Goal: Task Accomplishment & Management: Manage account settings

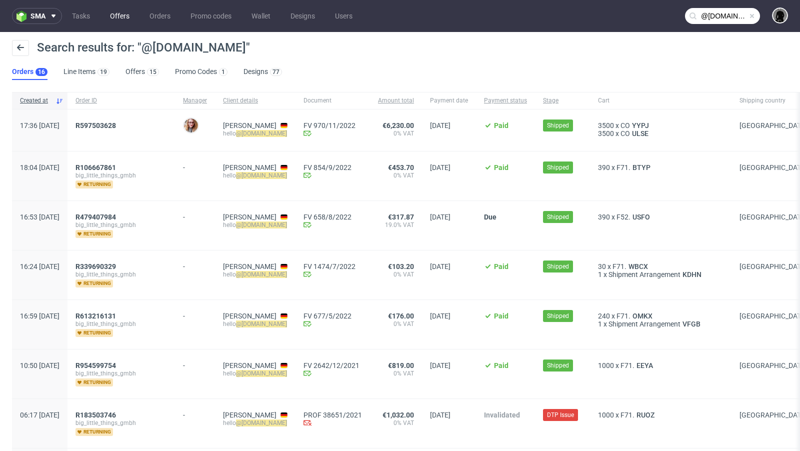
click at [121, 22] on link "Offers" at bounding box center [120, 16] width 32 height 16
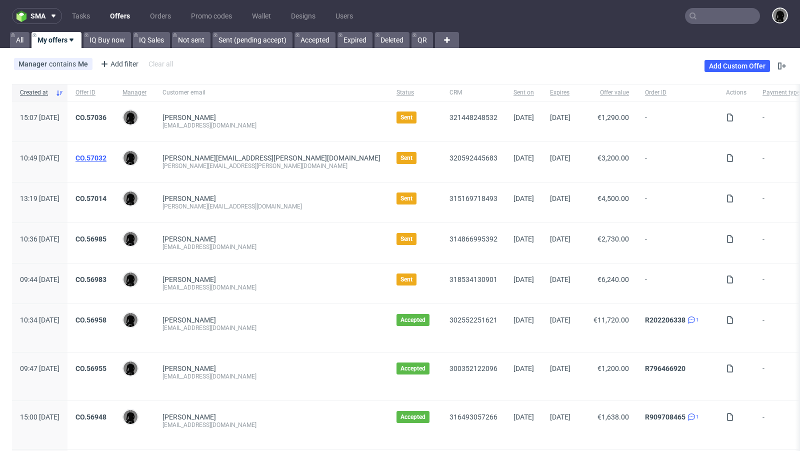
click at [107, 155] on link "CO.57032" at bounding box center [91, 158] width 31 height 8
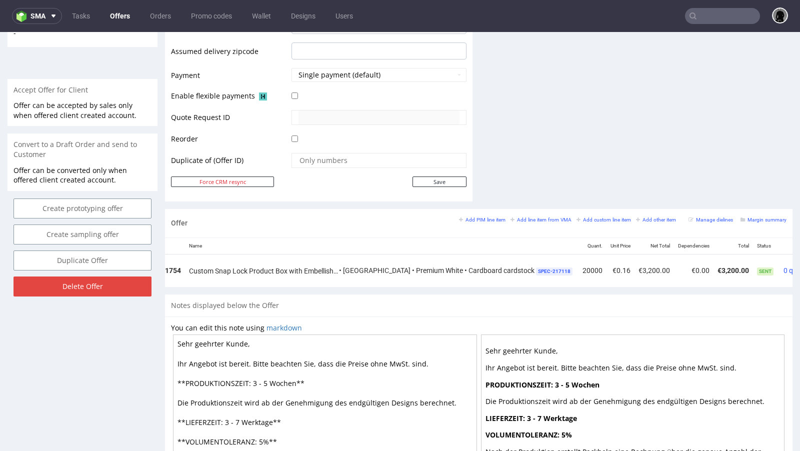
scroll to position [0, 84]
click at [666, 264] on icon at bounding box center [814, 267] width 6 height 7
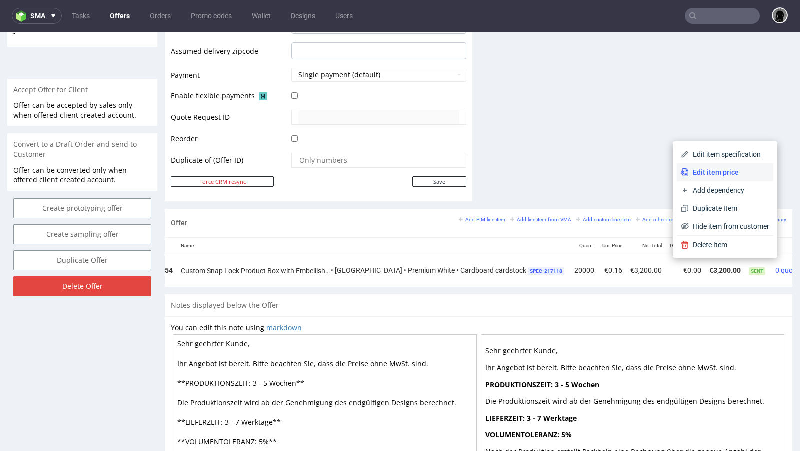
click at [666, 178] on li "Edit item price" at bounding box center [725, 173] width 97 height 18
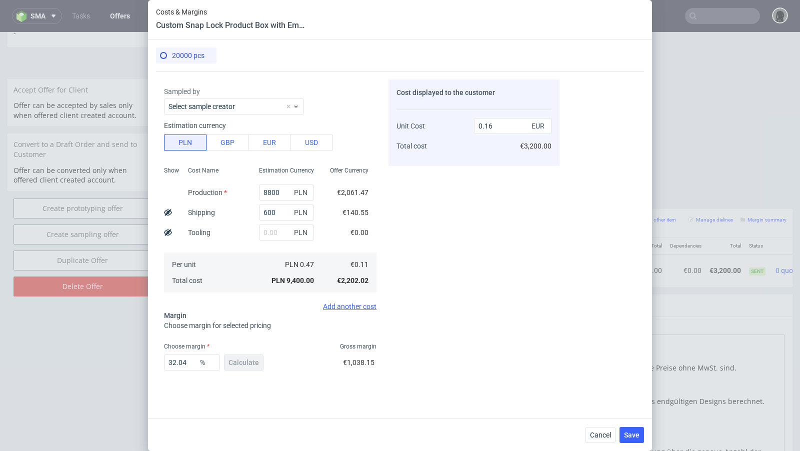
scroll to position [0, 0]
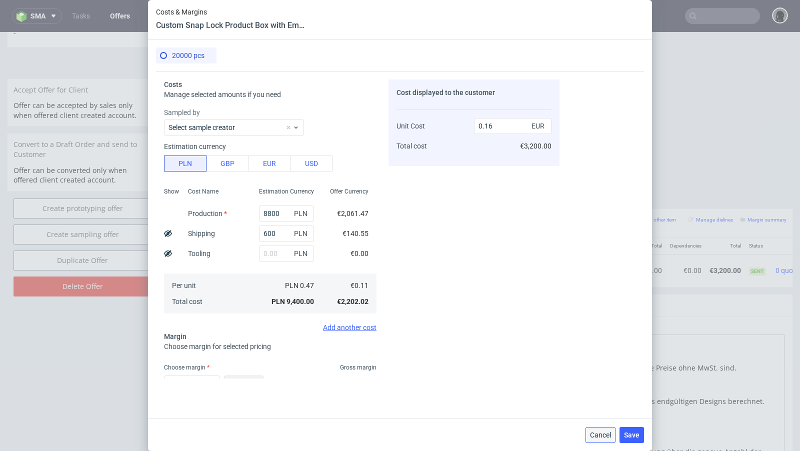
click at [596, 367] on button "Cancel" at bounding box center [601, 435] width 30 height 16
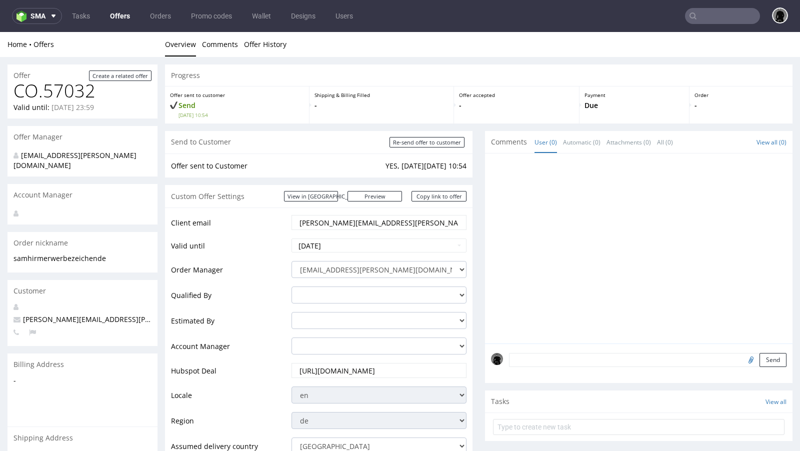
click at [75, 315] on span "[PERSON_NAME][EMAIL_ADDRESS][PERSON_NAME][DOMAIN_NAME]" at bounding box center [133, 320] width 239 height 10
click at [115, 315] on span "[PERSON_NAME][EMAIL_ADDRESS][PERSON_NAME][DOMAIN_NAME]" at bounding box center [133, 320] width 239 height 10
drag, startPoint x: 125, startPoint y: 309, endPoint x: 59, endPoint y: 311, distance: 65.6
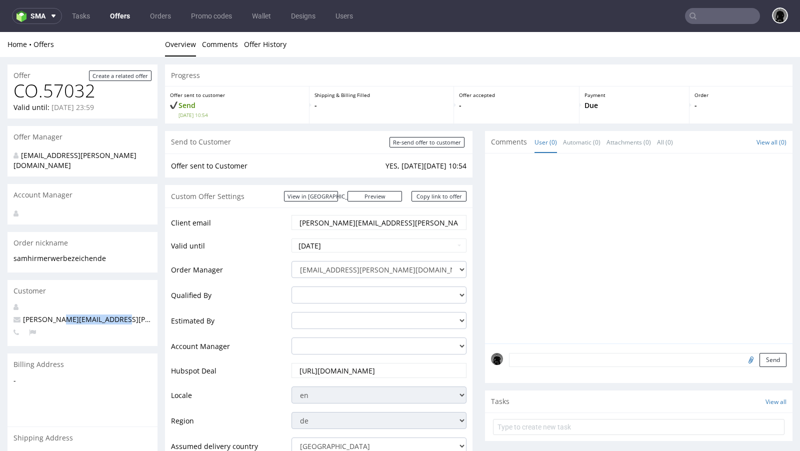
click at [59, 315] on p "[PERSON_NAME][EMAIL_ADDRESS][PERSON_NAME][DOMAIN_NAME]" at bounding box center [83, 320] width 138 height 10
copy span "@werbezeichen.de"
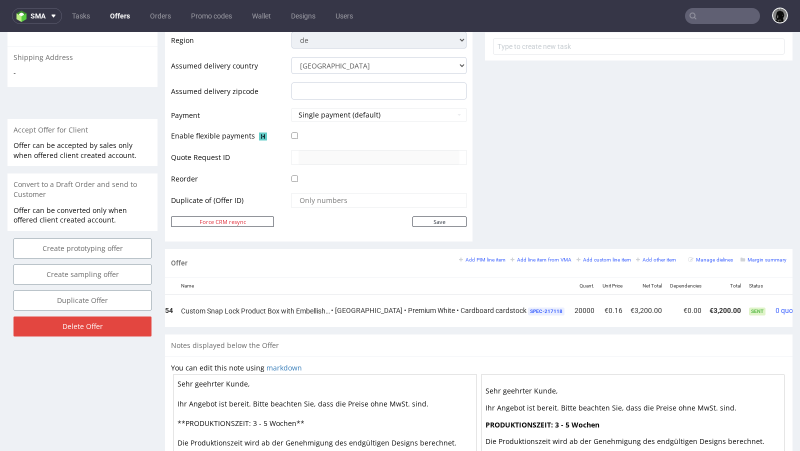
scroll to position [515, 0]
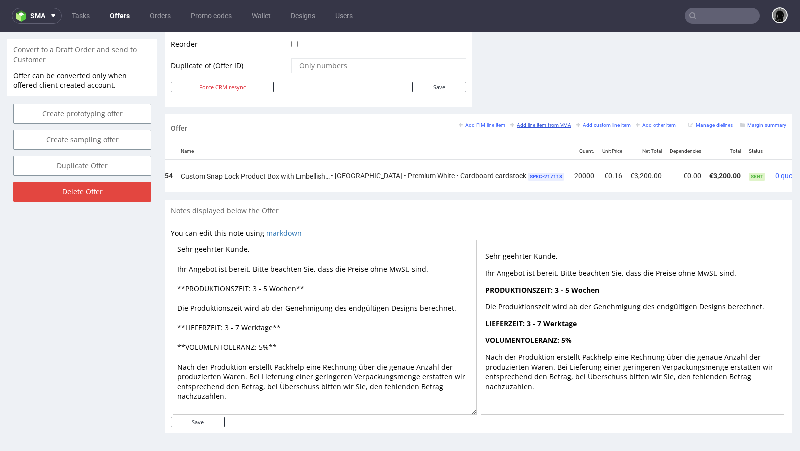
click at [526, 123] on small "Add line item from VMA" at bounding box center [541, 126] width 61 height 6
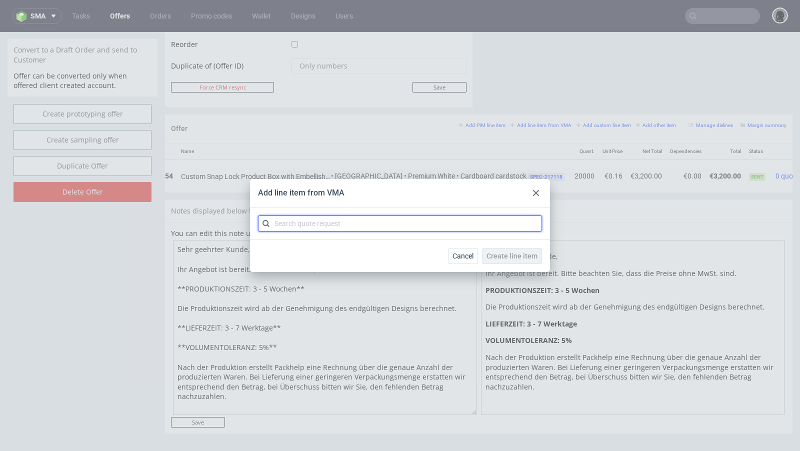
click at [339, 221] on input "text" at bounding box center [400, 224] width 284 height 16
paste input "CBQH"
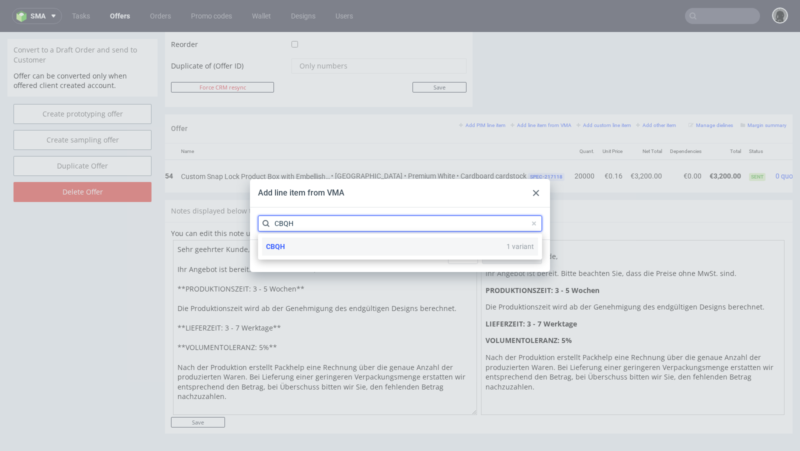
type input "CBQH"
click at [317, 245] on div "CBQH 1 variant" at bounding box center [400, 247] width 276 height 18
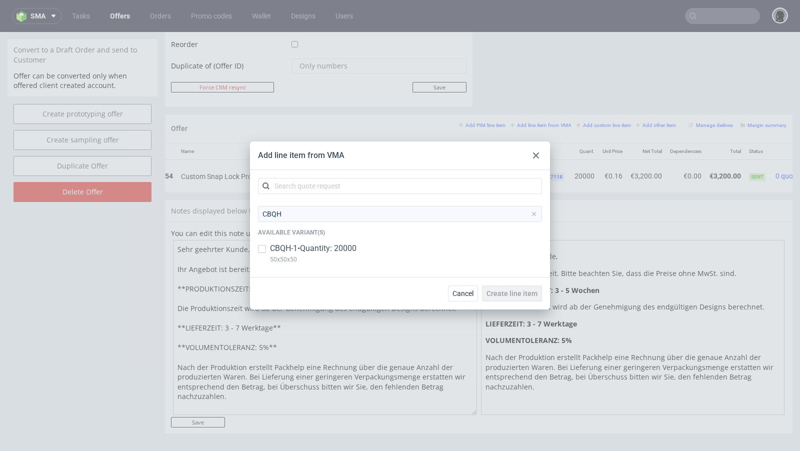
click at [308, 249] on p "CBQH-1 • Quantity: 20000" at bounding box center [313, 248] width 87 height 11
checkbox input "true"
click at [499, 295] on span "Create line item" at bounding box center [512, 293] width 51 height 7
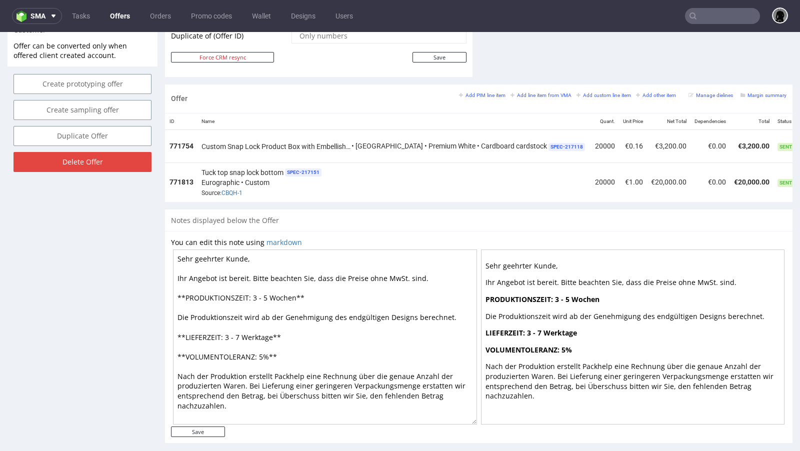
scroll to position [0, 92]
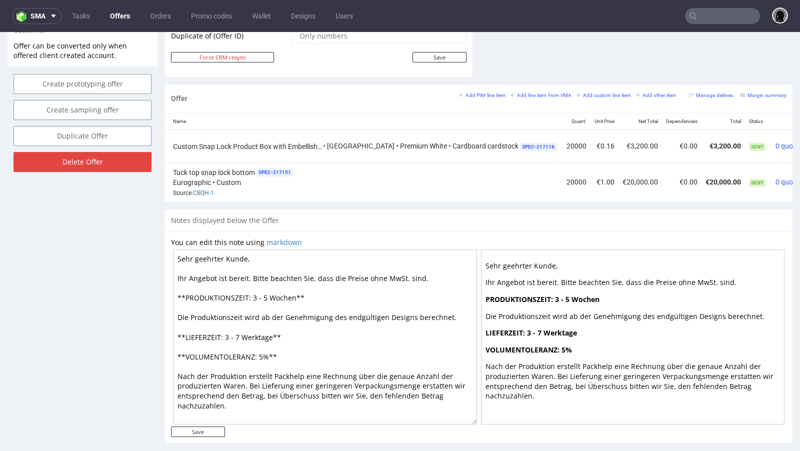
click at [666, 175] on icon at bounding box center [814, 178] width 6 height 7
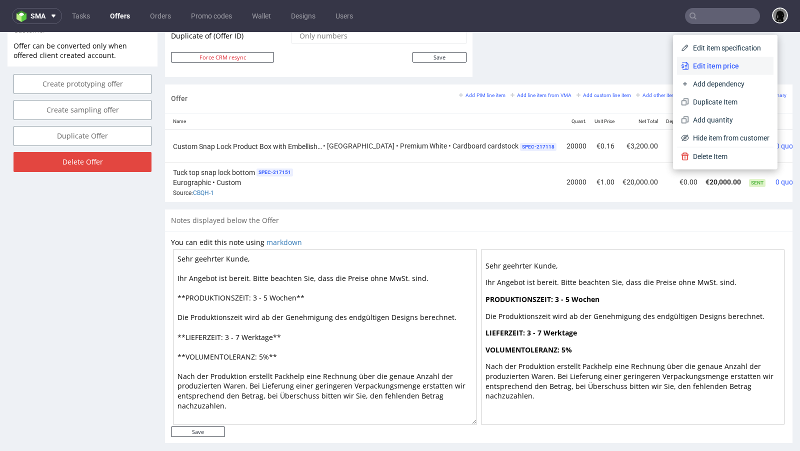
click at [666, 61] on li "Edit item price" at bounding box center [725, 66] width 97 height 18
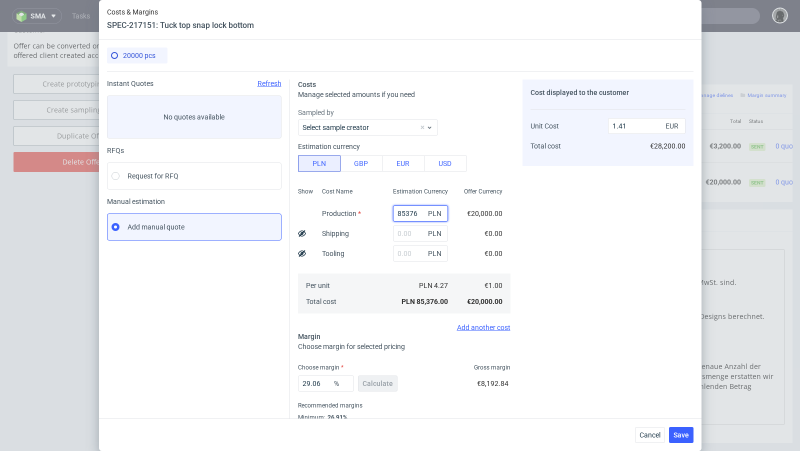
click at [408, 211] on input "85376" at bounding box center [420, 214] width 55 height 16
paste input "10600.00"
type input "10600"
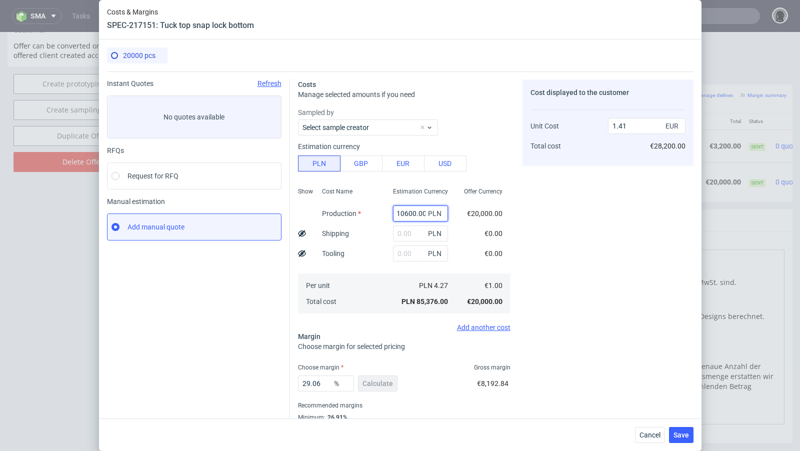
type input "0.18"
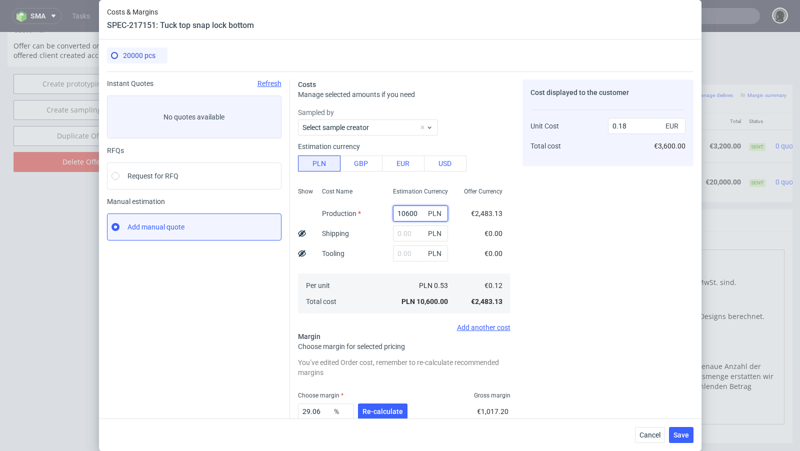
scroll to position [0, 0]
type input "10600"
click at [410, 235] on input "text" at bounding box center [420, 234] width 55 height 16
paste input "537"
type input "537"
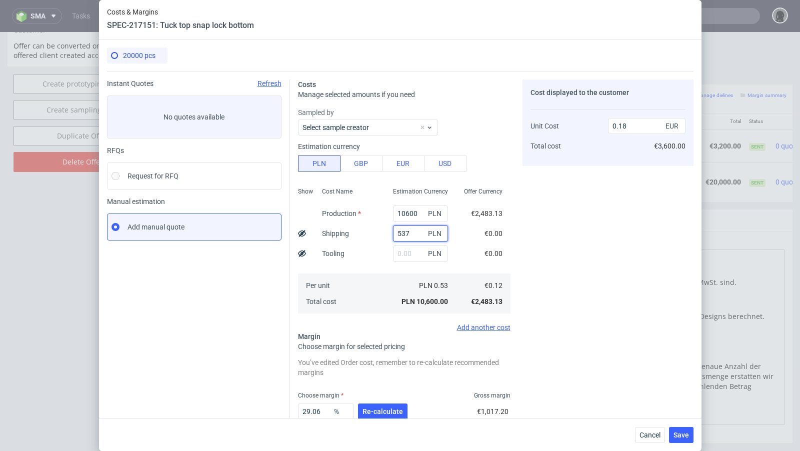
type input "0.19"
type input "537"
click at [374, 367] on span "Re-calculate" at bounding box center [383, 411] width 41 height 7
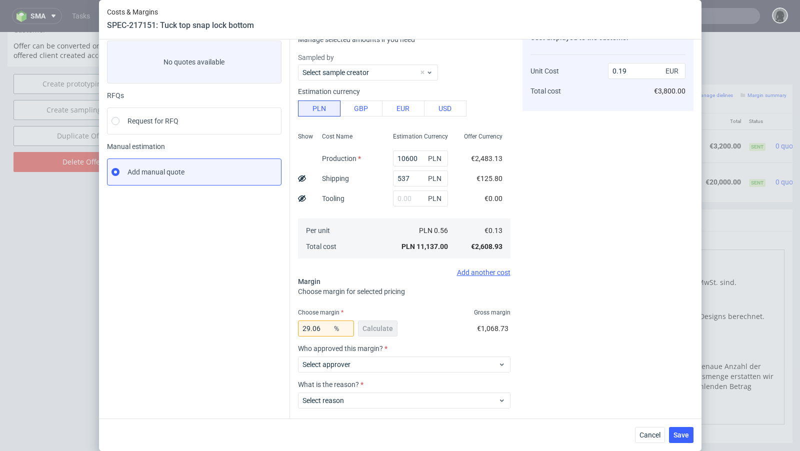
scroll to position [56, 0]
drag, startPoint x: 328, startPoint y: 328, endPoint x: 242, endPoint y: 324, distance: 85.6
click at [242, 324] on div "Instant Quotes Refresh No quotes available RFQs Request for RFQ Manual estimati…" at bounding box center [400, 239] width 587 height 446
type input "34"
type input "0.2"
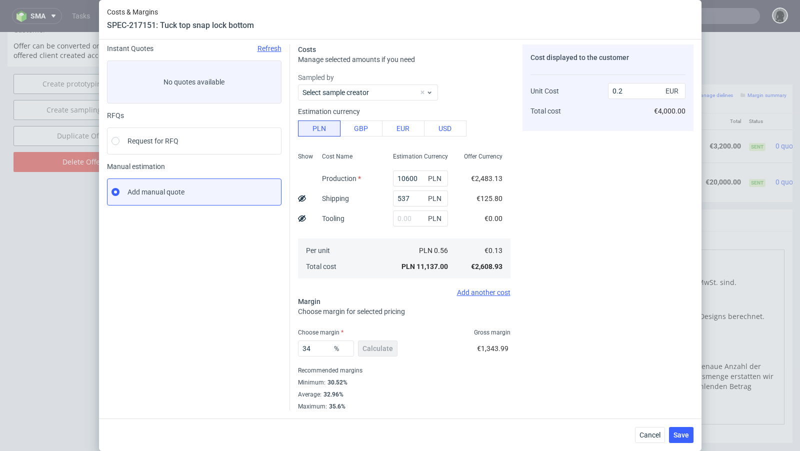
click at [176, 324] on div "Instant Quotes Refresh No quotes available RFQs Request for RFQ Manual estimati…" at bounding box center [198, 228] width 183 height 366
click at [320, 353] on input "34" at bounding box center [326, 350] width 56 height 16
type input "31"
type input "0.19"
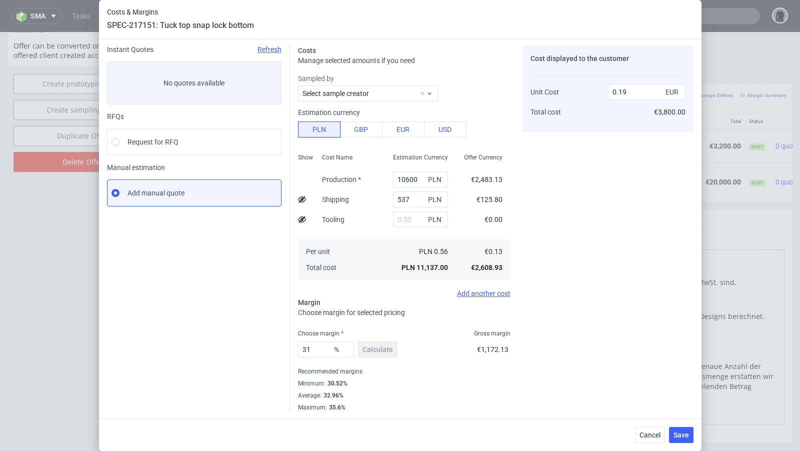
click at [250, 320] on div "Instant Quotes Refresh No quotes available RFQs Request for RFQ Manual estimati…" at bounding box center [198, 229] width 183 height 366
click at [319, 347] on input "31" at bounding box center [326, 350] width 56 height 16
type input "32"
type input "0.2"
type input "31"
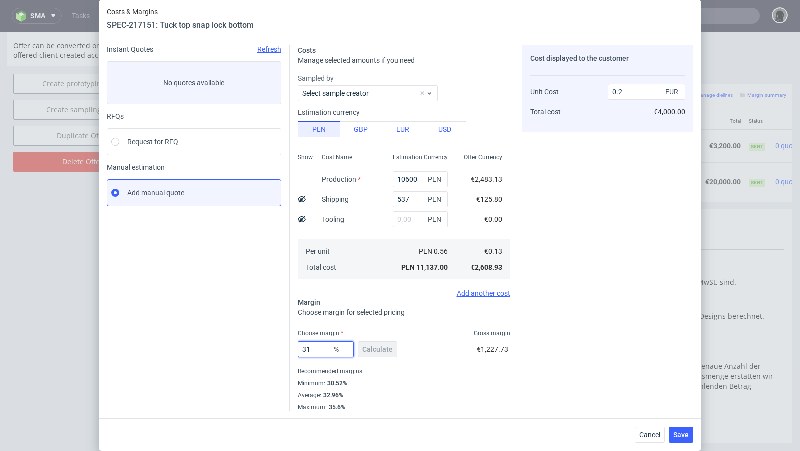
type input "0.19"
type input "31.9"
type input "0.2"
type input "31.8"
type input "0.19"
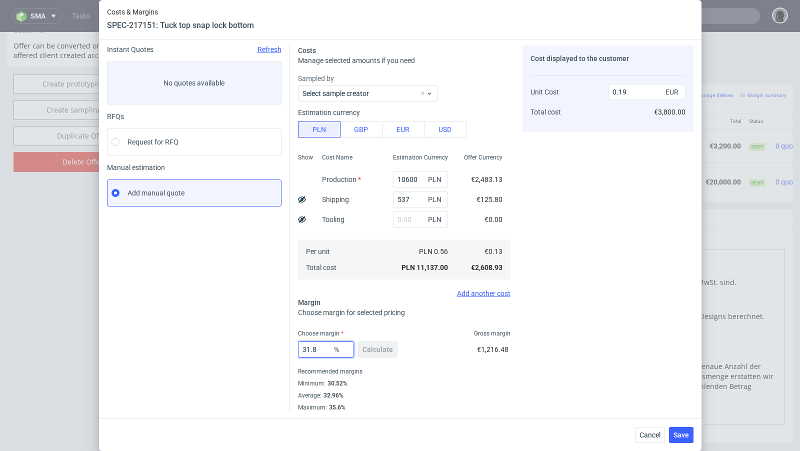
type input "31.88"
type input "0.2"
type input "31.8"
type input "0.19"
type input "31.8"
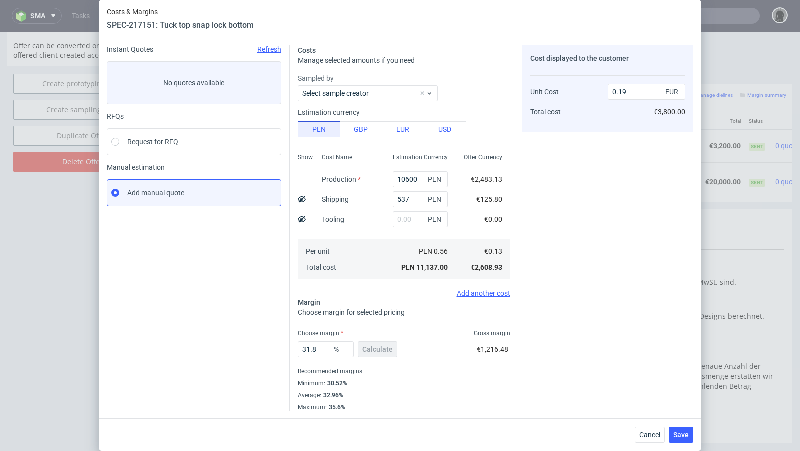
click at [275, 335] on div "Instant Quotes Refresh No quotes available RFQs Request for RFQ Manual estimati…" at bounding box center [198, 229] width 183 height 366
click at [666, 367] on span "Save" at bounding box center [682, 435] width 16 height 7
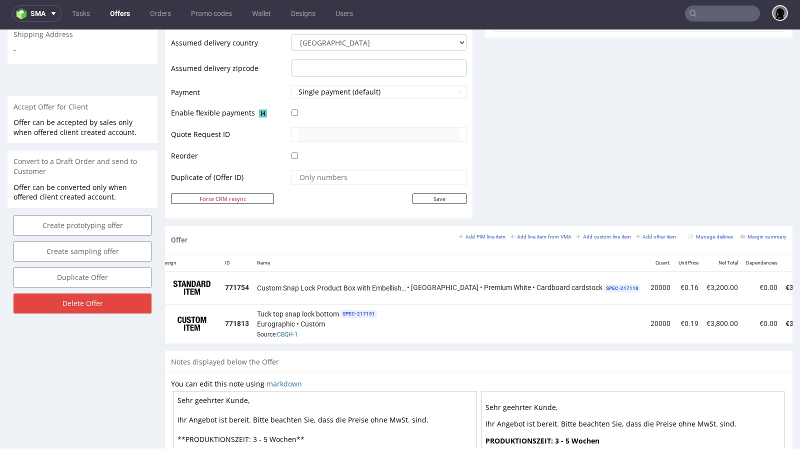
scroll to position [0, 84]
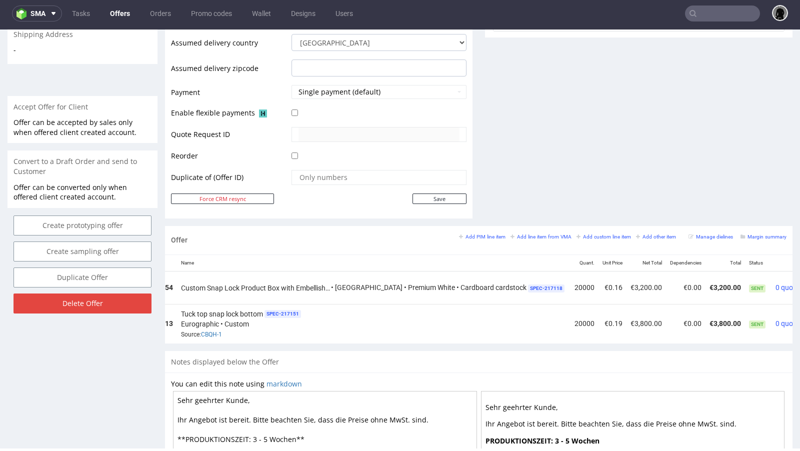
click at [666, 281] on icon at bounding box center [814, 284] width 6 height 7
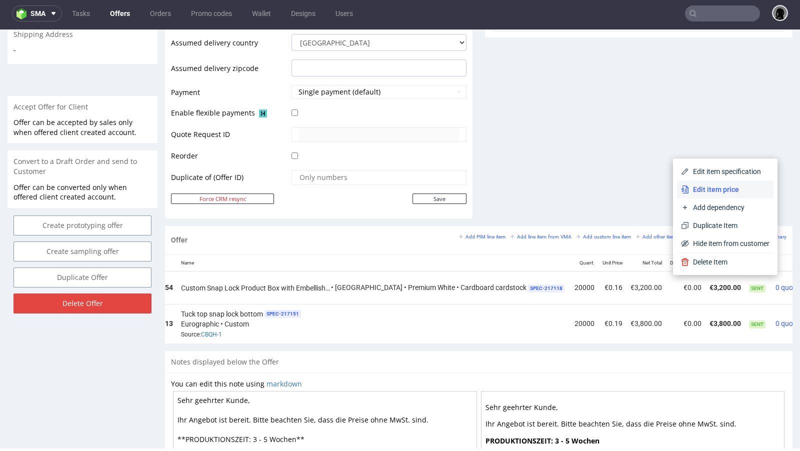
click at [666, 183] on li "Edit item price" at bounding box center [725, 190] width 97 height 18
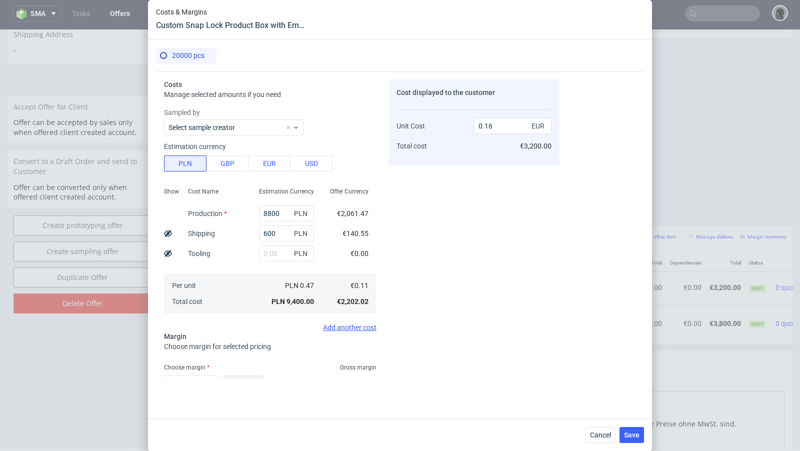
scroll to position [66, 0]
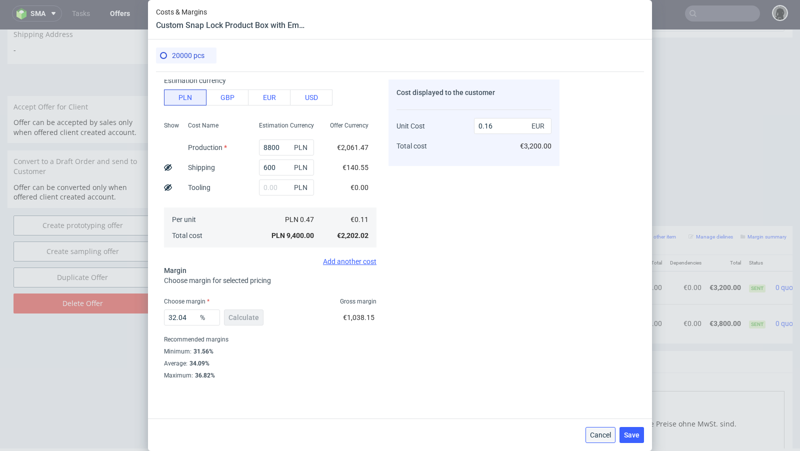
click at [604, 367] on span "Cancel" at bounding box center [600, 435] width 21 height 7
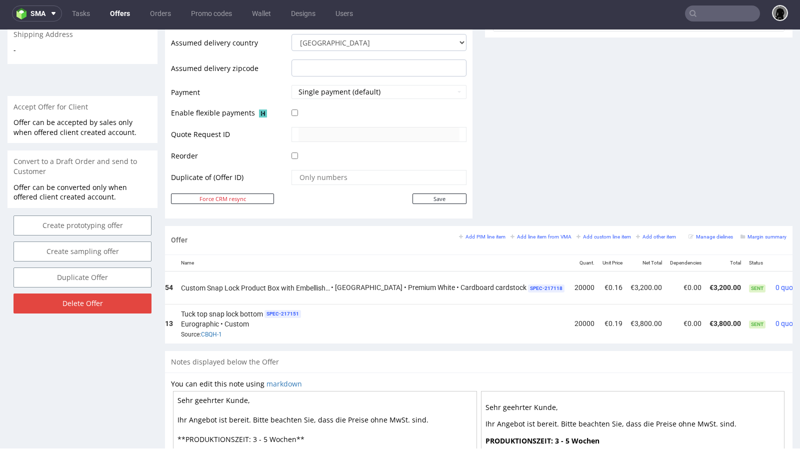
click at [666, 281] on icon at bounding box center [814, 284] width 6 height 7
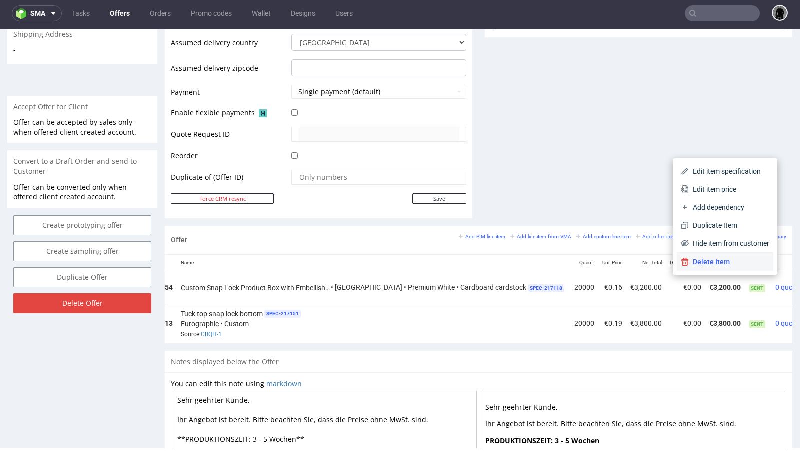
click at [666, 263] on span "Delete Item" at bounding box center [729, 262] width 81 height 10
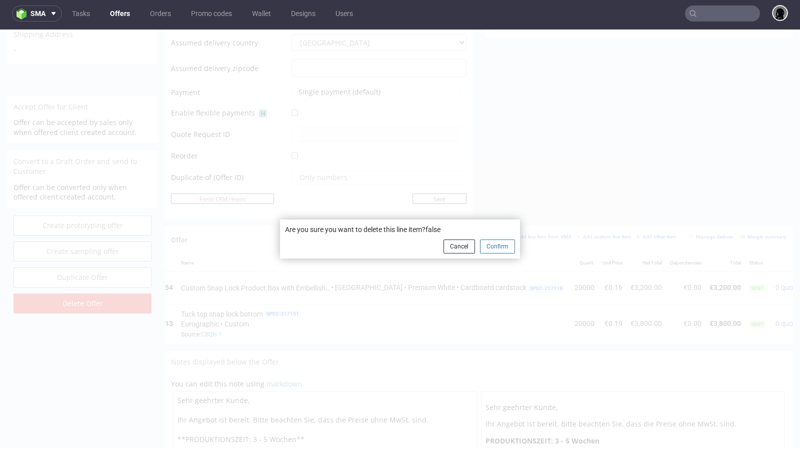
click at [495, 247] on button "Confirm" at bounding box center [497, 247] width 35 height 14
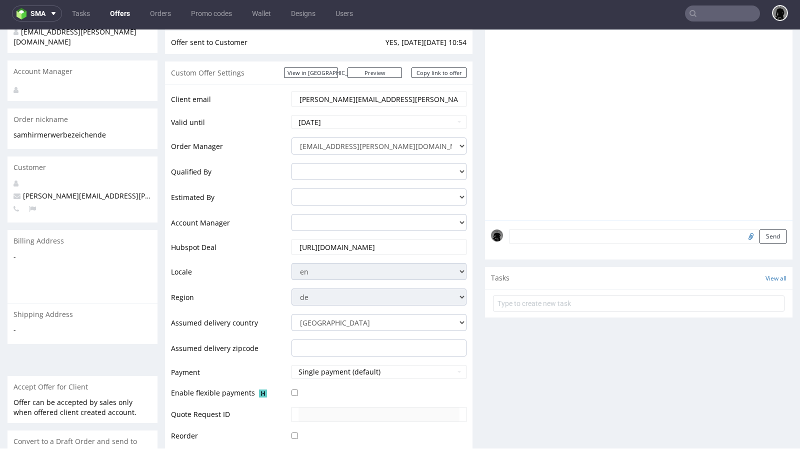
scroll to position [0, 0]
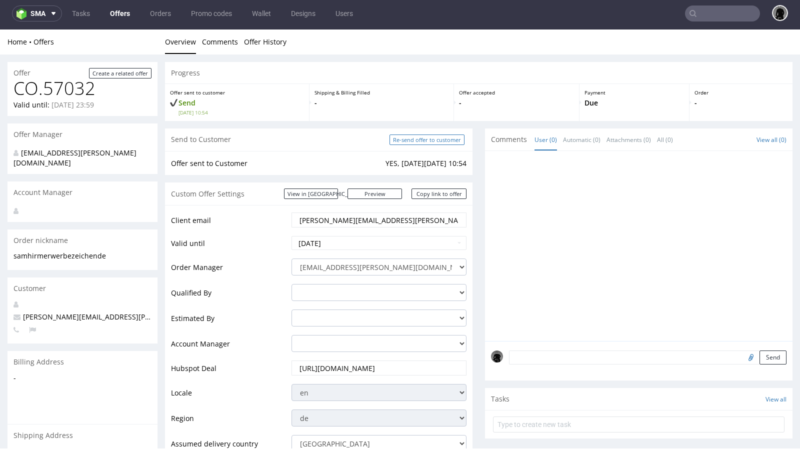
click at [423, 136] on input "Re-send offer to customer" at bounding box center [427, 140] width 75 height 11
type input "In progress..."
click at [444, 197] on link "Copy link to offer" at bounding box center [439, 194] width 55 height 11
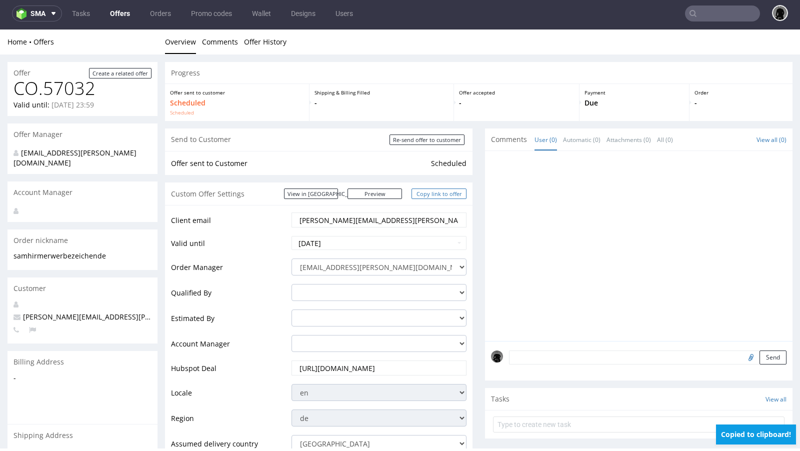
click at [444, 197] on link "Copy link to offer" at bounding box center [439, 194] width 55 height 11
click at [429, 191] on link "Copy link to offer" at bounding box center [439, 194] width 55 height 11
drag, startPoint x: 429, startPoint y: 191, endPoint x: 585, endPoint y: 50, distance: 210.0
click at [429, 191] on link "Copy link to offer" at bounding box center [439, 194] width 55 height 11
click at [335, 218] on input "[PERSON_NAME][EMAIL_ADDRESS][PERSON_NAME][DOMAIN_NAME]" at bounding box center [379, 220] width 161 height 14
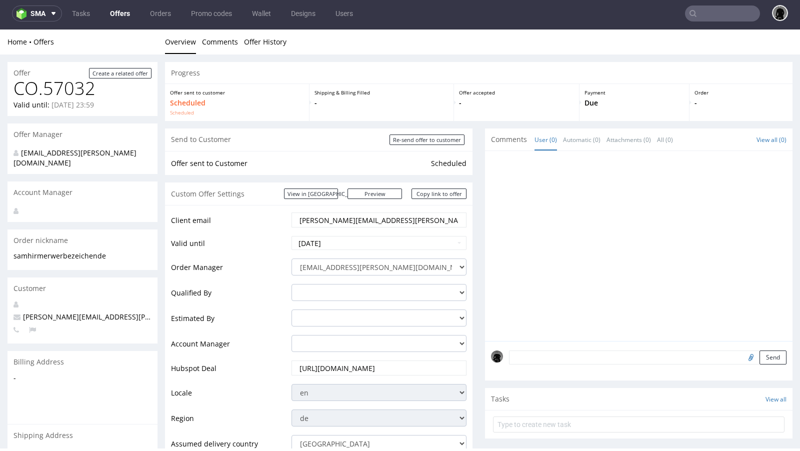
click at [335, 218] on input "[PERSON_NAME][EMAIL_ADDRESS][PERSON_NAME][DOMAIN_NAME]" at bounding box center [379, 220] width 161 height 14
click at [123, 11] on link "Offers" at bounding box center [120, 14] width 32 height 16
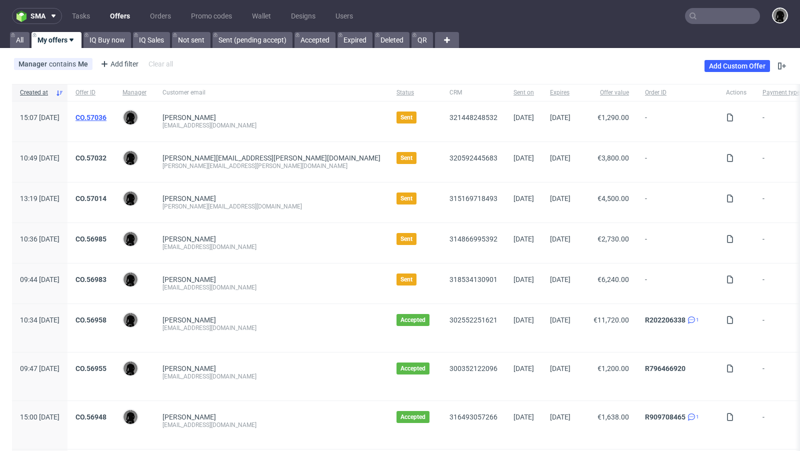
click at [107, 115] on link "CO.57036" at bounding box center [91, 118] width 31 height 8
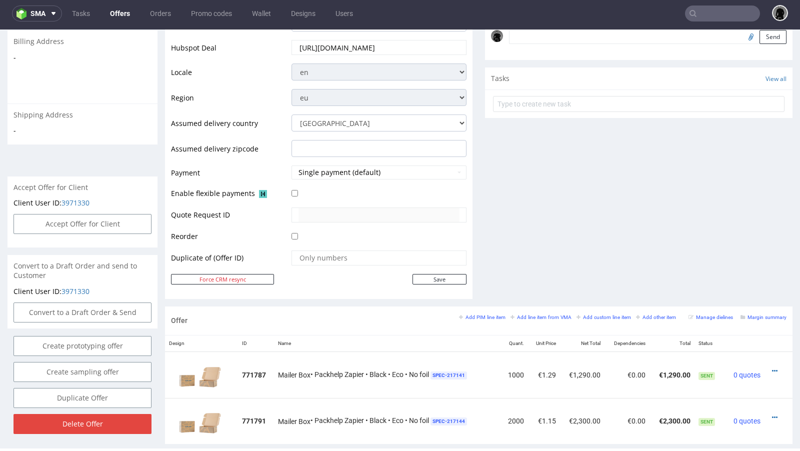
scroll to position [388, 0]
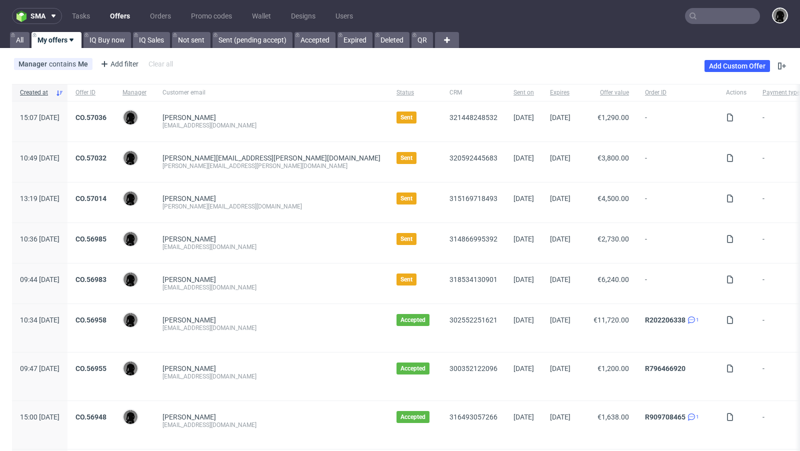
click at [214, 127] on div "[EMAIL_ADDRESS][DOMAIN_NAME]" at bounding box center [272, 126] width 218 height 8
copy div "[EMAIL_ADDRESS][DOMAIN_NAME]"
click at [290, 135] on div "Christoph Quitz hello@biglittlethings.de" at bounding box center [272, 122] width 234 height 40
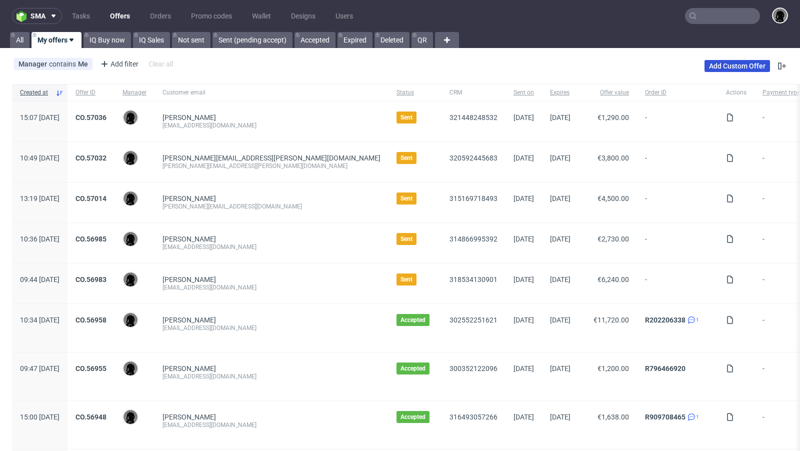
click at [666, 69] on link "Add Custom Offer" at bounding box center [738, 66] width 66 height 12
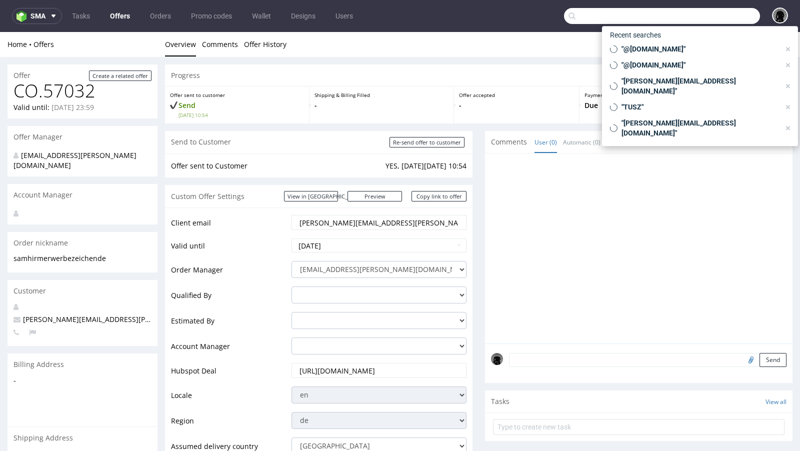
click at [692, 16] on input "text" at bounding box center [662, 16] width 196 height 16
paste input "@[DOMAIN_NAME]"
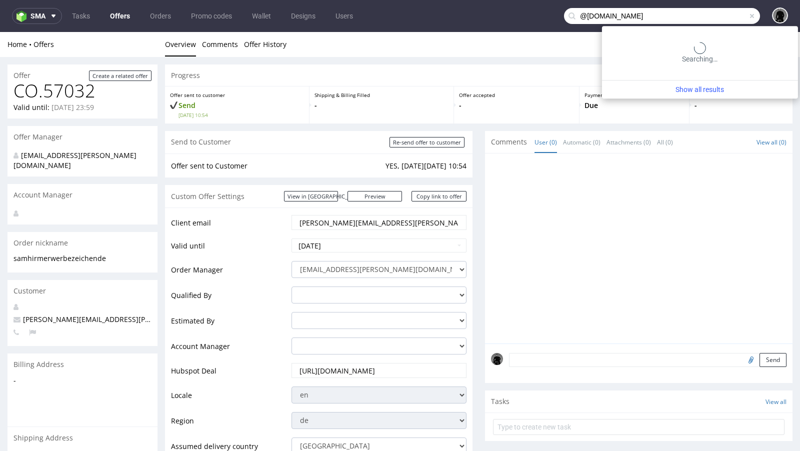
type input "@[DOMAIN_NAME]"
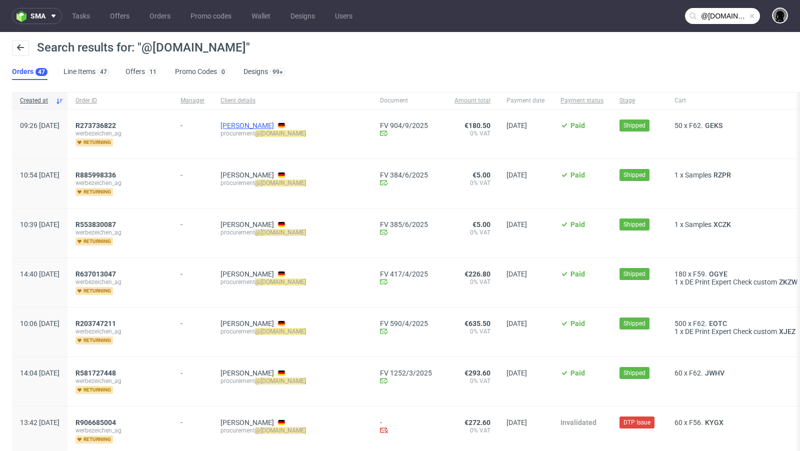
click at [266, 123] on link "Stefan Eul" at bounding box center [248, 126] width 54 height 8
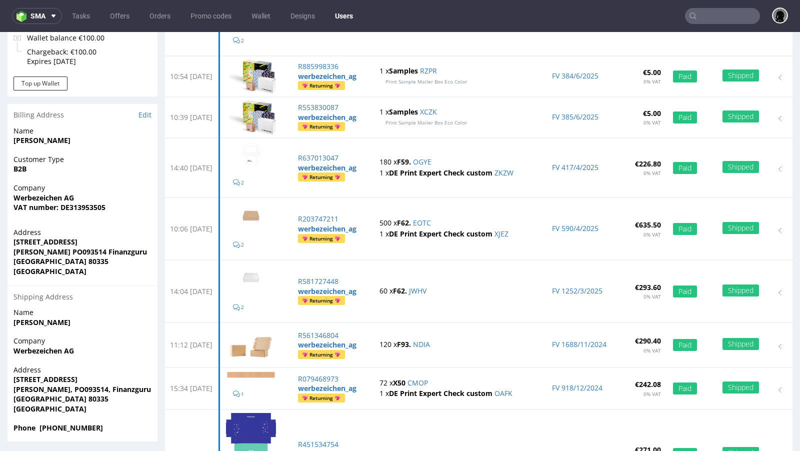
scroll to position [208, 0]
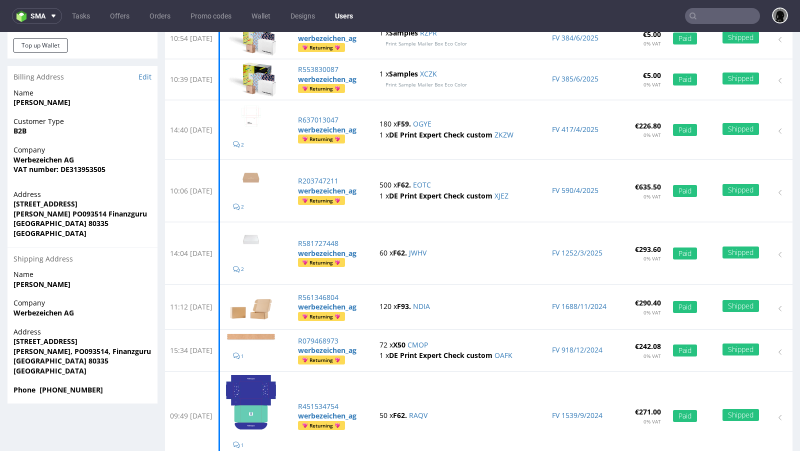
type input "@werbezeichen.de"
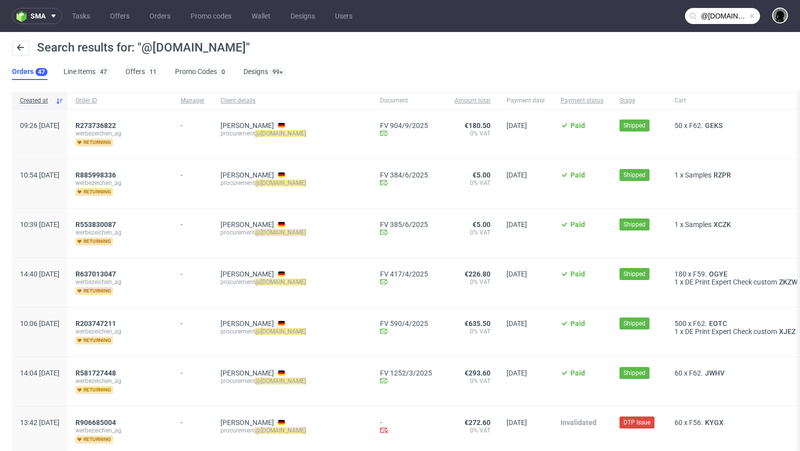
click at [338, 134] on div "Stefan Eul procurement @werbezeichen.de" at bounding box center [293, 134] width 160 height 49
drag, startPoint x: 340, startPoint y: 131, endPoint x: 249, endPoint y: 131, distance: 91.0
click at [249, 131] on div "Stefan Eul procurement @werbezeichen.de" at bounding box center [293, 134] width 160 height 49
copy div "procurement @werbezeichen.de"
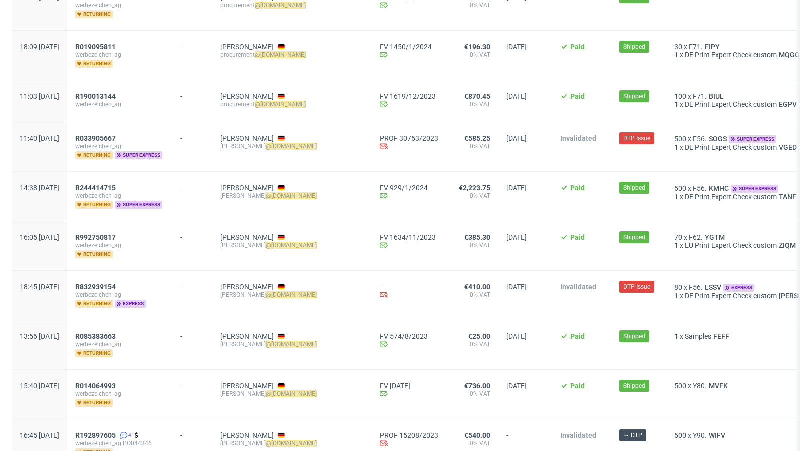
scroll to position [1150, 0]
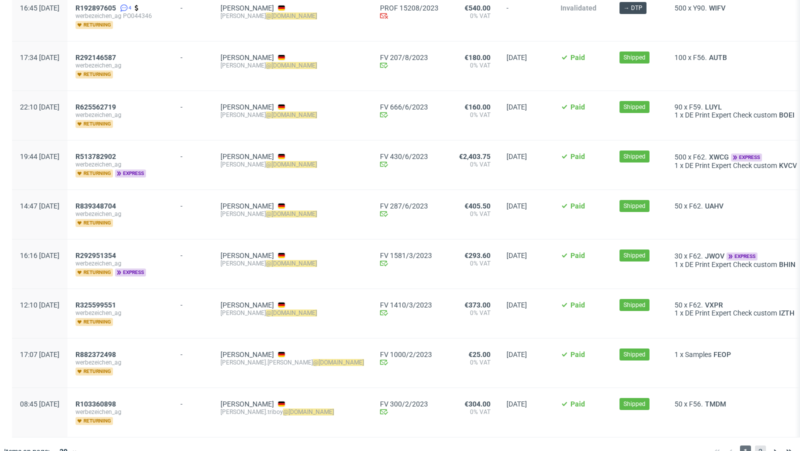
click at [755, 446] on span "2" at bounding box center [760, 452] width 11 height 12
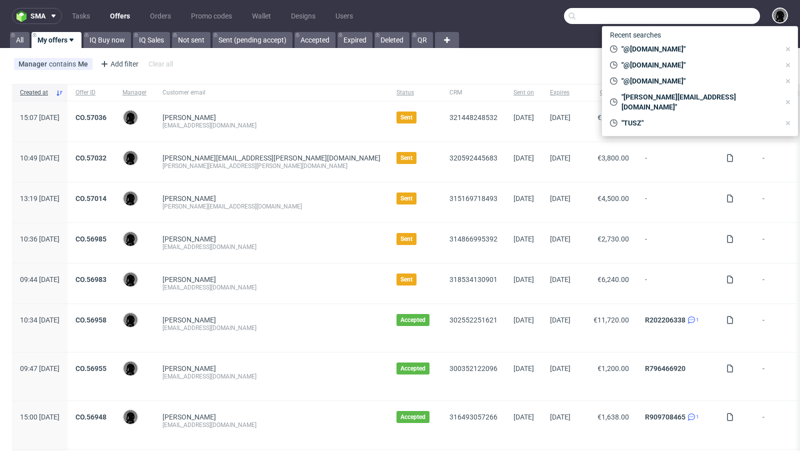
click at [732, 21] on input "text" at bounding box center [662, 16] width 196 height 16
paste input "accounts@candy-circle.de"
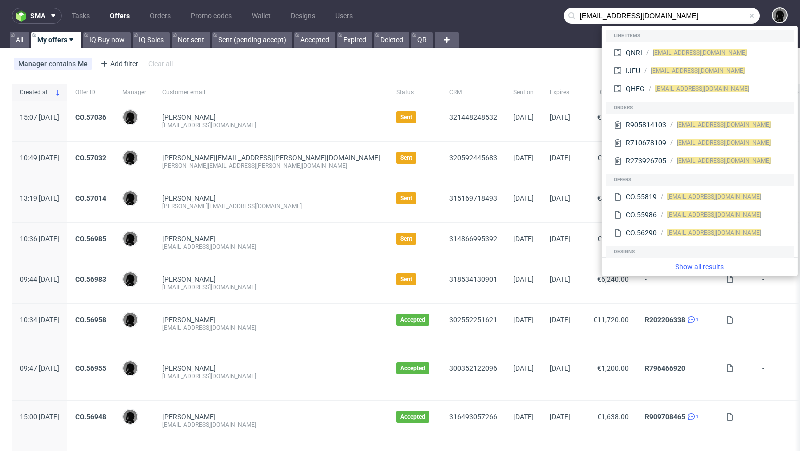
type input "[EMAIL_ADDRESS][DOMAIN_NAME]"
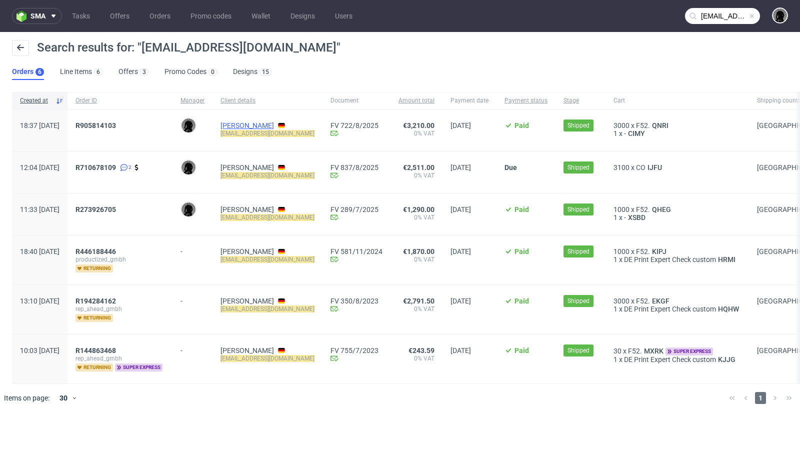
click at [263, 123] on link "[PERSON_NAME]" at bounding box center [248, 126] width 54 height 8
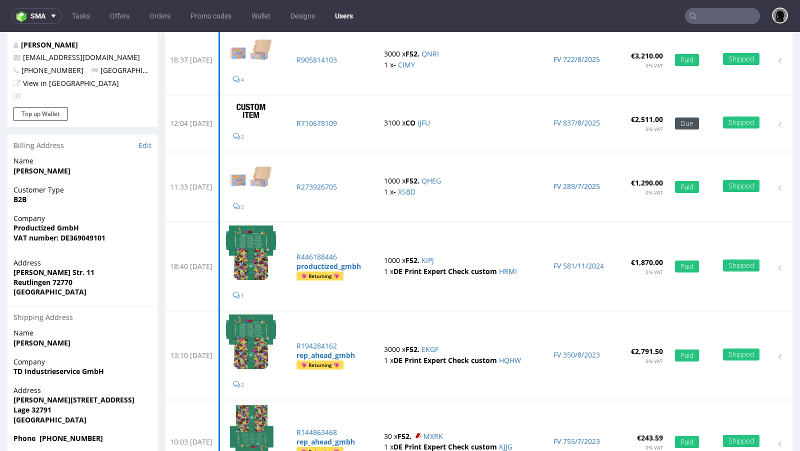
scroll to position [162, 0]
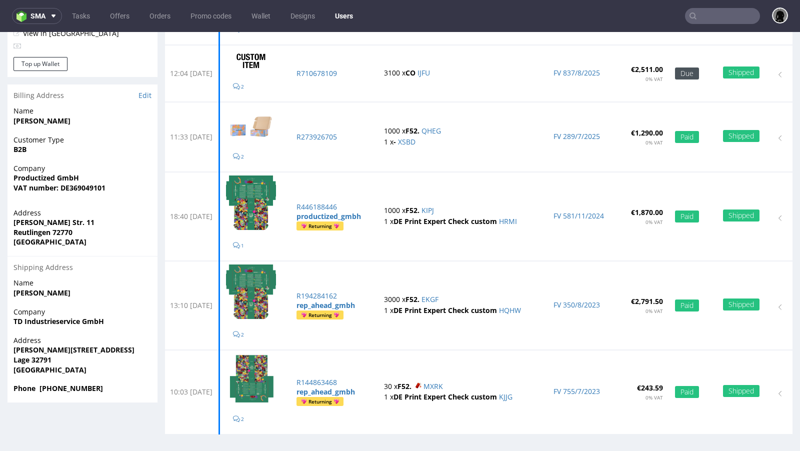
click at [731, 13] on input "text" at bounding box center [722, 16] width 75 height 16
paste input "IJFU"
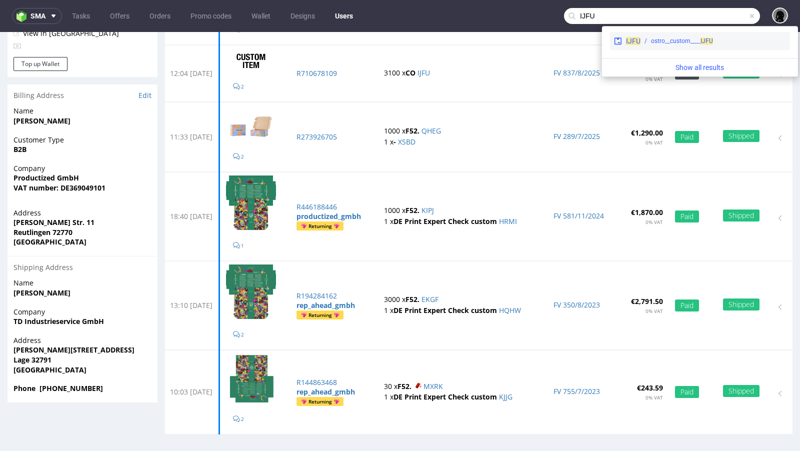
type input "IJFU"
click at [634, 43] on span "IJFU" at bounding box center [633, 41] width 15 height 8
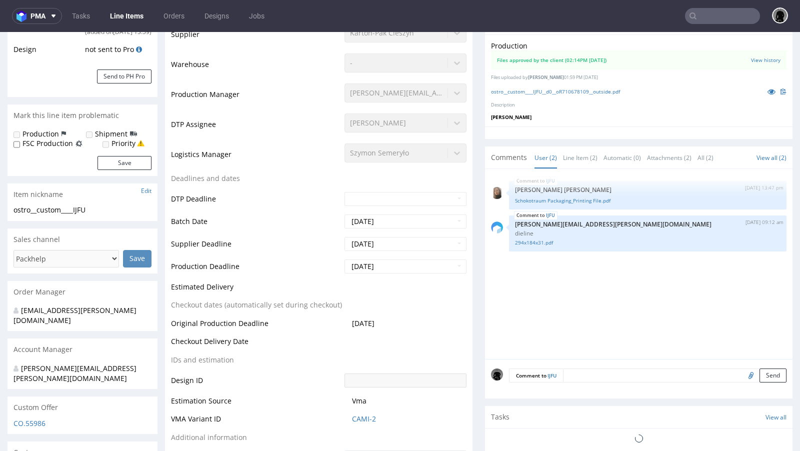
scroll to position [252, 0]
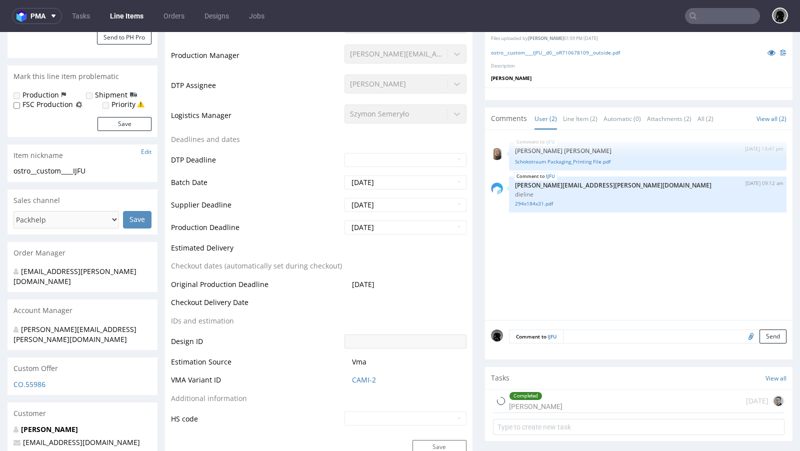
select select "in_progress"
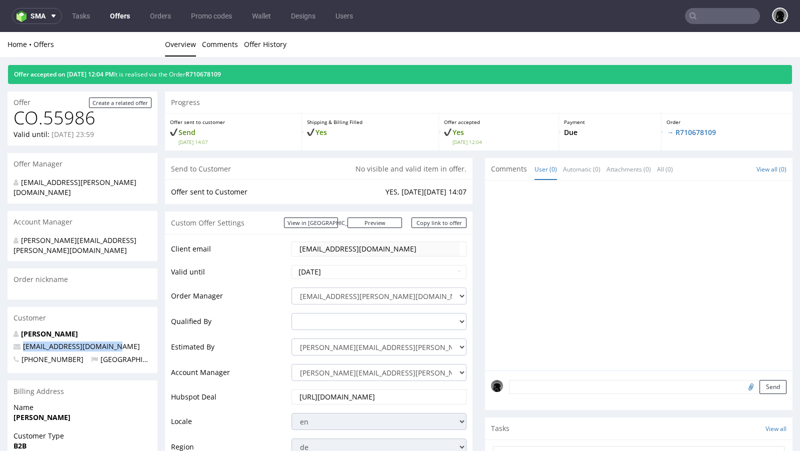
drag, startPoint x: 124, startPoint y: 324, endPoint x: 21, endPoint y: 330, distance: 103.2
click at [21, 342] on p "[EMAIL_ADDRESS][DOMAIN_NAME]" at bounding box center [83, 347] width 138 height 10
copy span "[EMAIL_ADDRESS][DOMAIN_NAME]"
click at [705, 16] on input "text" at bounding box center [722, 16] width 75 height 16
paste input "accounts@candy-circle.de"
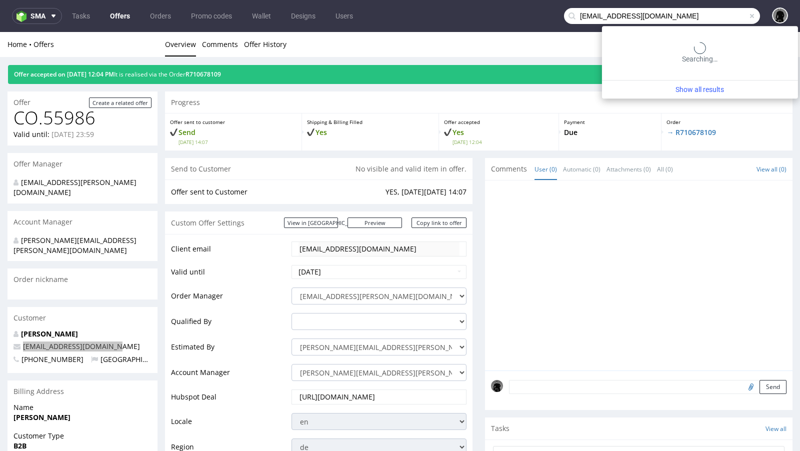
type input "accounts@candy-circle.de"
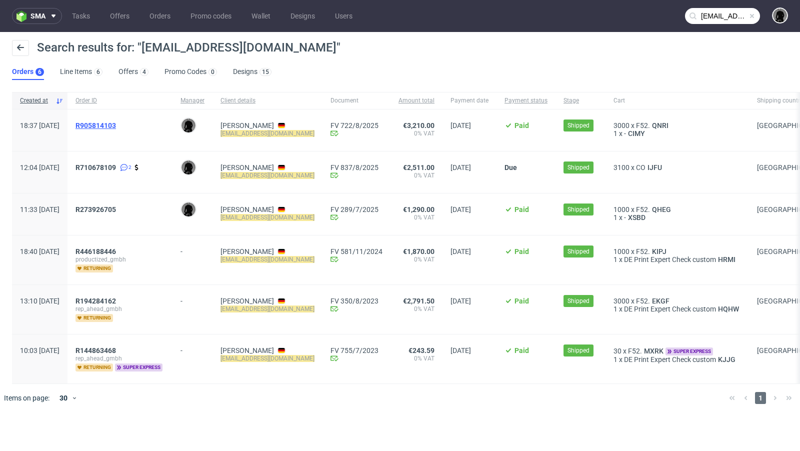
click at [116, 123] on span "R905814103" at bounding box center [96, 126] width 41 height 8
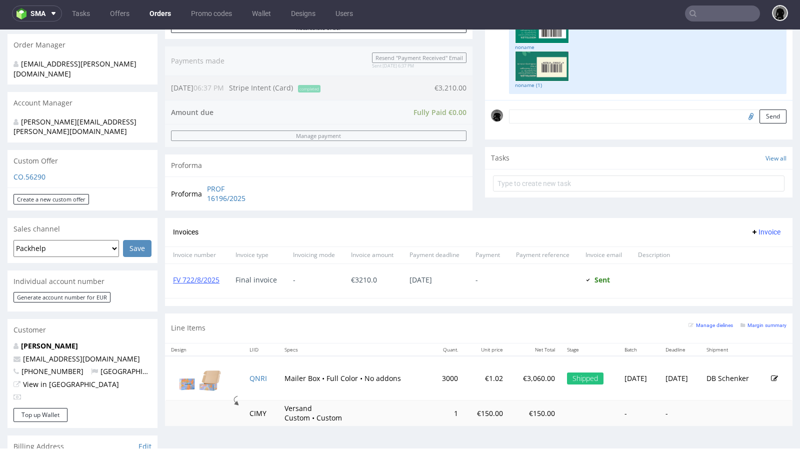
scroll to position [185, 0]
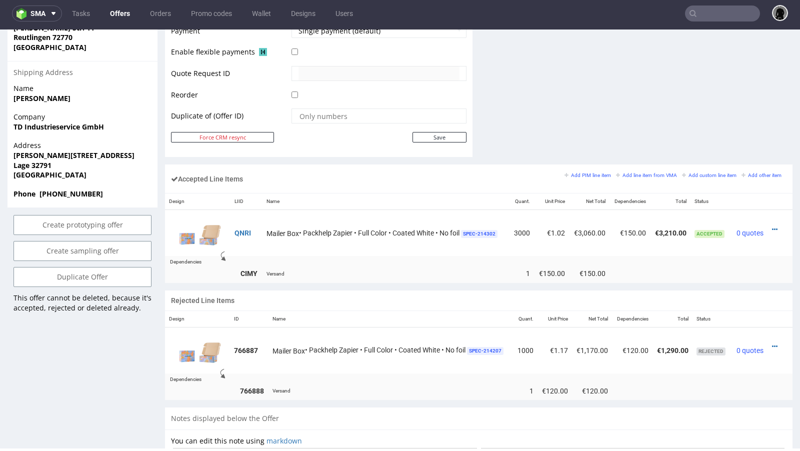
scroll to position [486, 0]
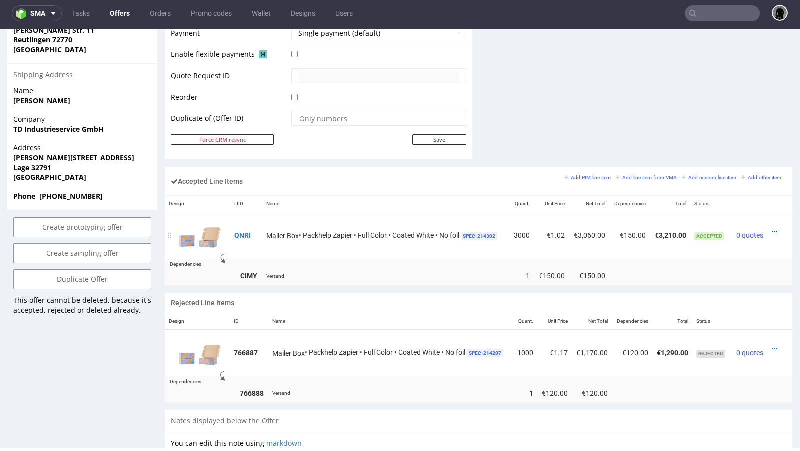
click at [772, 229] on icon at bounding box center [775, 232] width 6 height 7
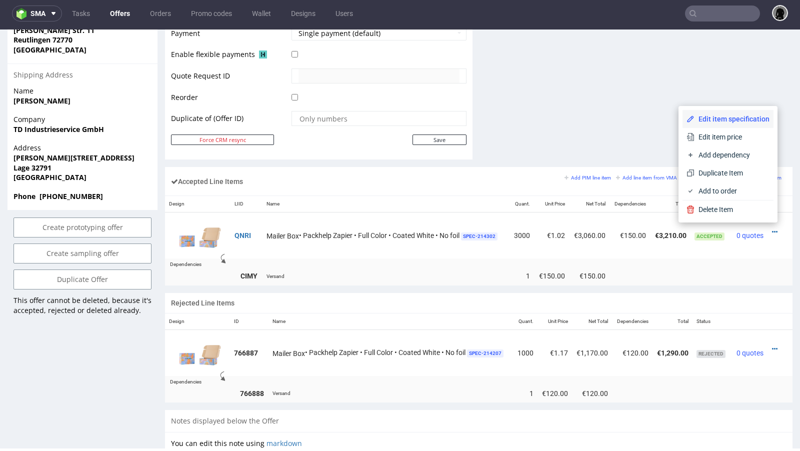
click at [721, 119] on span "Edit item specification" at bounding box center [732, 119] width 75 height 10
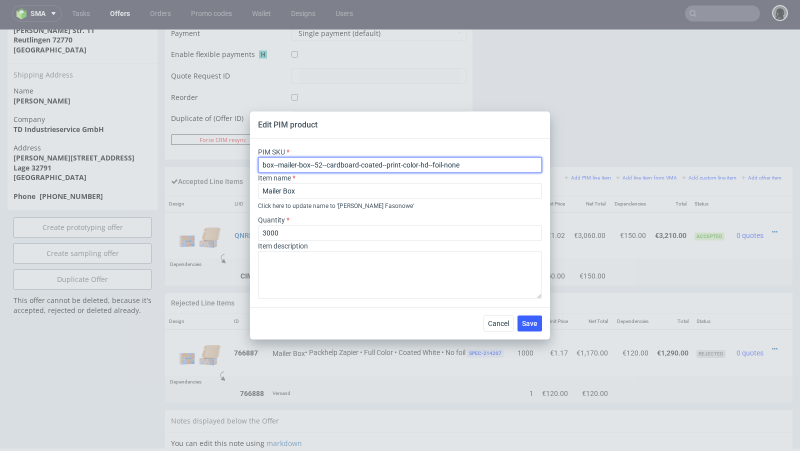
click at [351, 162] on input "box--mailer-box--52--cardboard-coated--print-color-hd--foil-none" at bounding box center [400, 165] width 284 height 16
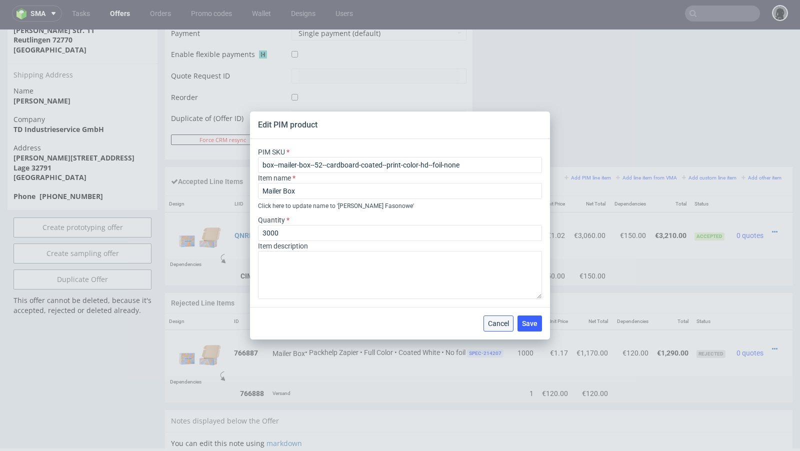
click at [495, 321] on span "Cancel" at bounding box center [498, 323] width 21 height 7
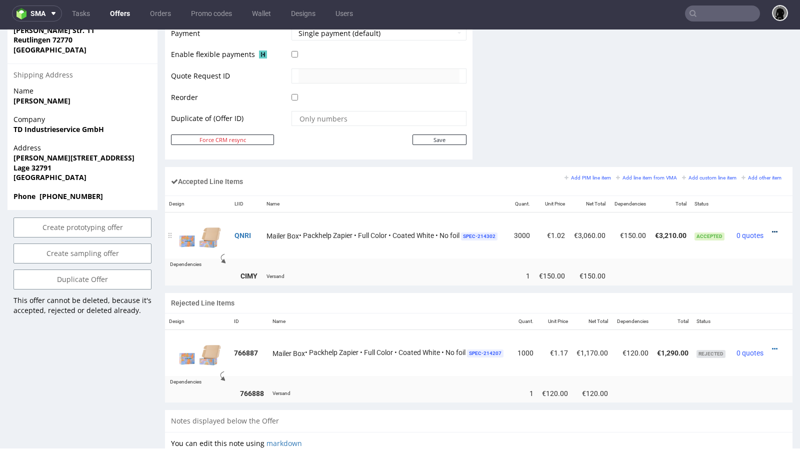
click at [772, 229] on icon at bounding box center [775, 232] width 6 height 7
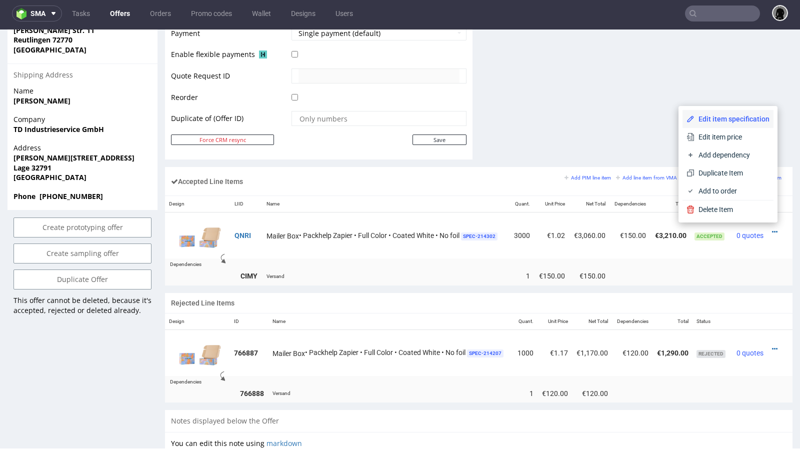
click at [712, 111] on li "Edit item specification" at bounding box center [728, 119] width 91 height 18
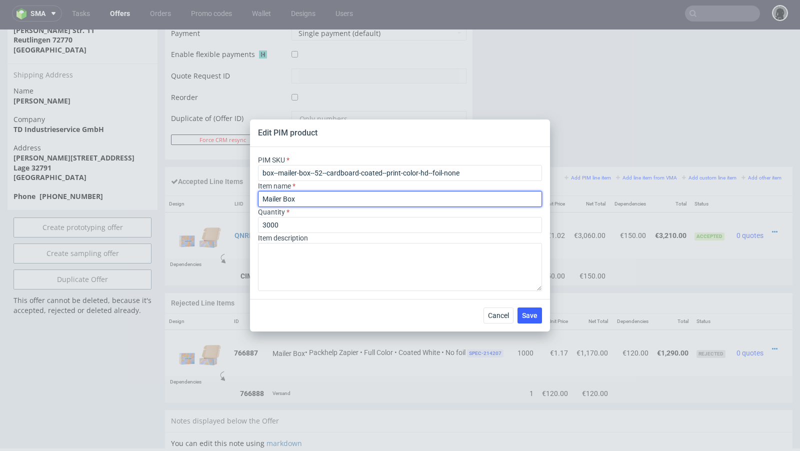
click at [301, 199] on input "Mailer Box" at bounding box center [400, 199] width 284 height 16
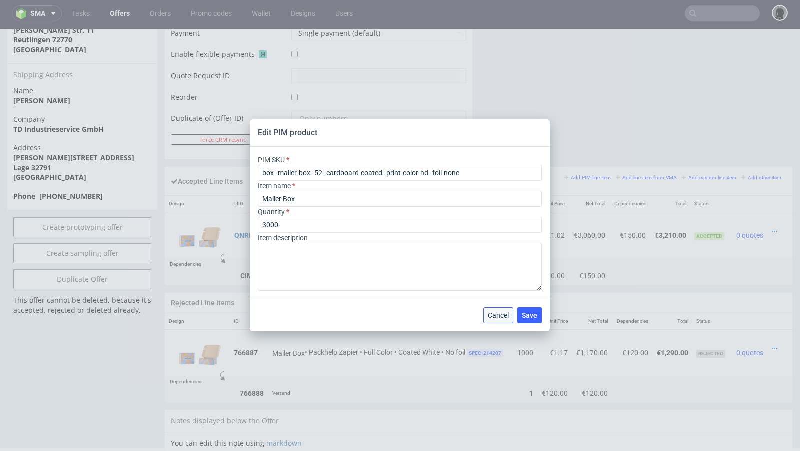
click at [490, 317] on span "Cancel" at bounding box center [498, 315] width 21 height 7
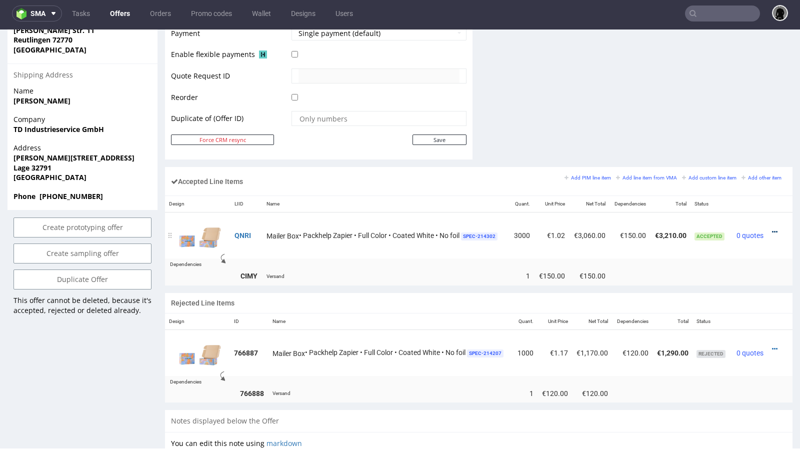
click at [772, 229] on icon at bounding box center [775, 232] width 6 height 7
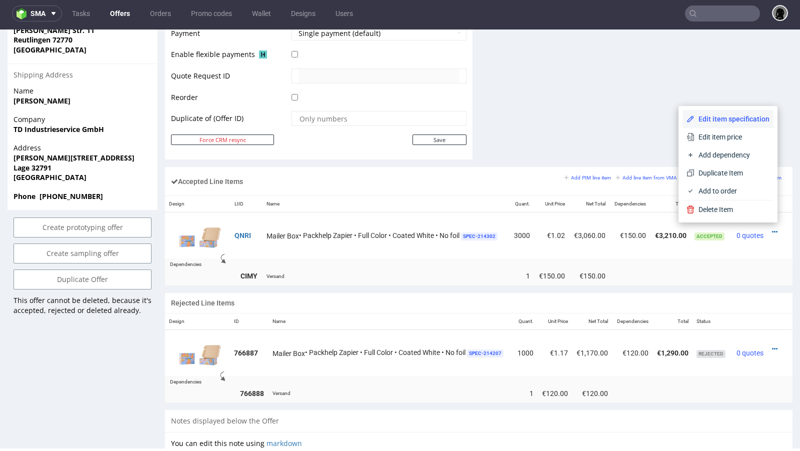
click at [700, 126] on li "Edit item specification" at bounding box center [728, 119] width 91 height 18
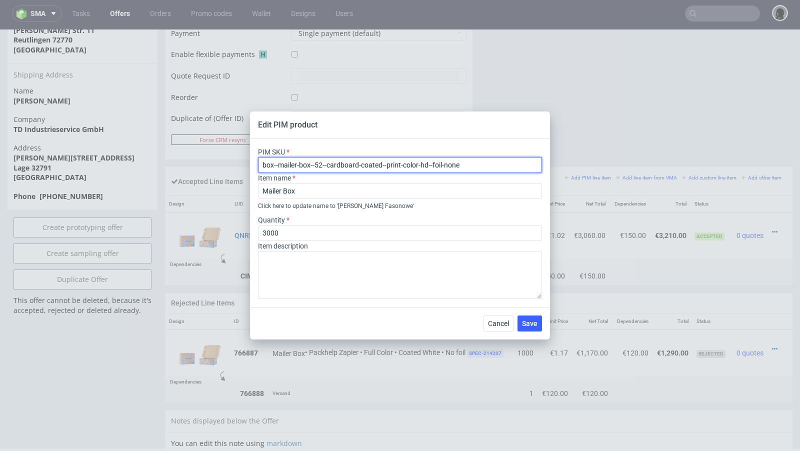
click at [335, 173] on input "box--mailer-box--52--cardboard-coated--print-color-hd--foil-none" at bounding box center [400, 165] width 284 height 16
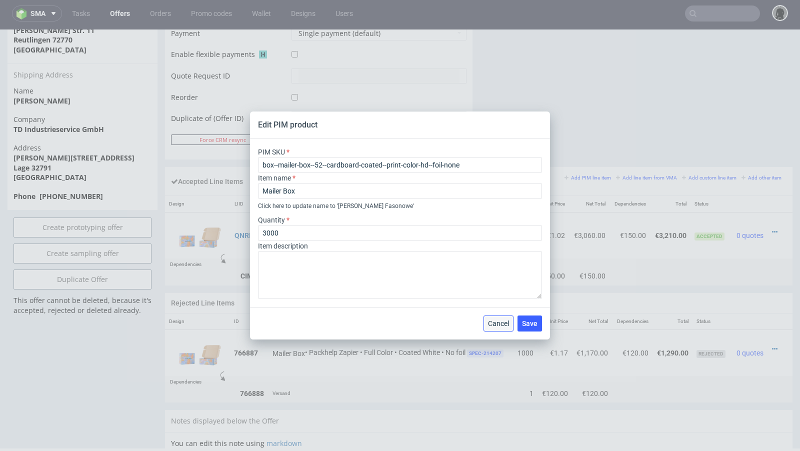
click at [495, 325] on span "Cancel" at bounding box center [498, 323] width 21 height 7
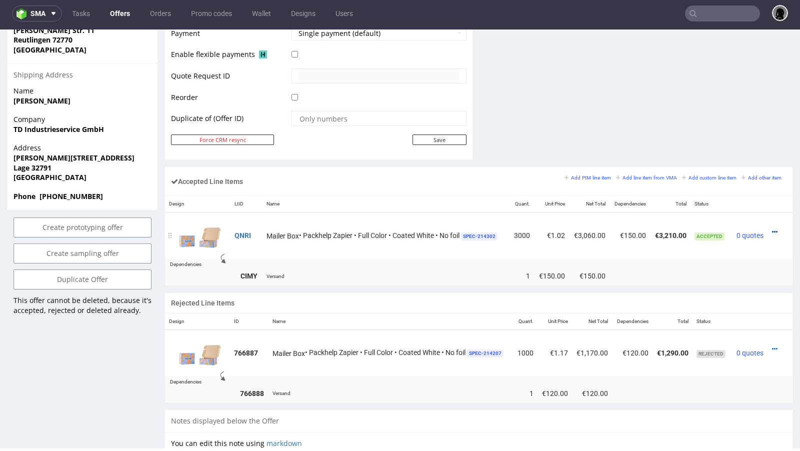
click at [772, 229] on icon at bounding box center [775, 232] width 6 height 7
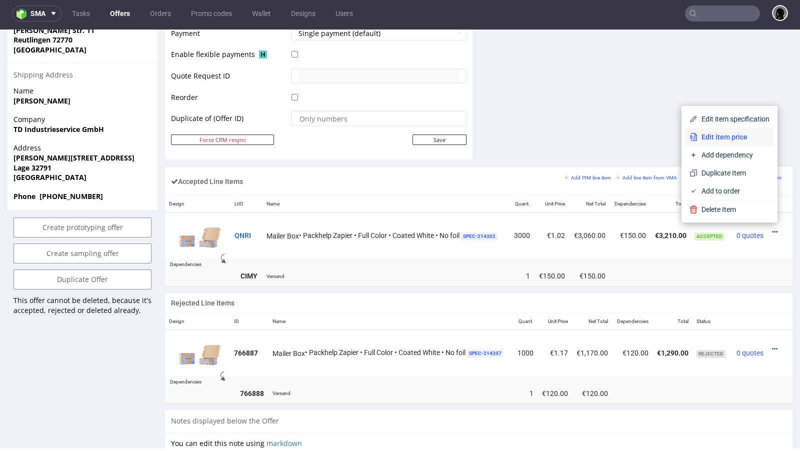
click at [732, 134] on span "Edit item price" at bounding box center [734, 137] width 72 height 10
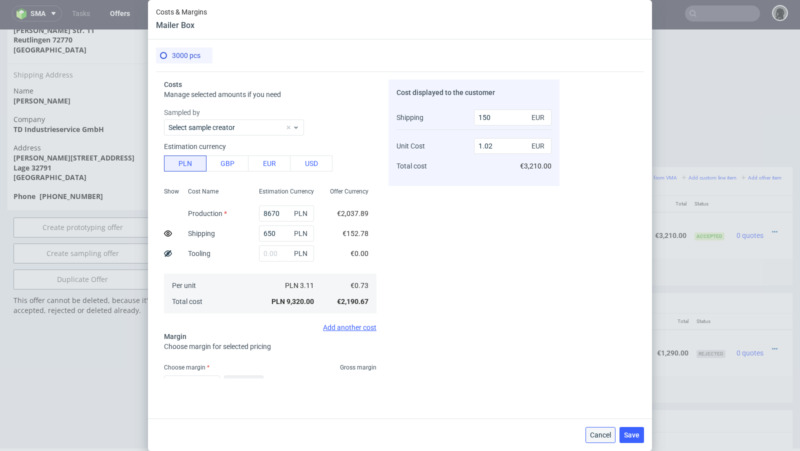
click at [599, 440] on button "Cancel" at bounding box center [601, 435] width 30 height 16
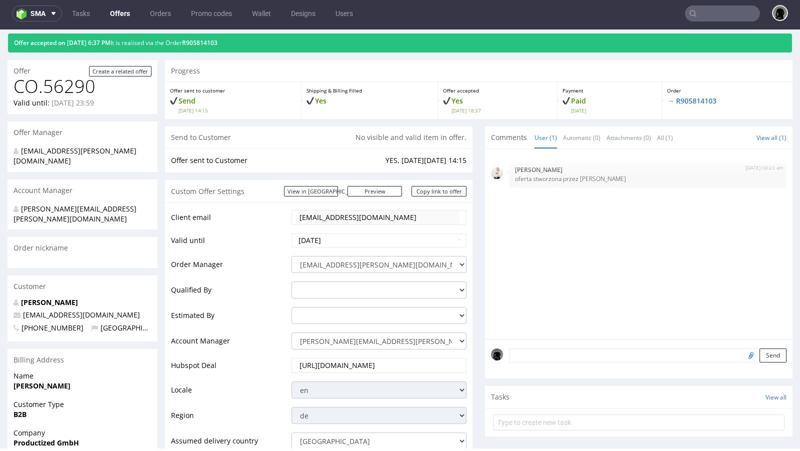
scroll to position [0, 0]
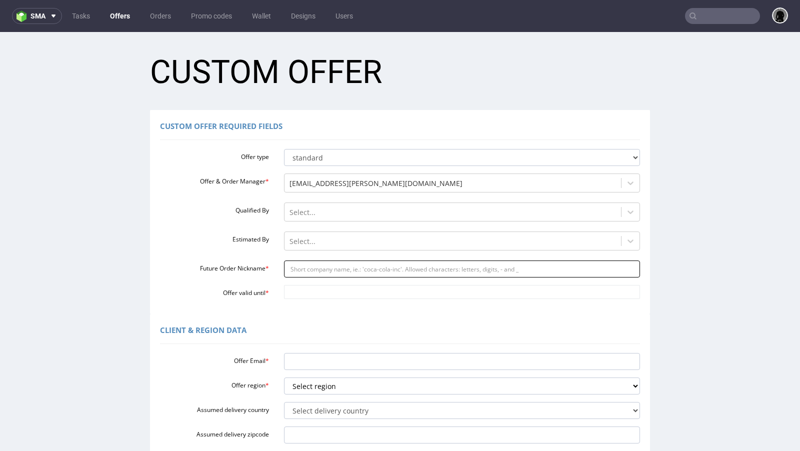
click at [320, 269] on input "Future Order Nickname *" at bounding box center [462, 269] width 357 height 17
paste input "accountscandy-circlede"
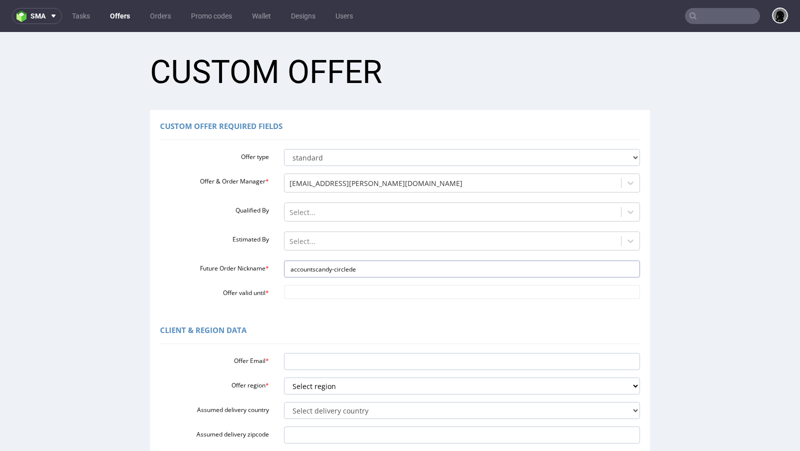
type input "accountscandy-circlede"
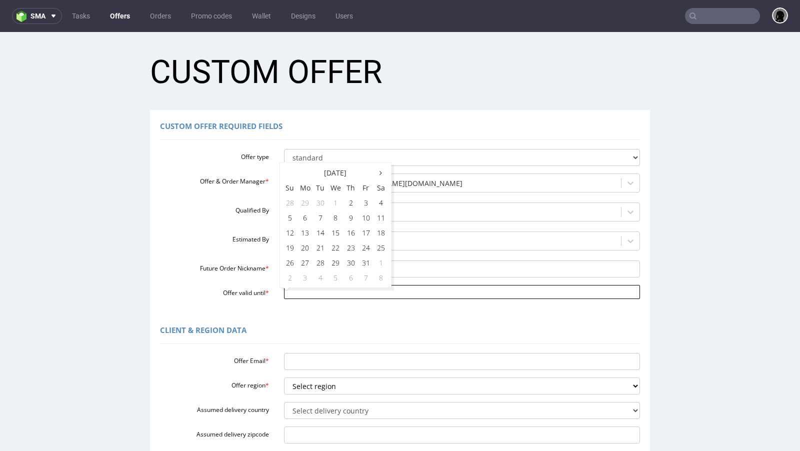
click at [318, 289] on input "Offer valid until *" at bounding box center [462, 292] width 357 height 14
click at [350, 220] on td "9" at bounding box center [351, 217] width 15 height 15
type input "[DATE]"
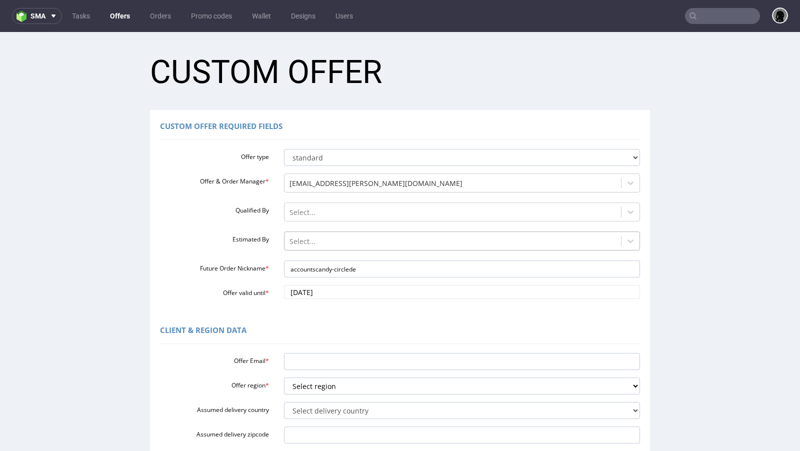
click at [317, 245] on div at bounding box center [453, 242] width 327 height 12
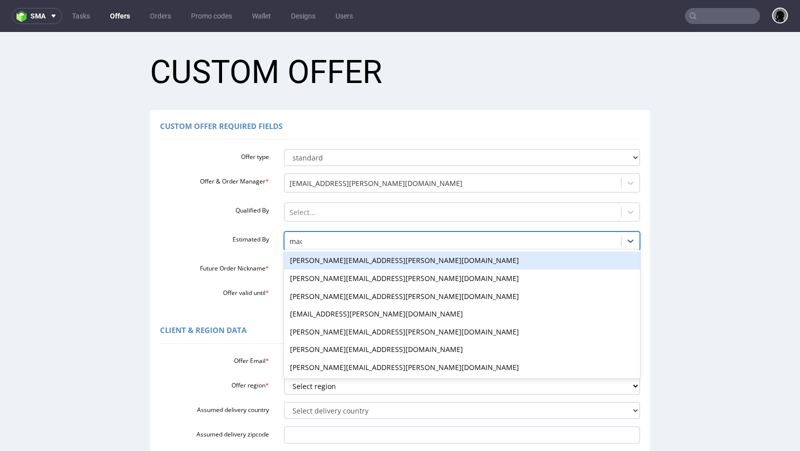
type input "maci"
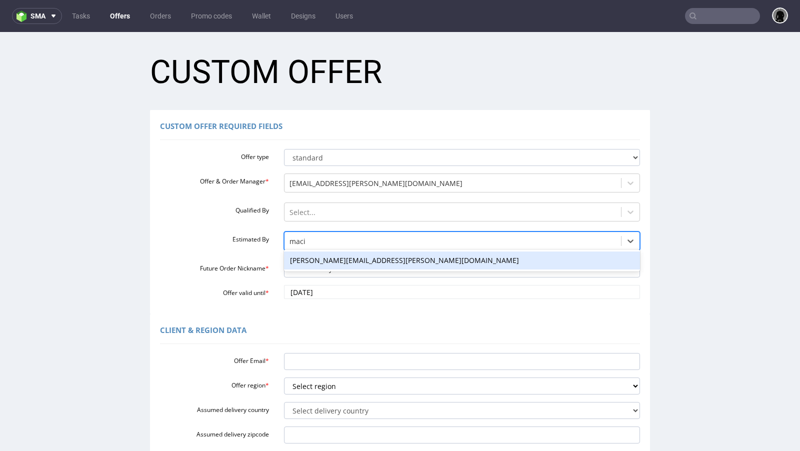
click at [319, 262] on div "[PERSON_NAME][EMAIL_ADDRESS][PERSON_NAME][DOMAIN_NAME]" at bounding box center [462, 261] width 357 height 18
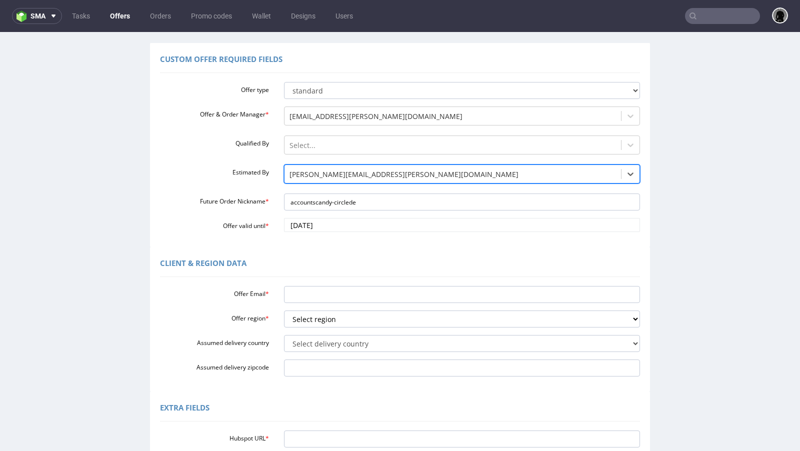
scroll to position [71, 0]
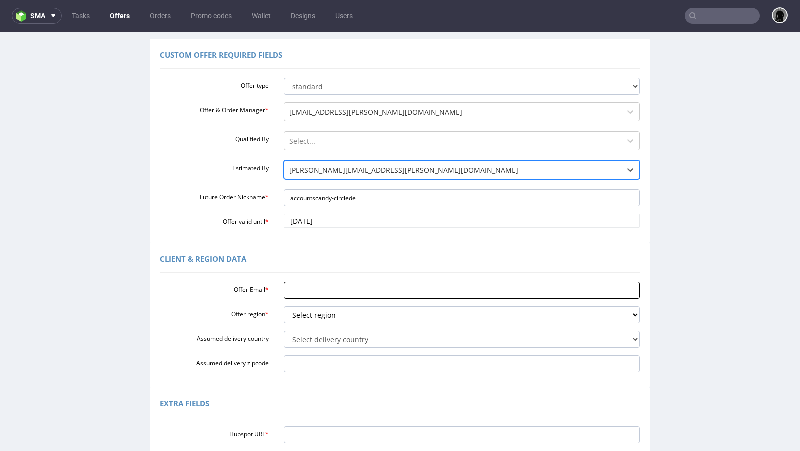
click at [332, 289] on input "Offer Email *" at bounding box center [462, 290] width 357 height 17
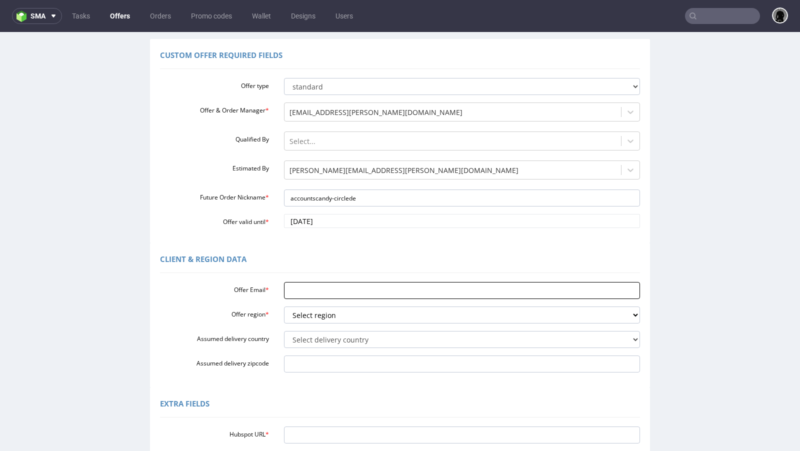
paste input "[EMAIL_ADDRESS][DOMAIN_NAME]"
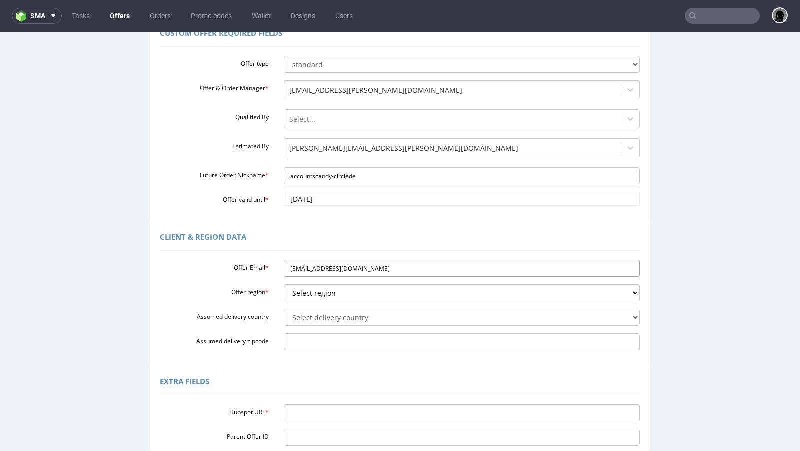
scroll to position [113, 0]
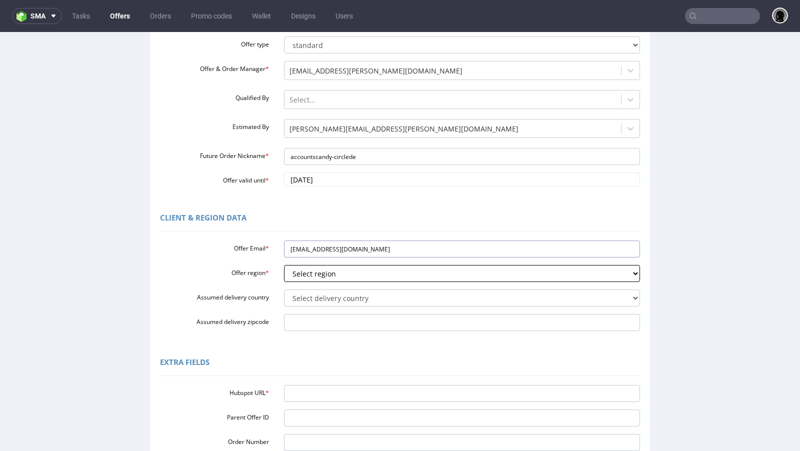
type input "[EMAIL_ADDRESS][DOMAIN_NAME]"
click at [326, 275] on select "Select region eu gb de pl fr it es" at bounding box center [462, 273] width 357 height 17
select select "de"
click at [284, 265] on select "Select region eu gb de pl fr it es" at bounding box center [462, 273] width 357 height 17
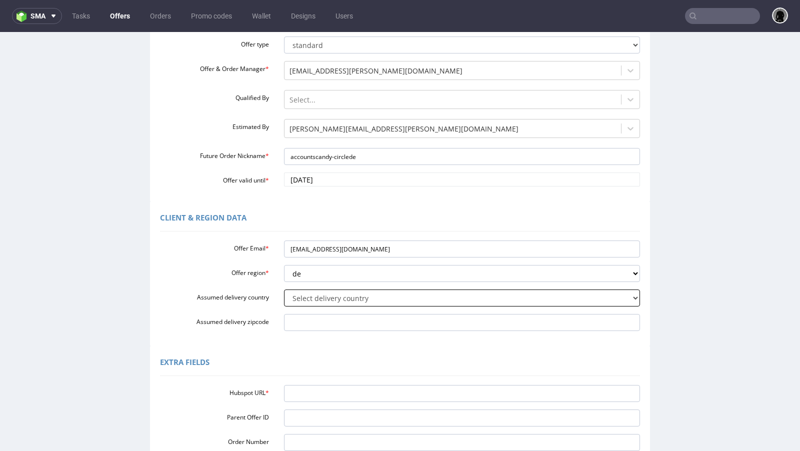
click at [322, 297] on select "Select delivery country Andorra Afghanistan Anguilla Albania Armenia Antarctica…" at bounding box center [462, 298] width 357 height 17
select select "57"
click at [284, 290] on select "Select delivery country Andorra Afghanistan Anguilla Albania Armenia Antarctica…" at bounding box center [462, 298] width 357 height 17
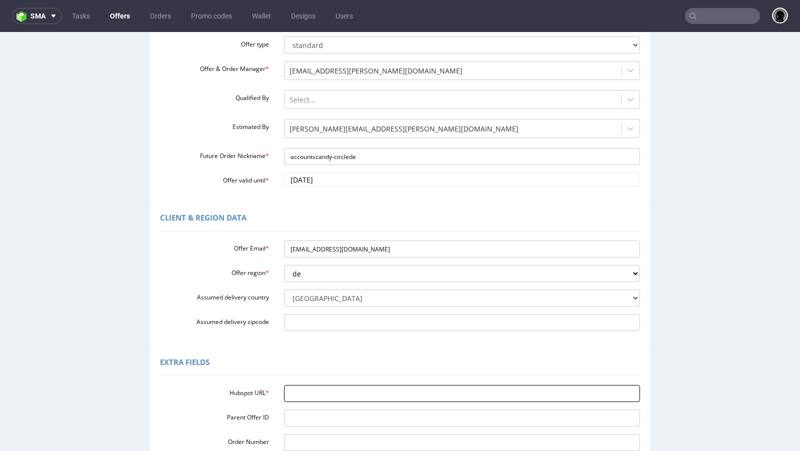
click at [311, 396] on input "Hubspot URL *" at bounding box center [462, 393] width 357 height 17
paste input "https://app-eu1.hubspot.com/contacts/25600958/record/0-3/322239537360/"
type input "https://app-eu1.hubspot.com/contacts/25600958/record/0-3/322239537360/"
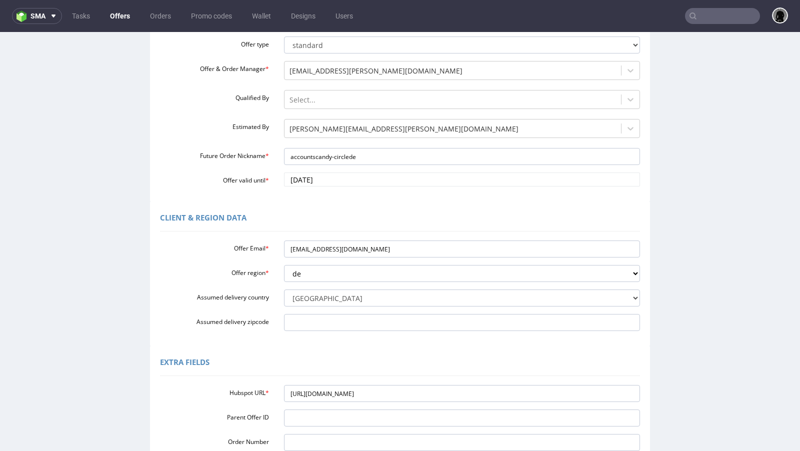
click at [344, 352] on div "Extra Fields" at bounding box center [400, 364] width 480 height 24
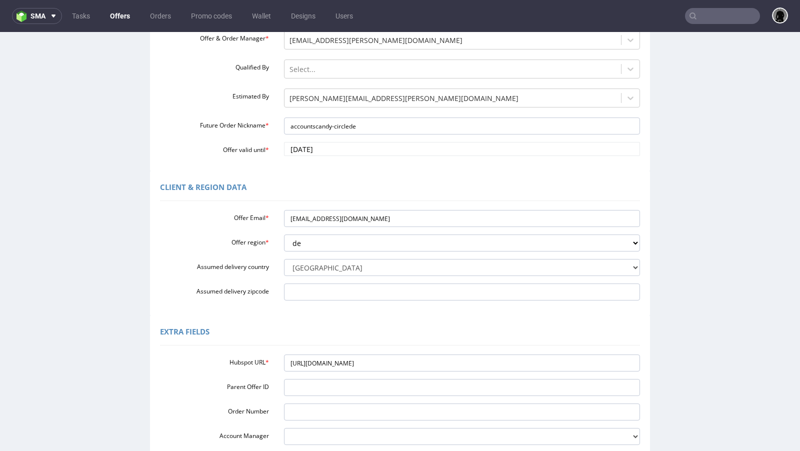
scroll to position [249, 0]
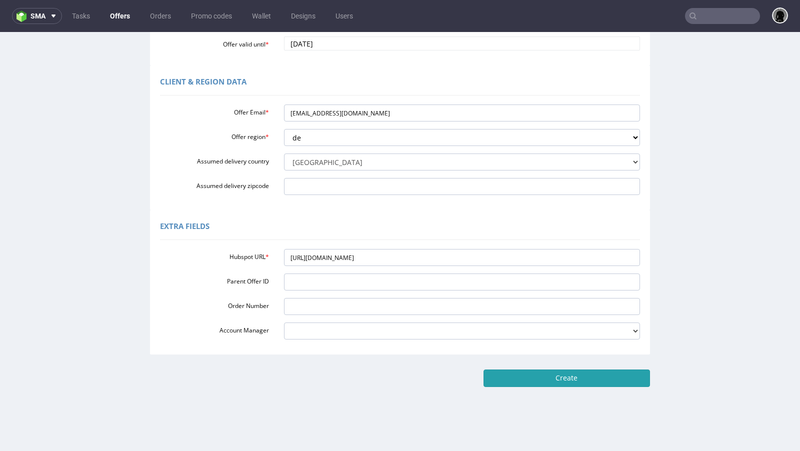
click at [542, 383] on input "Create" at bounding box center [567, 378] width 167 height 17
type input "Please wait..."
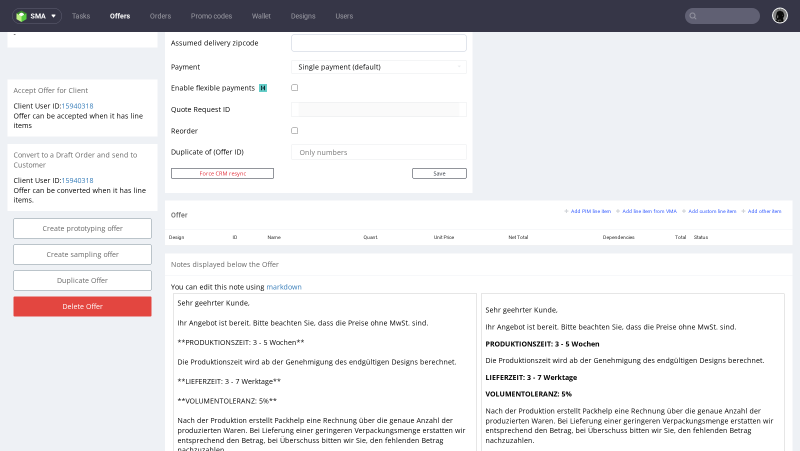
scroll to position [473, 0]
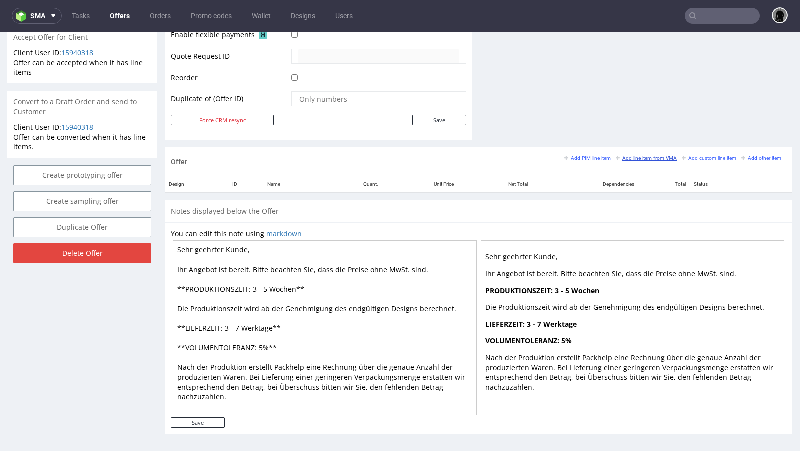
click at [623, 158] on small "Add line item from VMA" at bounding box center [646, 159] width 61 height 6
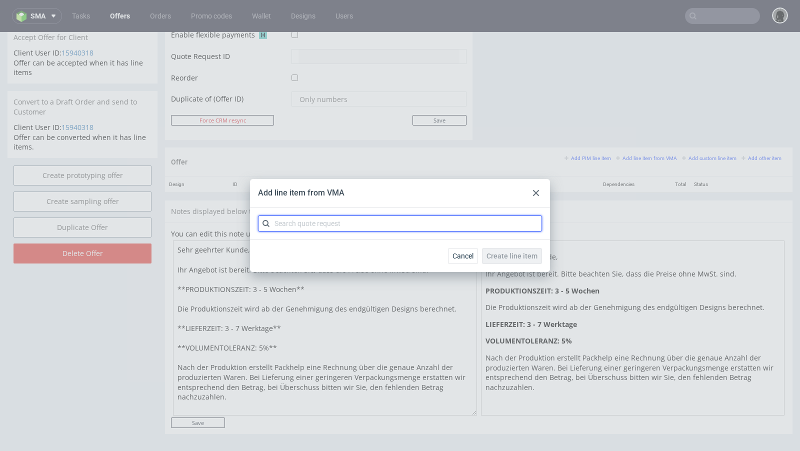
paste input "CBQO"
click at [297, 220] on input "text" at bounding box center [400, 224] width 284 height 16
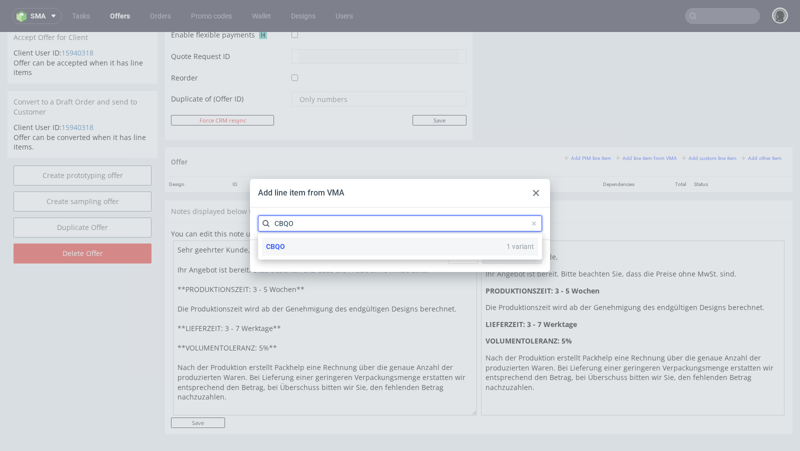
type input "CBQO"
click at [296, 244] on div "CBQO 1 variant" at bounding box center [400, 247] width 276 height 18
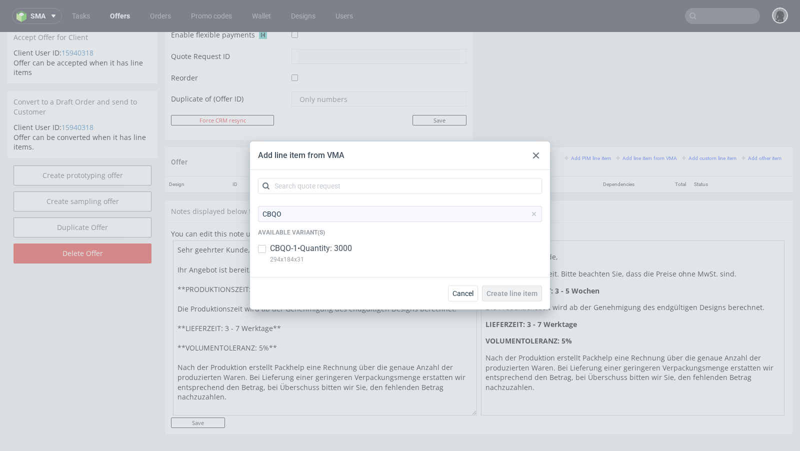
click at [292, 249] on p "CBQO-1 • Quantity: 3000" at bounding box center [311, 248] width 82 height 11
checkbox input "true"
click at [493, 294] on span "Create line item" at bounding box center [512, 293] width 51 height 7
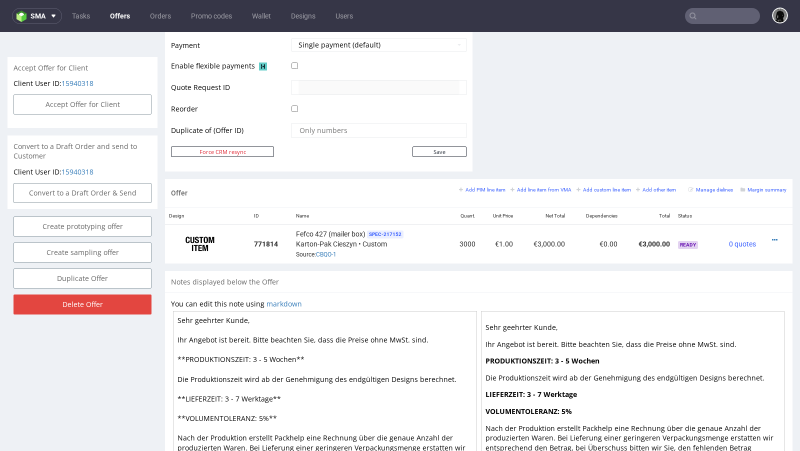
scroll to position [450, 0]
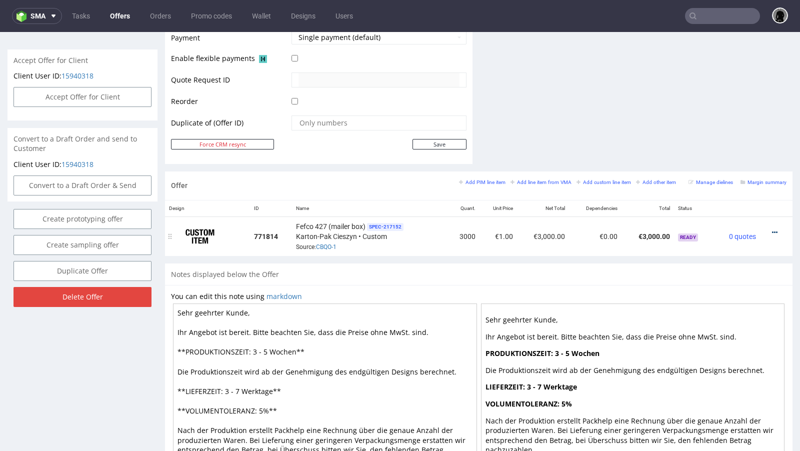
click at [772, 229] on icon at bounding box center [775, 232] width 6 height 7
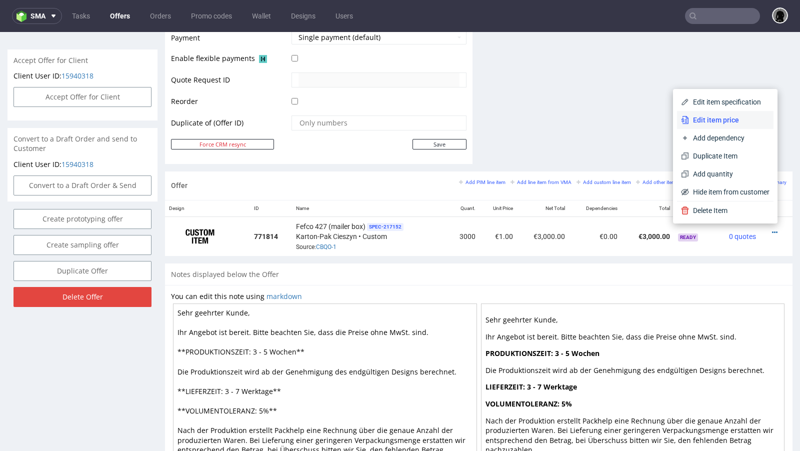
click at [699, 125] on span "Edit item price" at bounding box center [729, 120] width 81 height 10
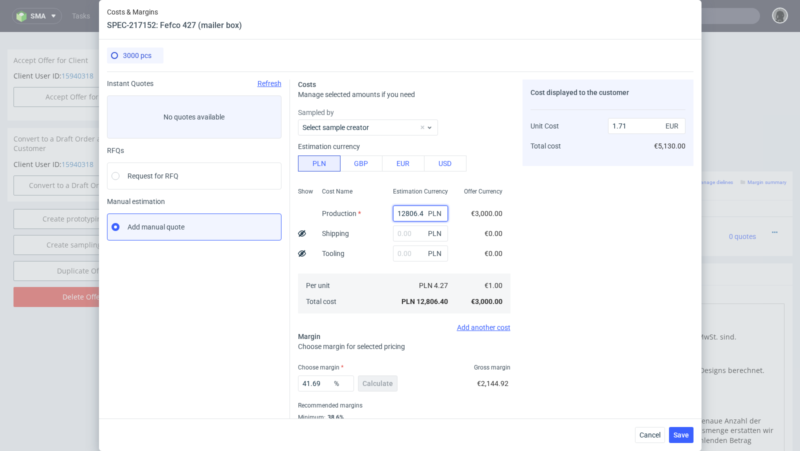
click at [405, 216] on input "12806.4" at bounding box center [420, 214] width 55 height 16
paste input "4590"
type input "4590"
type input "0.61"
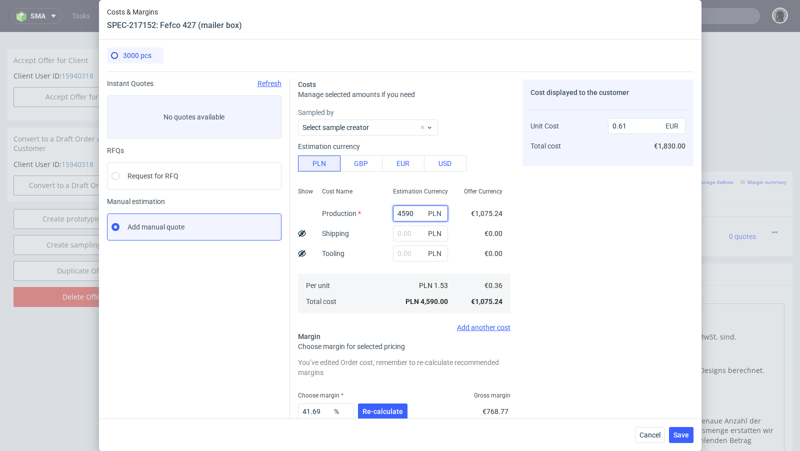
type input "4590"
click at [411, 226] on input "text" at bounding box center [420, 234] width 55 height 16
paste input "532"
type input "532"
type input "0.68"
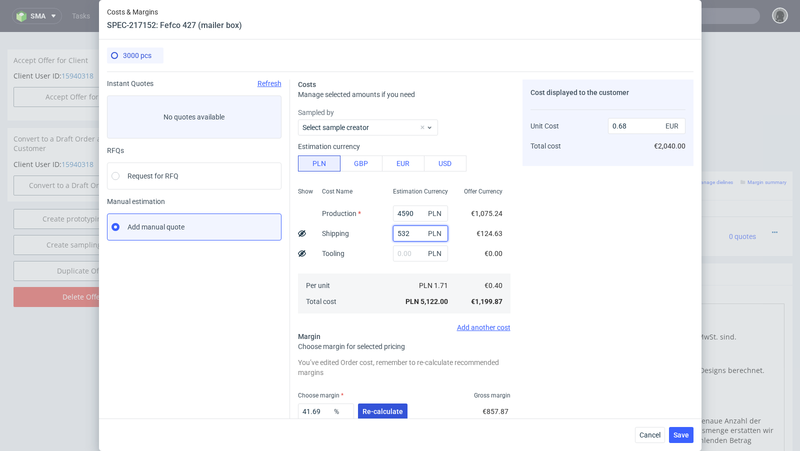
type input "532"
click at [379, 416] on button "Re-calculate" at bounding box center [383, 412] width 50 height 16
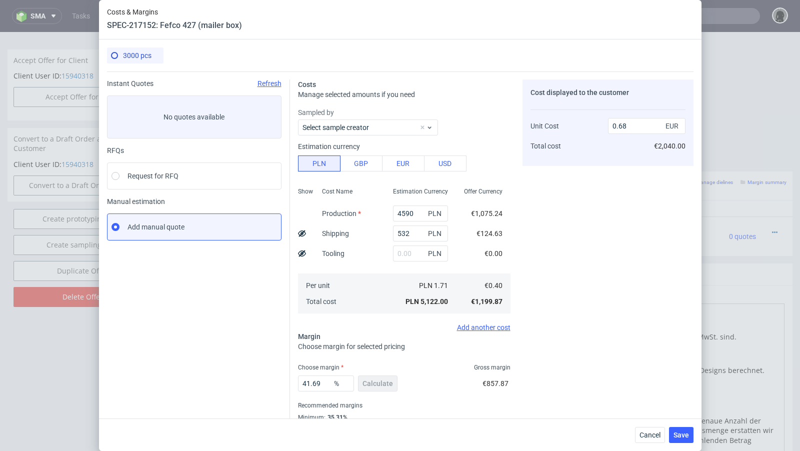
scroll to position [34, 0]
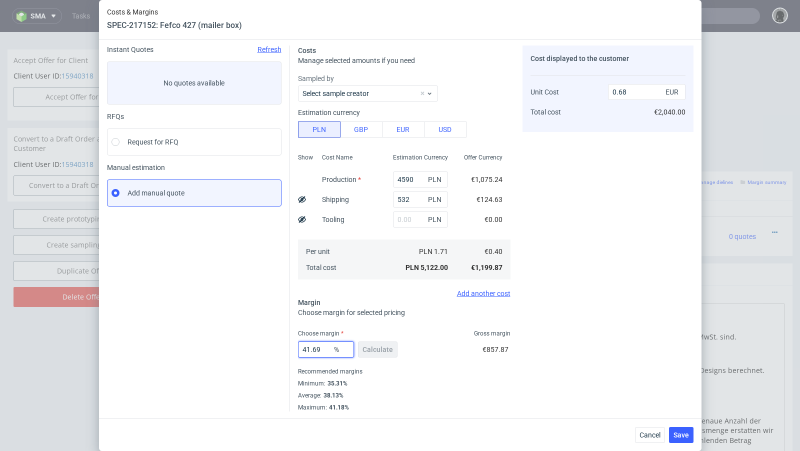
drag, startPoint x: 329, startPoint y: 350, endPoint x: 271, endPoint y: 347, distance: 58.1
click at [271, 347] on div "Instant Quotes Refresh No quotes available RFQs Request for RFQ Manual estimati…" at bounding box center [400, 225] width 587 height 374
type input "48"
type input "0.77"
type input "49"
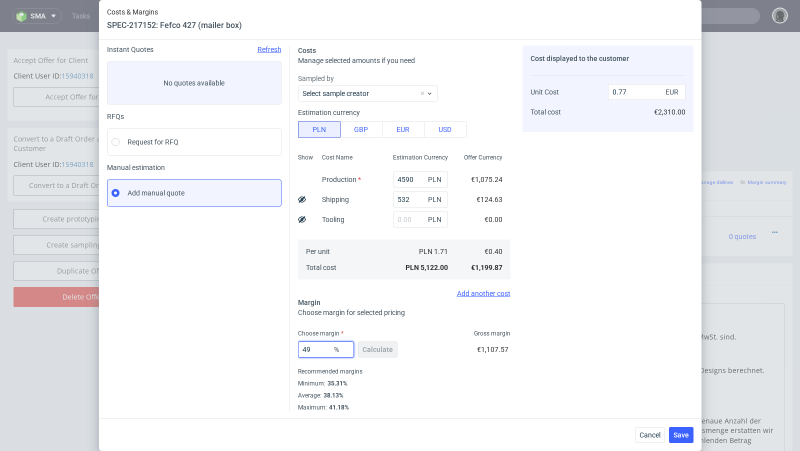
type input "0.78"
type input "4"
type input "05"
type input "0.4"
type input "5"
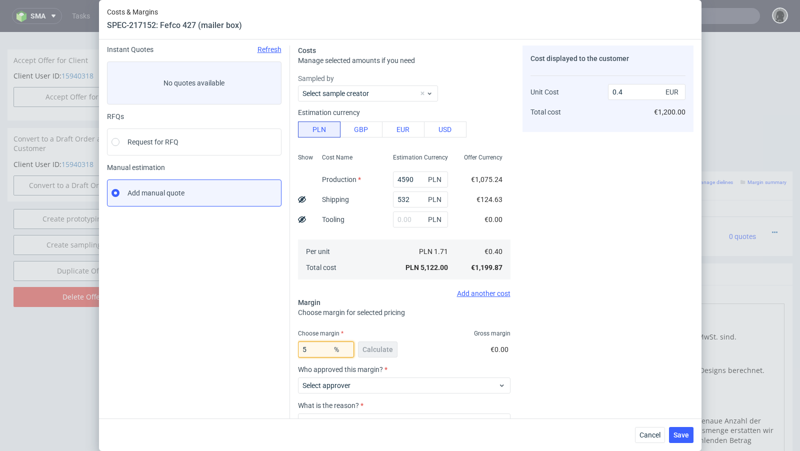
type input "0.42"
type input "51"
type input "0.81"
type input "52"
type input "0.83"
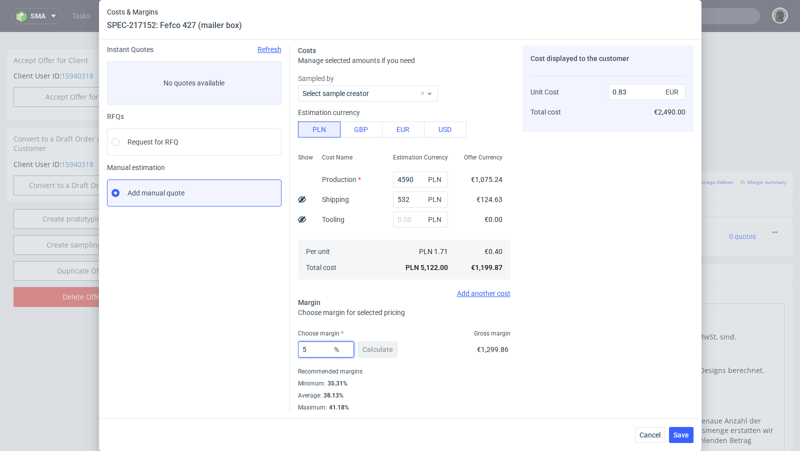
type input "51"
type input "0.81"
type input "51.4"
type input "0.82"
type input "51"
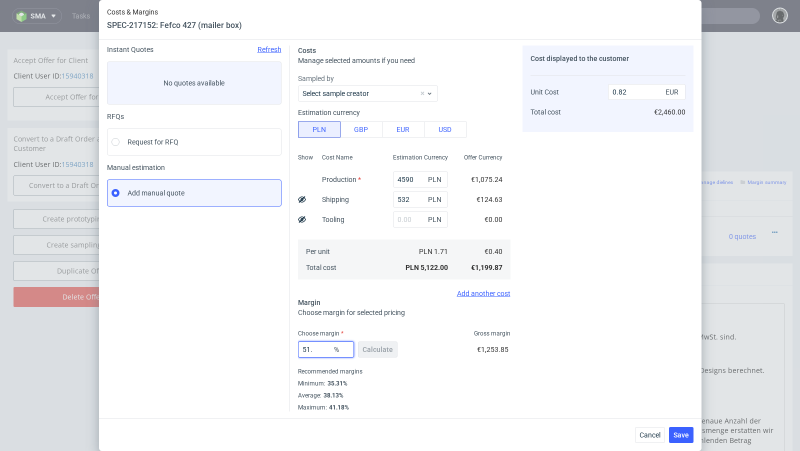
type input "0.81"
type input "51.09"
type input "0.82"
type input "51.01"
type input "0.81"
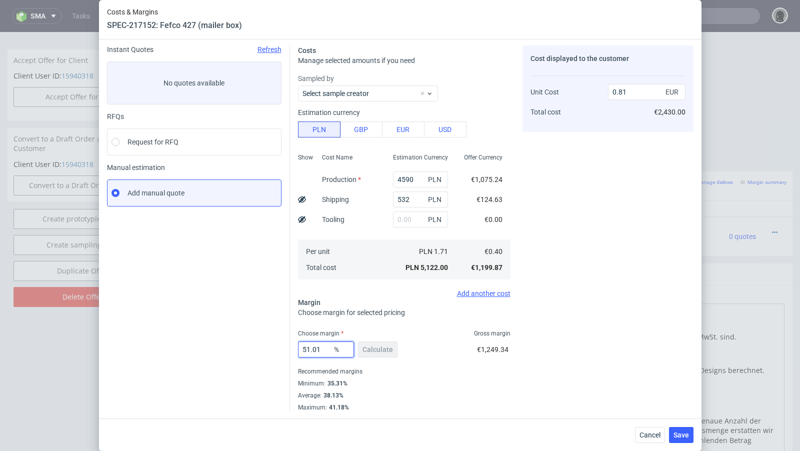
type input "51.01"
click at [209, 345] on div "Instant Quotes Refresh No quotes available RFQs Request for RFQ Manual estimati…" at bounding box center [198, 229] width 183 height 366
click at [675, 433] on span "Save" at bounding box center [682, 435] width 16 height 7
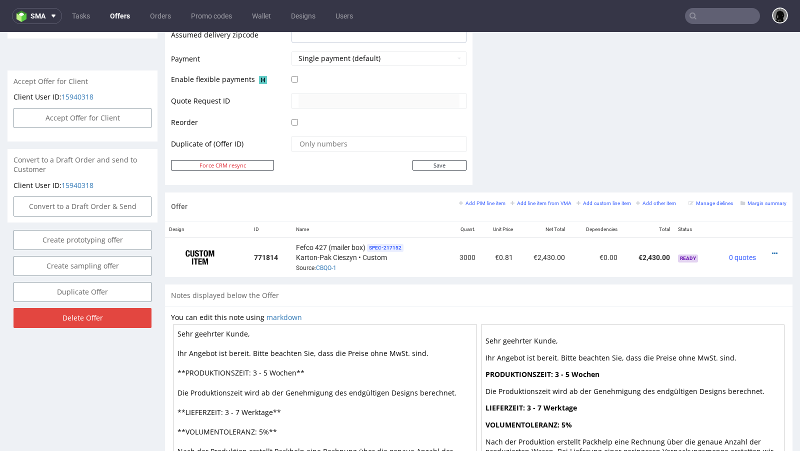
scroll to position [430, 0]
click at [476, 202] on small "Add PIM line item" at bounding box center [482, 203] width 47 height 6
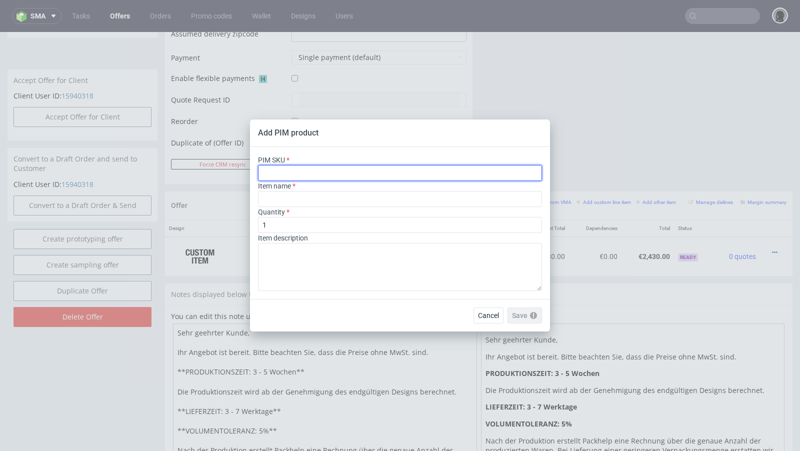
paste input "box--mailer-box--52--cardboard-coated--print-color-hd--foil-none"
click at [308, 173] on input "text" at bounding box center [400, 173] width 284 height 16
type input "box--mailer-box--52--cardboard-coated--print-color-hd--foil-none"
type input "Pudełko Fasonowe"
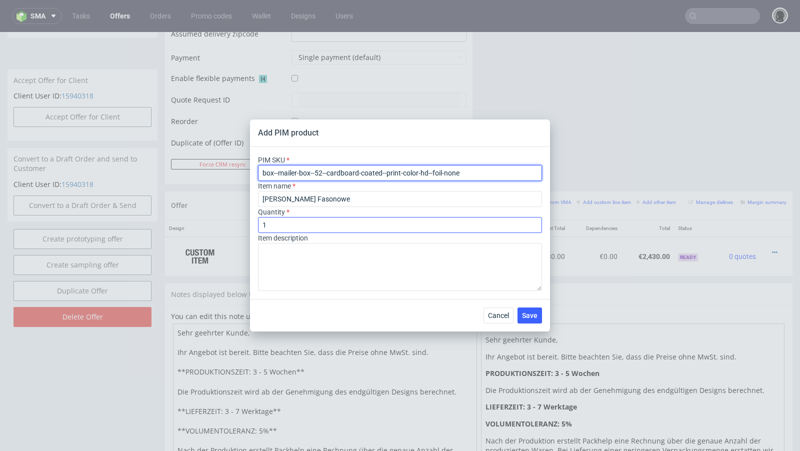
type input "box--mailer-box--52--cardboard-coated--print-color-hd--foil-none"
click at [285, 223] on input "1" at bounding box center [400, 225] width 284 height 16
drag, startPoint x: 279, startPoint y: 224, endPoint x: 221, endPoint y: 220, distance: 57.7
click at [221, 220] on div "Add PIM product PIM SKU box--mailer-box--52--cardboard-coated--print-color-hd--…" at bounding box center [400, 225] width 800 height 451
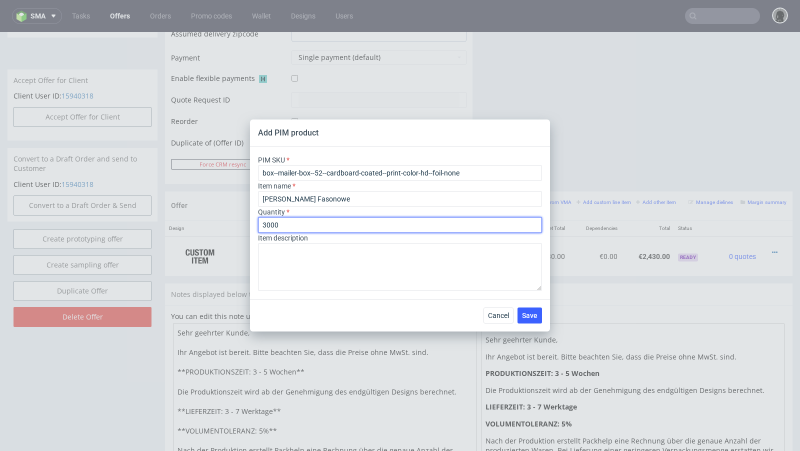
type input "3000"
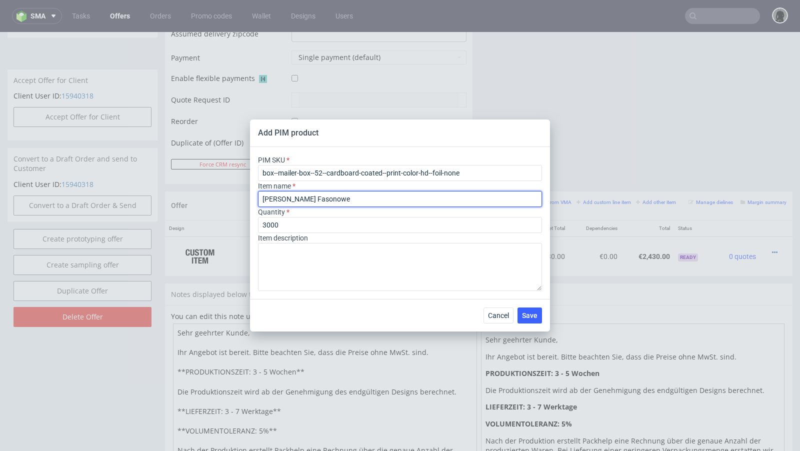
click at [303, 198] on input "Pudełko Fasonowe" at bounding box center [400, 199] width 284 height 16
paste input "Mailer Box"
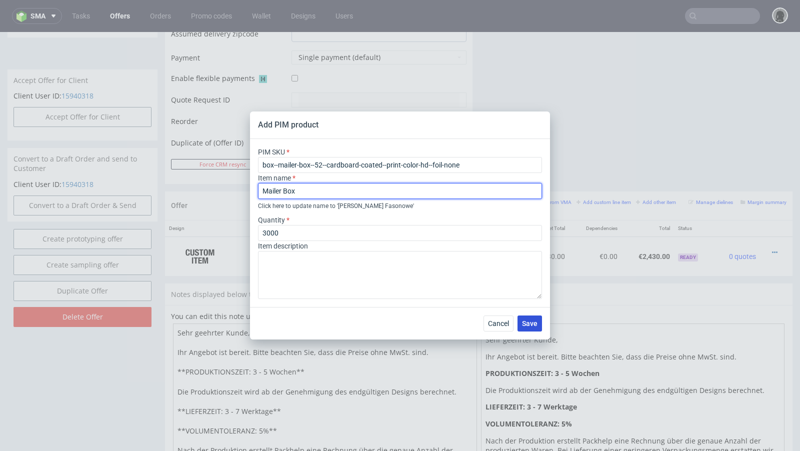
type input "Mailer Box"
click at [533, 322] on span "Save" at bounding box center [530, 323] width 16 height 7
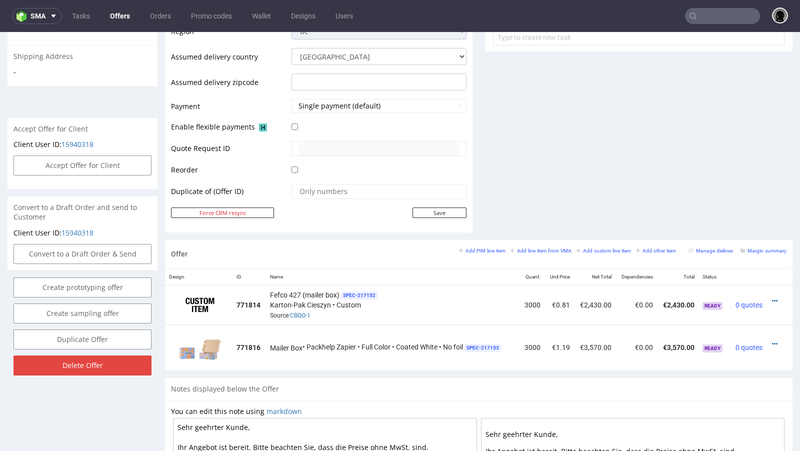
scroll to position [428, 0]
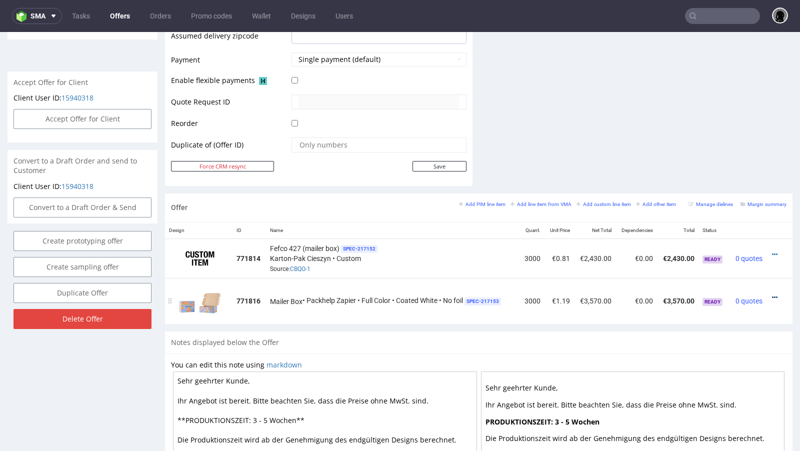
click at [772, 294] on icon at bounding box center [775, 297] width 6 height 7
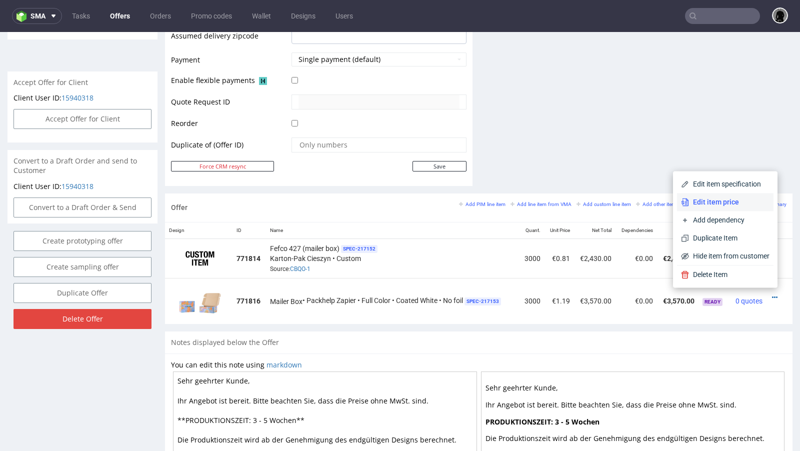
click at [721, 198] on span "Edit item price" at bounding box center [729, 202] width 81 height 10
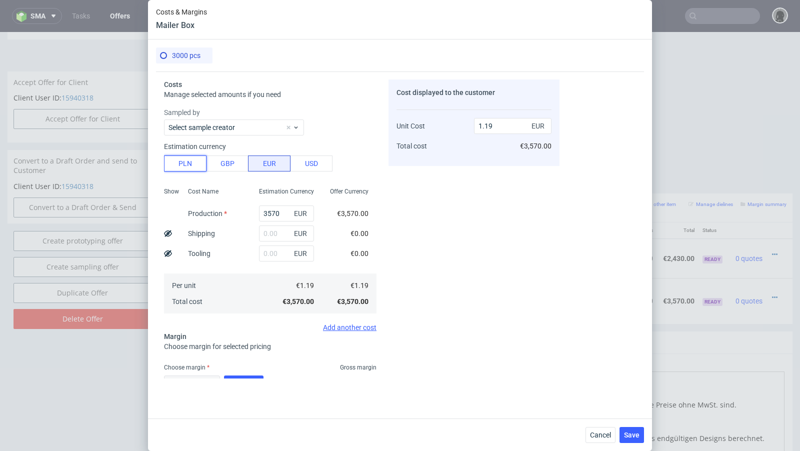
click at [180, 163] on button "PLN" at bounding box center [185, 164] width 43 height 16
type input "0.28"
click at [266, 215] on input "3570" at bounding box center [286, 214] width 55 height 16
paste input "86"
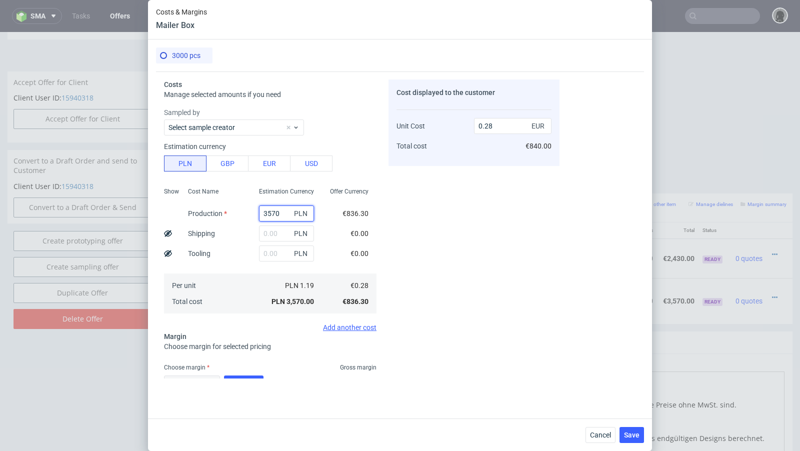
type input "8670"
type input "0.68"
type input "8670"
click at [266, 234] on input "text" at bounding box center [286, 234] width 55 height 16
paste input "660"
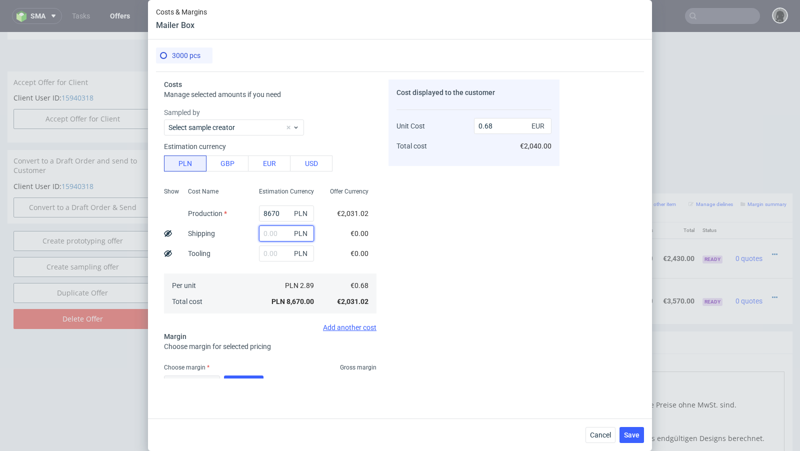
type input "660"
type input "0.73"
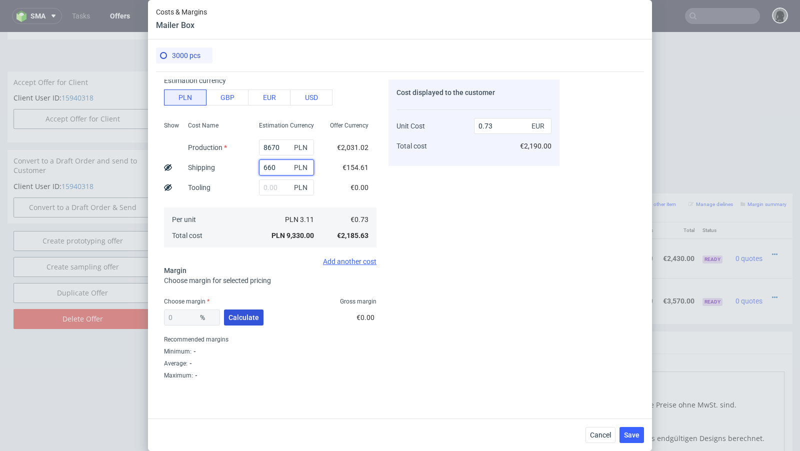
type input "660"
click at [240, 324] on button "Calculate" at bounding box center [244, 318] width 40 height 16
type input "34.14"
type input "1.1"
drag, startPoint x: 194, startPoint y: 317, endPoint x: 175, endPoint y: 316, distance: 19.0
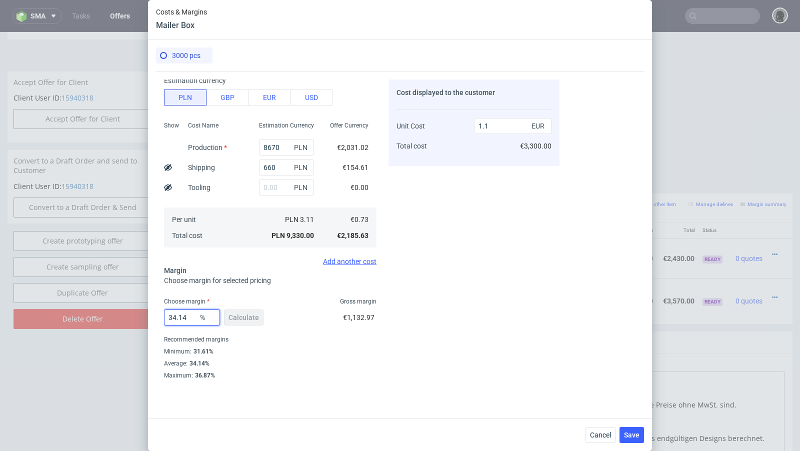
click at [175, 316] on input "34.14" at bounding box center [192, 318] width 56 height 16
type input "33"
type input "1.09"
type input "3"
type input "0.75"
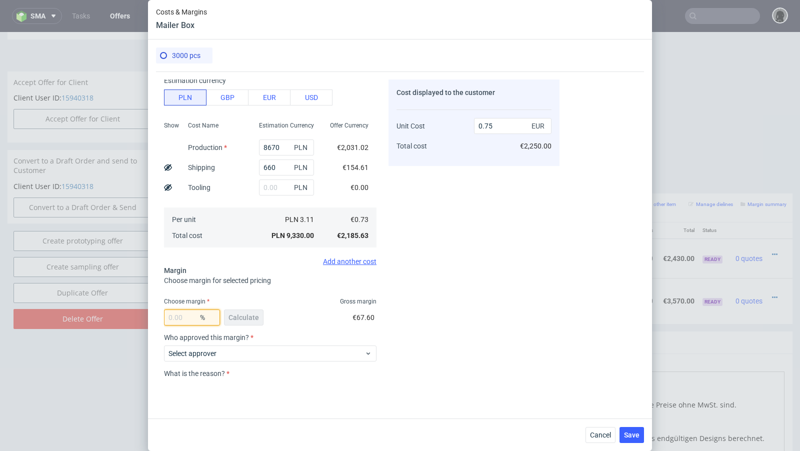
type input "2"
type input "0.74"
type input "32"
type input "1.07"
type input "32.6"
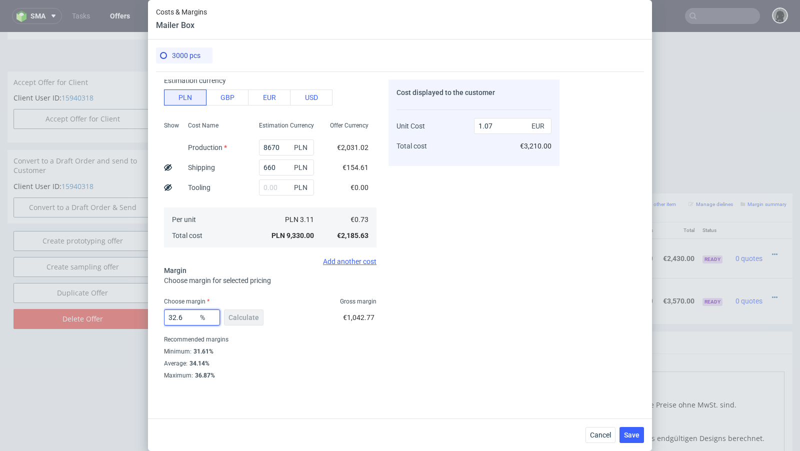
type input "1.08"
type input "32.3"
type input "1.07"
type input "32.33"
type input "1.08"
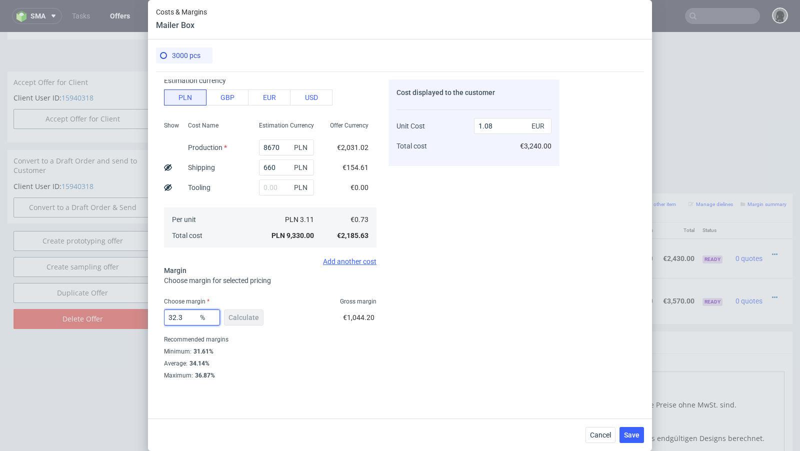
type input "32.32"
type input "1.07"
type input "32.32"
click at [329, 311] on div "32.32 % Calculate €1,043.73" at bounding box center [270, 320] width 213 height 28
click at [631, 440] on button "Save" at bounding box center [632, 435] width 25 height 16
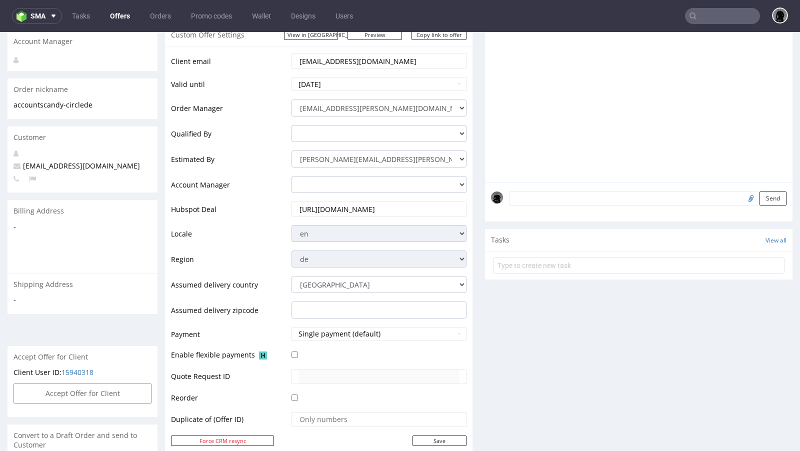
scroll to position [0, 0]
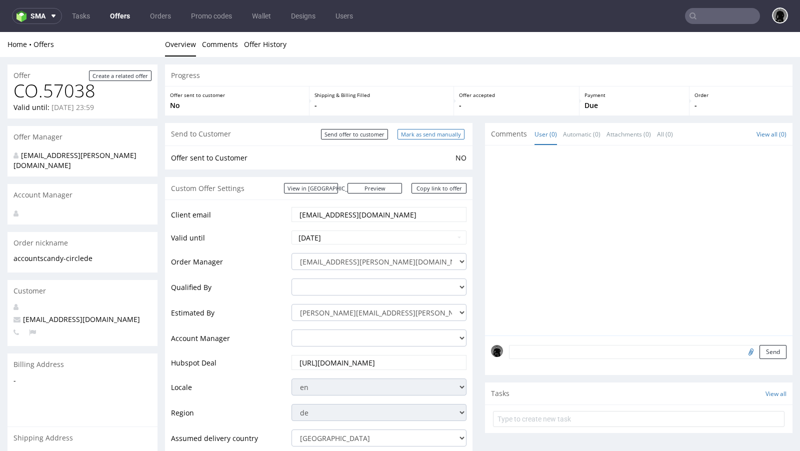
click at [414, 134] on input "Mark as send manually" at bounding box center [431, 134] width 67 height 11
type input "In progress..."
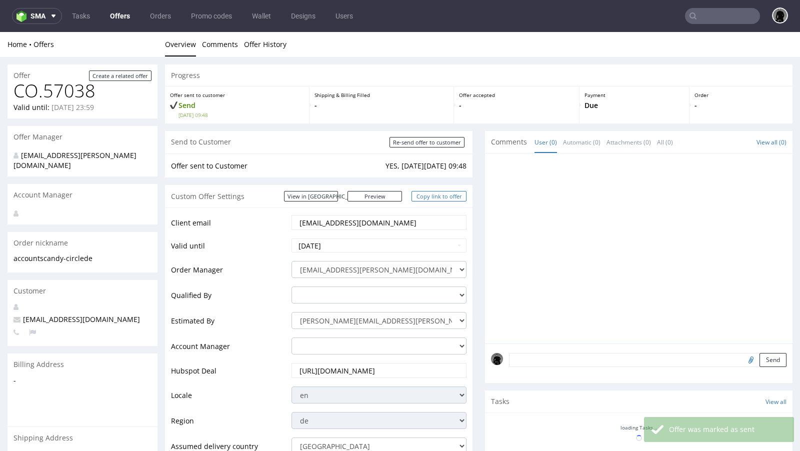
click at [427, 200] on link "Copy link to offer" at bounding box center [439, 196] width 55 height 11
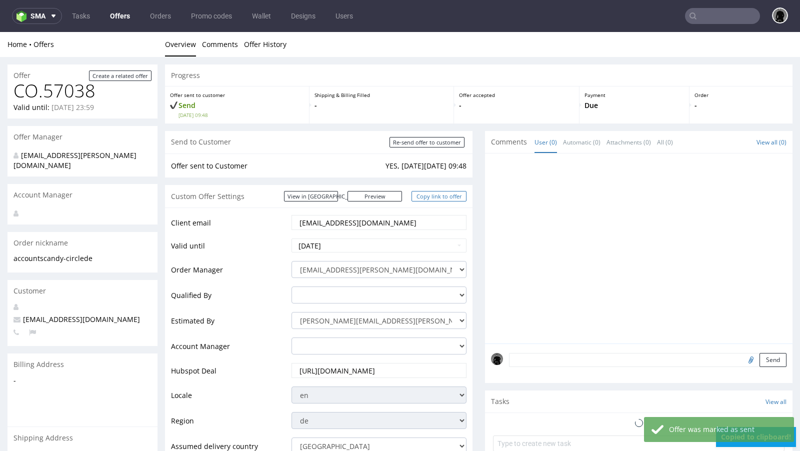
click at [427, 200] on link "Copy link to offer" at bounding box center [439, 196] width 55 height 11
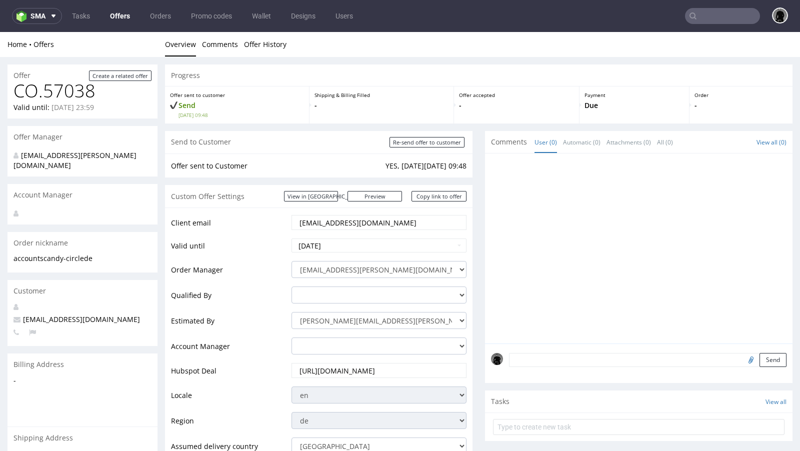
click at [118, 22] on link "Offers" at bounding box center [120, 16] width 32 height 16
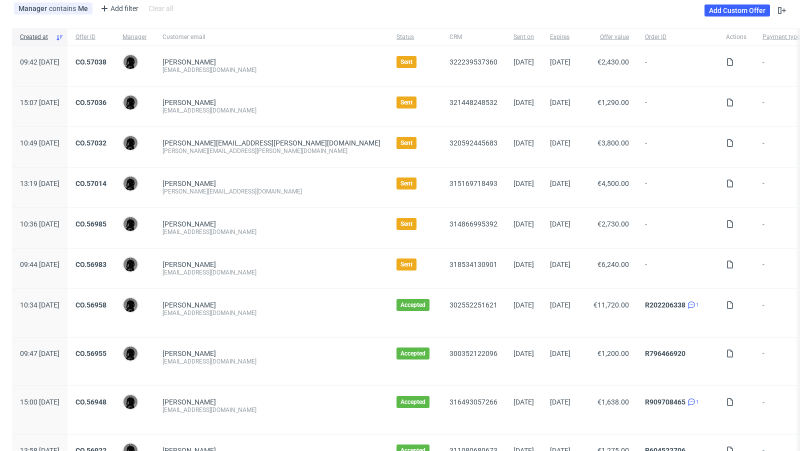
scroll to position [63, 0]
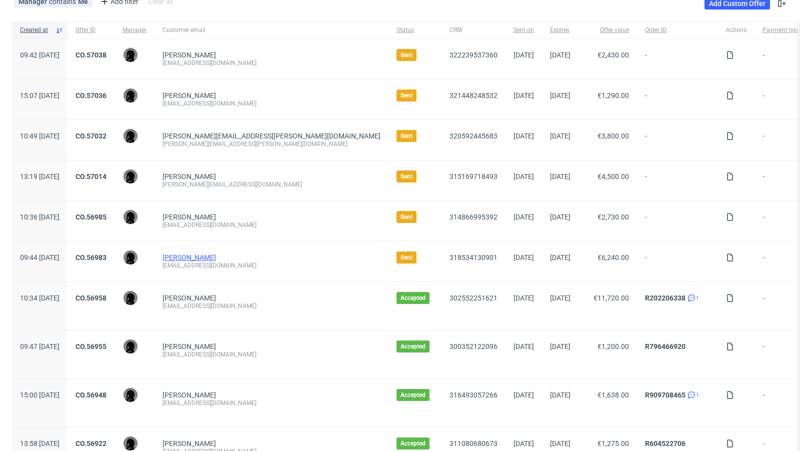
click at [199, 254] on link "[PERSON_NAME]" at bounding box center [190, 258] width 54 height 8
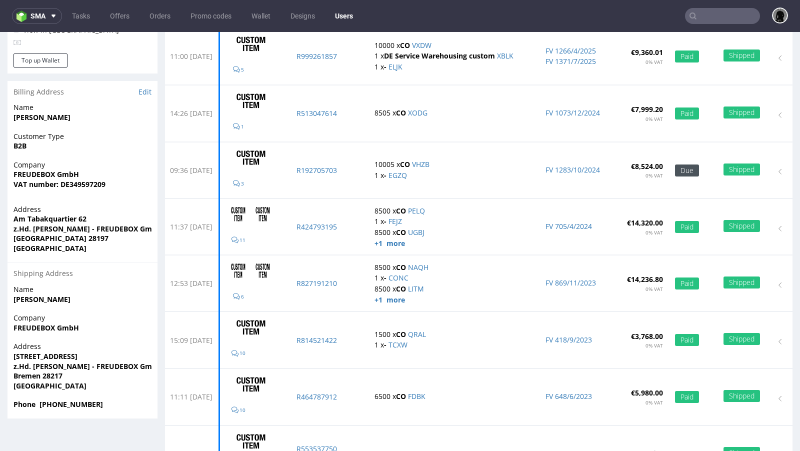
scroll to position [171, 0]
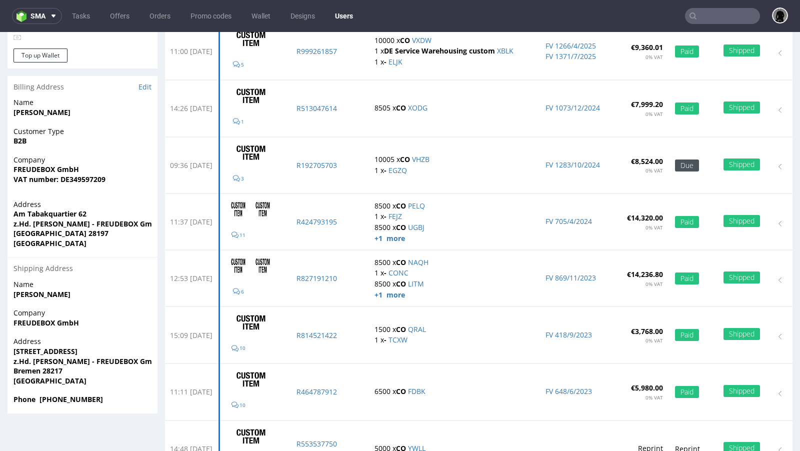
click at [84, 401] on strong "Phone +4917632286265" at bounding box center [59, 400] width 90 height 10
click at [104, 401] on span "Phone +4917632286265" at bounding box center [83, 400] width 138 height 10
drag, startPoint x: 104, startPoint y: 400, endPoint x: 41, endPoint y: 398, distance: 63.1
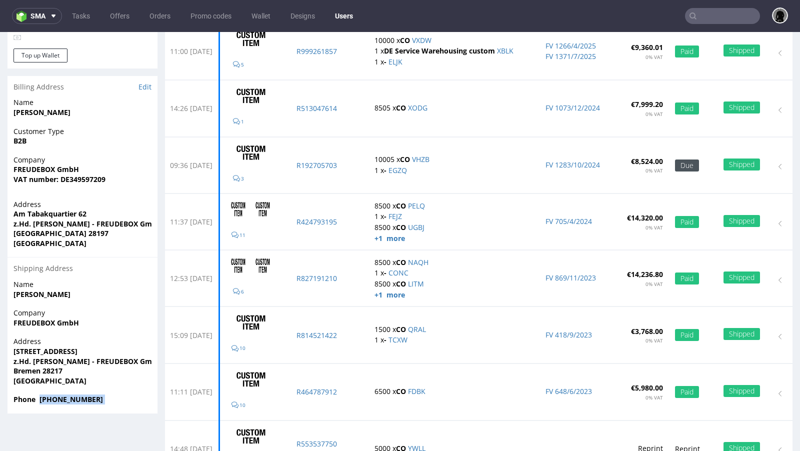
click at [41, 398] on span "Phone +4917632286265" at bounding box center [83, 400] width 138 height 10
click at [143, 272] on div "Shipping Address" at bounding box center [83, 268] width 150 height 23
click at [122, 16] on link "Offers" at bounding box center [120, 16] width 32 height 16
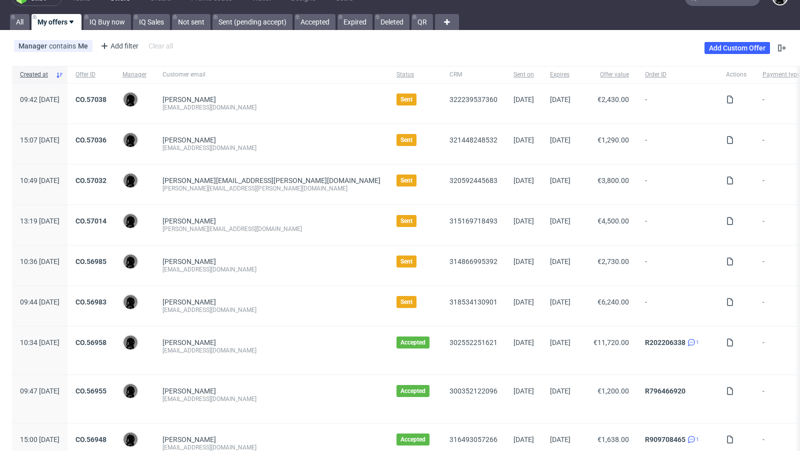
scroll to position [40, 0]
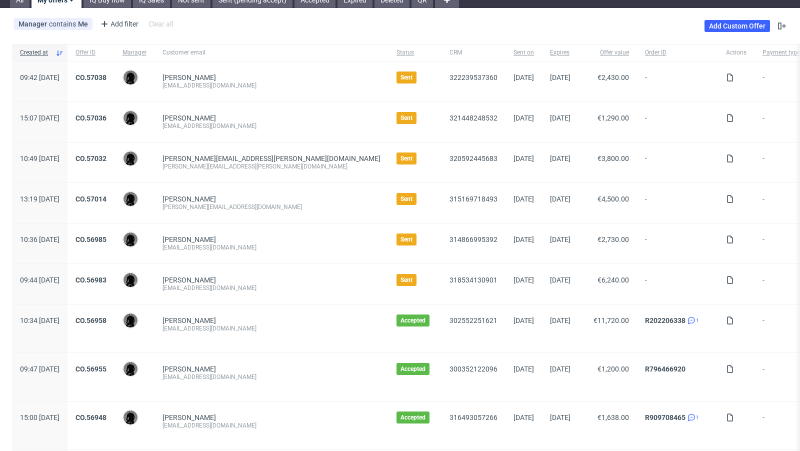
click at [115, 274] on div "CO.56983" at bounding box center [91, 284] width 47 height 40
click at [107, 278] on link "CO.56983" at bounding box center [91, 280] width 31 height 8
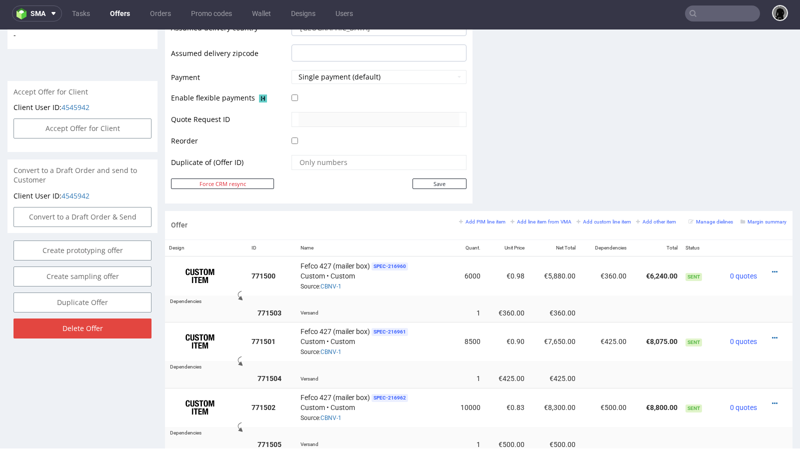
scroll to position [412, 0]
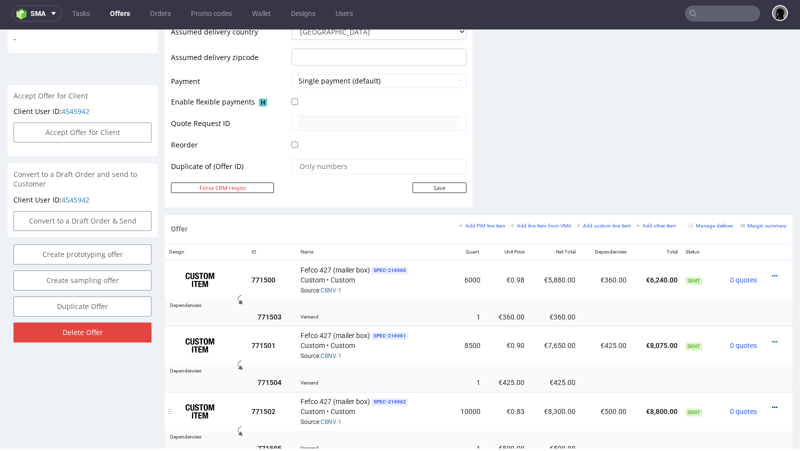
click at [772, 404] on icon at bounding box center [775, 407] width 6 height 7
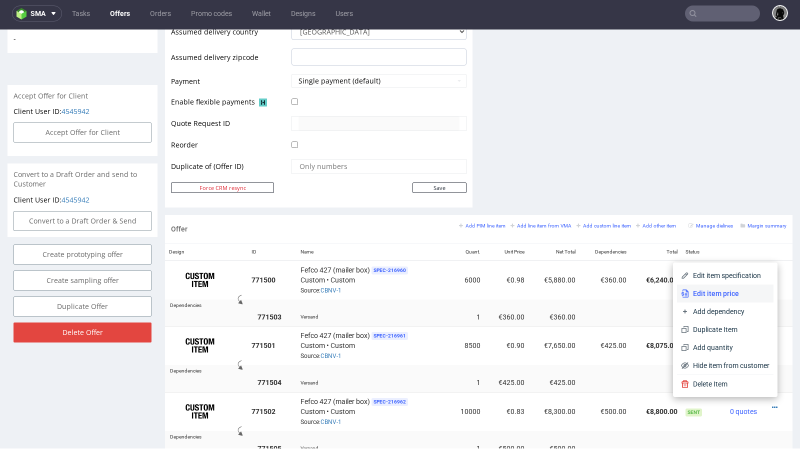
click at [706, 292] on span "Edit item price" at bounding box center [729, 294] width 81 height 10
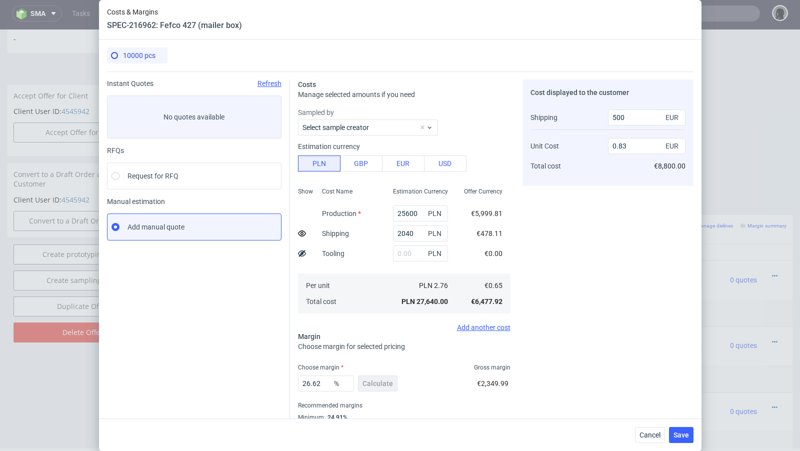
scroll to position [34, 0]
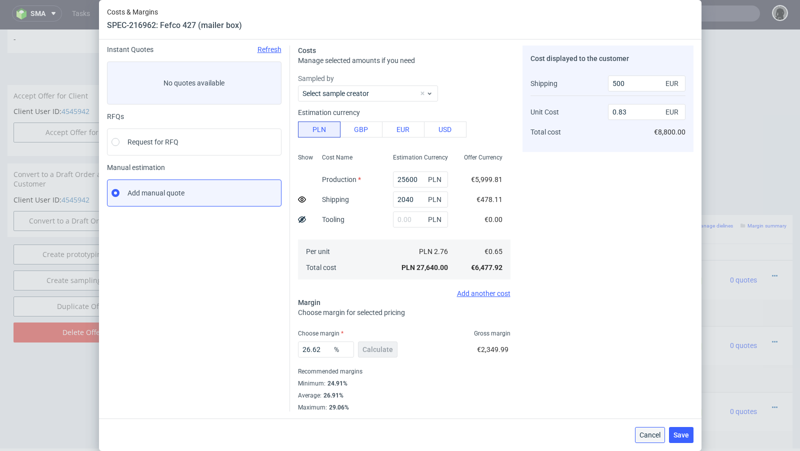
click at [645, 431] on button "Cancel" at bounding box center [650, 435] width 30 height 16
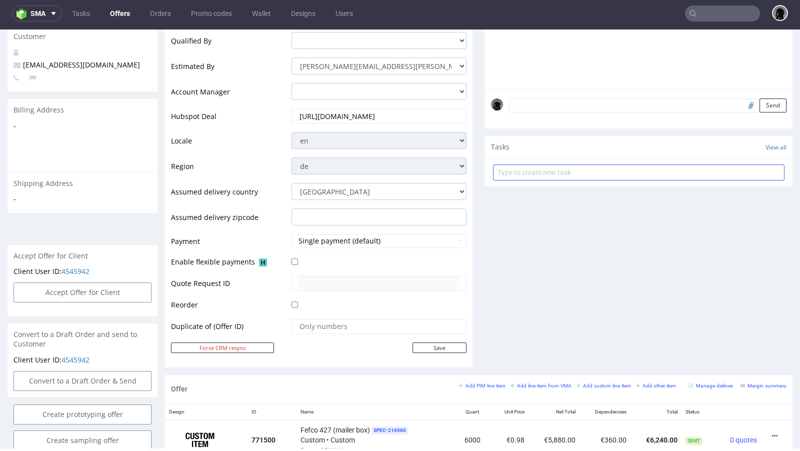
scroll to position [251, 0]
click at [560, 107] on textarea at bounding box center [648, 107] width 278 height 14
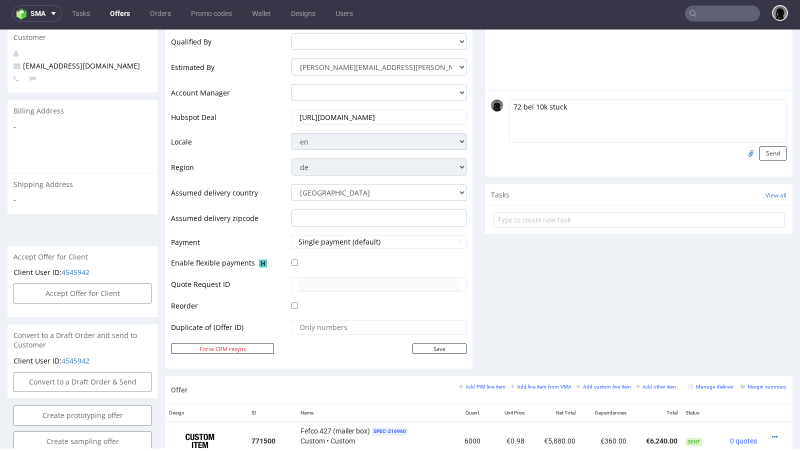
click at [550, 332] on div "Comments User (0) Automatic (0) Attachments (0) All (0) View all (0) 72 bei 10k…" at bounding box center [639, 126] width 308 height 499
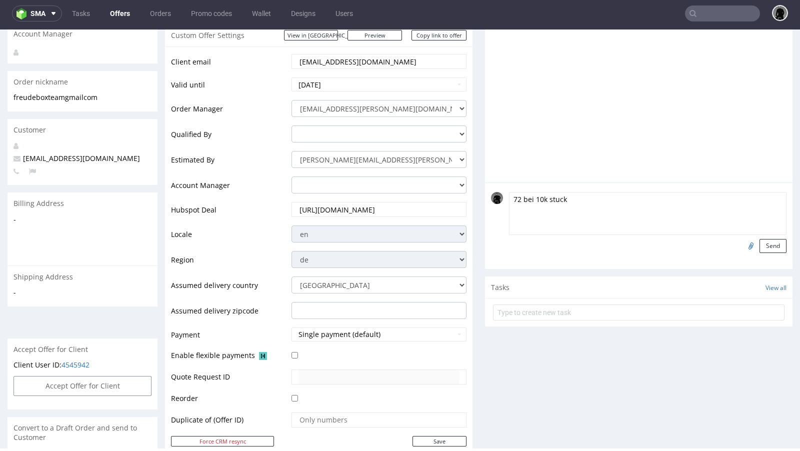
scroll to position [152, 0]
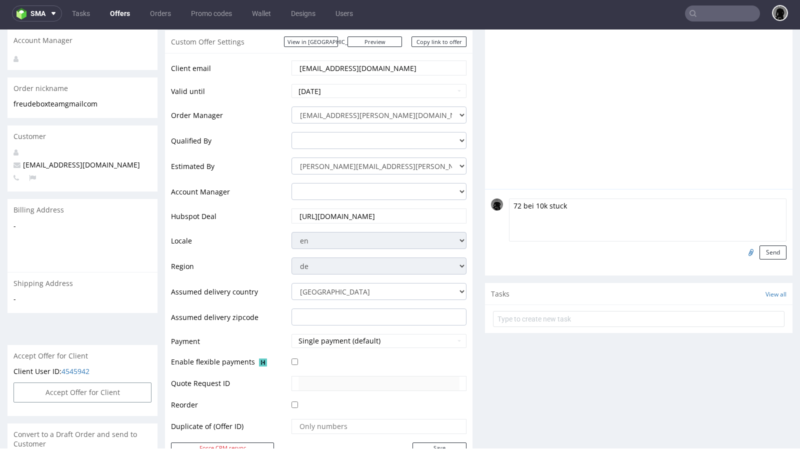
click at [586, 209] on textarea "72 bei 10k stuck" at bounding box center [648, 220] width 278 height 43
click at [510, 204] on textarea "72 bei 10k stuck bei der konkurenz" at bounding box center [648, 220] width 278 height 43
click at [523, 207] on textarea "0,72 bei 10k stuck bei der konkurenz" at bounding box center [648, 220] width 278 height 43
click at [650, 202] on textarea "0,72euro bei 10k stuck bei der konkurenz" at bounding box center [648, 220] width 278 height 43
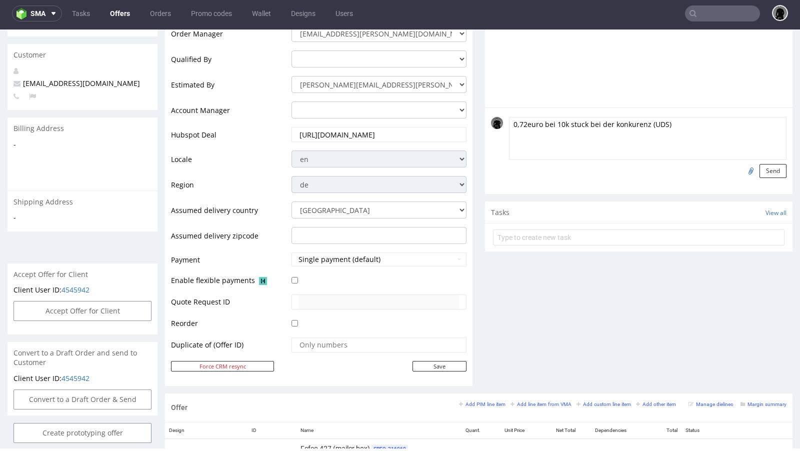
scroll to position [238, 0]
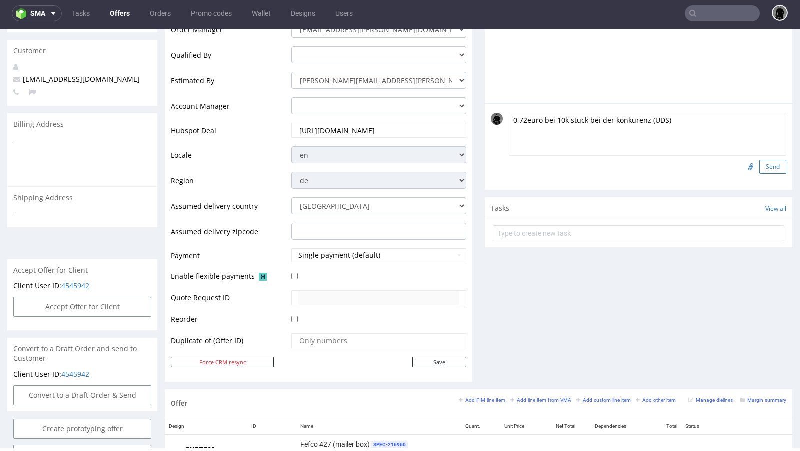
type textarea "0,72euro bei 10k stuck bei der konkurenz (UDS)"
click at [762, 166] on button "Send" at bounding box center [773, 167] width 27 height 14
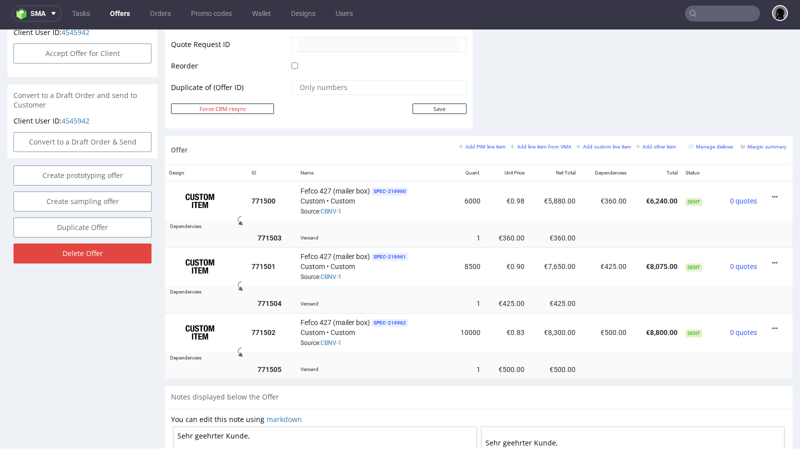
scroll to position [492, 0]
click at [772, 324] on icon at bounding box center [775, 327] width 6 height 7
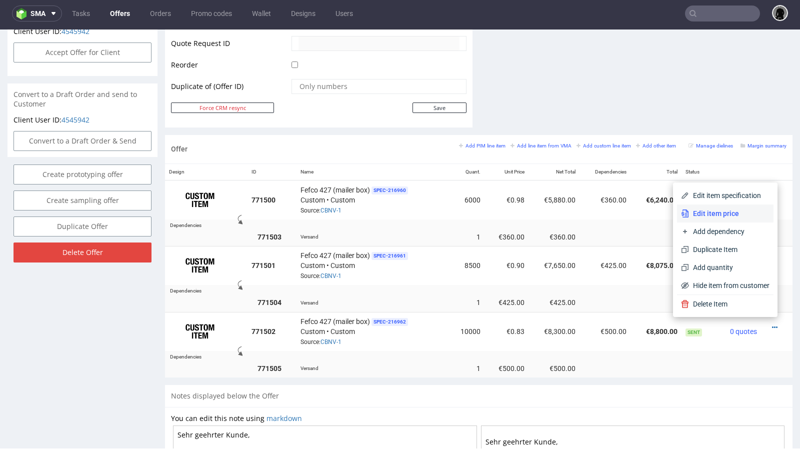
click at [731, 214] on span "Edit item price" at bounding box center [729, 214] width 81 height 10
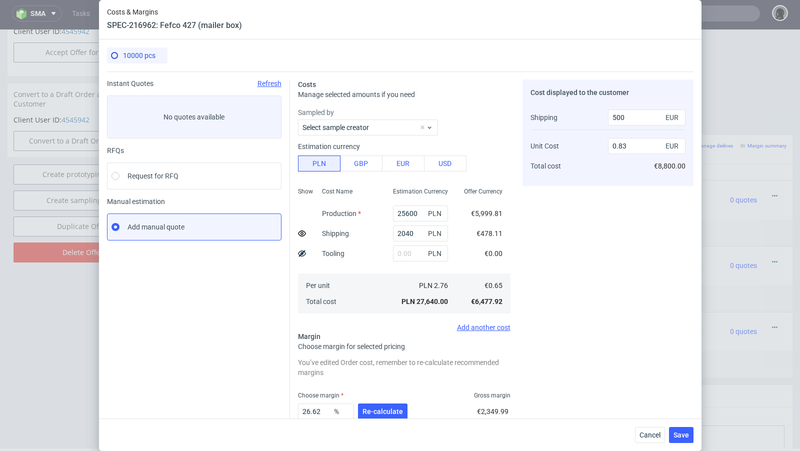
scroll to position [62, 0]
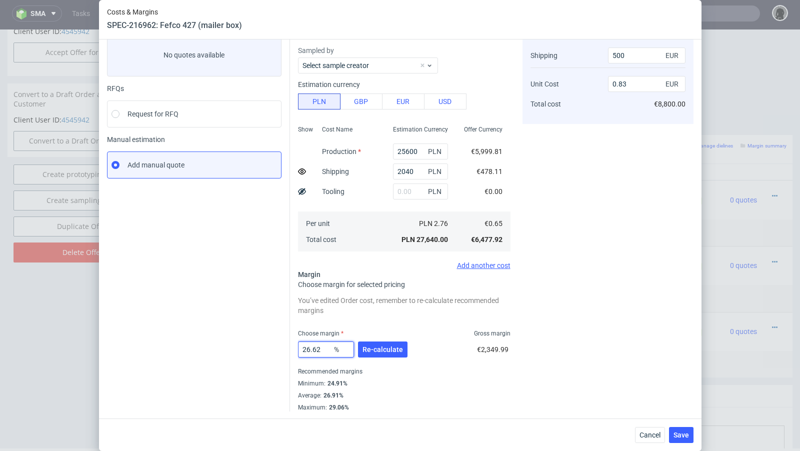
drag, startPoint x: 323, startPoint y: 353, endPoint x: 305, endPoint y: 351, distance: 17.7
click at [305, 351] on input "26.62" at bounding box center [326, 350] width 56 height 16
type input "25"
type input "0.82"
type input "25"
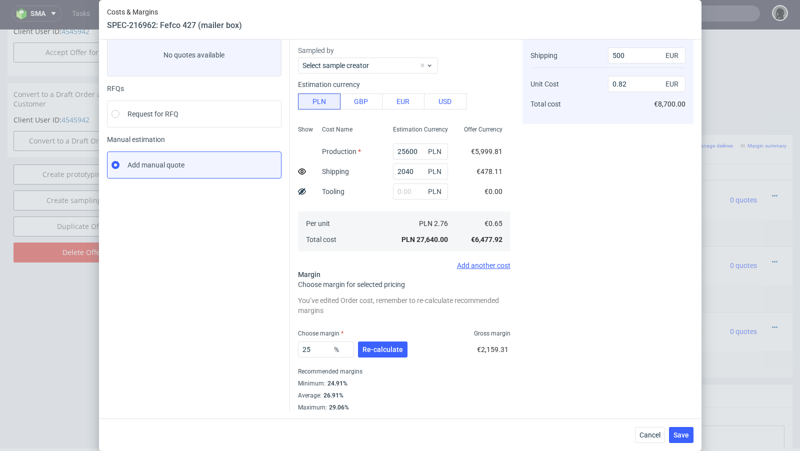
click at [189, 326] on div "Instant Quotes Refresh No quotes available RFQs Request for RFQ Manual estimati…" at bounding box center [198, 215] width 183 height 394
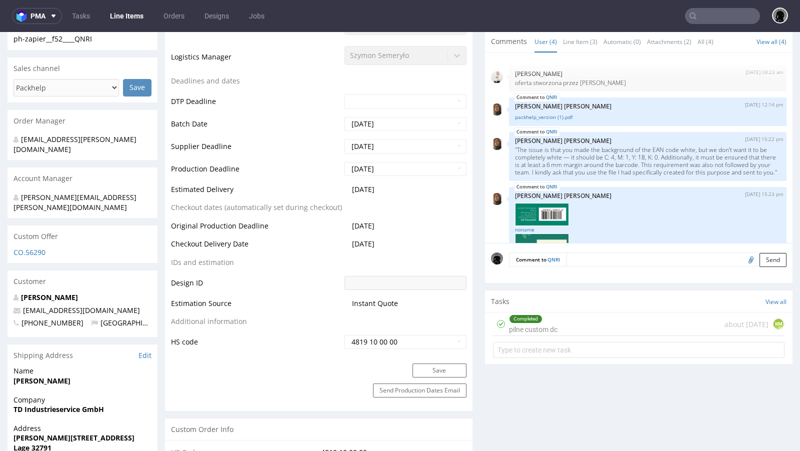
scroll to position [396, 0]
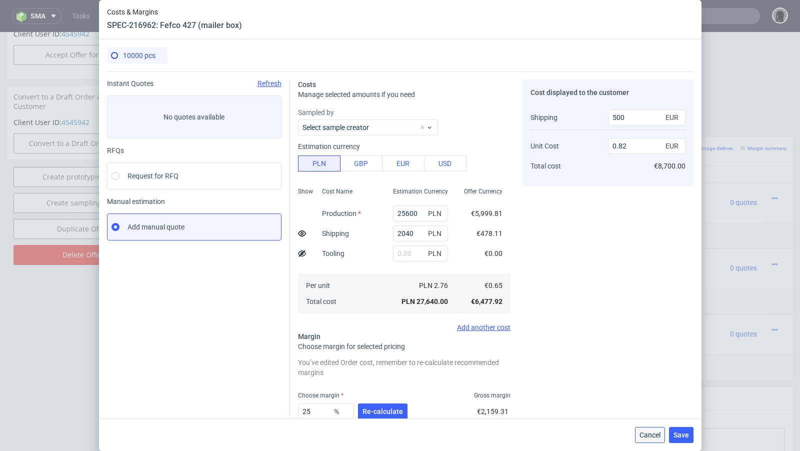
click at [641, 432] on span "Cancel" at bounding box center [650, 435] width 21 height 7
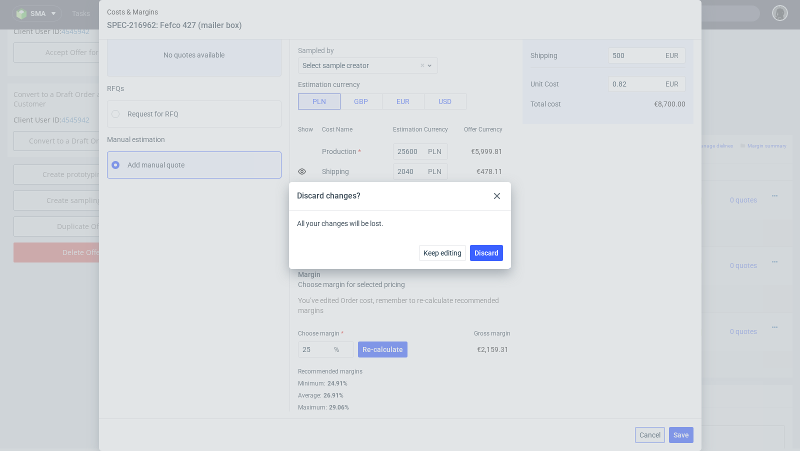
scroll to position [492, 0]
click at [479, 250] on span "Discard" at bounding box center [487, 253] width 24 height 7
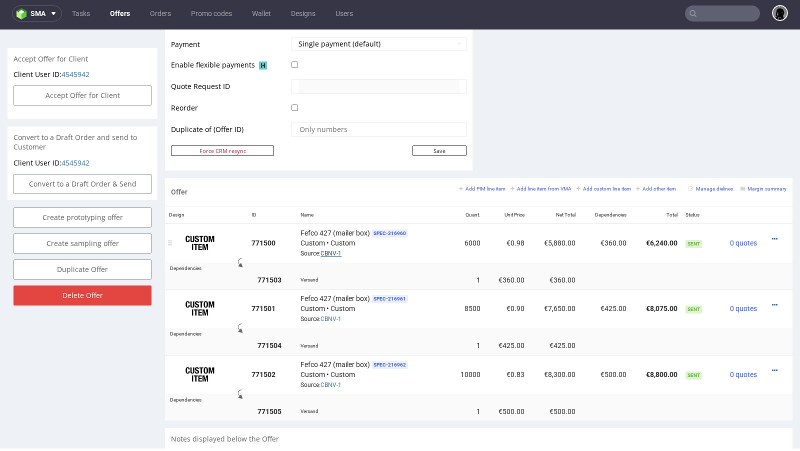
scroll to position [466, 0]
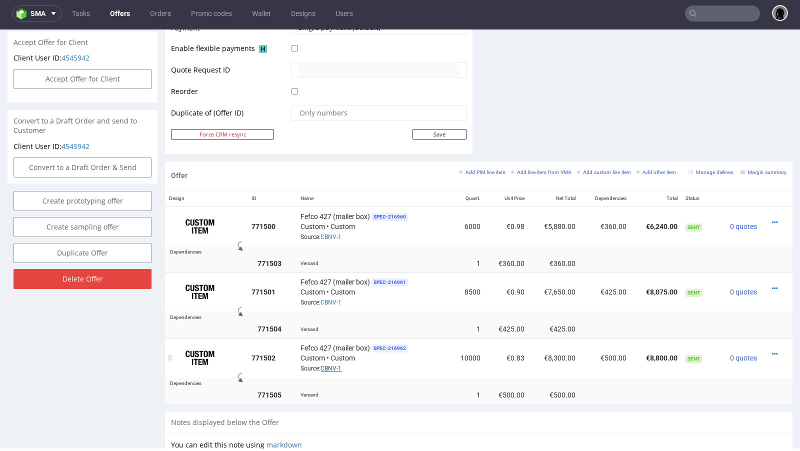
click at [330, 366] on link "CBNV-1" at bounding box center [331, 368] width 21 height 7
click at [765, 349] on div at bounding box center [774, 354] width 18 height 10
click at [772, 351] on icon at bounding box center [775, 354] width 6 height 7
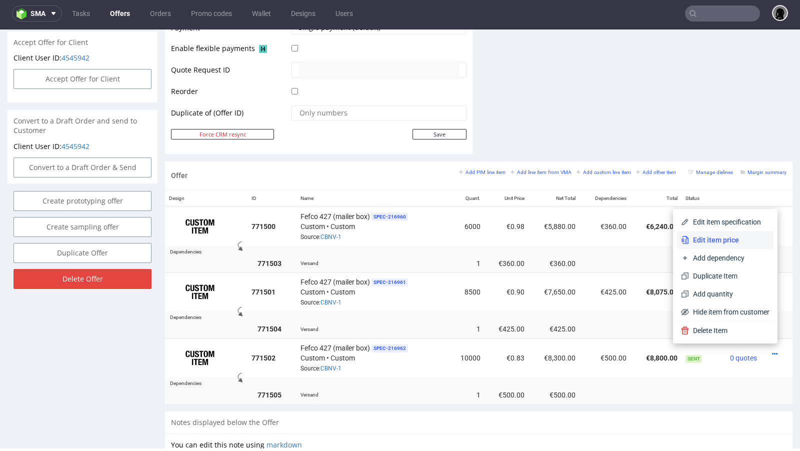
click at [730, 243] on span "Edit item price" at bounding box center [729, 240] width 81 height 10
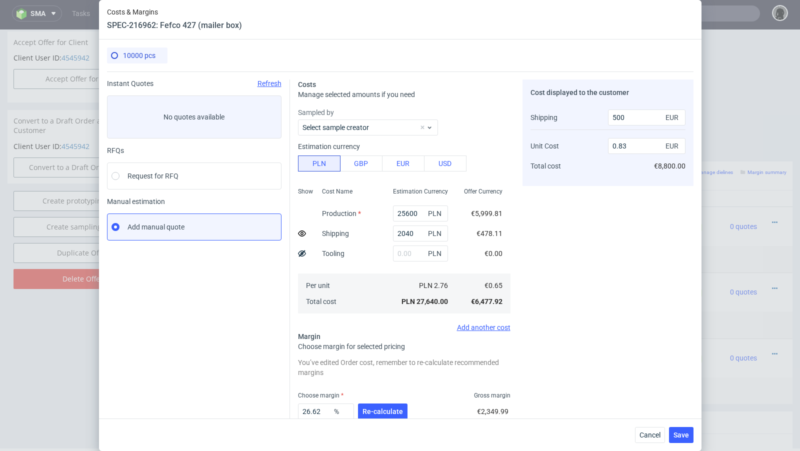
scroll to position [62, 0]
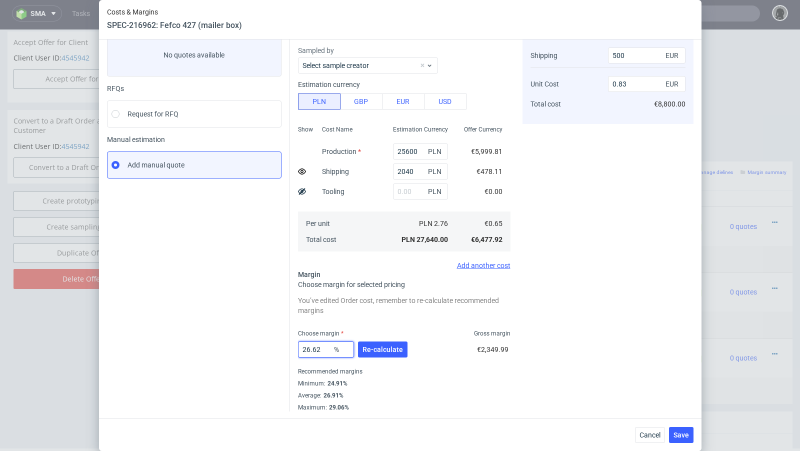
drag, startPoint x: 326, startPoint y: 348, endPoint x: 307, endPoint y: 347, distance: 18.6
click at [307, 347] on input "26.62" at bounding box center [326, 350] width 56 height 16
type input "20"
type input "0.76"
type input "20"
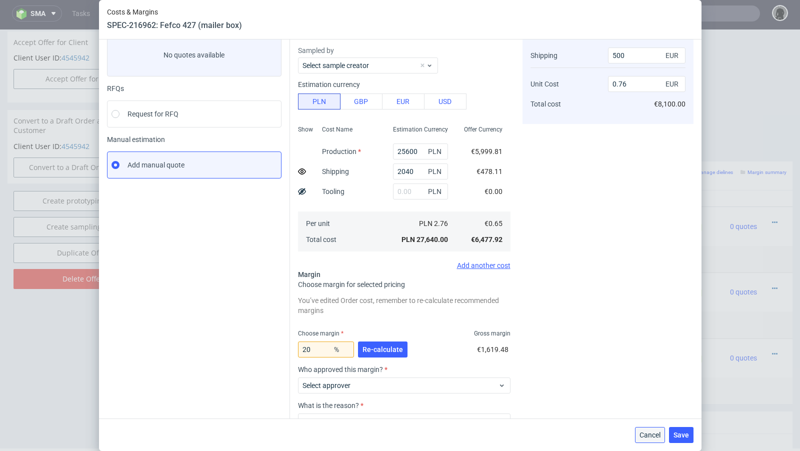
click at [653, 440] on button "Cancel" at bounding box center [650, 435] width 30 height 16
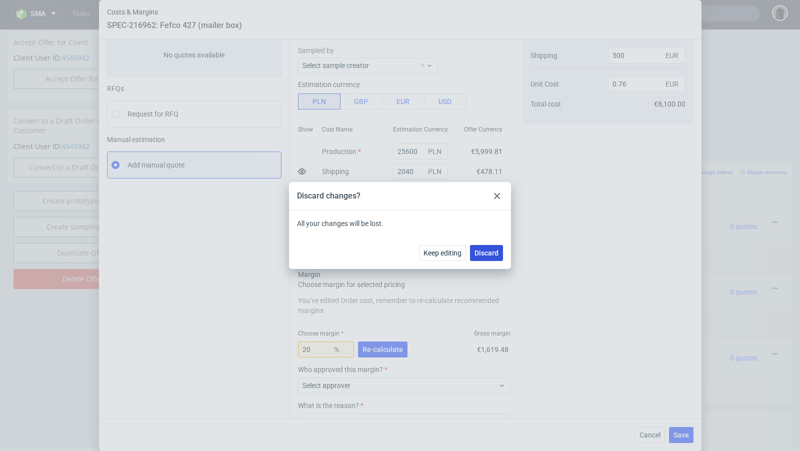
click at [477, 256] on span "Discard" at bounding box center [487, 253] width 24 height 7
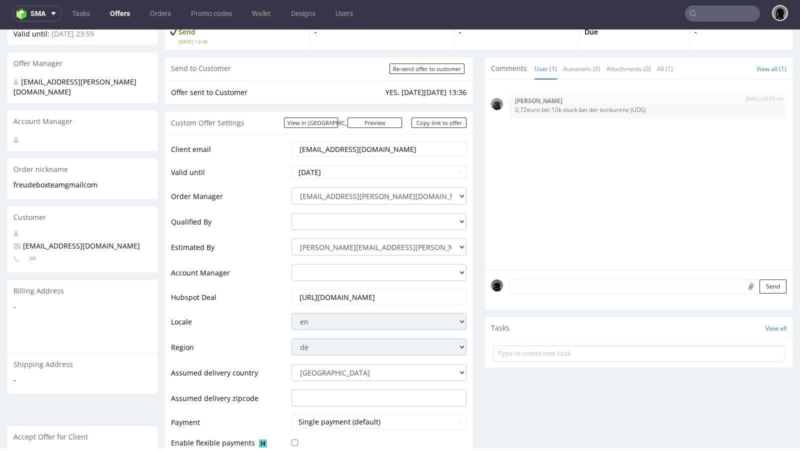
scroll to position [0, 0]
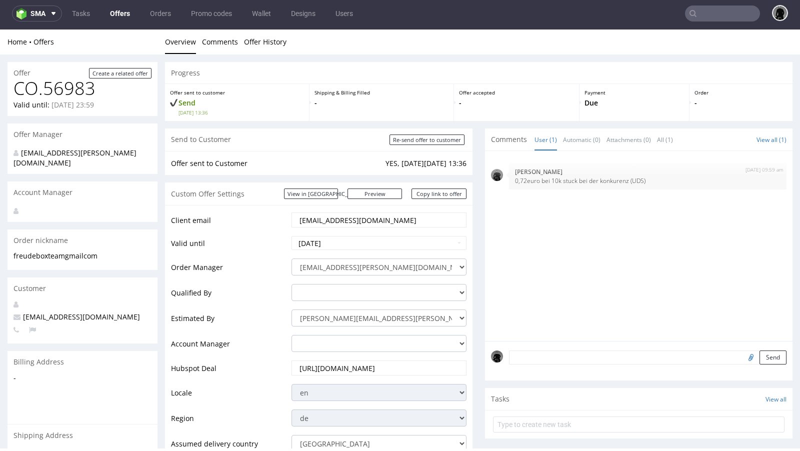
click at [701, 15] on input "text" at bounding box center [722, 14] width 75 height 16
paste input "[EMAIL_ADDRESS][DOMAIN_NAME]"
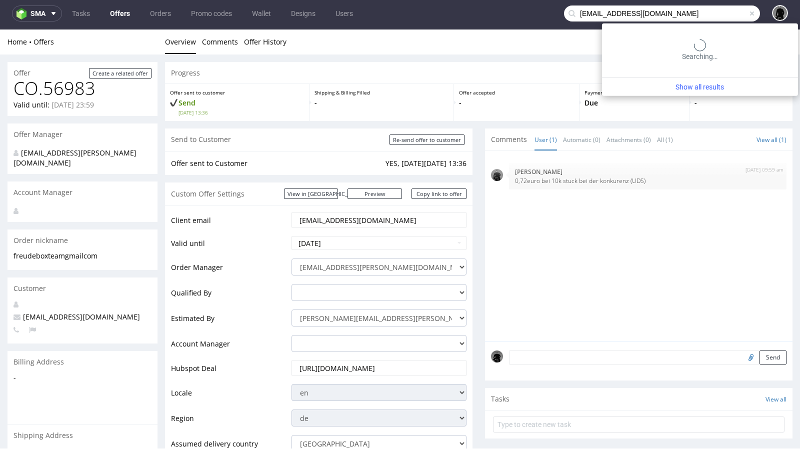
type input "[EMAIL_ADDRESS][DOMAIN_NAME]"
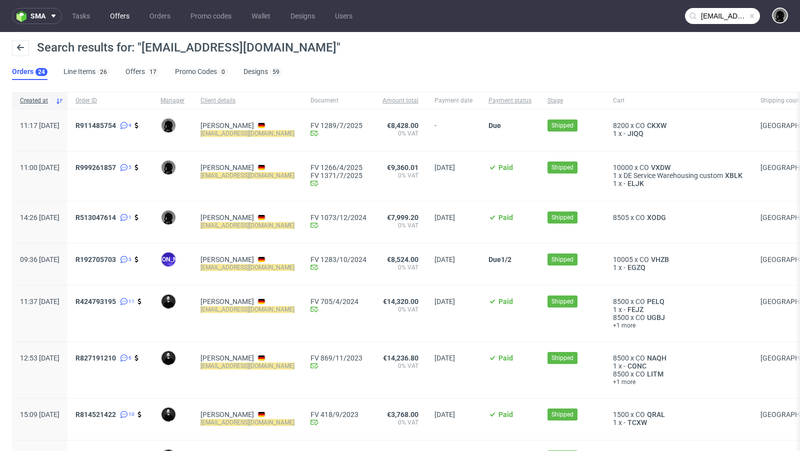
click at [114, 10] on link "Offers" at bounding box center [120, 16] width 32 height 16
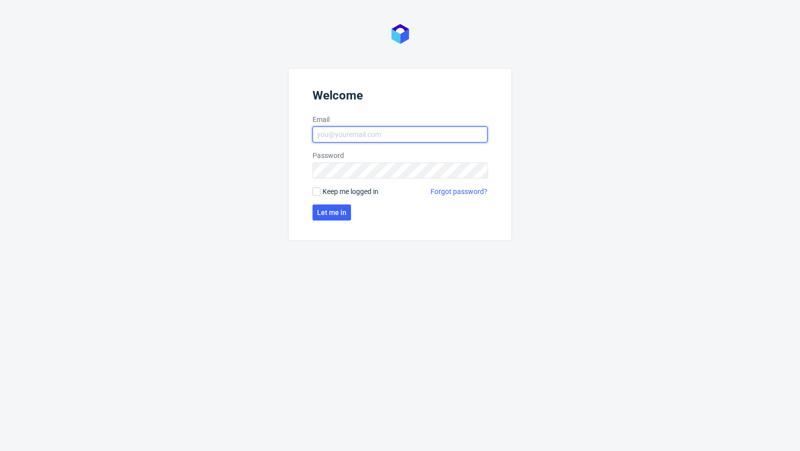
click at [354, 130] on input "Email" at bounding box center [400, 135] width 175 height 16
type input "[EMAIL_ADDRESS][PERSON_NAME][DOMAIN_NAME]"
click at [332, 207] on button "Let me in" at bounding box center [332, 213] width 39 height 16
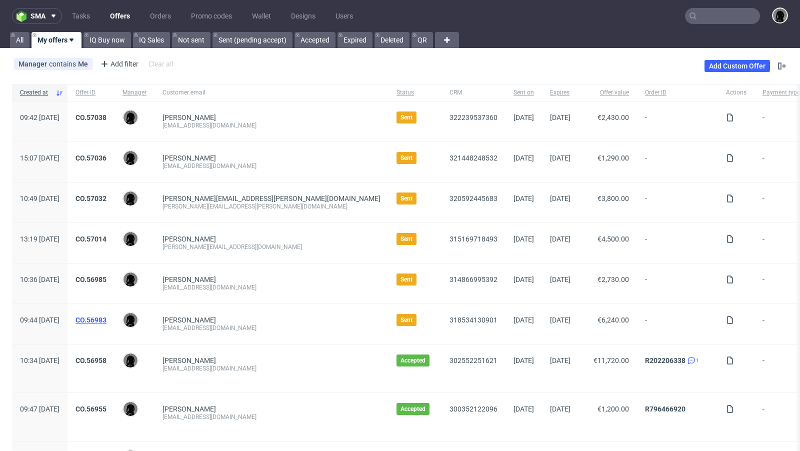
click at [107, 317] on link "CO.56983" at bounding box center [91, 320] width 31 height 8
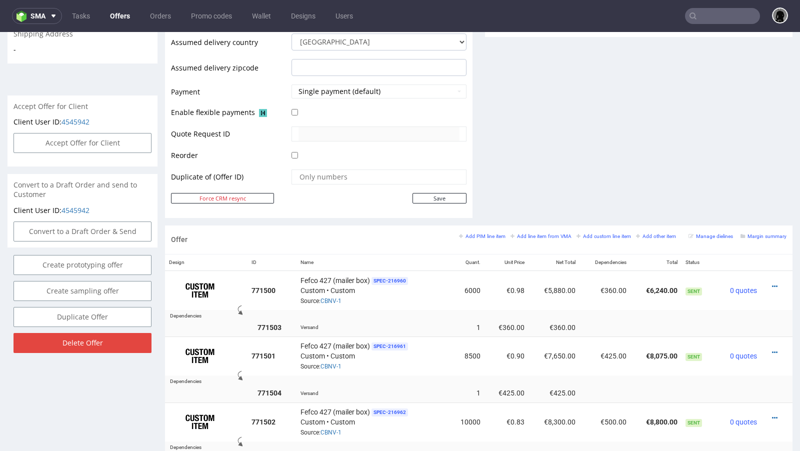
scroll to position [406, 0]
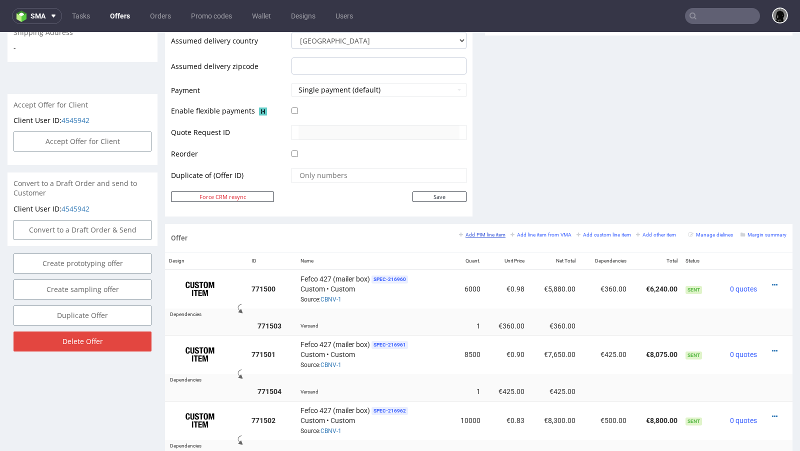
click at [475, 232] on small "Add PIM line item" at bounding box center [482, 235] width 47 height 6
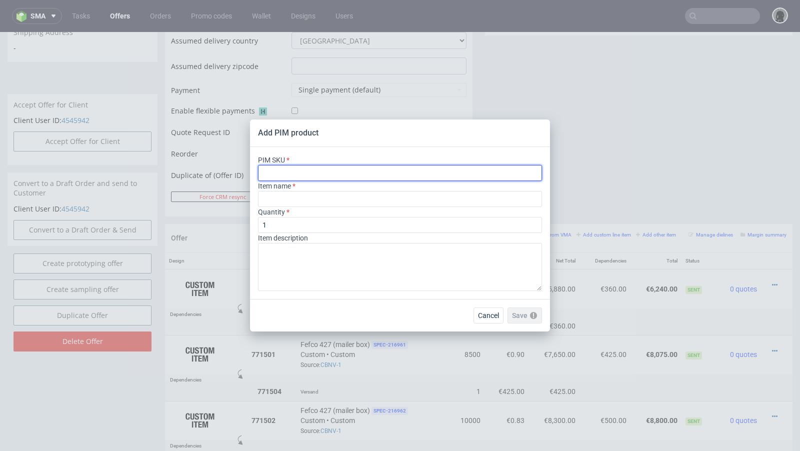
click at [321, 170] on input "text" at bounding box center [400, 173] width 284 height 16
paste input "ph-281-11919"
type input "ph-281-11919"
type input "Custom Tissue Paper"
type input "ph-281-11919"
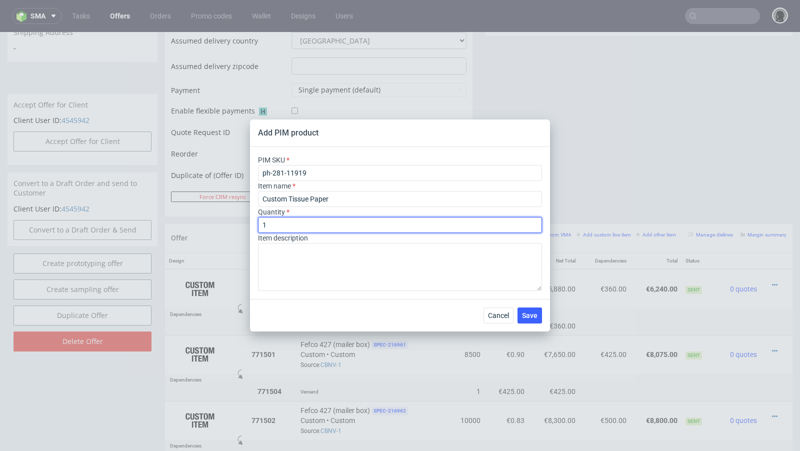
drag, startPoint x: 290, startPoint y: 229, endPoint x: 224, endPoint y: 225, distance: 65.6
click at [224, 225] on div "Add PIM product PIM SKU ph-281-11919 Item name Custom Tissue Paper Quantity 1 I…" at bounding box center [400, 225] width 800 height 451
type input "5000"
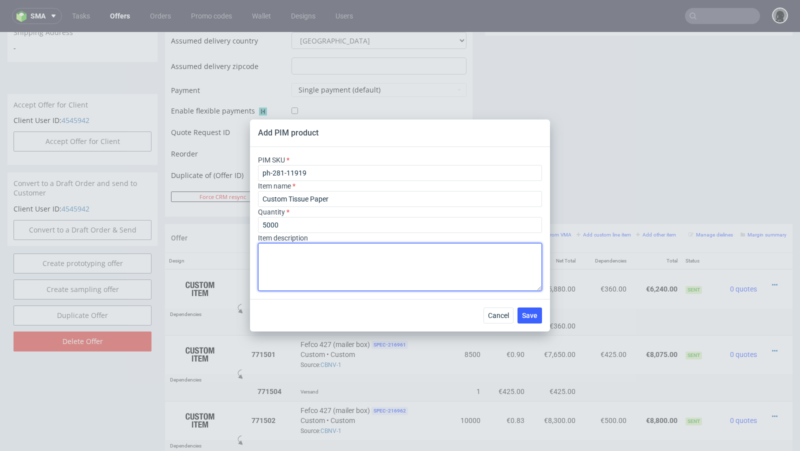
click at [398, 284] on textarea at bounding box center [400, 267] width 284 height 48
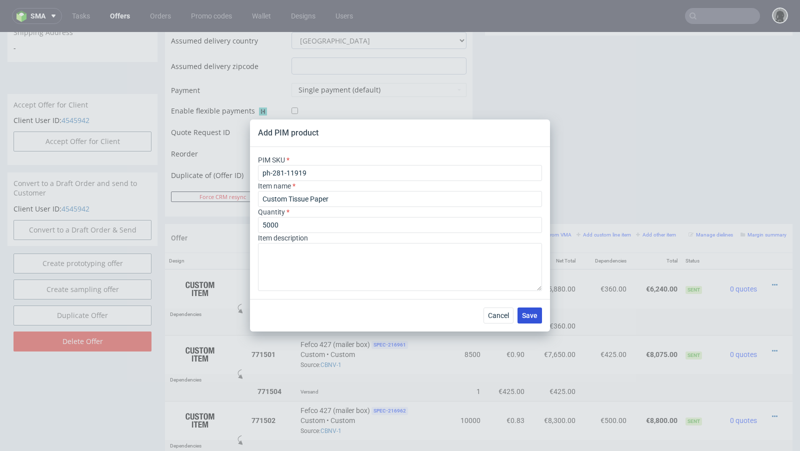
click at [526, 317] on span "Save" at bounding box center [530, 315] width 16 height 7
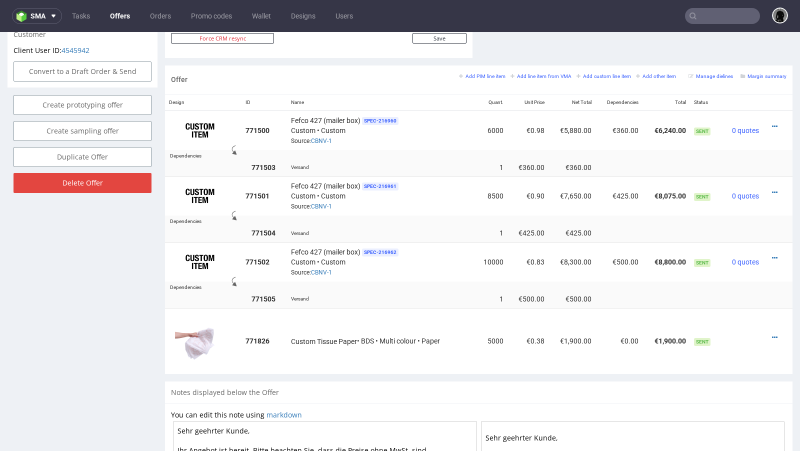
scroll to position [566, 0]
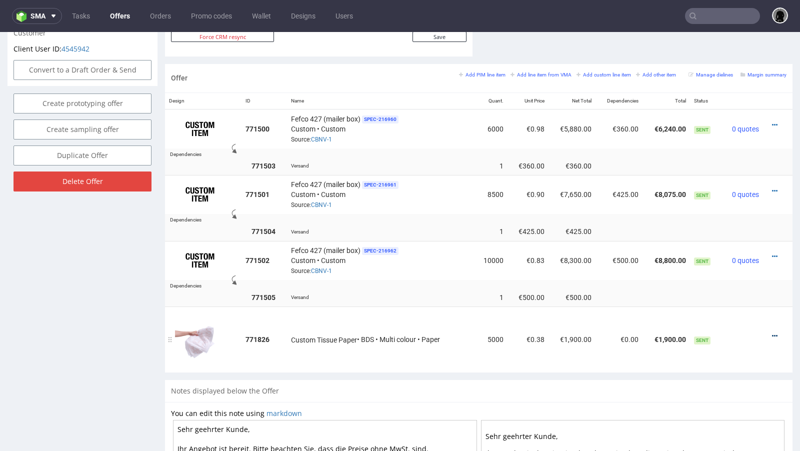
click at [772, 333] on icon at bounding box center [775, 336] width 6 height 7
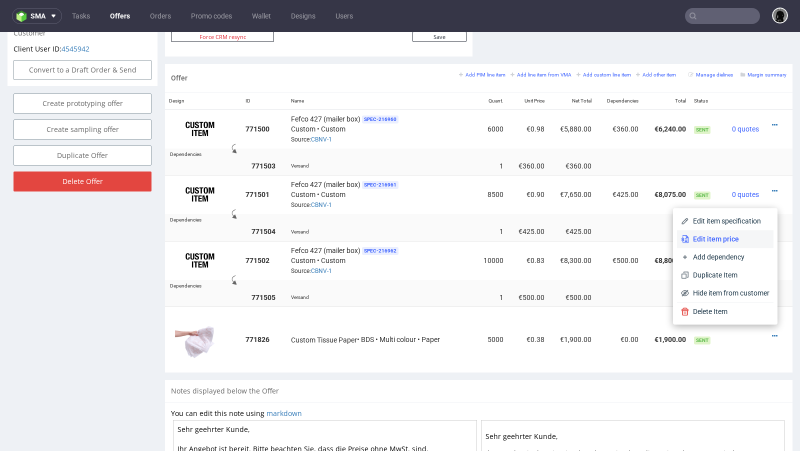
click at [708, 234] on li "Edit item price" at bounding box center [725, 239] width 97 height 18
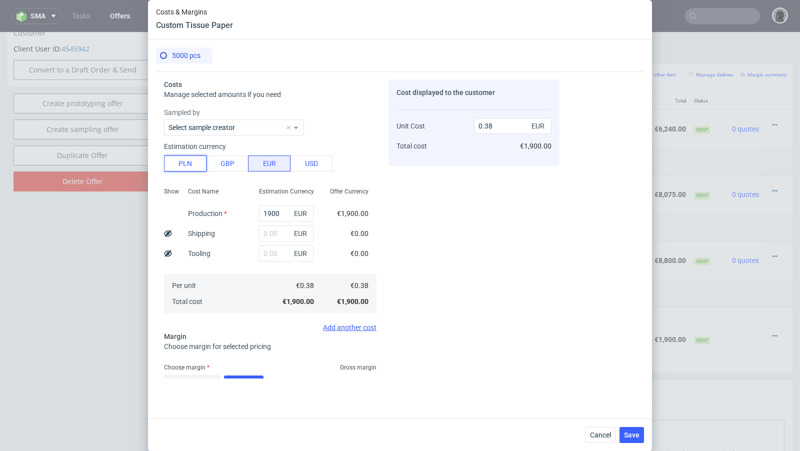
click at [196, 164] on button "PLN" at bounding box center [185, 164] width 43 height 16
type input "0.09"
click at [270, 211] on input "1900" at bounding box center [286, 214] width 55 height 16
paste input "375"
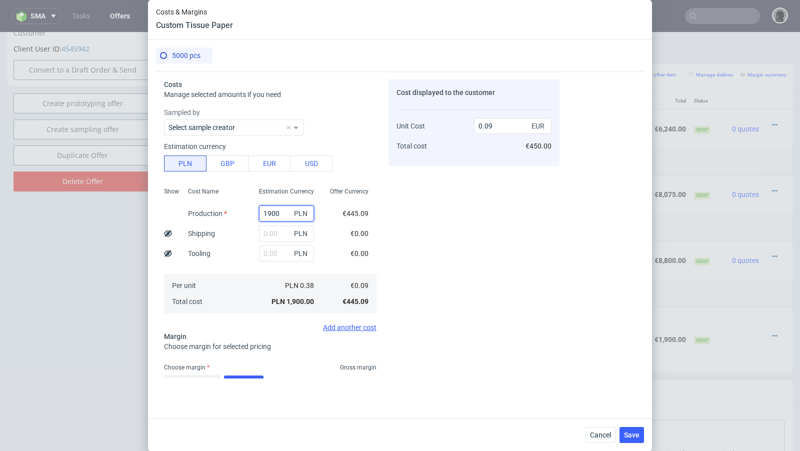
type input "3750"
type input "0.18"
type input "3750"
click at [267, 231] on input "text" at bounding box center [286, 234] width 55 height 16
paste input "150"
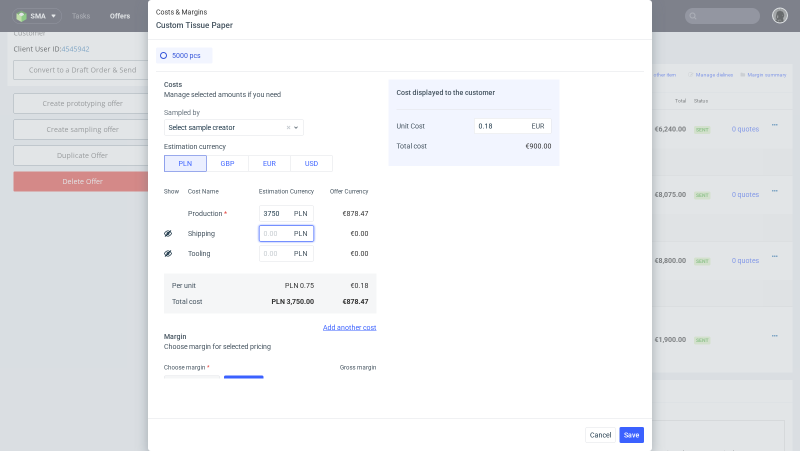
type input "150"
type input "0.19"
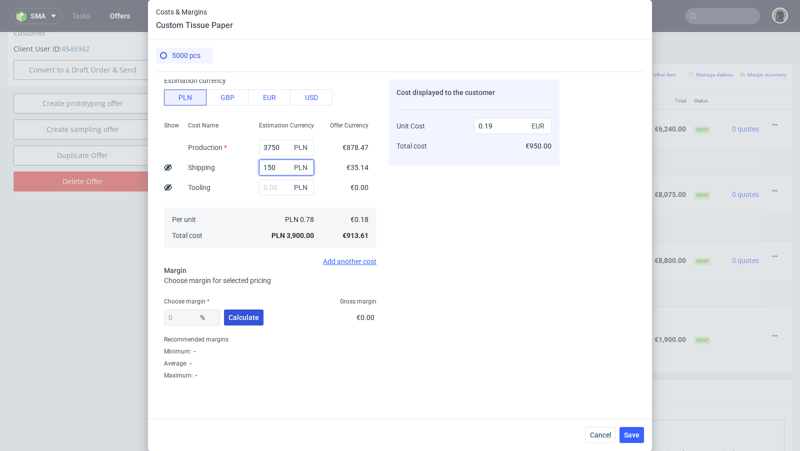
type input "150"
click at [236, 317] on span "Calculate" at bounding box center [244, 317] width 31 height 7
type input "39.95"
type input "0.31"
drag, startPoint x: 194, startPoint y: 318, endPoint x: 173, endPoint y: 316, distance: 20.6
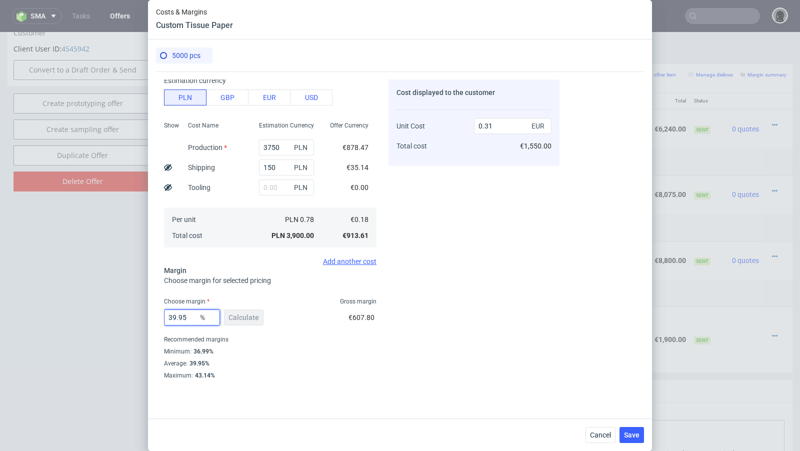
click at [173, 316] on input "39.95" at bounding box center [192, 318] width 56 height 16
type input "37"
type input "0.29"
click at [184, 318] on input "37" at bounding box center [192, 318] width 56 height 16
type input "37.9"
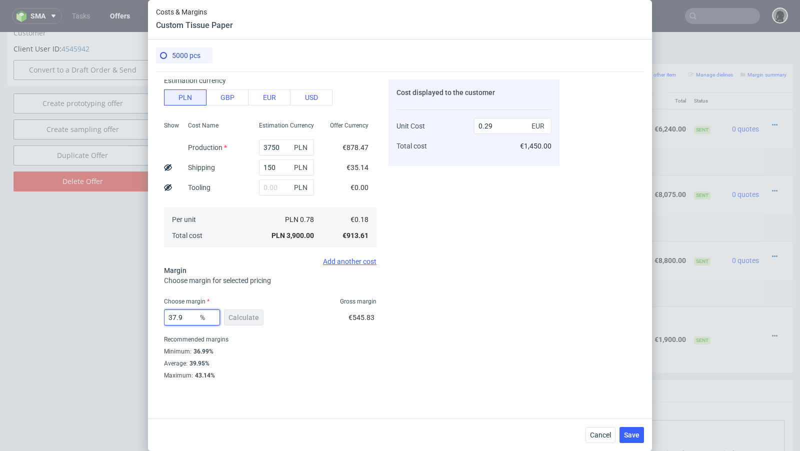
type input "0.3"
type input "37.3"
type input "0.29"
type input "37.3"
click at [300, 304] on div "Choose margin Gross margin" at bounding box center [270, 302] width 213 height 8
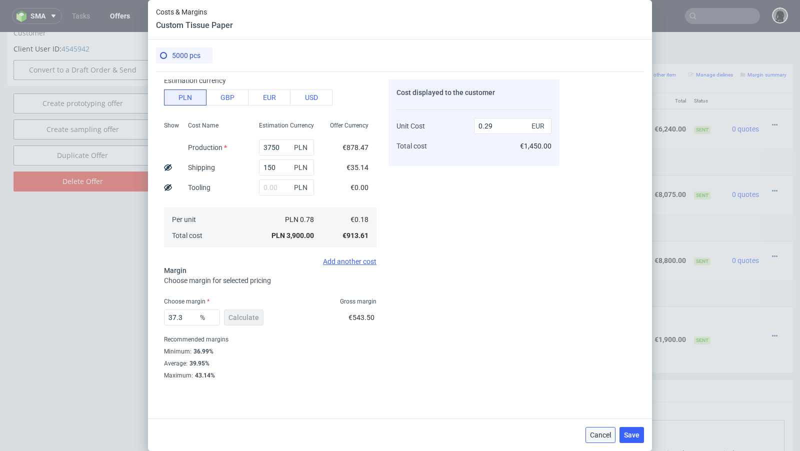
click at [604, 432] on span "Cancel" at bounding box center [600, 435] width 21 height 7
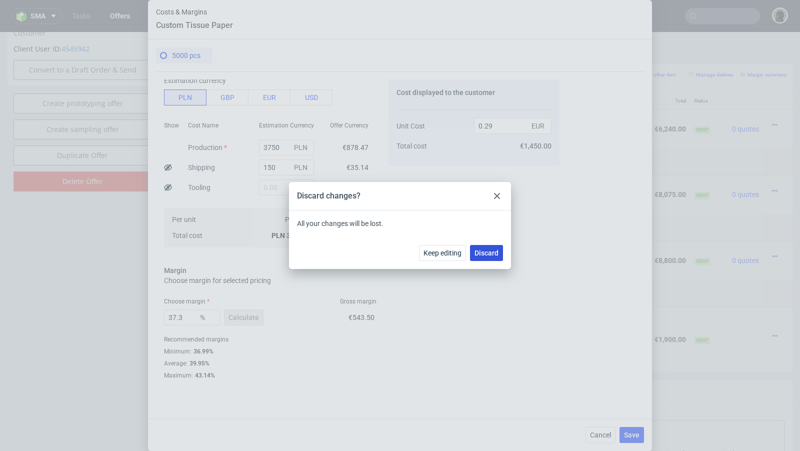
click at [481, 253] on span "Discard" at bounding box center [487, 253] width 24 height 7
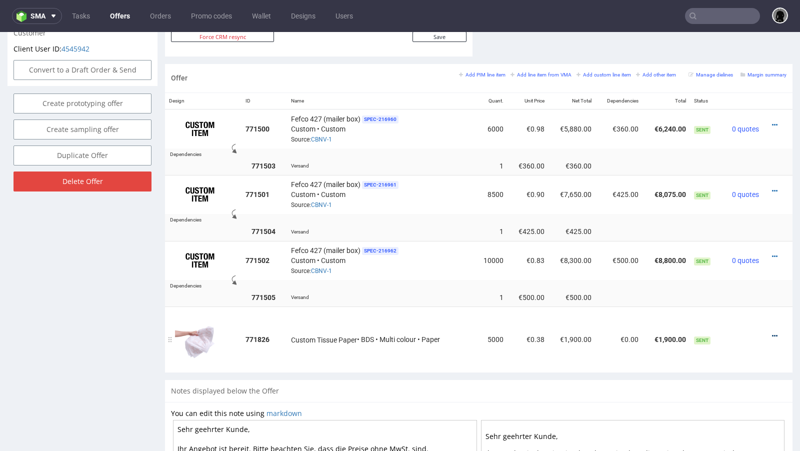
click at [772, 333] on icon at bounding box center [775, 336] width 6 height 7
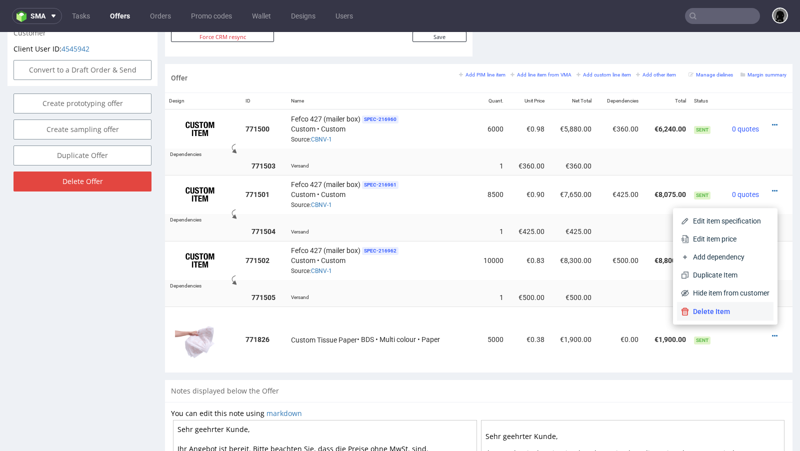
click at [718, 311] on span "Delete Item" at bounding box center [729, 312] width 81 height 10
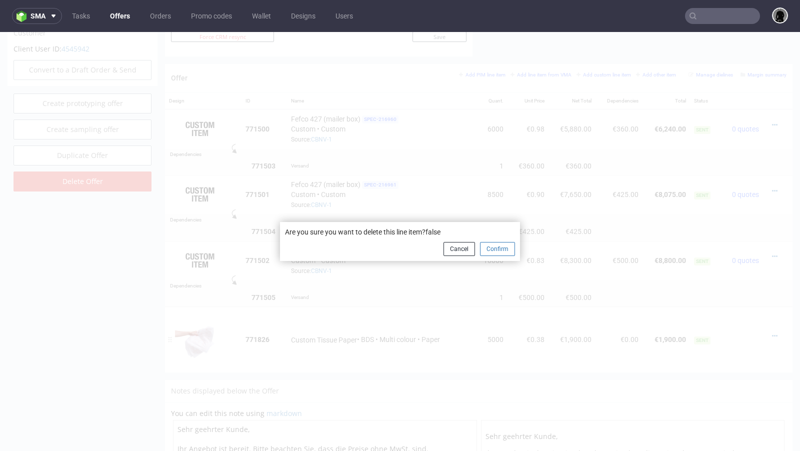
click at [489, 247] on button "Confirm" at bounding box center [497, 249] width 35 height 14
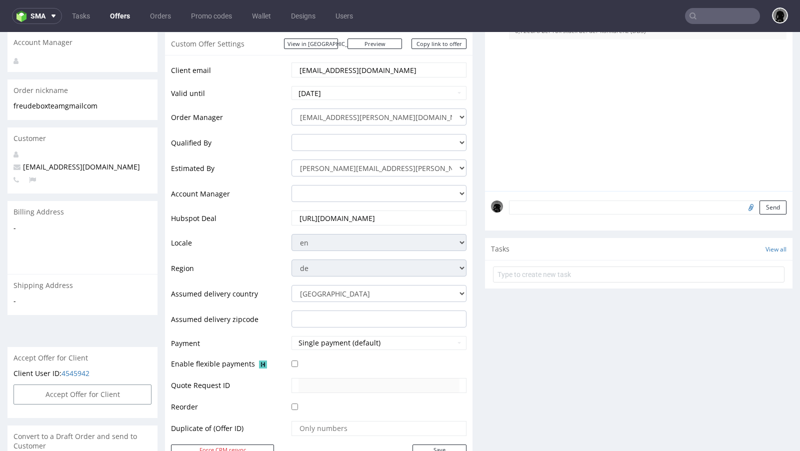
scroll to position [0, 0]
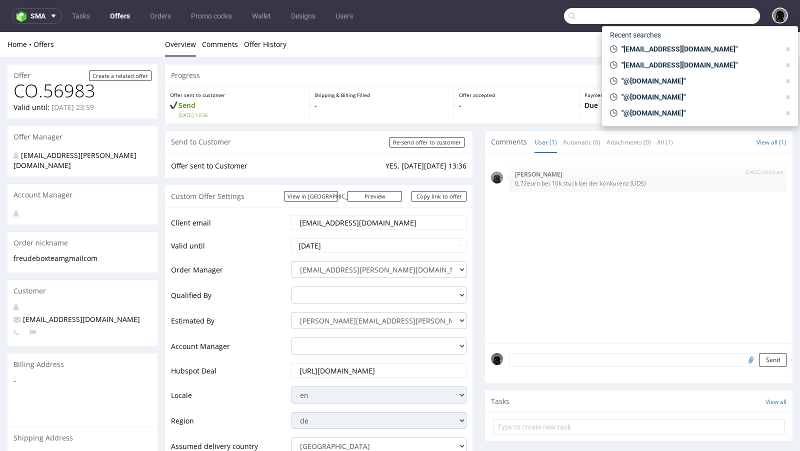
click at [703, 9] on input "text" at bounding box center [662, 16] width 196 height 16
paste input "[EMAIL_ADDRESS][DOMAIN_NAME]"
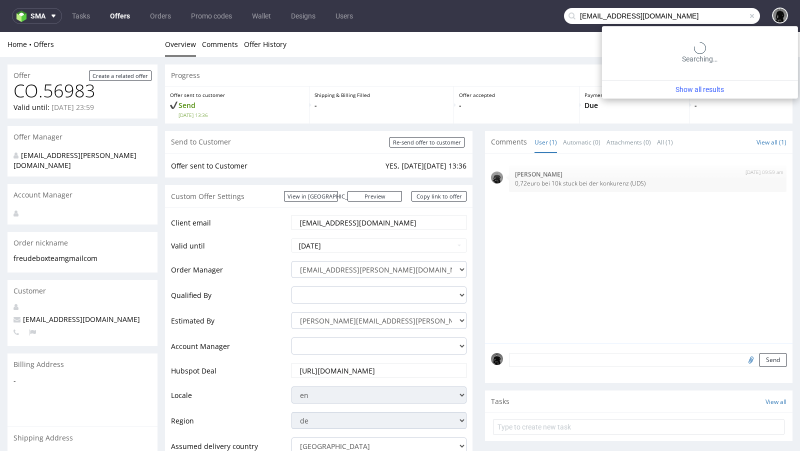
type input "[EMAIL_ADDRESS][DOMAIN_NAME]"
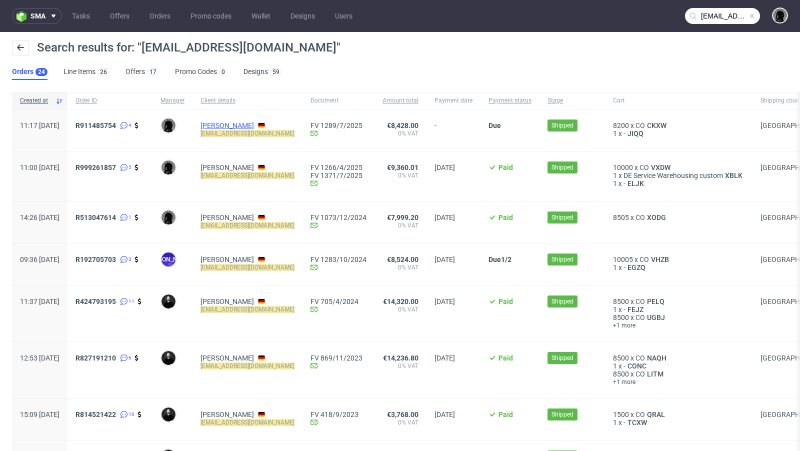
click at [243, 122] on link "[PERSON_NAME]" at bounding box center [228, 126] width 54 height 8
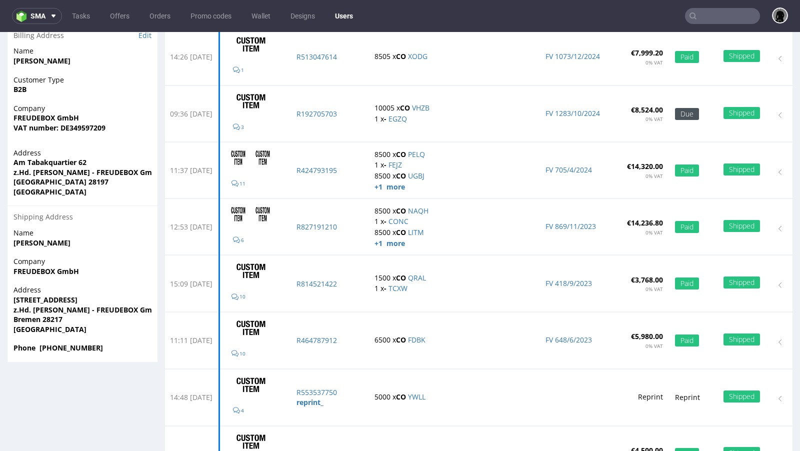
scroll to position [206, 0]
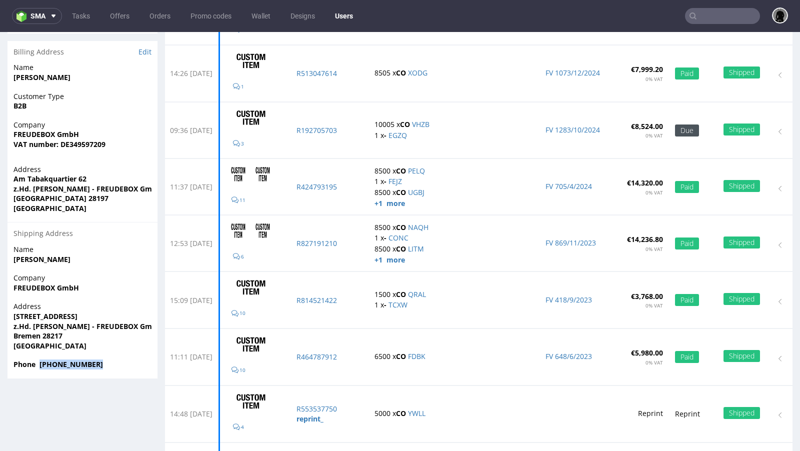
drag, startPoint x: 102, startPoint y: 367, endPoint x: 40, endPoint y: 365, distance: 62.0
click at [40, 365] on span "Phone +4917632286265" at bounding box center [83, 365] width 138 height 10
copy strong "+4917632286265"
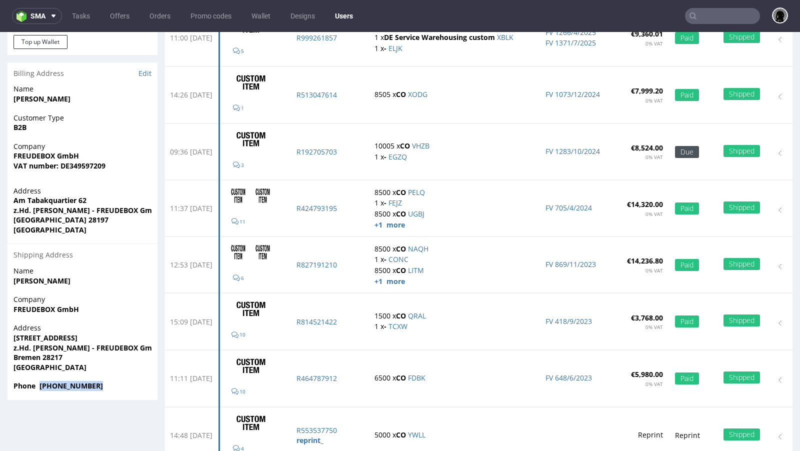
scroll to position [0, 0]
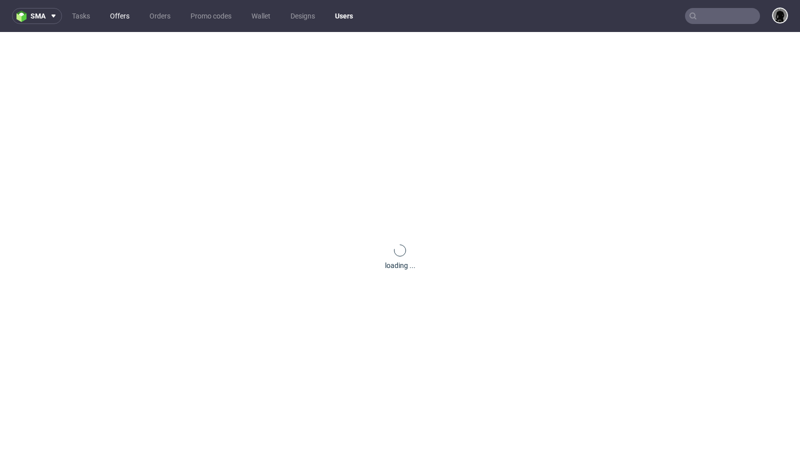
click at [117, 17] on link "Offers" at bounding box center [120, 16] width 32 height 16
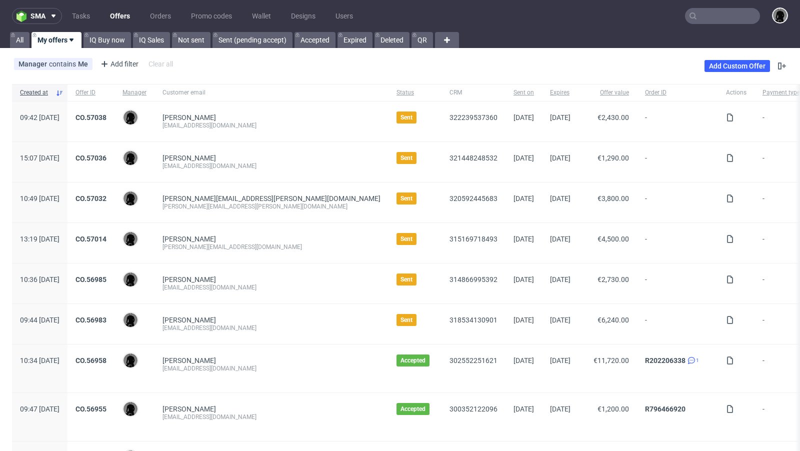
scroll to position [4, 0]
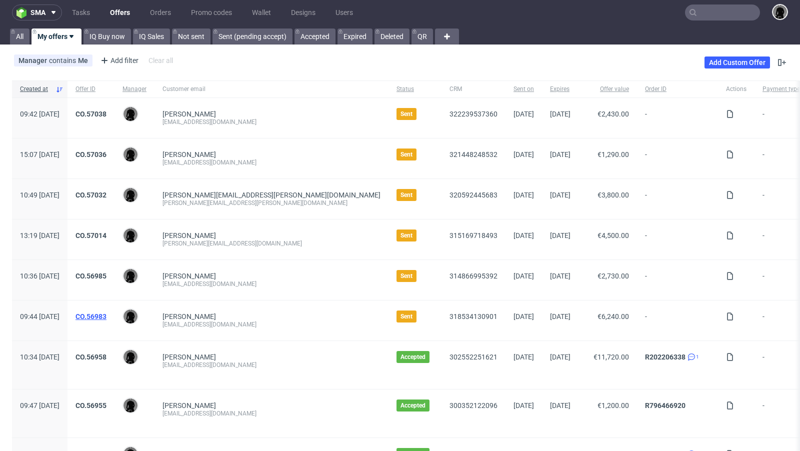
click at [107, 313] on link "CO.56983" at bounding box center [91, 317] width 31 height 8
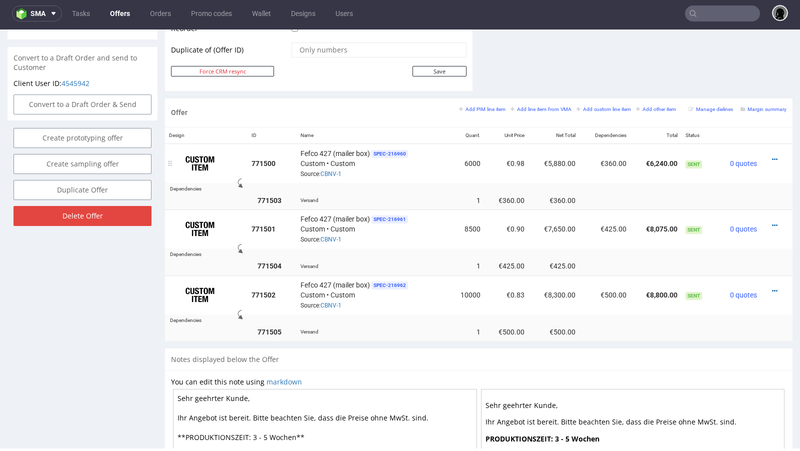
scroll to position [553, 0]
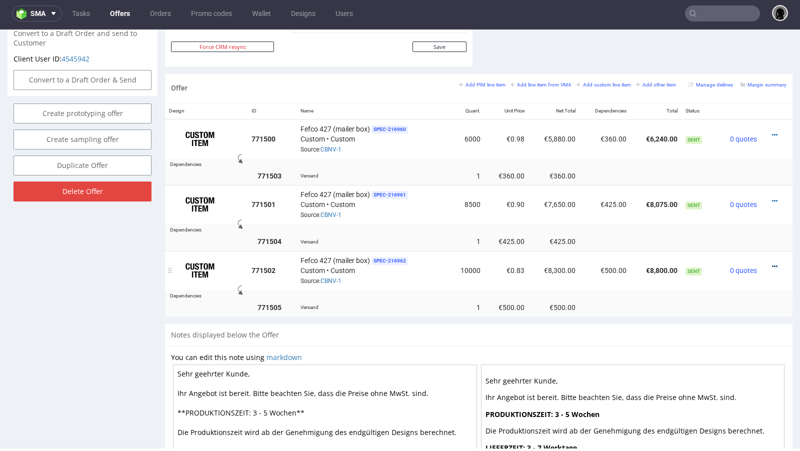
click at [772, 263] on icon at bounding box center [775, 266] width 6 height 7
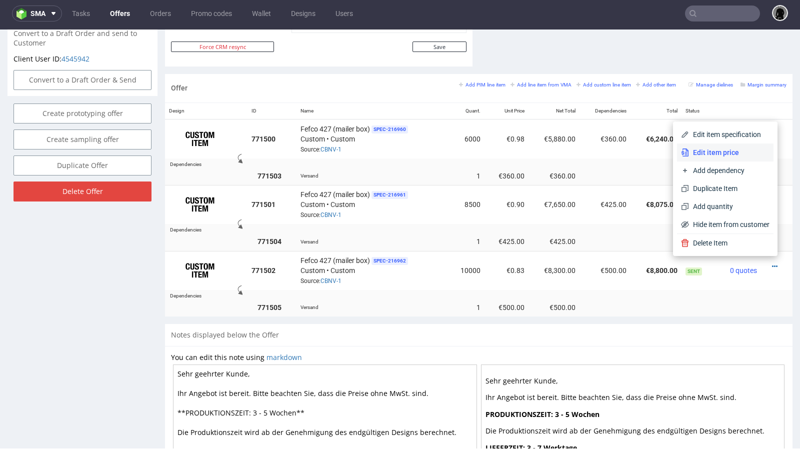
click at [705, 156] on span "Edit item price" at bounding box center [729, 153] width 81 height 10
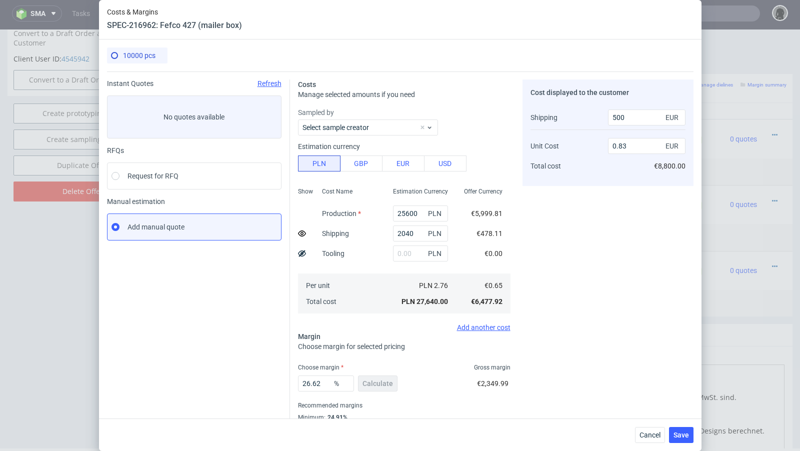
scroll to position [34, 0]
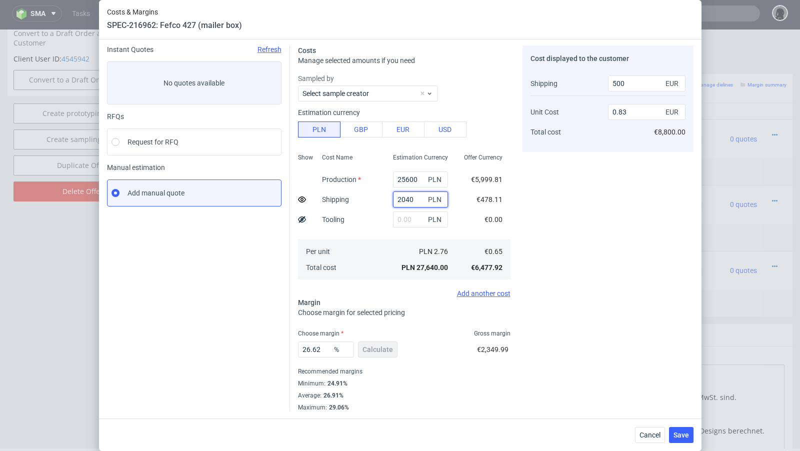
click at [407, 201] on input "2040" at bounding box center [420, 200] width 55 height 16
paste input "689"
type input "2689"
type input "600"
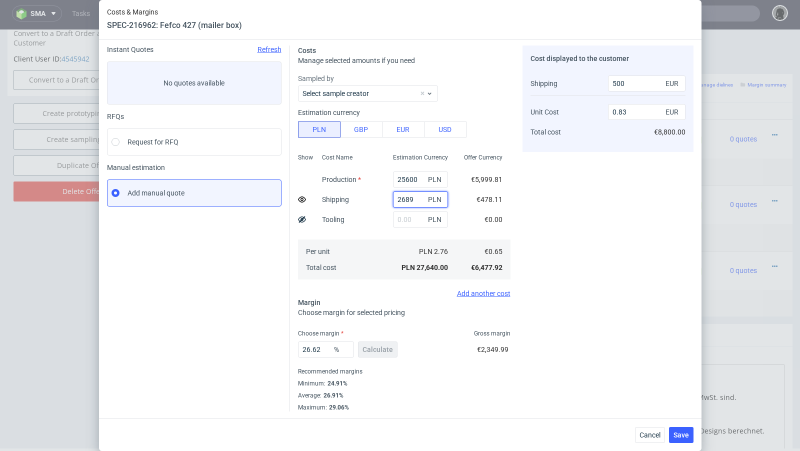
type input "0.84"
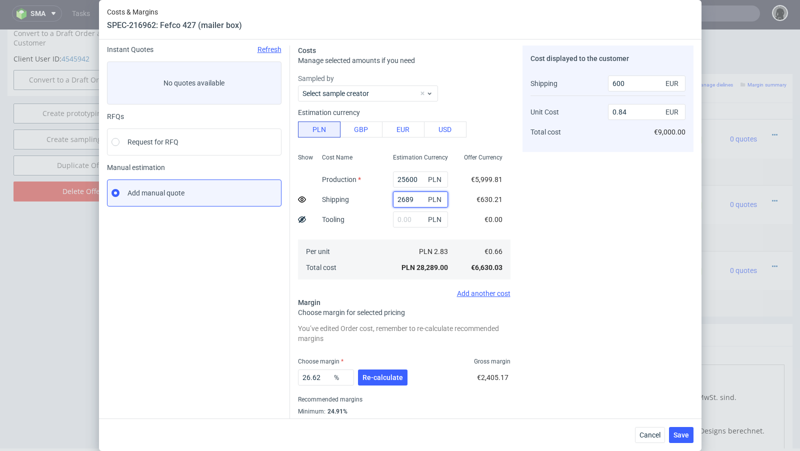
type input "2689"
click at [214, 297] on div "Instant Quotes Refresh No quotes available RFQs Request for RFQ Manual estimati…" at bounding box center [198, 243] width 183 height 394
click at [404, 179] on input "25600" at bounding box center [420, 180] width 55 height 16
paste input "4"
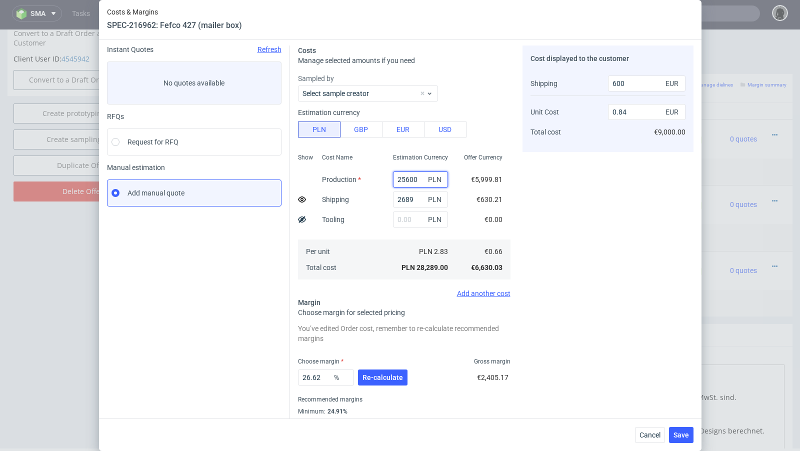
type input "24600"
type input "0.81"
type input "24600"
click at [363, 376] on span "Re-calculate" at bounding box center [383, 377] width 41 height 7
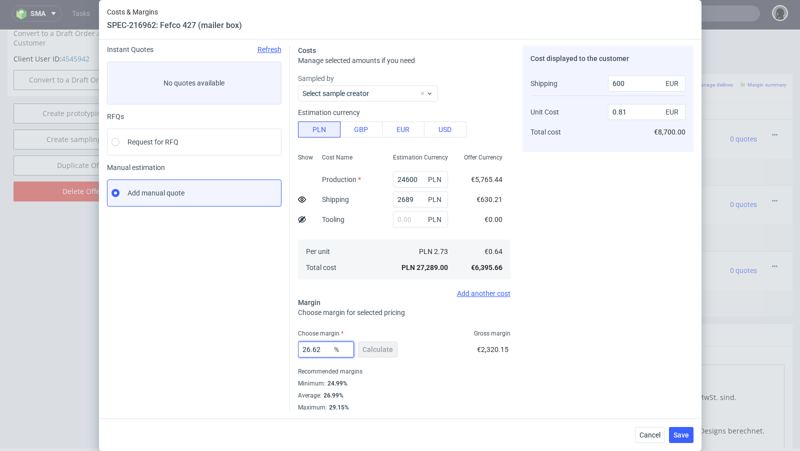
drag, startPoint x: 323, startPoint y: 353, endPoint x: 280, endPoint y: 347, distance: 43.4
click at [280, 347] on div "Instant Quotes Refresh No quotes available RFQs Request for RFQ Manual estimati…" at bounding box center [400, 225] width 587 height 374
type input "25"
type input "0.79"
click at [203, 341] on div "Instant Quotes Refresh No quotes available RFQs Request for RFQ Manual estimati…" at bounding box center [198, 229] width 183 height 366
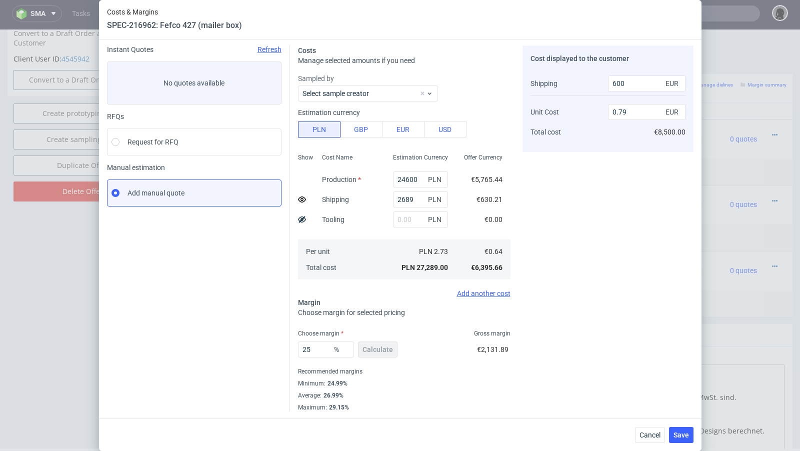
click at [208, 291] on div "Instant Quotes Refresh No quotes available RFQs Request for RFQ Manual estimati…" at bounding box center [198, 229] width 183 height 366
click at [325, 348] on input "25" at bounding box center [326, 350] width 56 height 16
type input "26"
type input "0.8"
type input "25"
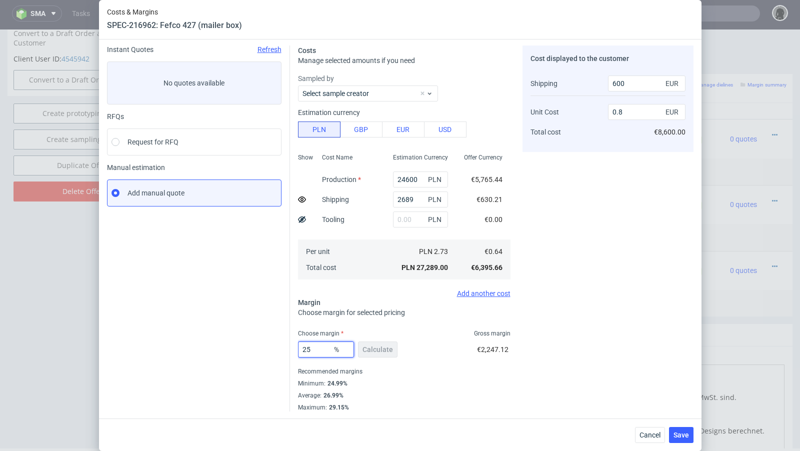
type input "0.79"
type input "25.5"
type input "0.8"
type input "25.4"
type input "0.79"
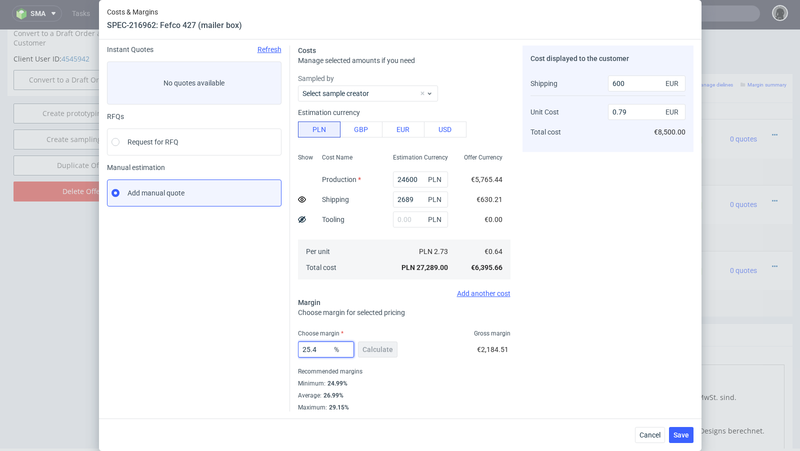
type input "25.48"
type input "0.8"
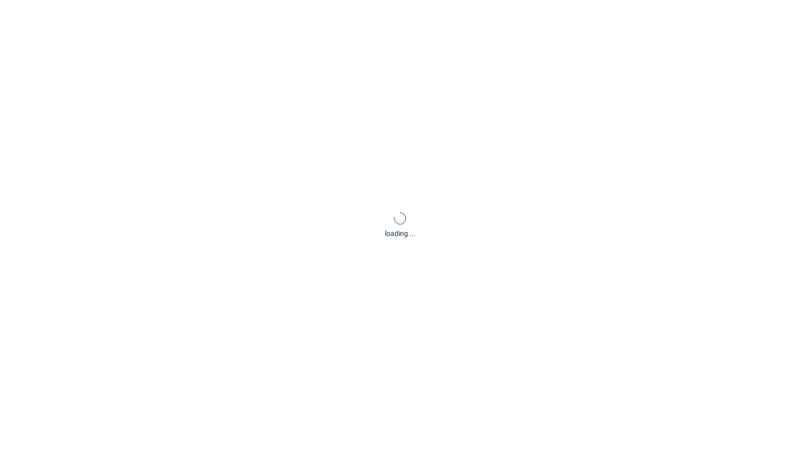
scroll to position [0, 0]
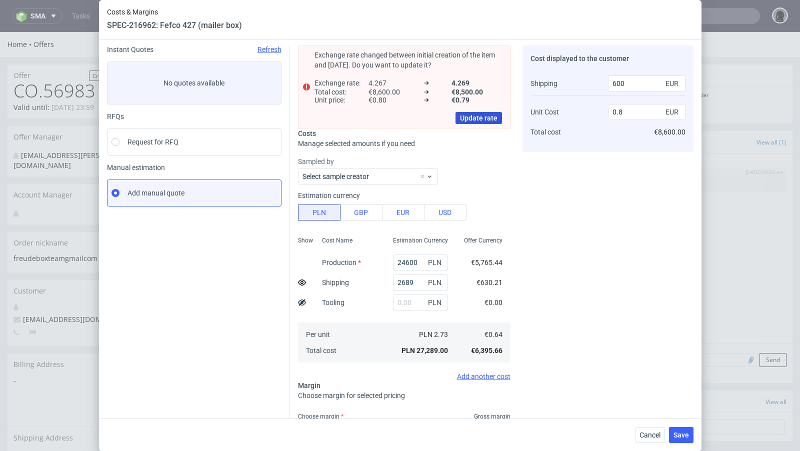
type input "25.48"
click at [472, 118] on span "Update rate" at bounding box center [479, 118] width 38 height 7
type input "0.79"
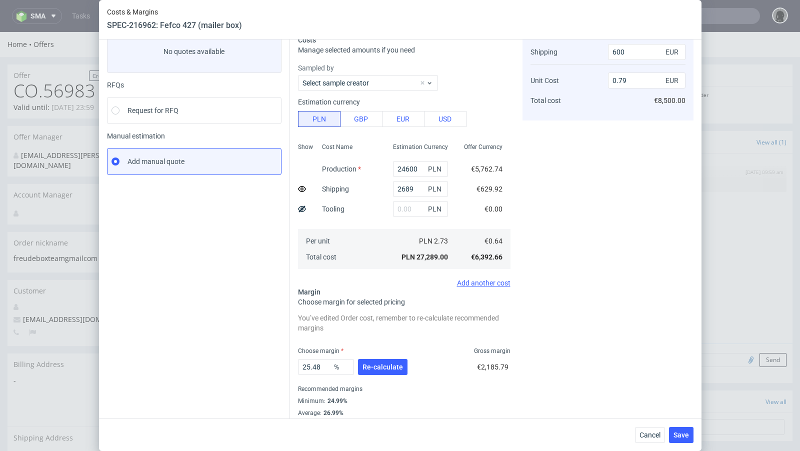
scroll to position [69, 0]
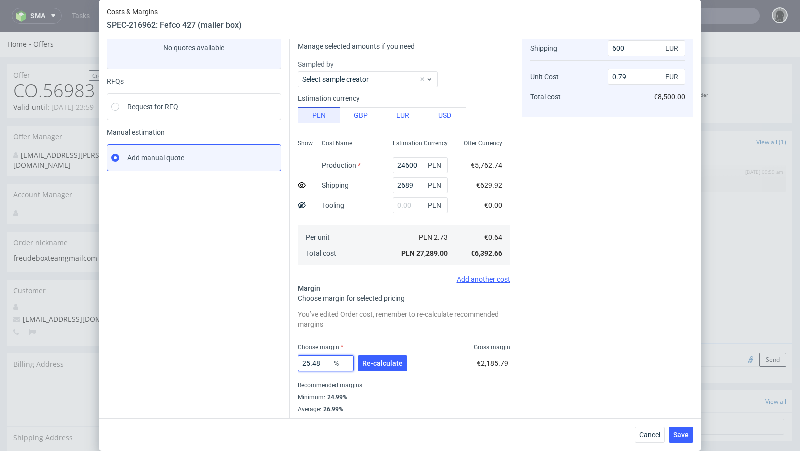
drag, startPoint x: 328, startPoint y: 362, endPoint x: 313, endPoint y: 363, distance: 15.0
click at [313, 363] on input "25.48" at bounding box center [326, 364] width 56 height 16
type input "25.79"
type input "0.8"
click at [383, 370] on button "Re-calculate" at bounding box center [383, 364] width 50 height 16
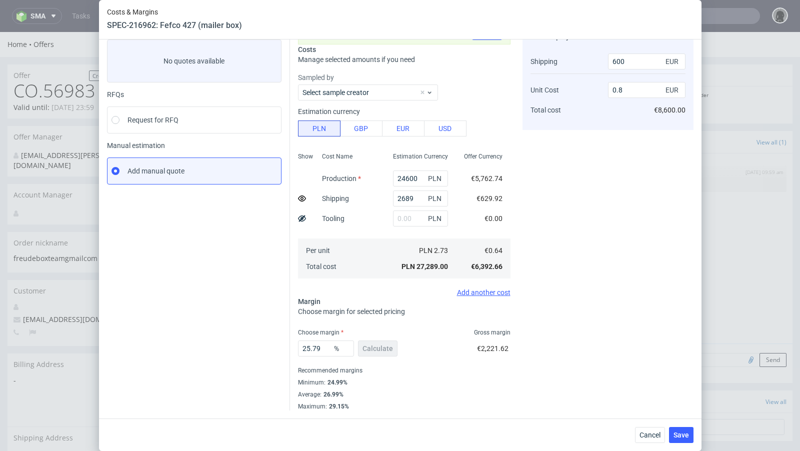
scroll to position [55, 0]
click at [322, 349] on input "25.79" at bounding box center [326, 350] width 56 height 16
type input "25.4"
type input "0.79"
type input "25.49"
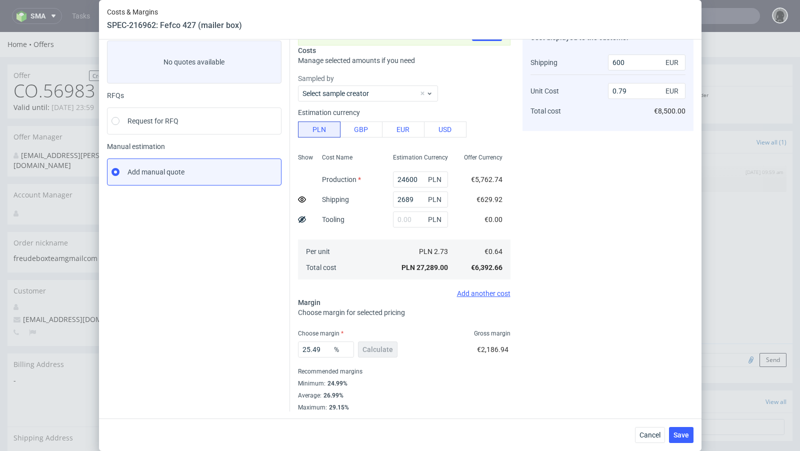
click at [171, 305] on div "Instant Quotes Refresh No quotes available RFQs Request for RFQ Manual estimati…" at bounding box center [198, 218] width 183 height 387
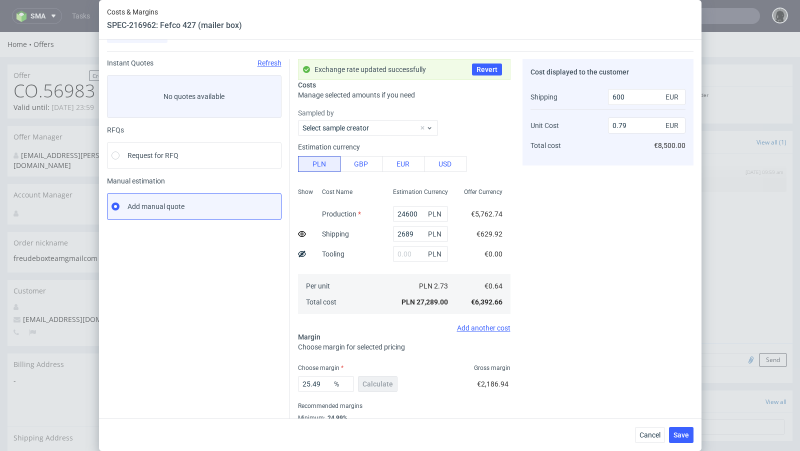
scroll to position [0, 0]
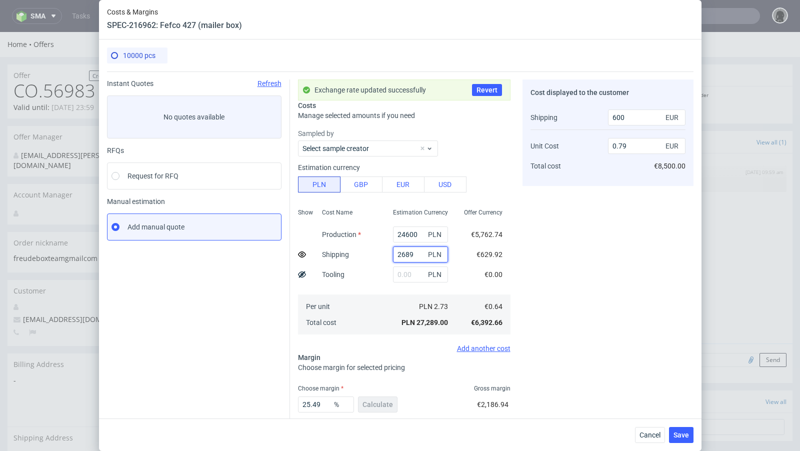
click at [406, 256] on input "2689" at bounding box center [420, 255] width 55 height 16
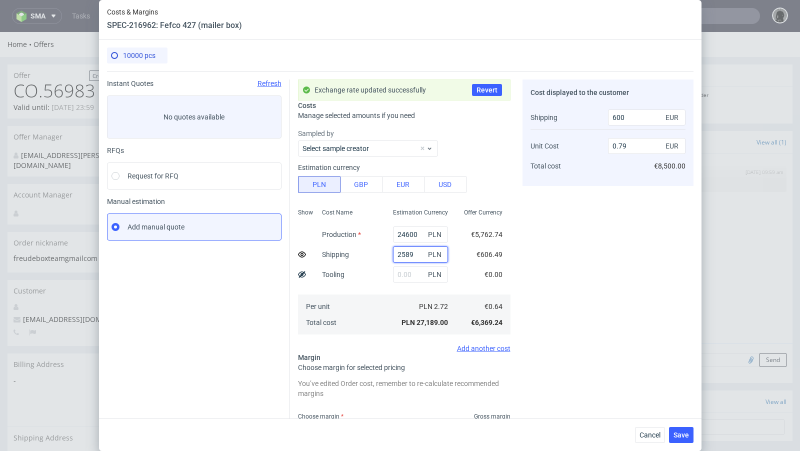
type input "2589"
click at [258, 326] on div "Instant Quotes Refresh No quotes available RFQs Request for RFQ Manual estimati…" at bounding box center [198, 287] width 183 height 415
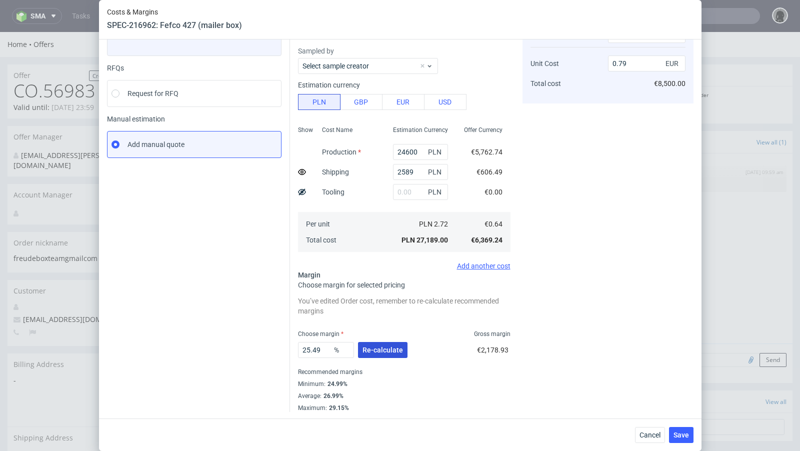
click at [378, 351] on span "Re-calculate" at bounding box center [383, 350] width 41 height 7
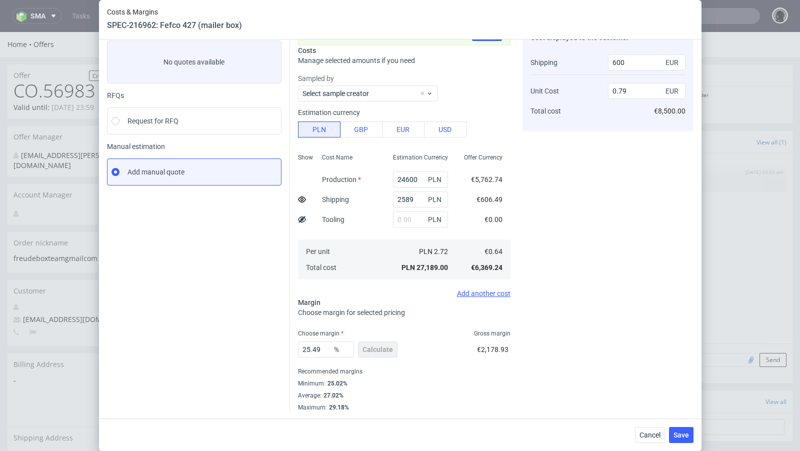
scroll to position [42, 0]
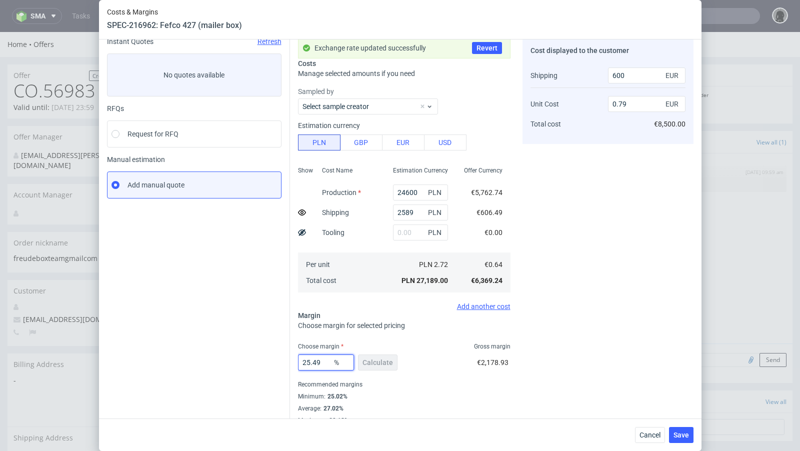
drag, startPoint x: 324, startPoint y: 363, endPoint x: 313, endPoint y: 362, distance: 11.5
click at [313, 362] on input "25.49" at bounding box center [326, 363] width 56 height 16
type input "25.57"
type input "0.8"
type input "25"
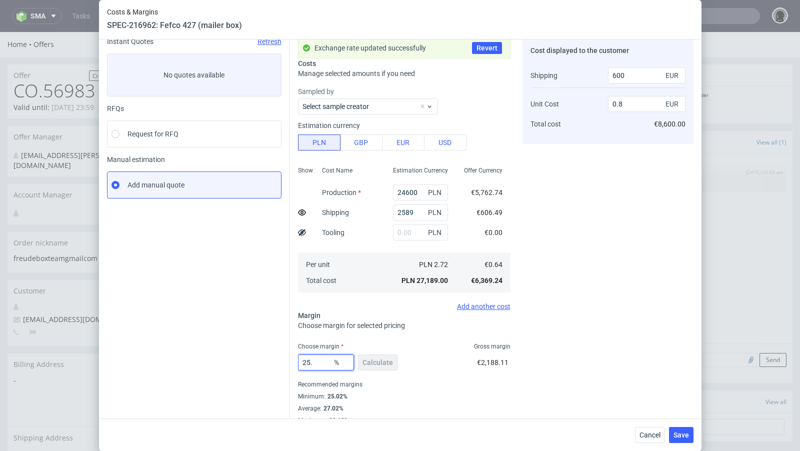
type input "0.79"
type input "25.56"
click at [201, 349] on div "Instant Quotes Refresh No quotes available RFQs Request for RFQ Manual estimati…" at bounding box center [198, 231] width 183 height 387
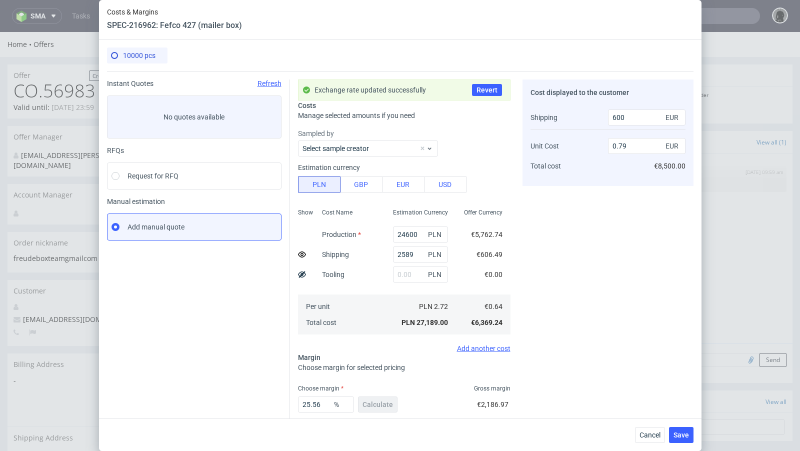
scroll to position [55, 0]
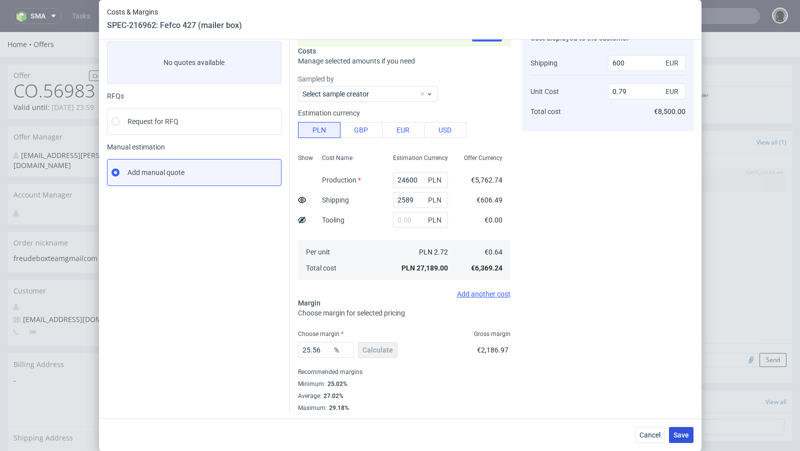
click at [686, 436] on span "Save" at bounding box center [682, 435] width 16 height 7
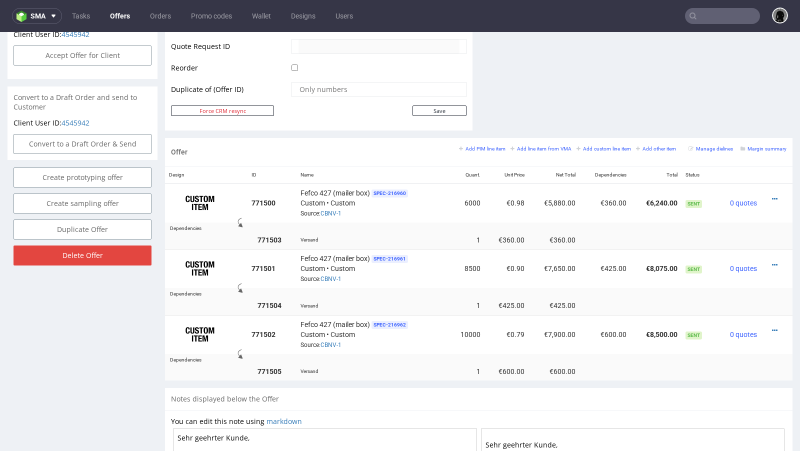
scroll to position [521, 0]
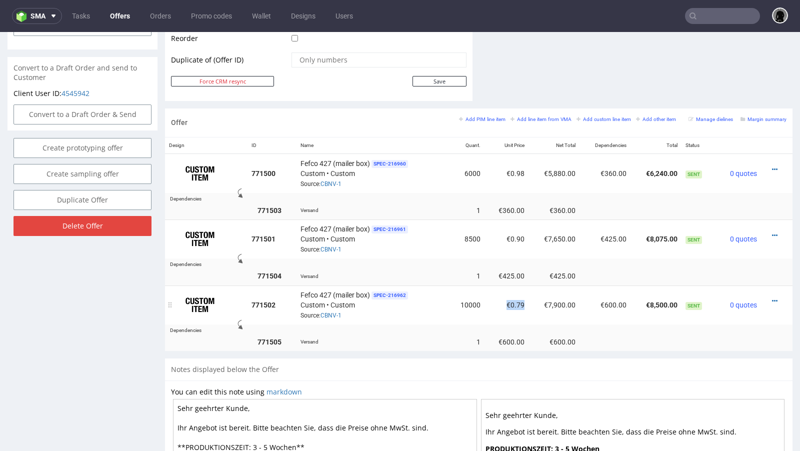
drag, startPoint x: 522, startPoint y: 299, endPoint x: 502, endPoint y: 299, distance: 20.5
click at [502, 299] on td "€0.79" at bounding box center [507, 305] width 44 height 39
copy td "€0.79"
click at [421, 286] on td "Fefco 427 (mailer box) SPEC- 216962 Custom • Custom Source: CBNV-1" at bounding box center [373, 305] width 152 height 39
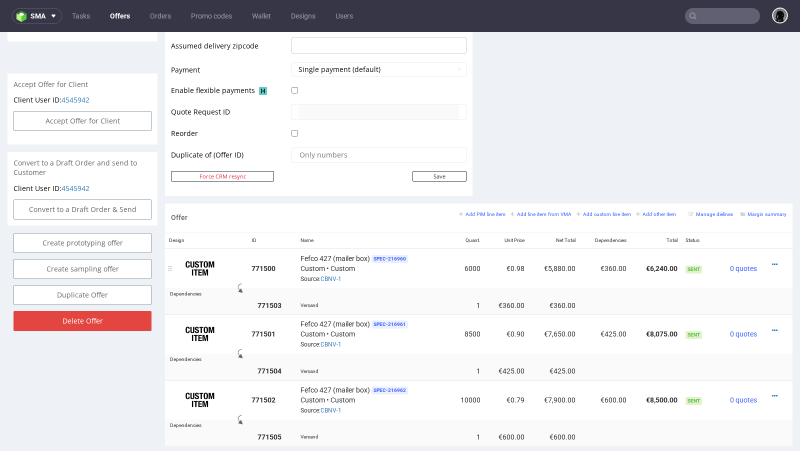
scroll to position [474, 0]
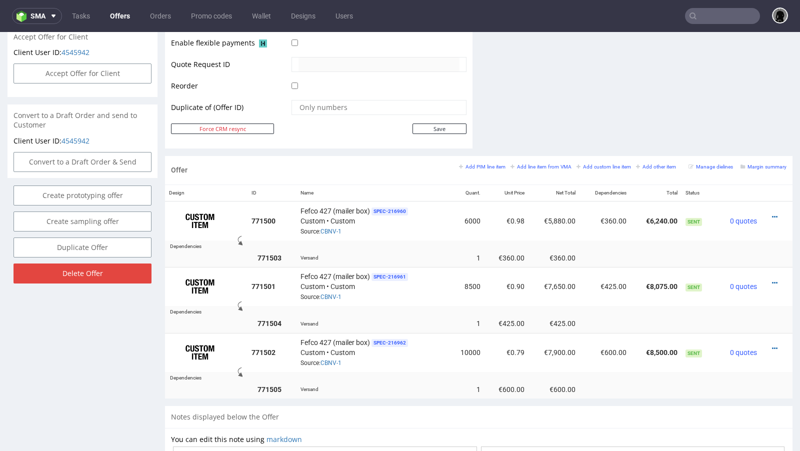
click at [373, 166] on div "Offer Add PIM line item Add line item from VMA Add custom line item Add other i…" at bounding box center [479, 170] width 628 height 29
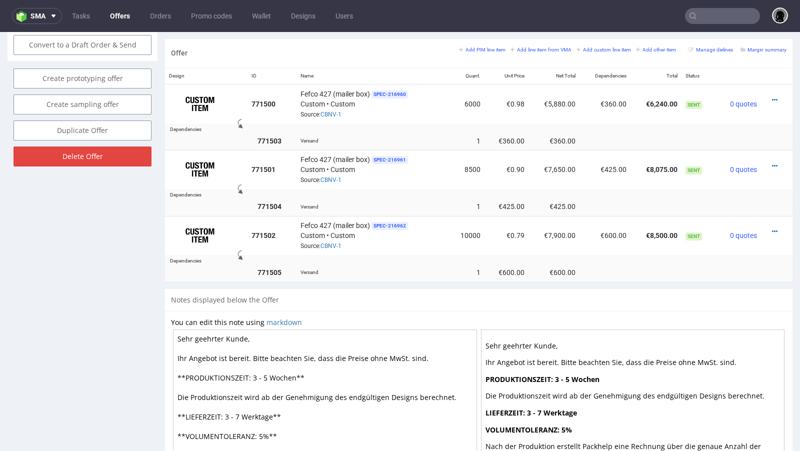
scroll to position [595, 0]
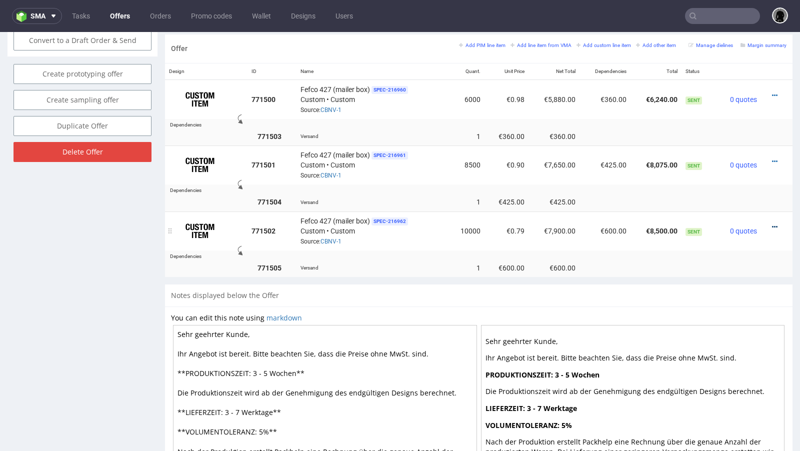
click at [772, 224] on icon at bounding box center [775, 227] width 6 height 7
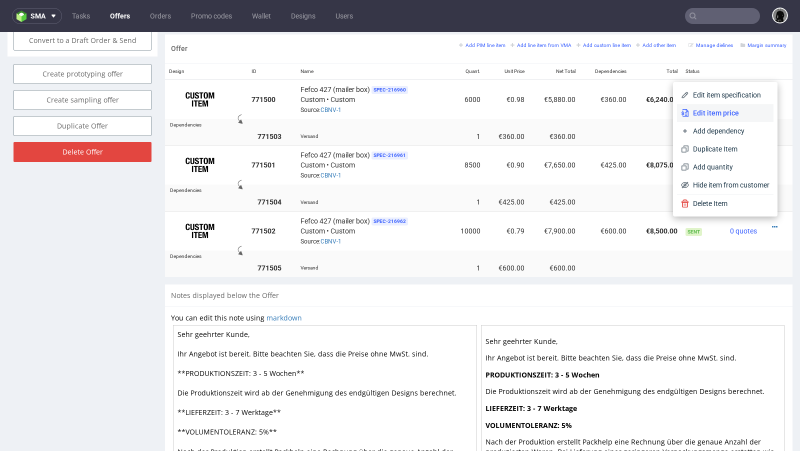
click at [702, 117] on span "Edit item price" at bounding box center [729, 113] width 81 height 10
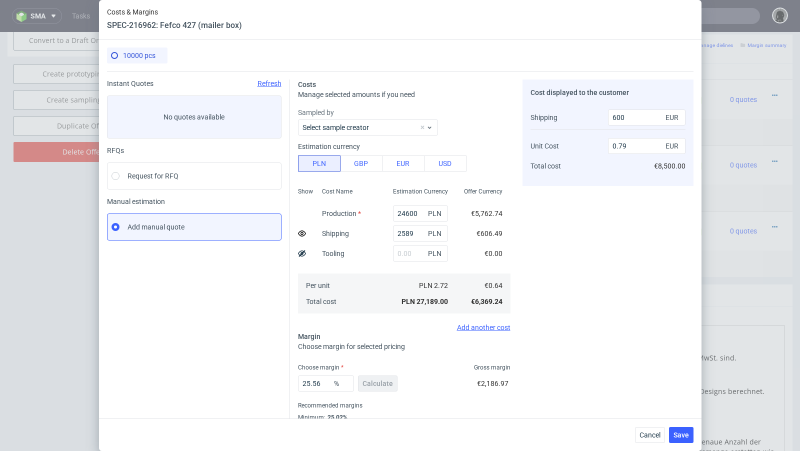
click at [303, 232] on icon at bounding box center [302, 234] width 8 height 8
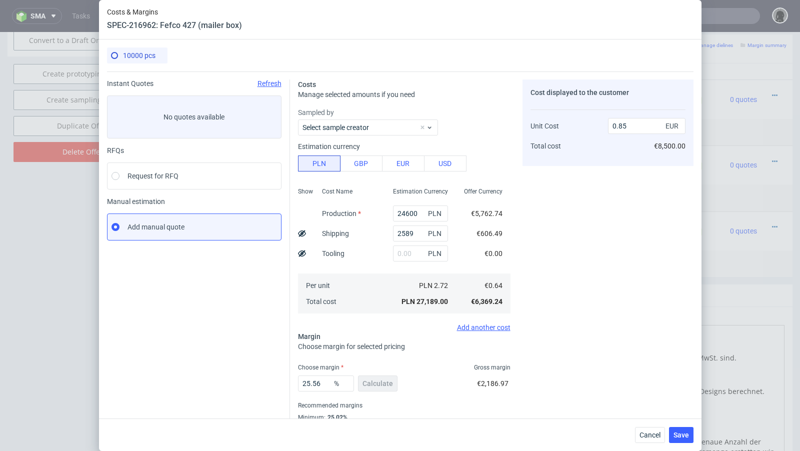
click at [303, 232] on use at bounding box center [302, 233] width 8 height 7
type input "0.79"
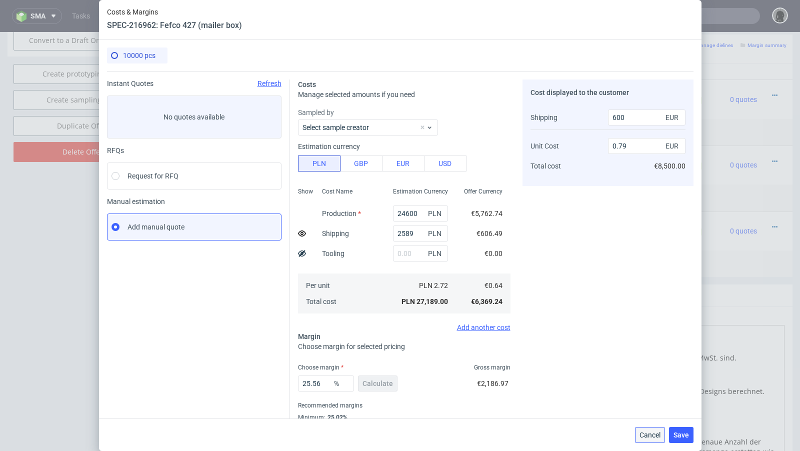
click at [651, 437] on span "Cancel" at bounding box center [650, 435] width 21 height 7
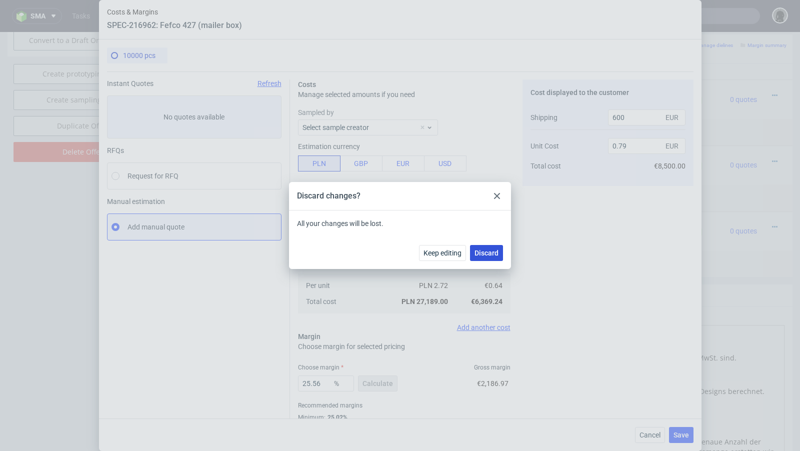
click at [487, 257] on button "Discard" at bounding box center [486, 253] width 33 height 16
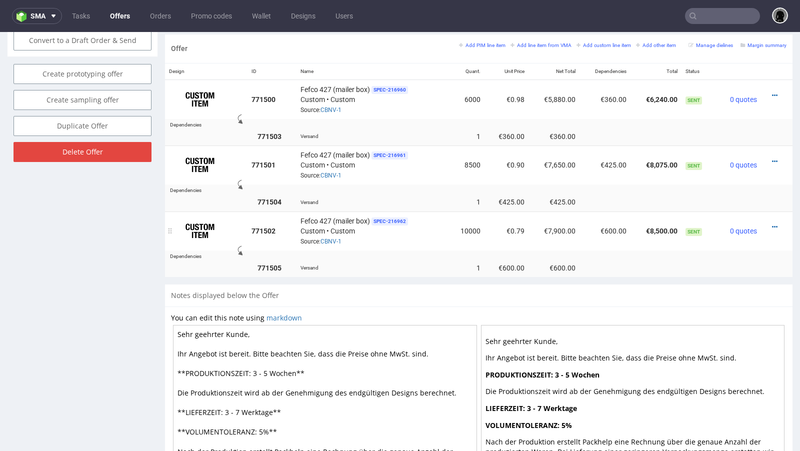
click at [409, 244] on td "Fefco 427 (mailer box) SPEC- 216962 Custom • Custom Source: CBNV-1" at bounding box center [373, 231] width 152 height 39
click at [772, 224] on icon at bounding box center [775, 227] width 6 height 7
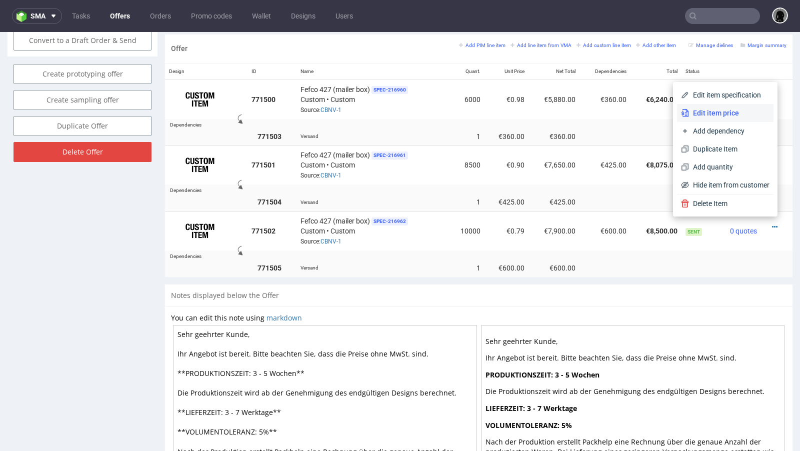
click at [714, 112] on span "Edit item price" at bounding box center [729, 113] width 81 height 10
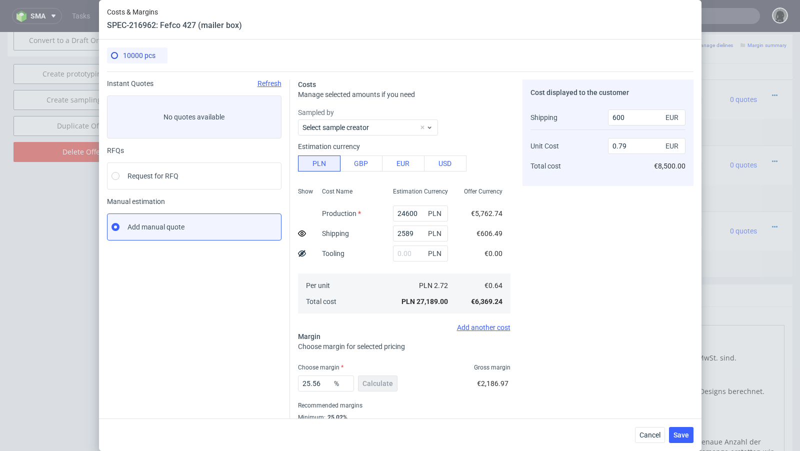
click at [302, 231] on use at bounding box center [302, 234] width 8 height 6
type input "0.85"
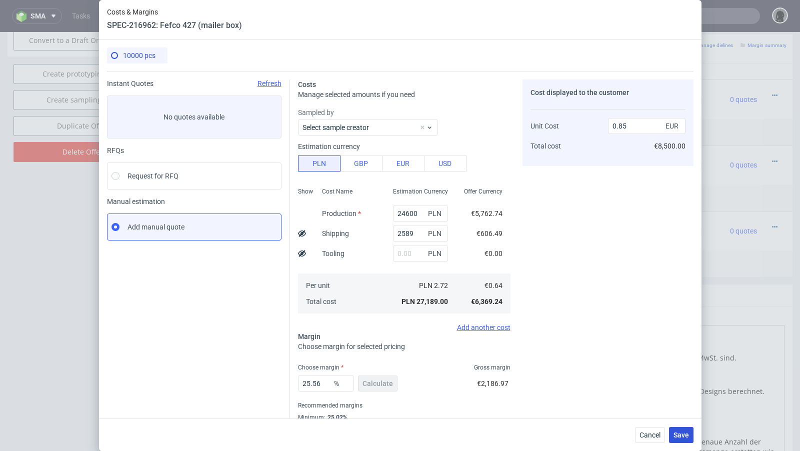
click at [679, 434] on span "Save" at bounding box center [682, 435] width 16 height 7
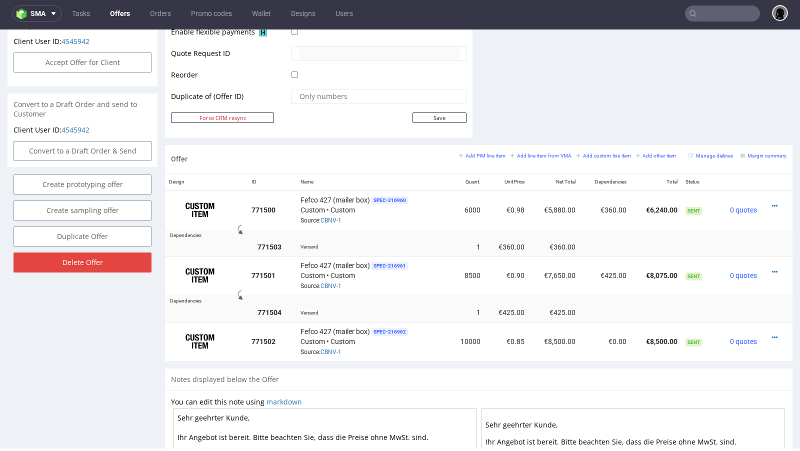
scroll to position [489, 0]
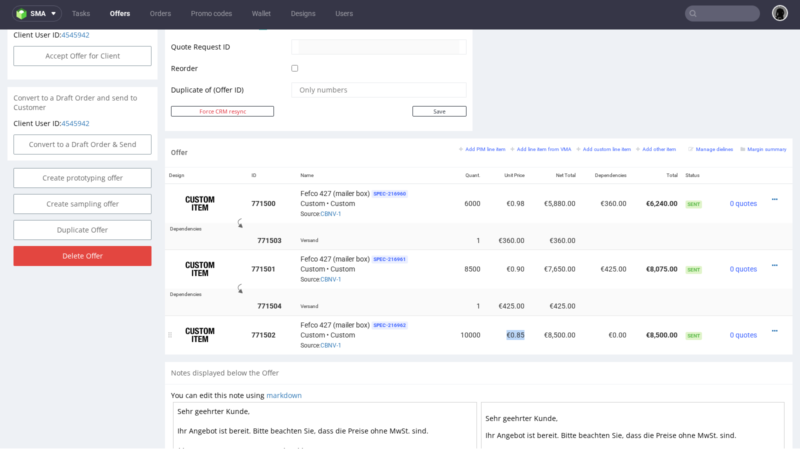
drag, startPoint x: 519, startPoint y: 329, endPoint x: 493, endPoint y: 329, distance: 26.5
click at [493, 329] on td "€0.85" at bounding box center [507, 335] width 44 height 39
copy td "€0.85"
click at [772, 328] on icon at bounding box center [775, 331] width 6 height 7
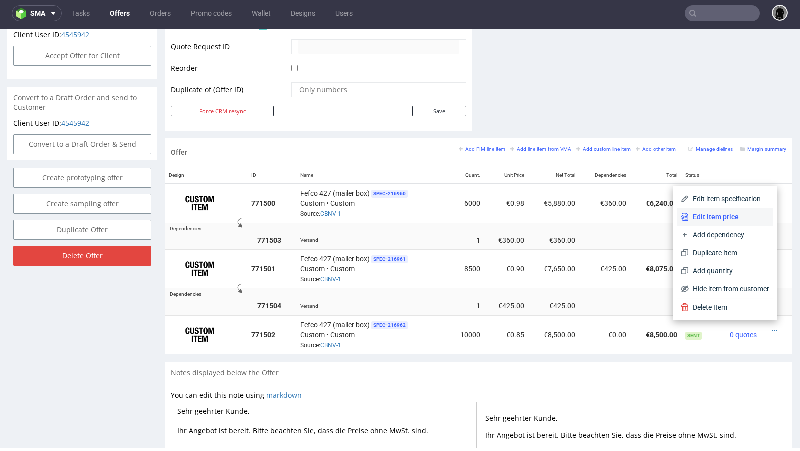
click at [711, 217] on span "Edit item price" at bounding box center [729, 217] width 81 height 10
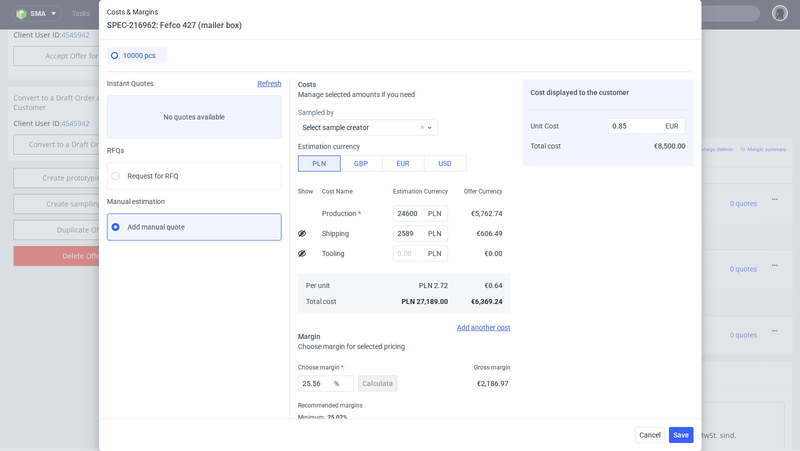
scroll to position [34, 0]
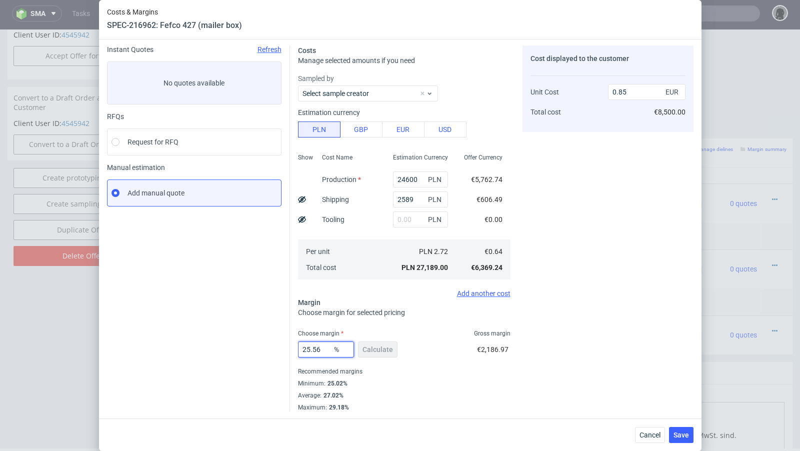
click at [322, 345] on input "25.56" at bounding box center [326, 350] width 56 height 16
drag, startPoint x: 326, startPoint y: 349, endPoint x: 268, endPoint y: 346, distance: 57.6
click at [268, 346] on div "Instant Quotes Refresh No quotes available RFQs Request for RFQ Manual estimati…" at bounding box center [400, 225] width 587 height 374
type input "10"
type input "0.71"
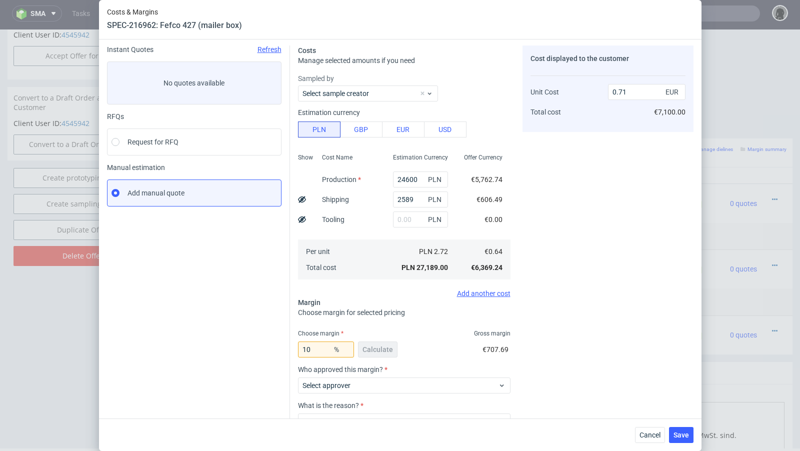
click at [204, 321] on div "Instant Quotes Refresh No quotes available RFQs Request for RFQ Manual estimati…" at bounding box center [198, 265] width 183 height 438
click at [324, 351] on input "10" at bounding box center [326, 350] width 56 height 16
click at [249, 287] on div "Instant Quotes Refresh No quotes available RFQs Request for RFQ Manual estimati…" at bounding box center [198, 265] width 183 height 438
click at [324, 355] on input "11" at bounding box center [326, 350] width 56 height 16
type input "12"
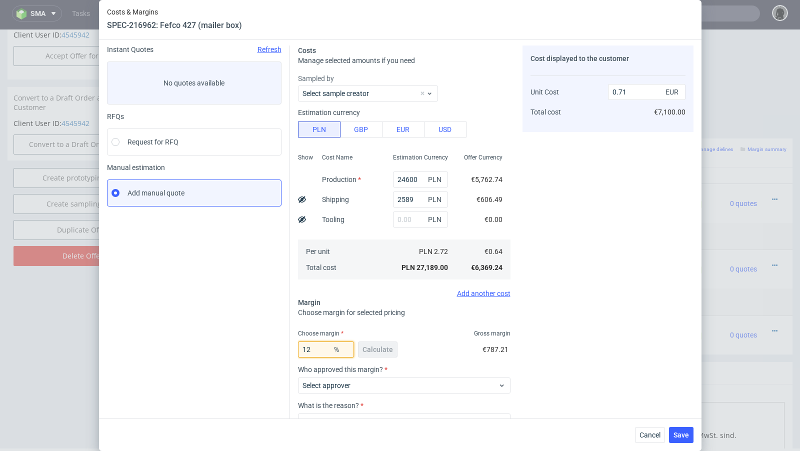
type input "0.72"
type input "12"
click at [252, 326] on div "Instant Quotes Refresh No quotes available RFQs Request for RFQ Manual estimati…" at bounding box center [198, 265] width 183 height 438
click at [646, 435] on span "Cancel" at bounding box center [650, 435] width 21 height 7
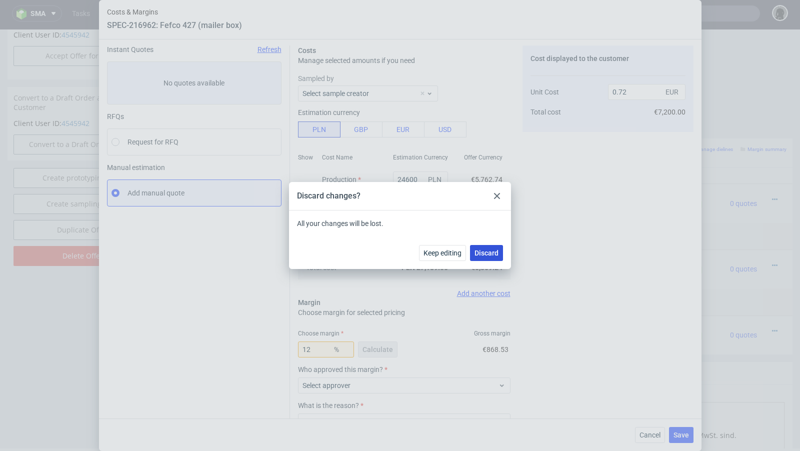
click at [479, 250] on span "Discard" at bounding box center [487, 253] width 24 height 7
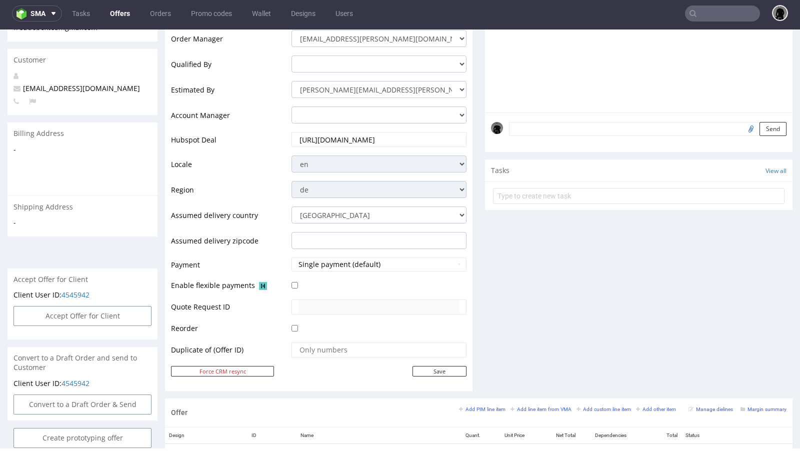
scroll to position [105, 0]
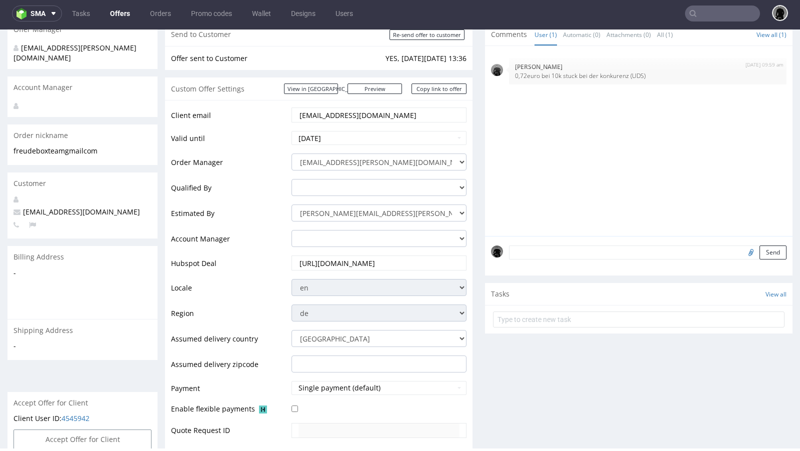
click at [120, 9] on link "Offers" at bounding box center [120, 14] width 32 height 16
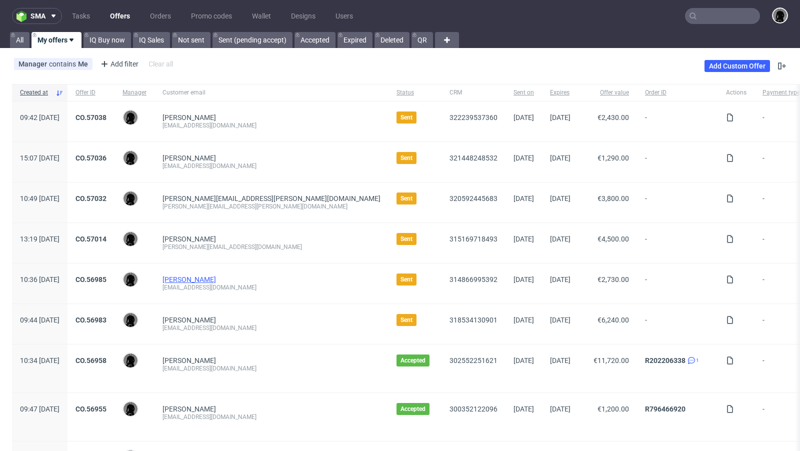
click at [196, 278] on link "[PERSON_NAME]" at bounding box center [190, 280] width 54 height 8
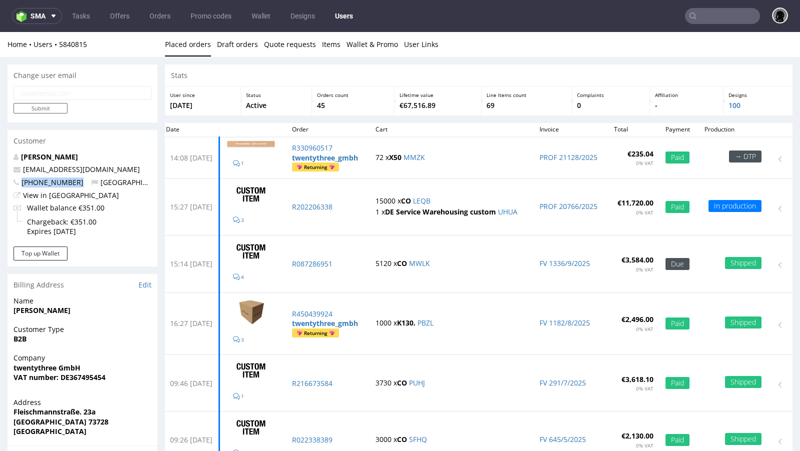
drag, startPoint x: 77, startPoint y: 181, endPoint x: 22, endPoint y: 181, distance: 54.5
click at [22, 181] on p "+491718492351 Germany" at bounding box center [83, 183] width 138 height 10
copy span "+491718492351"
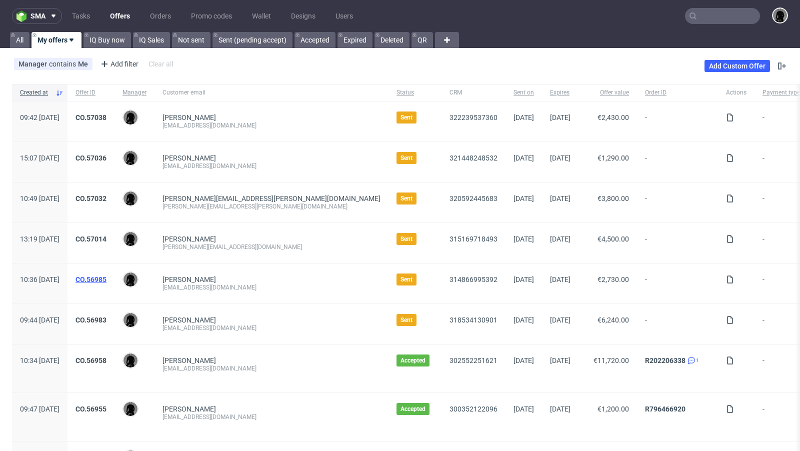
click at [107, 278] on link "CO.56985" at bounding box center [91, 280] width 31 height 8
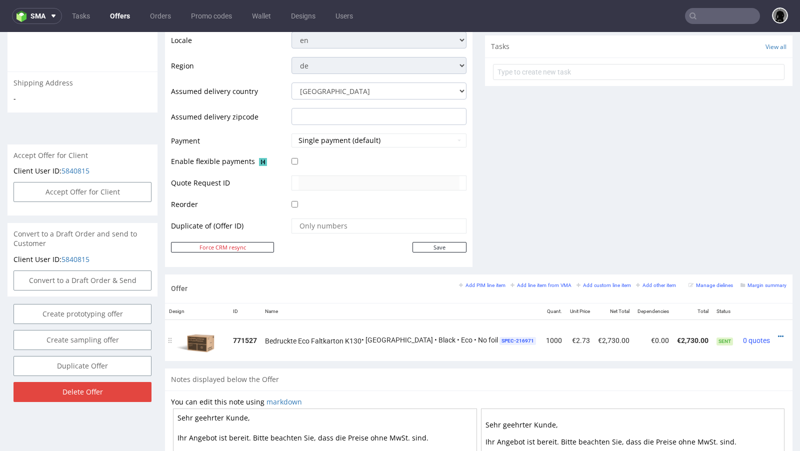
scroll to position [356, 0]
click at [778, 333] on icon at bounding box center [781, 336] width 6 height 7
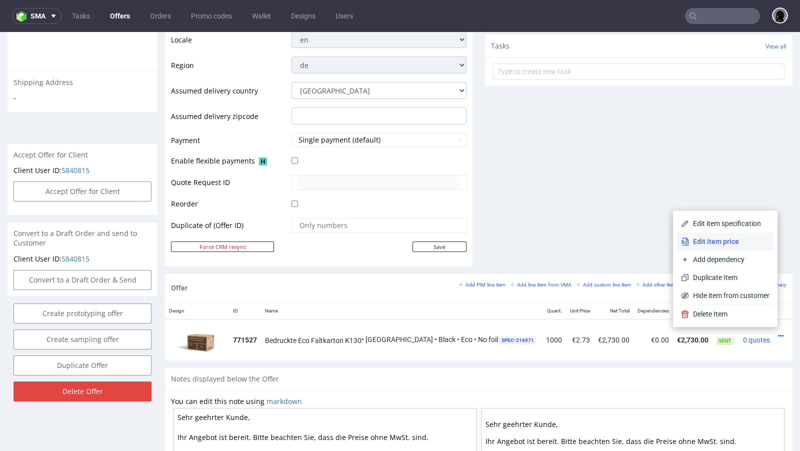
click at [720, 247] on li "Edit item price" at bounding box center [725, 242] width 97 height 18
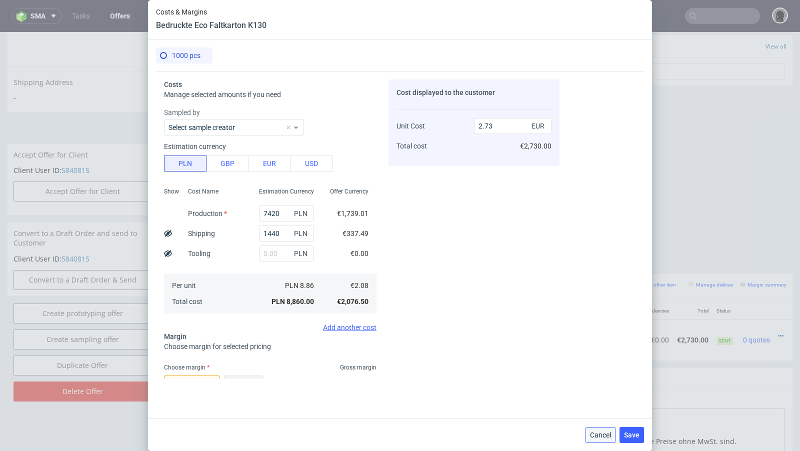
click at [604, 434] on span "Cancel" at bounding box center [600, 435] width 21 height 7
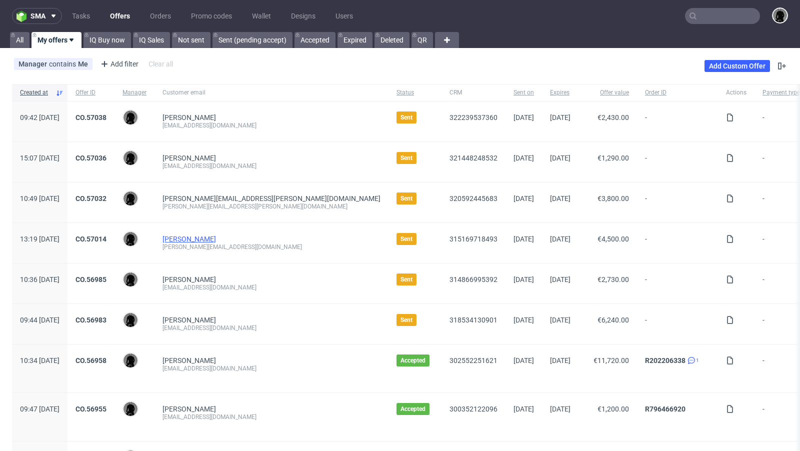
click at [216, 237] on link "[PERSON_NAME]" at bounding box center [190, 239] width 54 height 8
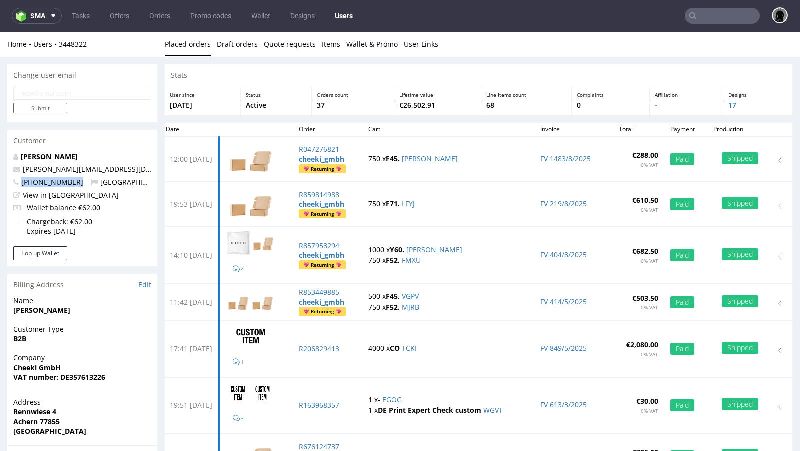
drag, startPoint x: 82, startPoint y: 182, endPoint x: 20, endPoint y: 182, distance: 62.0
click at [20, 182] on p "+4917685620814 Germany" at bounding box center [83, 183] width 138 height 10
copy span "[PHONE_NUMBER]"
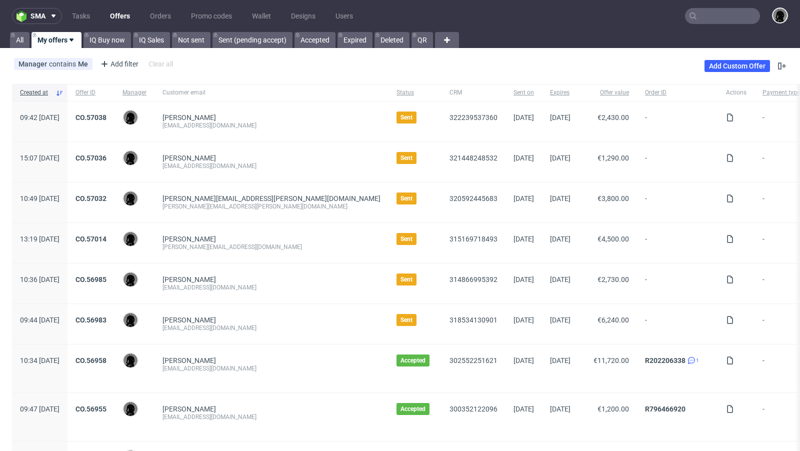
click at [115, 233] on div "CO.57014" at bounding box center [91, 243] width 47 height 40
click at [107, 236] on link "CO.57014" at bounding box center [91, 239] width 31 height 8
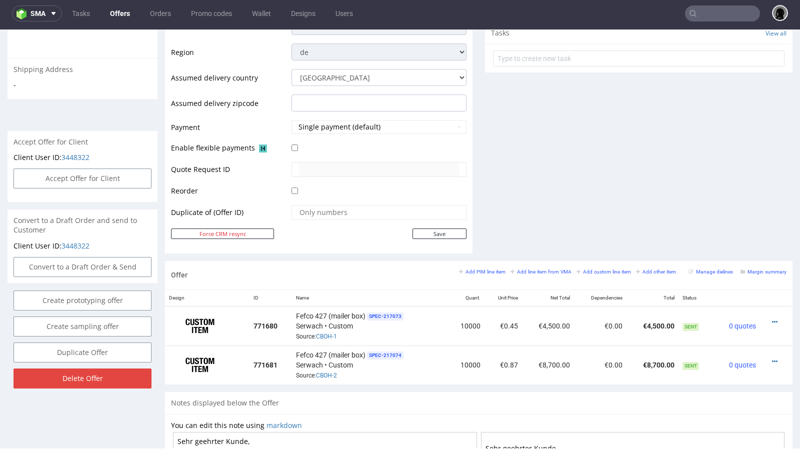
scroll to position [367, 0]
click at [120, 13] on link "Offers" at bounding box center [120, 14] width 32 height 16
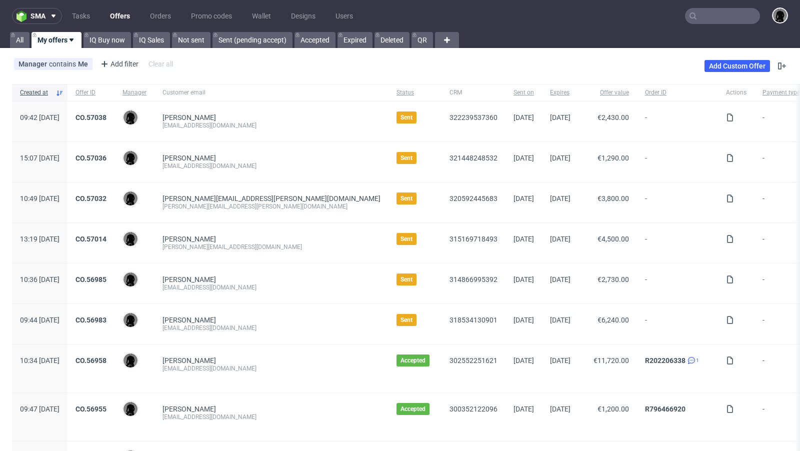
click at [231, 197] on span "[PERSON_NAME][EMAIL_ADDRESS][PERSON_NAME][DOMAIN_NAME]" at bounding box center [272, 199] width 218 height 8
click at [239, 195] on span "[PERSON_NAME][EMAIL_ADDRESS][PERSON_NAME][DOMAIN_NAME]" at bounding box center [272, 199] width 218 height 8
click at [230, 195] on span "[PERSON_NAME][EMAIL_ADDRESS][PERSON_NAME][DOMAIN_NAME]" at bounding box center [272, 199] width 218 height 8
click at [107, 156] on link "CO.57036" at bounding box center [91, 158] width 31 height 8
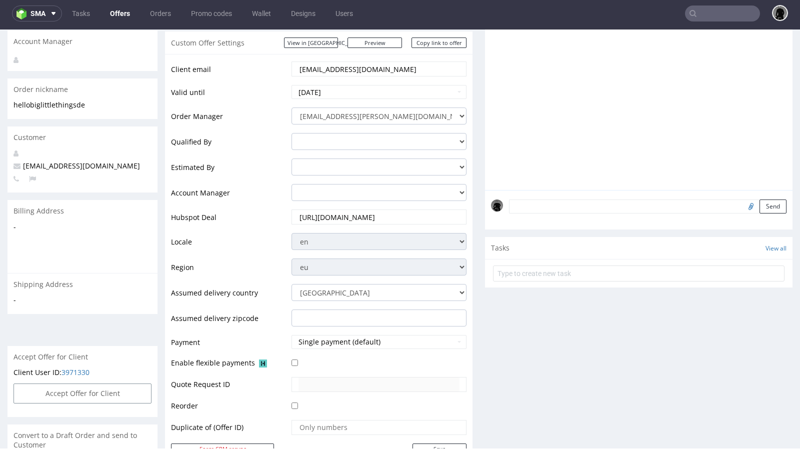
scroll to position [141, 0]
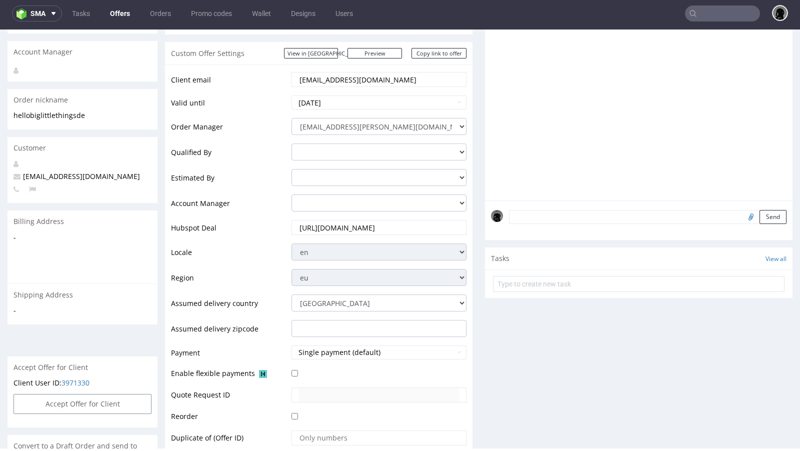
click at [62, 172] on span "[EMAIL_ADDRESS][DOMAIN_NAME]" at bounding box center [77, 177] width 127 height 10
copy span "[EMAIL_ADDRESS][DOMAIN_NAME]"
click at [374, 195] on select "adrian.margula@packhelp.com alex.lemee@packhelp.com angelina.marc@packhelp.com …" at bounding box center [379, 203] width 175 height 17
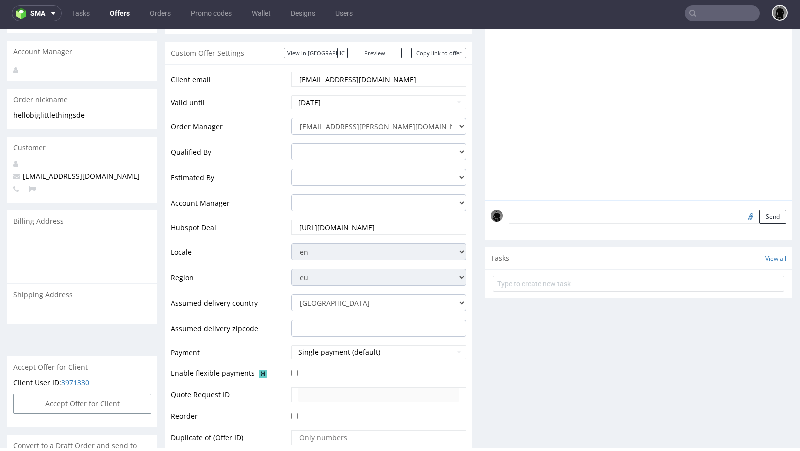
click at [262, 216] on td "Account Manager" at bounding box center [230, 207] width 118 height 26
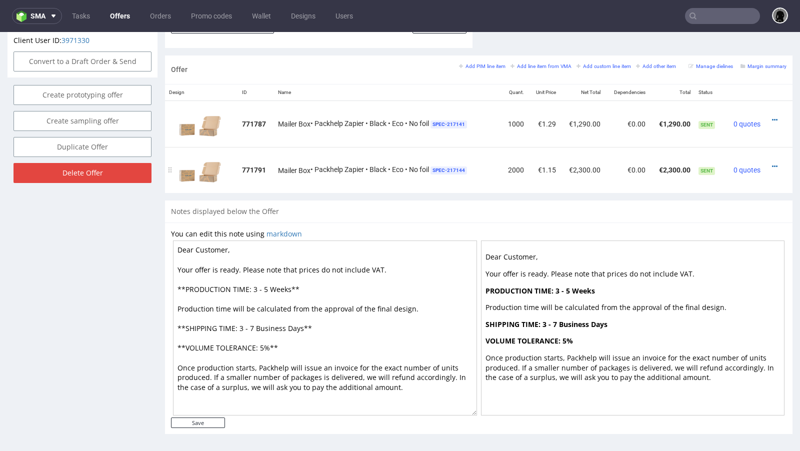
scroll to position [3, 0]
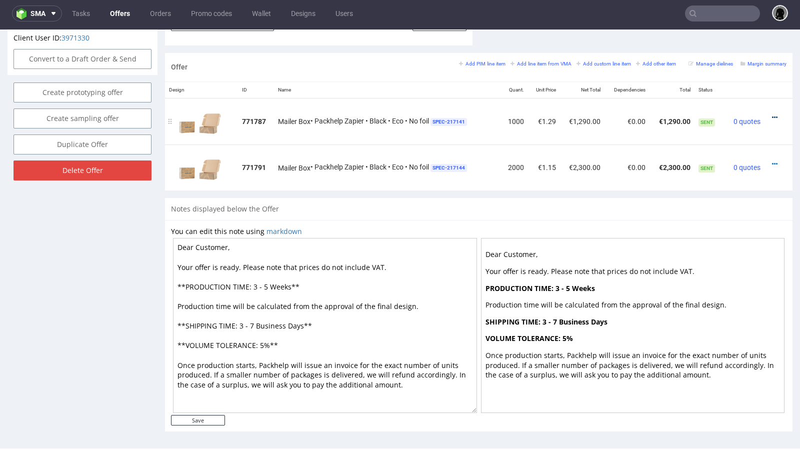
click at [772, 114] on icon at bounding box center [775, 117] width 6 height 7
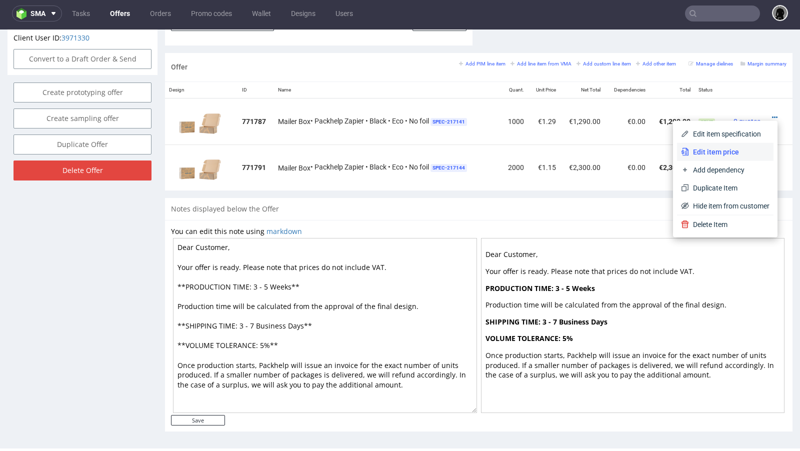
click at [737, 144] on li "Edit item price" at bounding box center [725, 152] width 97 height 18
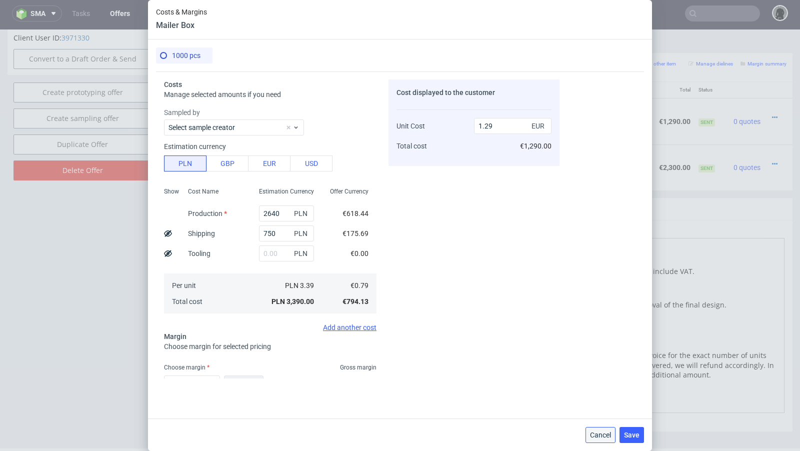
click at [603, 440] on button "Cancel" at bounding box center [601, 435] width 30 height 16
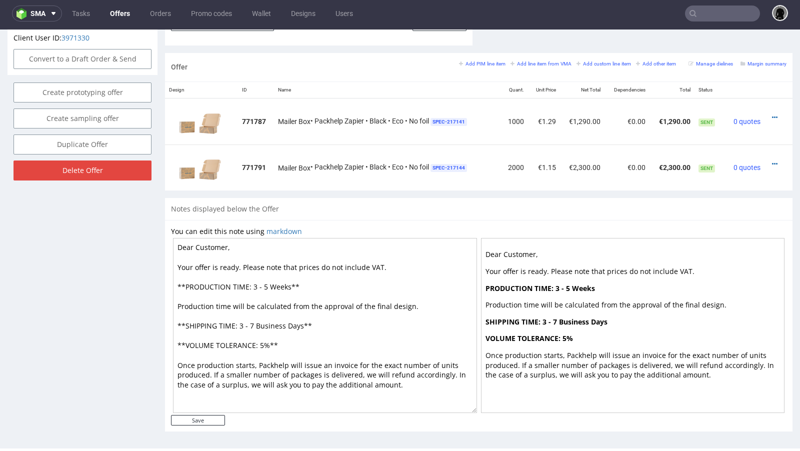
click at [423, 200] on div "Notes displayed below the Offer" at bounding box center [479, 209] width 628 height 22
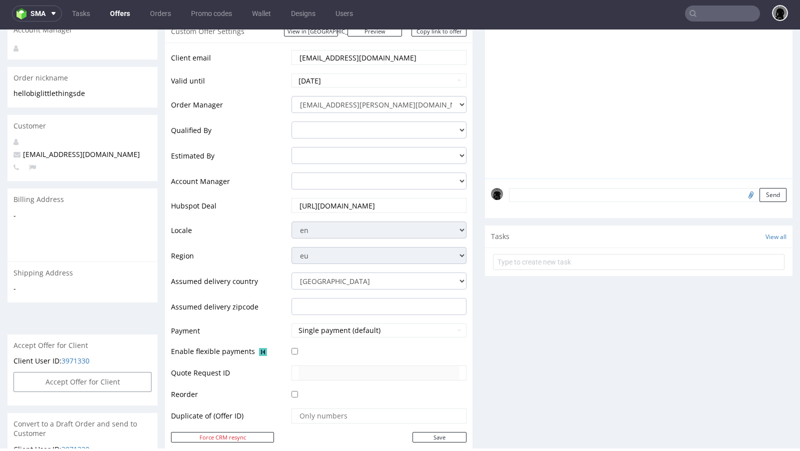
scroll to position [0, 0]
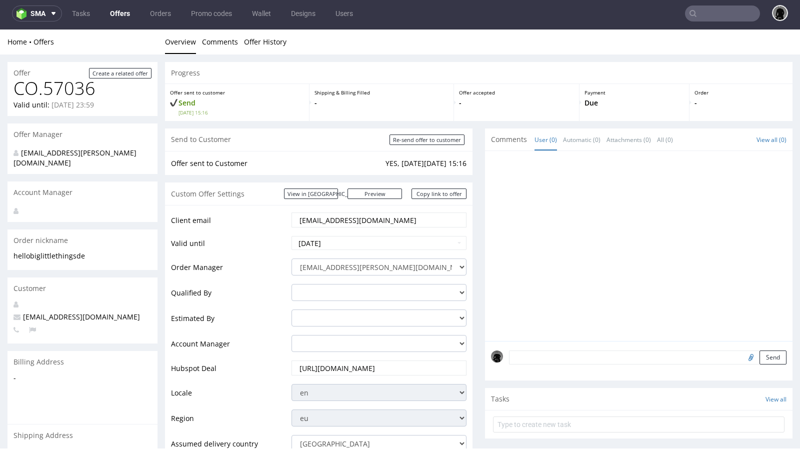
click at [513, 219] on div at bounding box center [642, 249] width 302 height 184
click at [81, 312] on span "[EMAIL_ADDRESS][DOMAIN_NAME]" at bounding box center [77, 317] width 127 height 10
click at [81, 312] on span "hello@biglittlethings.de" at bounding box center [77, 317] width 127 height 10
copy span "hello@biglittlethings.de"
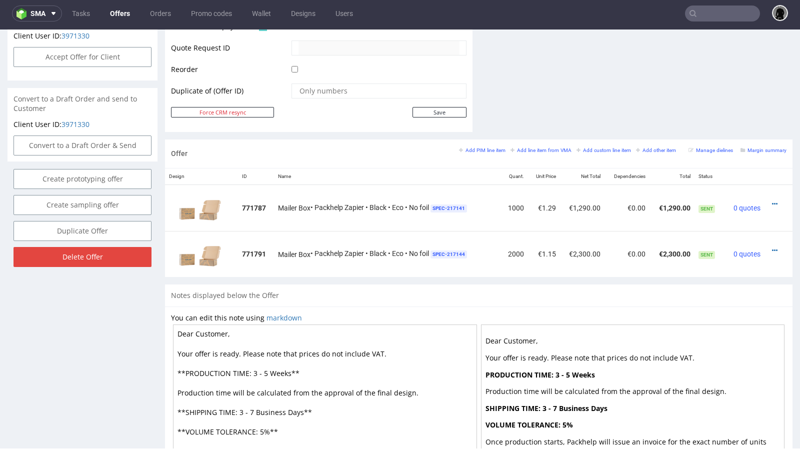
scroll to position [574, 0]
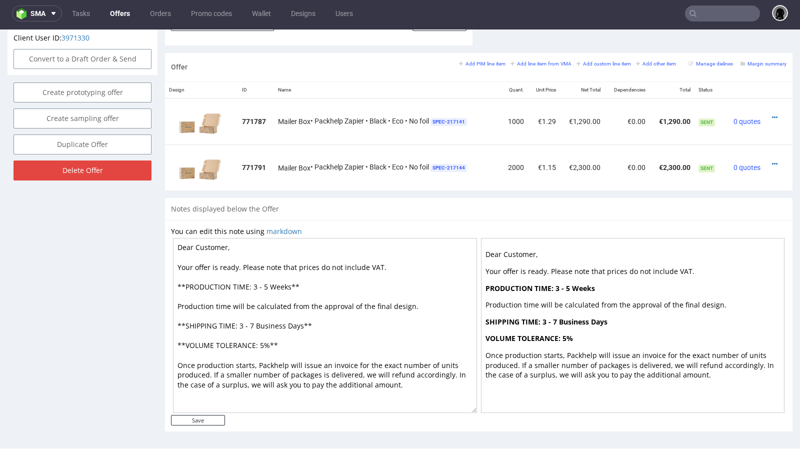
click at [436, 65] on div "Offer Add PIM line item Add line item from VMA Add custom line item Add other i…" at bounding box center [479, 67] width 628 height 29
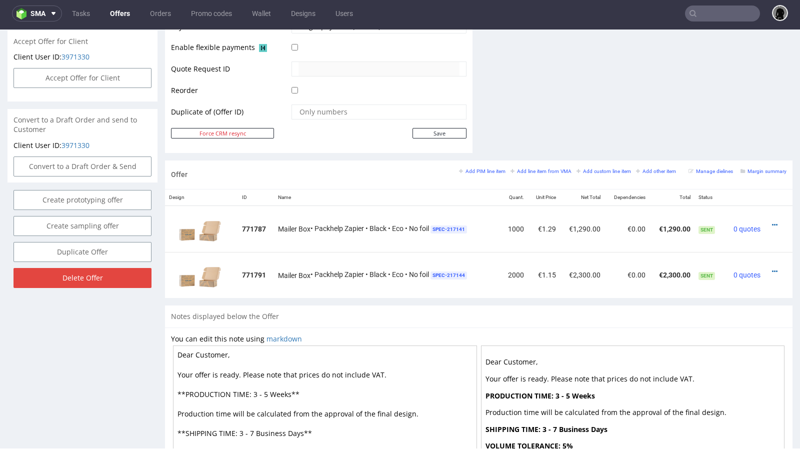
scroll to position [456, 0]
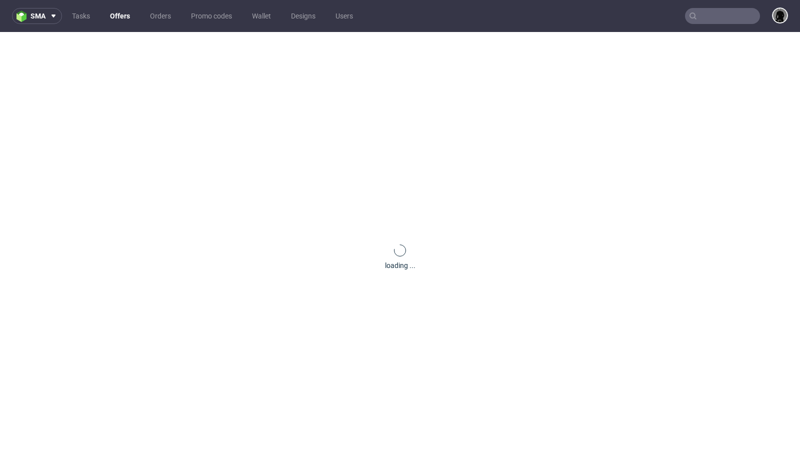
click at [122, 22] on link "Offers" at bounding box center [120, 16] width 32 height 16
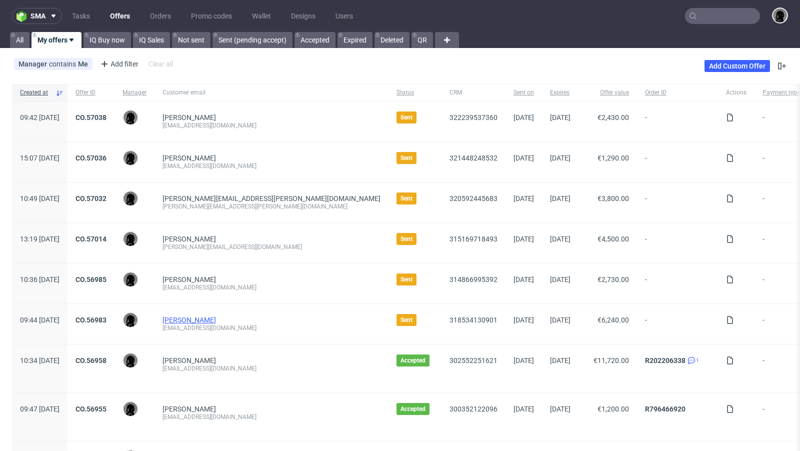
click at [202, 316] on link "[PERSON_NAME]" at bounding box center [190, 320] width 54 height 8
click at [205, 324] on div "[EMAIL_ADDRESS][DOMAIN_NAME]" at bounding box center [272, 328] width 218 height 8
click at [199, 316] on link "[PERSON_NAME]" at bounding box center [190, 320] width 54 height 8
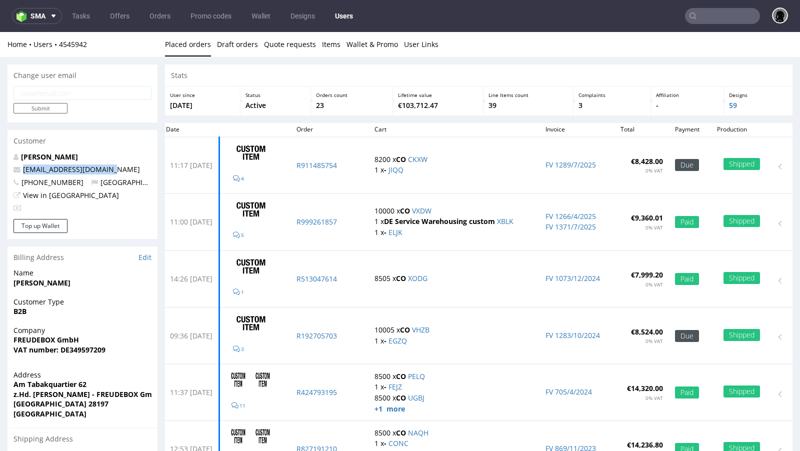
drag, startPoint x: 115, startPoint y: 170, endPoint x: 21, endPoint y: 169, distance: 94.0
click at [21, 169] on p "[EMAIL_ADDRESS][DOMAIN_NAME]" at bounding box center [83, 170] width 138 height 10
copy link "[EMAIL_ADDRESS][DOMAIN_NAME]"
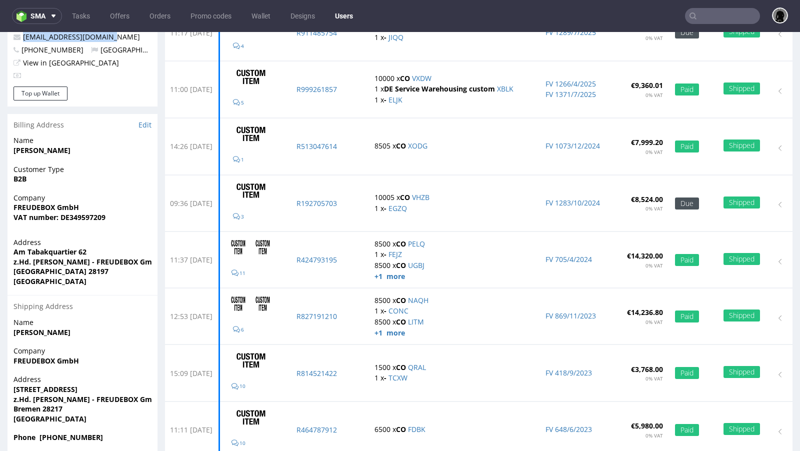
scroll to position [307, 0]
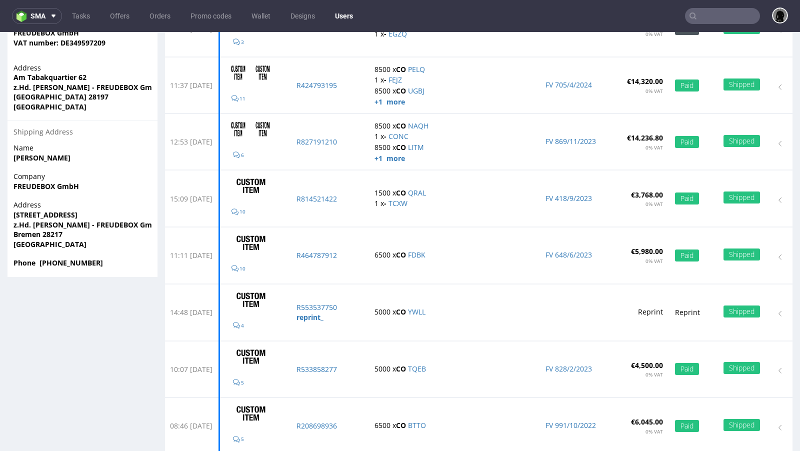
click at [47, 236] on strong "Bremen 28217" at bounding box center [38, 235] width 49 height 10
copy strong "Bremen 28217"
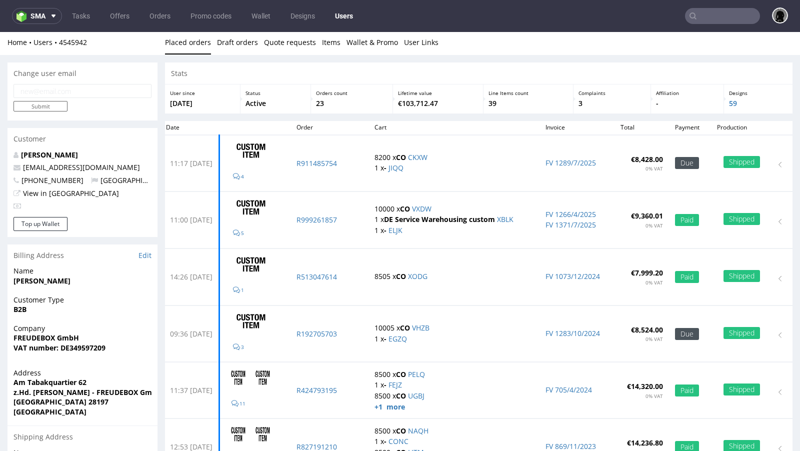
scroll to position [0, 0]
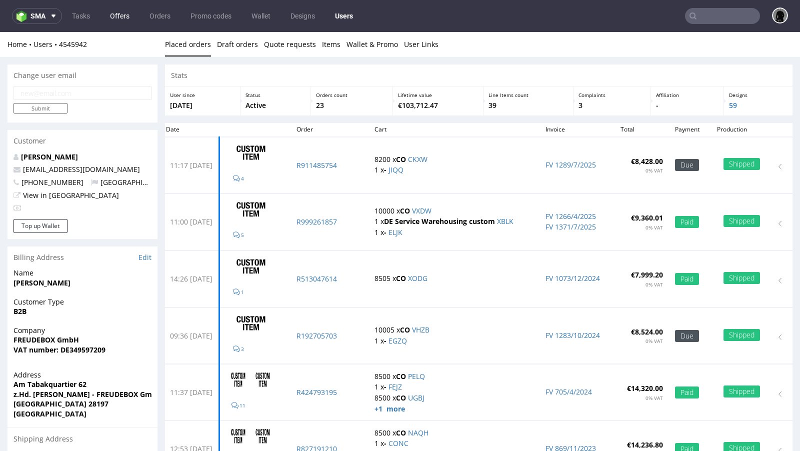
click at [118, 20] on link "Offers" at bounding box center [120, 16] width 32 height 16
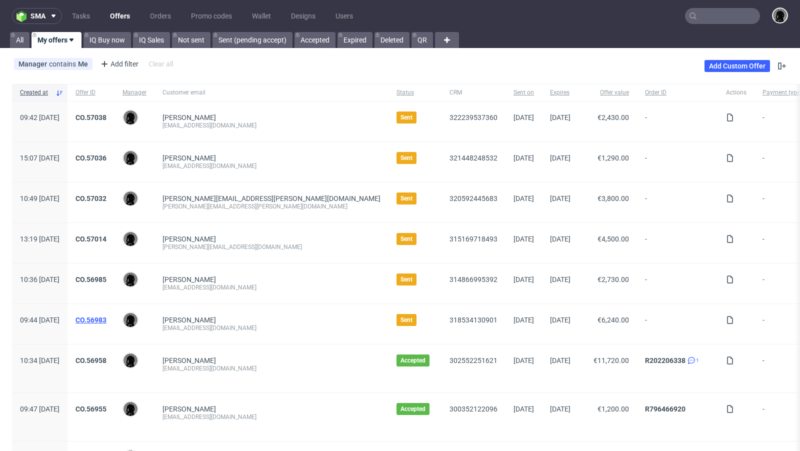
click at [107, 316] on link "CO.56983" at bounding box center [91, 320] width 31 height 8
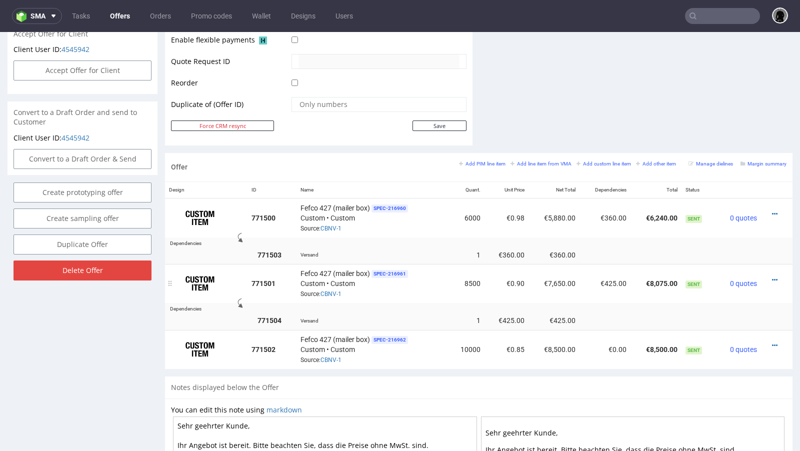
scroll to position [478, 0]
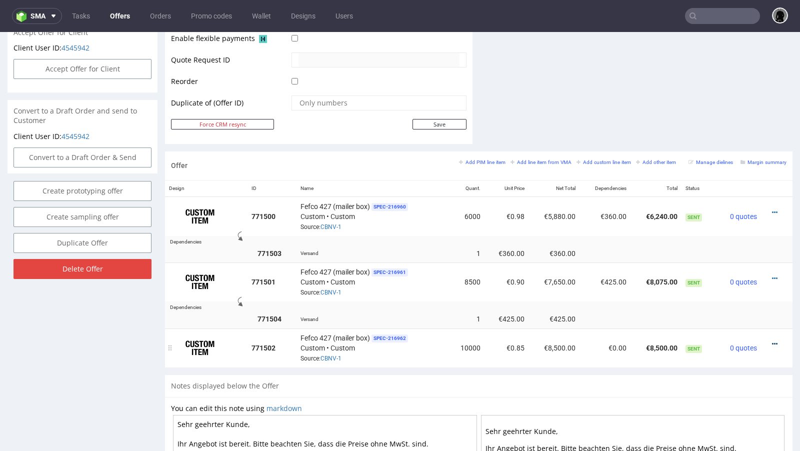
click at [772, 341] on icon at bounding box center [775, 344] width 6 height 7
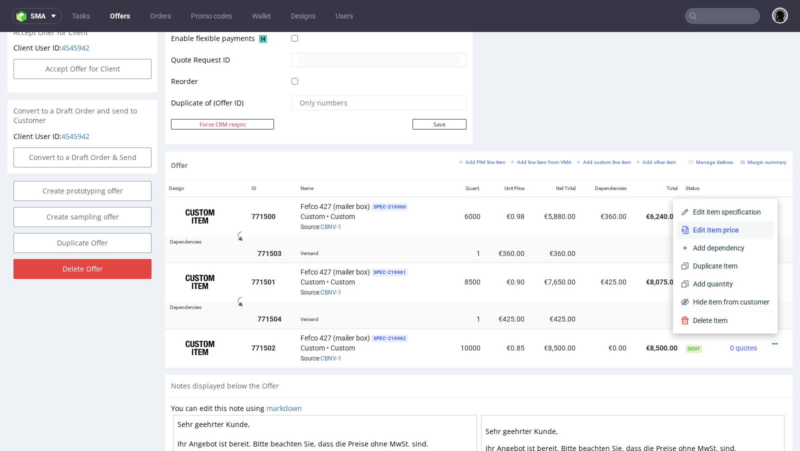
click at [719, 234] on span "Edit item price" at bounding box center [729, 230] width 81 height 10
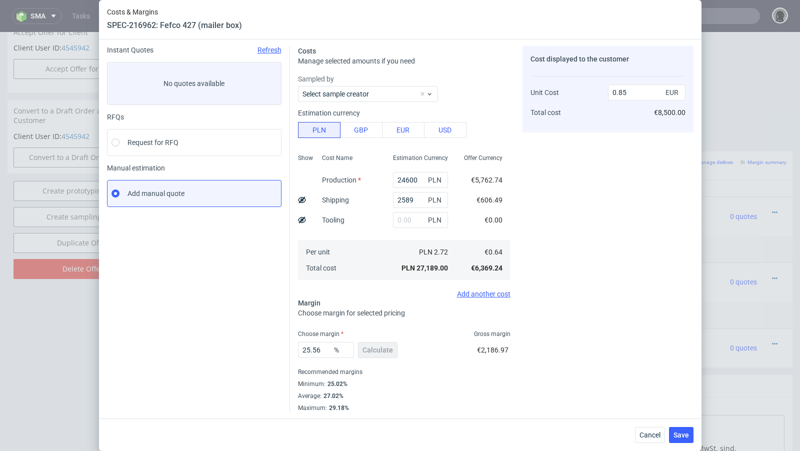
scroll to position [34, 0]
click at [408, 179] on input "24600" at bounding box center [420, 180] width 55 height 16
paste input "4"
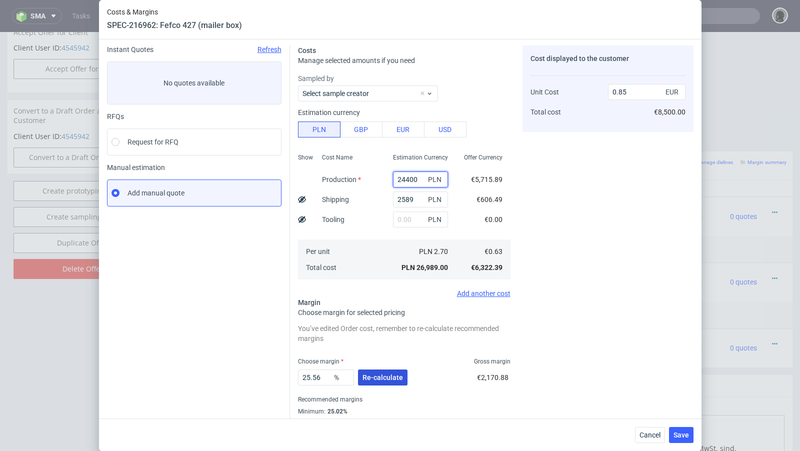
type input "24400"
click at [383, 381] on button "Re-calculate" at bounding box center [383, 378] width 50 height 16
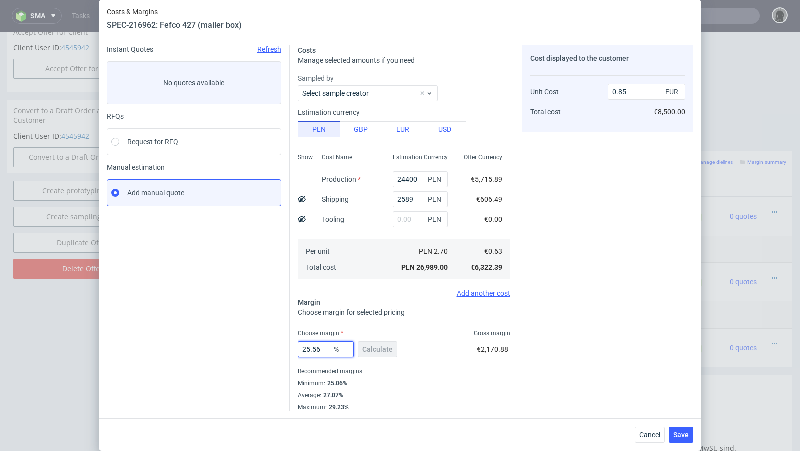
drag, startPoint x: 324, startPoint y: 350, endPoint x: 311, endPoint y: 349, distance: 13.0
click at [311, 349] on input "25.56" at bounding box center [326, 350] width 56 height 16
type input "25"
type input "0.84"
type input "25.07"
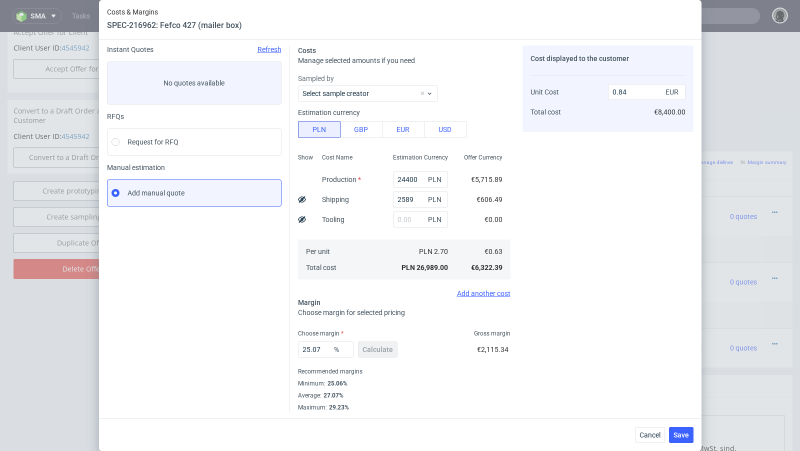
click at [227, 334] on div "Instant Quotes Refresh No quotes available RFQs Request for RFQ Manual estimati…" at bounding box center [198, 229] width 183 height 366
drag, startPoint x: 628, startPoint y: 90, endPoint x: 599, endPoint y: 89, distance: 29.0
click at [599, 89] on div "Unit Cost Total cost 0.84 EUR €8,400.00" at bounding box center [608, 98] width 155 height 53
click at [685, 436] on span "Save" at bounding box center [682, 435] width 16 height 7
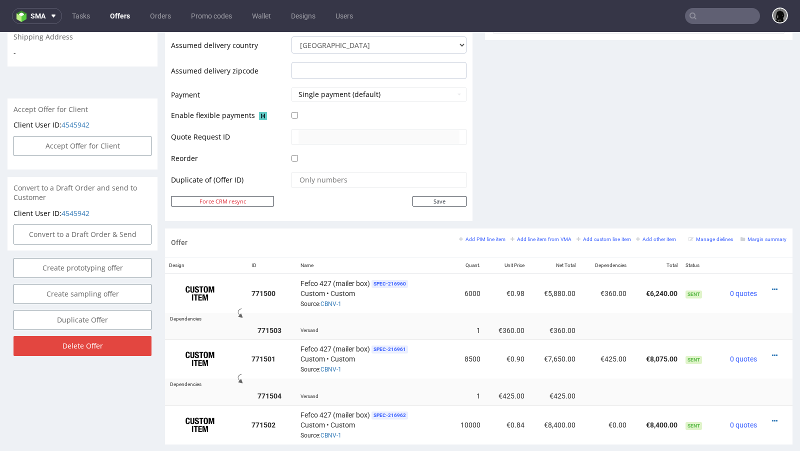
scroll to position [446, 0]
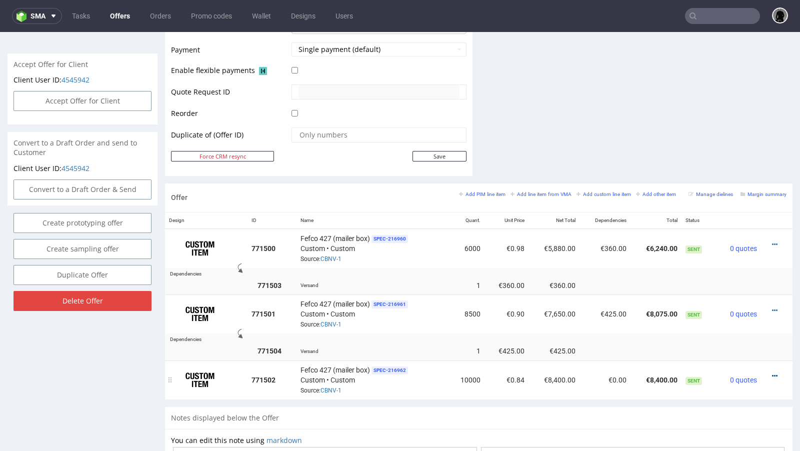
click at [772, 373] on icon at bounding box center [775, 376] width 6 height 7
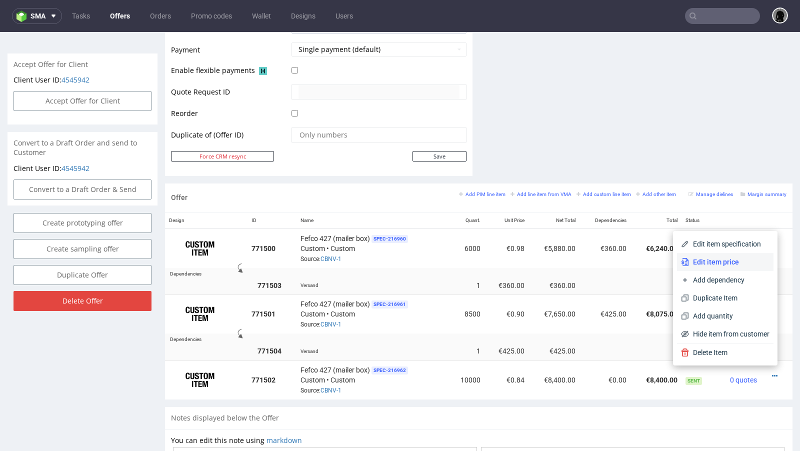
click at [724, 266] on span "Edit item price" at bounding box center [729, 262] width 81 height 10
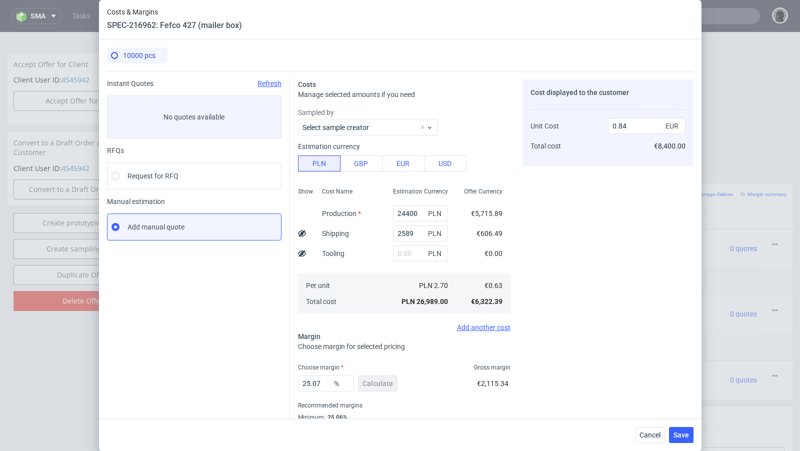
scroll to position [34, 0]
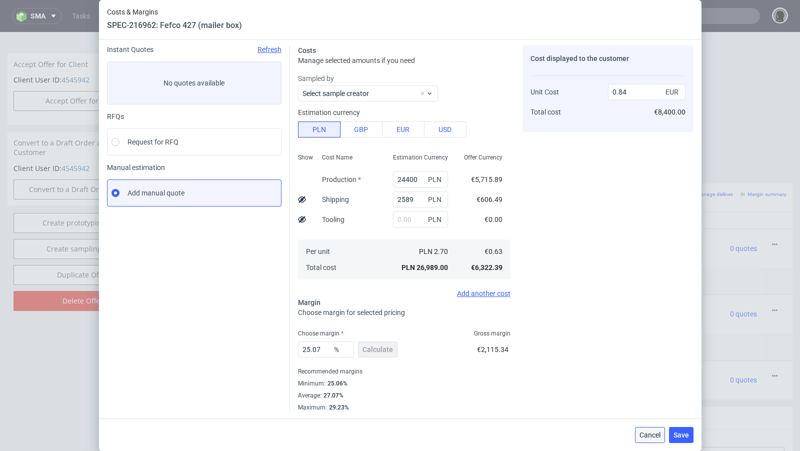
click at [638, 431] on button "Cancel" at bounding box center [650, 435] width 30 height 16
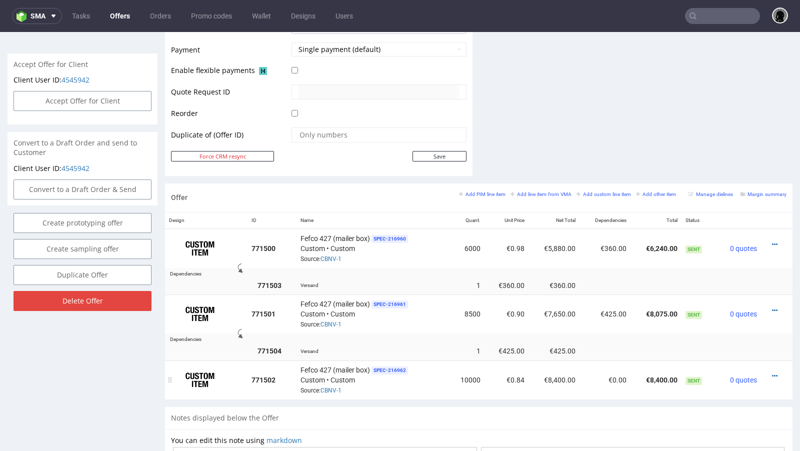
click at [764, 365] on td at bounding box center [777, 380] width 32 height 39
click at [772, 373] on icon at bounding box center [775, 376] width 6 height 7
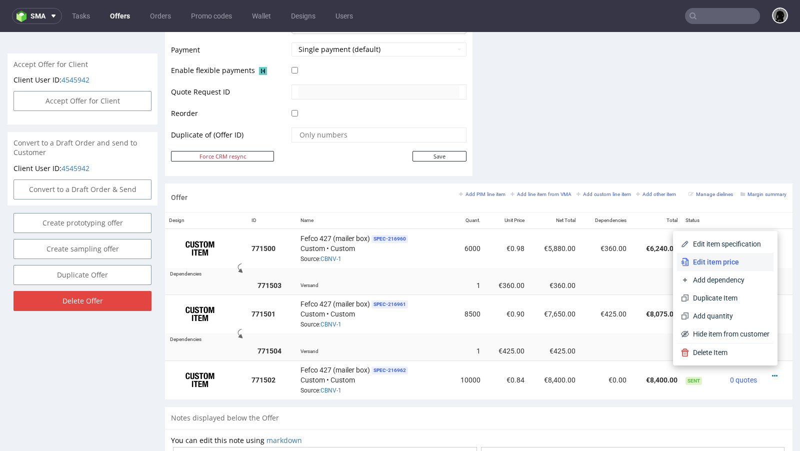
click at [715, 254] on li "Edit item price" at bounding box center [725, 262] width 97 height 18
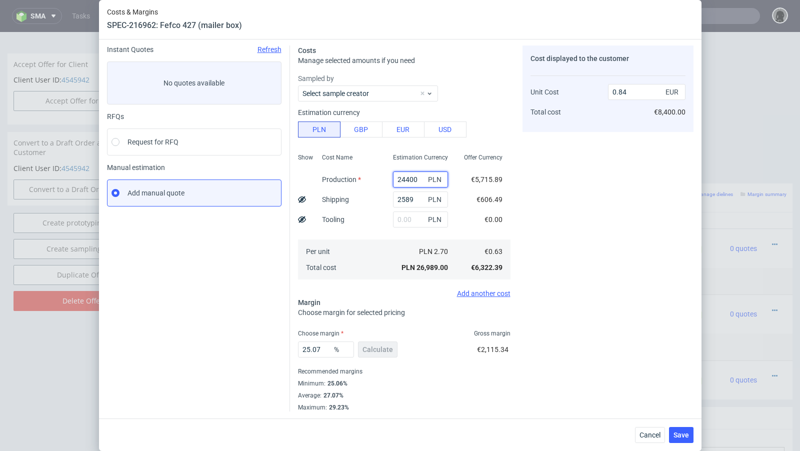
drag, startPoint x: 419, startPoint y: 182, endPoint x: 403, endPoint y: 178, distance: 17.0
click at [403, 178] on input "24400" at bounding box center [420, 180] width 55 height 16
click at [405, 179] on input "24400" at bounding box center [420, 180] width 55 height 16
type input "22400"
type input "0.78"
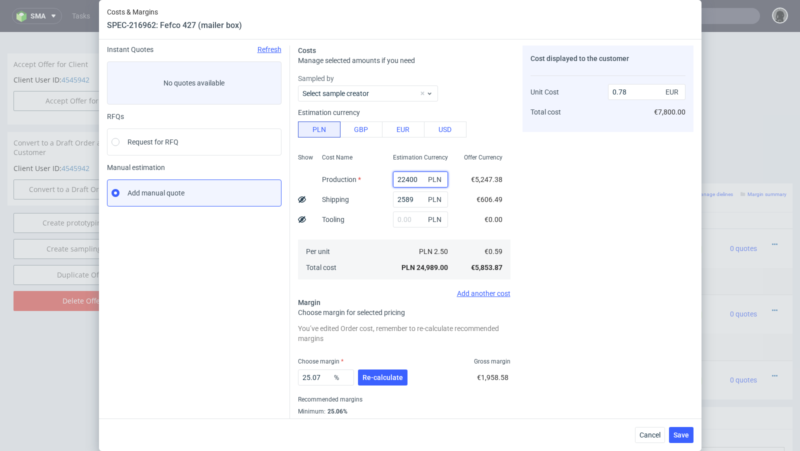
type input "22400"
click at [175, 335] on div "Instant Quotes Refresh No quotes available RFQs Request for RFQ Manual estimati…" at bounding box center [198, 243] width 183 height 394
click at [381, 372] on button "Re-calculate" at bounding box center [383, 378] width 50 height 16
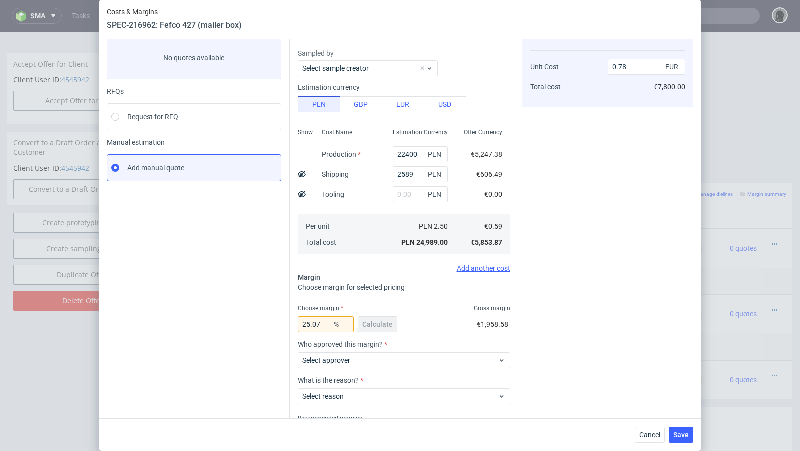
scroll to position [53, 0]
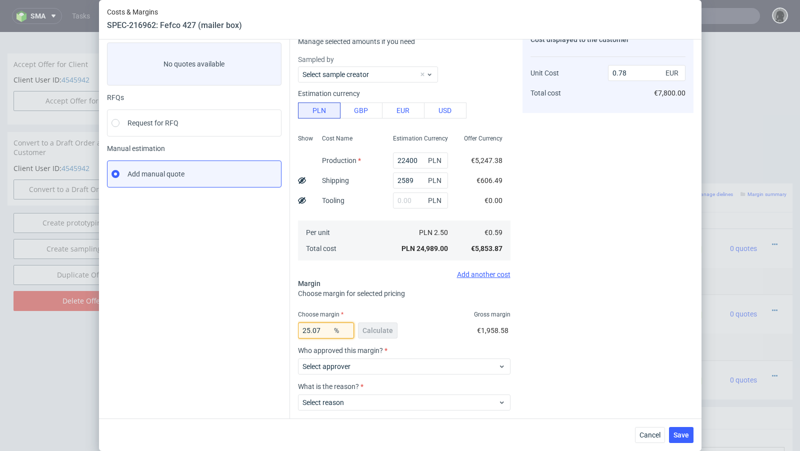
drag, startPoint x: 325, startPoint y: 331, endPoint x: 306, endPoint y: 331, distance: 18.5
click at [306, 331] on input "25.07" at bounding box center [326, 331] width 56 height 16
type input "26"
type input "0.79"
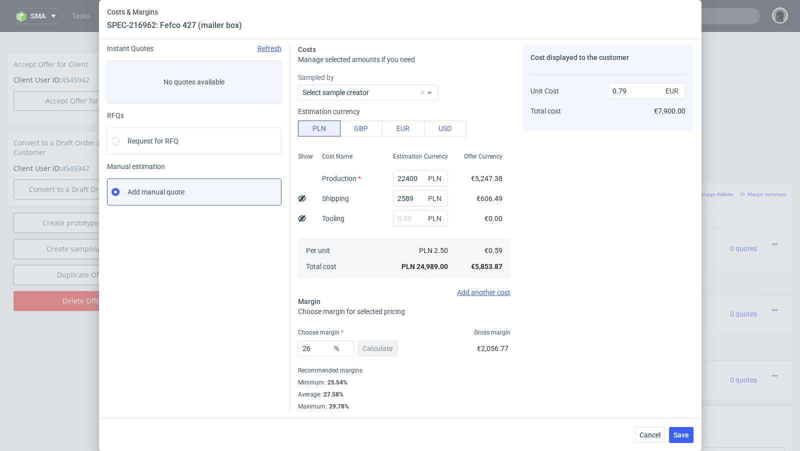
click at [222, 341] on div "Instant Quotes Refresh No quotes available RFQs Request for RFQ Manual estimati…" at bounding box center [198, 228] width 183 height 366
click at [403, 179] on input "22400" at bounding box center [420, 180] width 55 height 16
click at [405, 178] on input "22400" at bounding box center [420, 180] width 55 height 16
type input "23400"
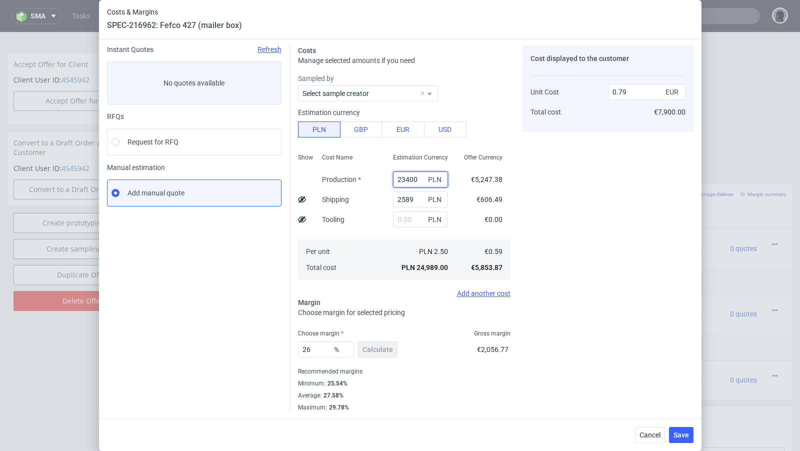
type input "0.82"
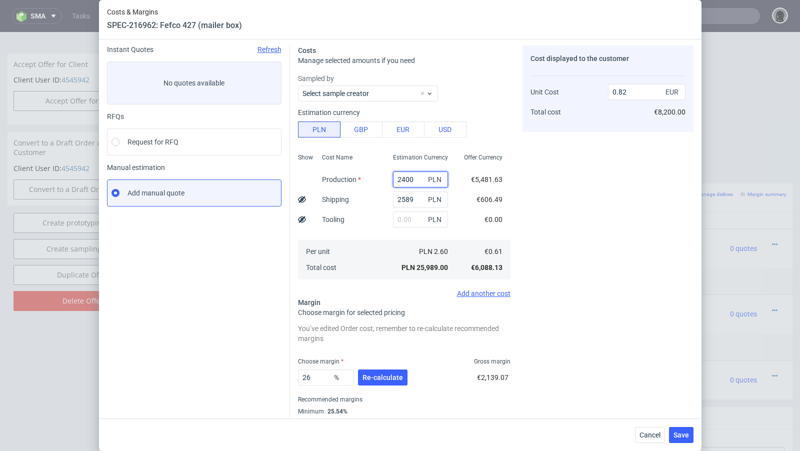
type input "21400"
type input "0.76"
click at [384, 369] on div "26 % Re-calculate" at bounding box center [354, 380] width 112 height 28
click at [384, 374] on span "Re-calculate" at bounding box center [383, 377] width 41 height 7
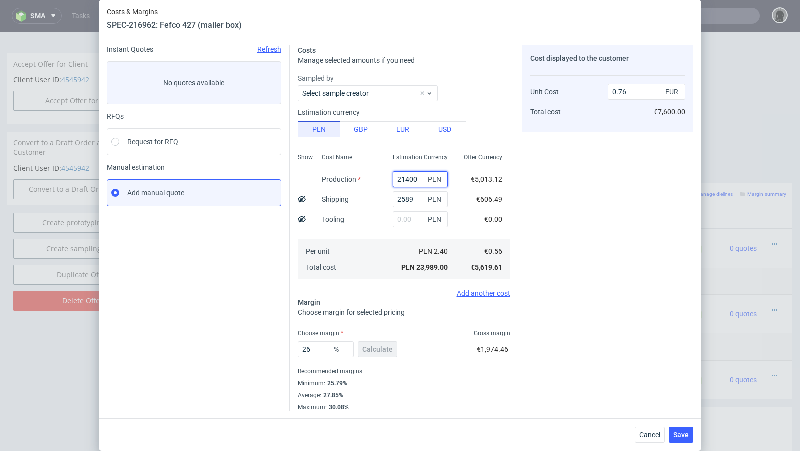
click at [404, 179] on input "21400" at bounding box center [420, 180] width 55 height 16
type input "20400"
type input "0.73"
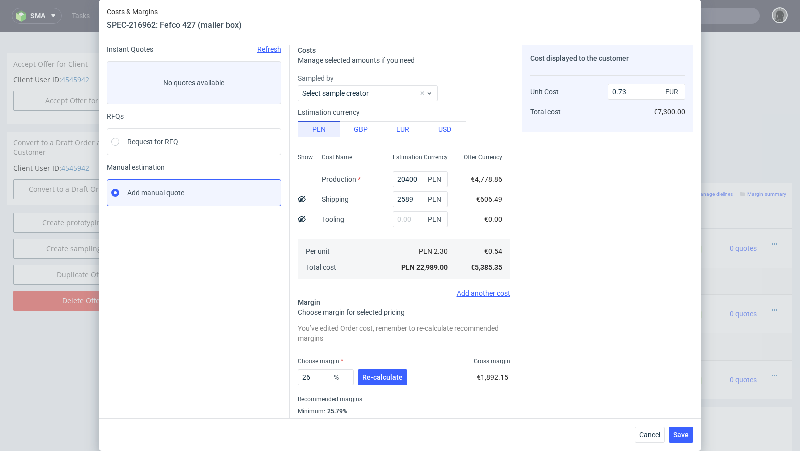
click at [212, 306] on div "Instant Quotes Refresh No quotes available RFQs Request for RFQ Manual estimati…" at bounding box center [198, 243] width 183 height 394
click at [394, 383] on button "Re-calculate" at bounding box center [383, 378] width 50 height 16
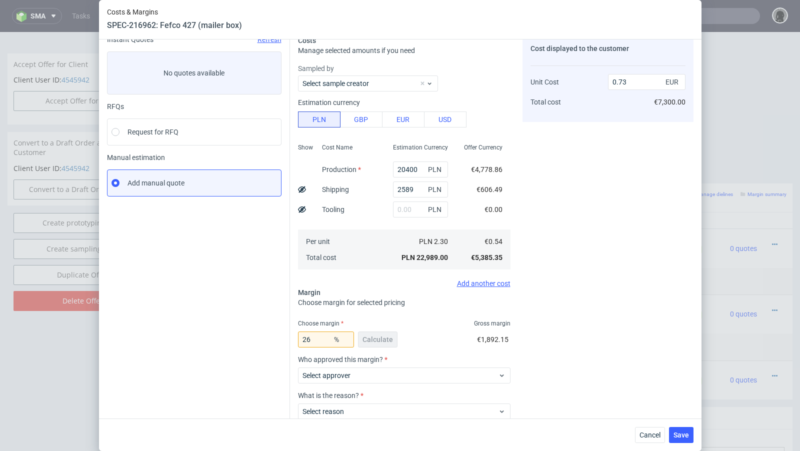
scroll to position [18, 0]
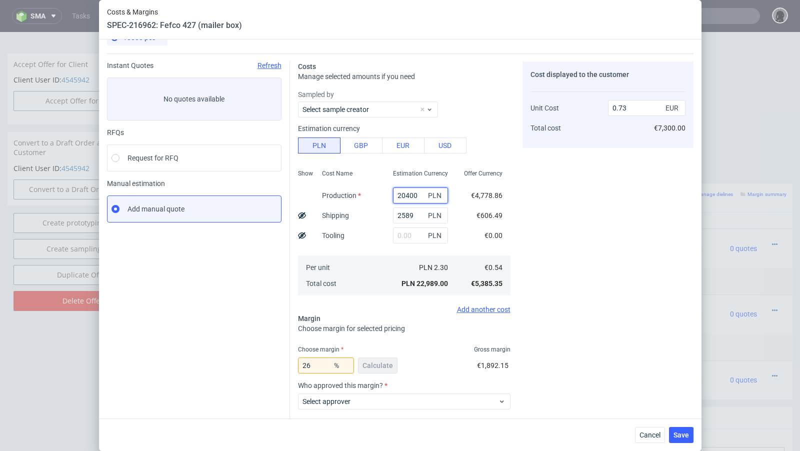
click at [405, 198] on input "20400" at bounding box center [420, 196] width 55 height 16
type input "21400"
type input "0.76"
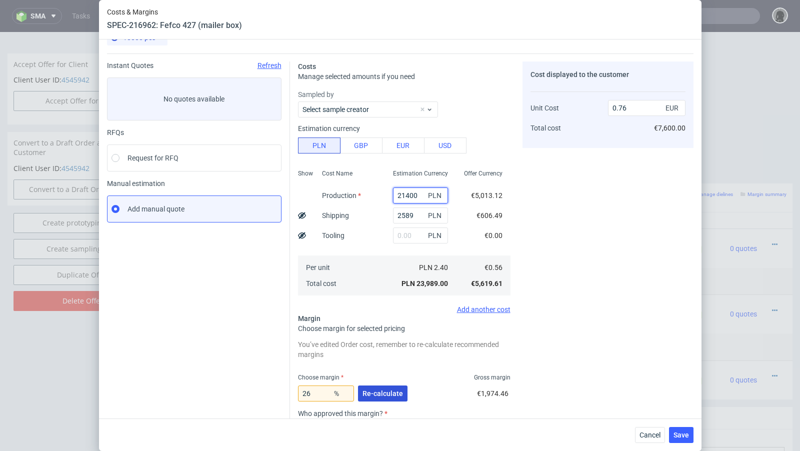
type input "21400"
click at [369, 393] on span "Re-calculate" at bounding box center [383, 393] width 41 height 7
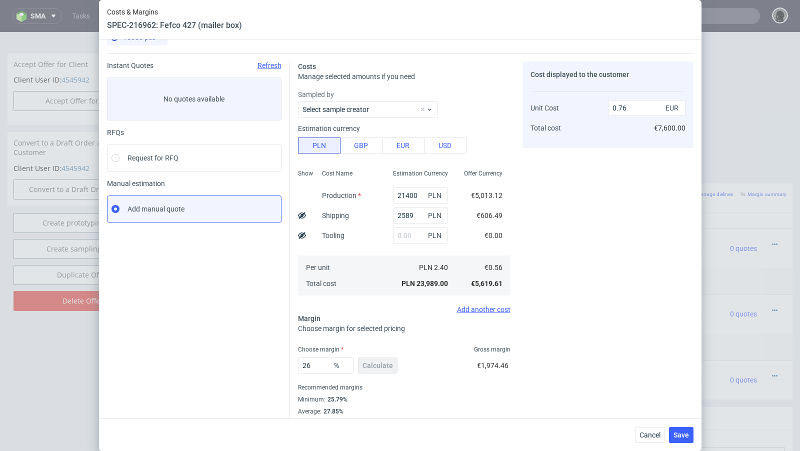
scroll to position [26, 0]
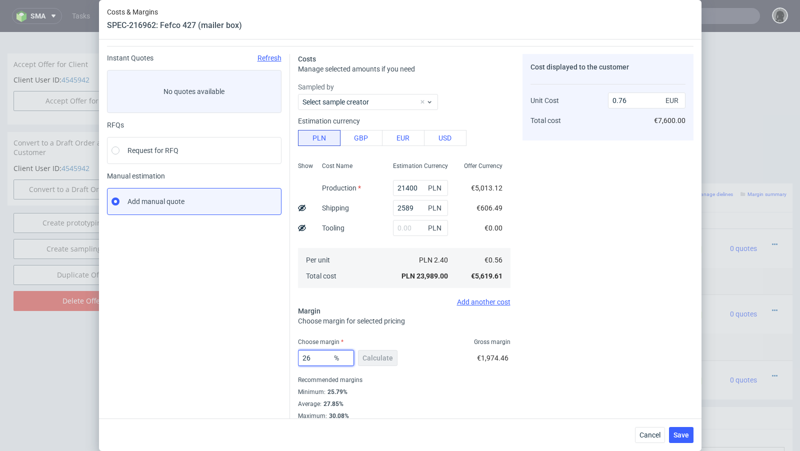
click at [321, 360] on input "26" at bounding box center [326, 358] width 56 height 16
type input "23"
type input "0.73"
type input "22"
type input "0.72"
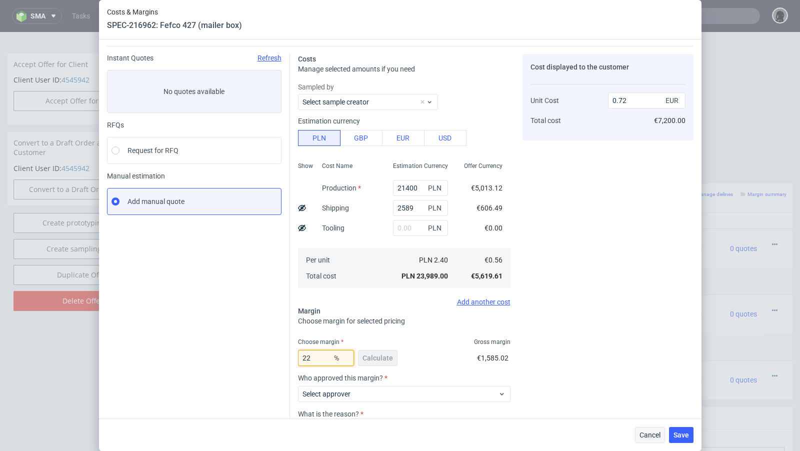
type input "22"
click at [652, 434] on span "Cancel" at bounding box center [650, 435] width 21 height 7
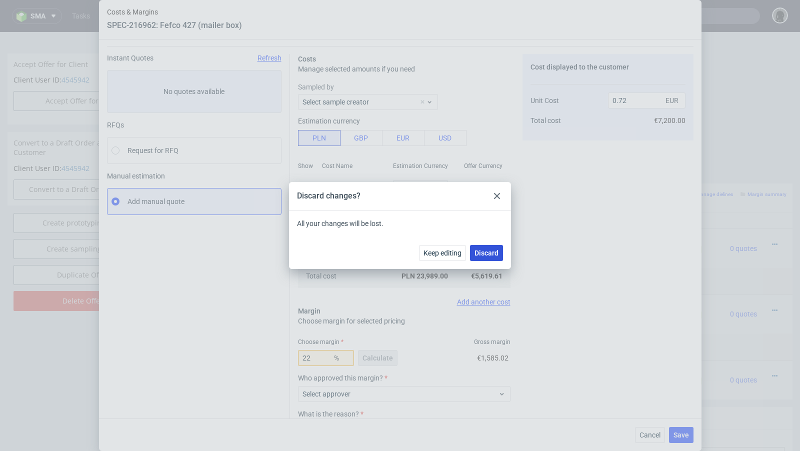
click at [484, 259] on button "Discard" at bounding box center [486, 253] width 33 height 16
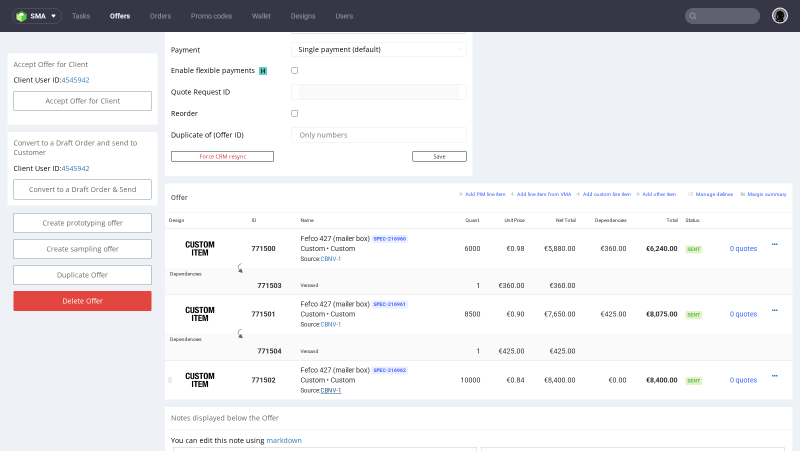
click at [328, 389] on link "CBNV-1" at bounding box center [331, 390] width 21 height 7
click at [772, 373] on icon at bounding box center [775, 376] width 6 height 7
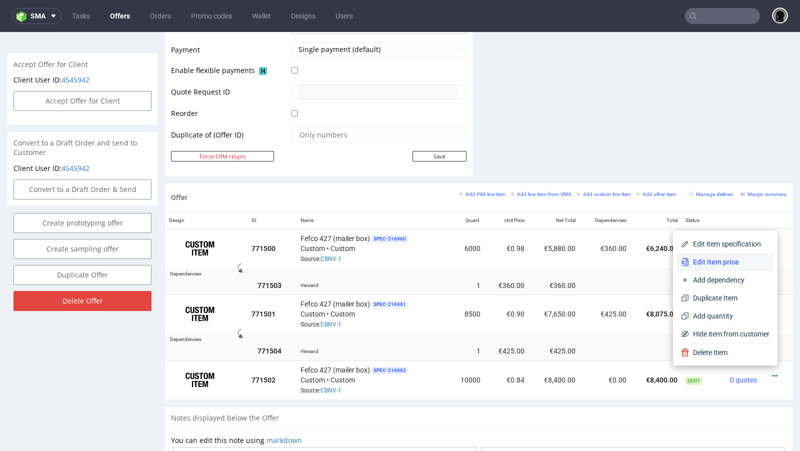
click at [707, 266] on span "Edit item price" at bounding box center [729, 262] width 81 height 10
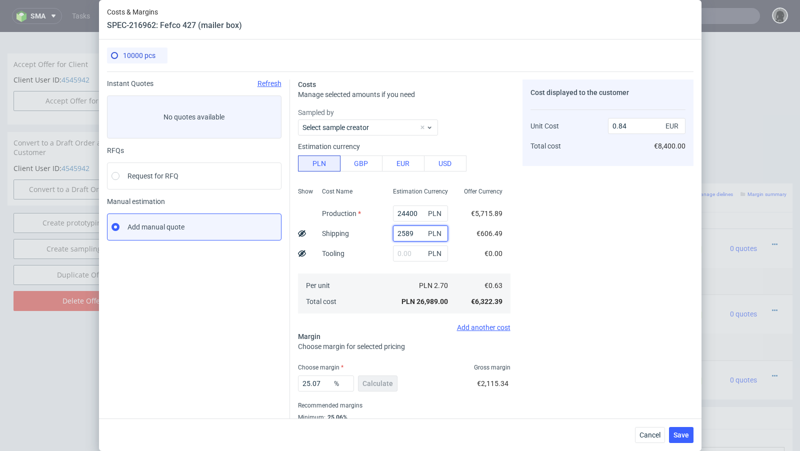
drag, startPoint x: 415, startPoint y: 231, endPoint x: 367, endPoint y: 231, distance: 48.0
click at [367, 231] on div "Show Cost Name Production Shipping Tooling Per unit Total cost Estimation Curre…" at bounding box center [404, 250] width 213 height 132
paste input "387"
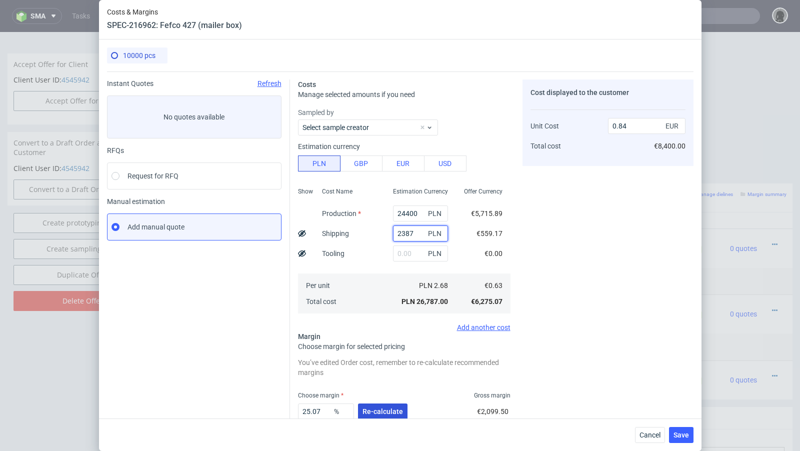
type input "2387"
click at [374, 415] on span "Re-calculate" at bounding box center [383, 411] width 41 height 7
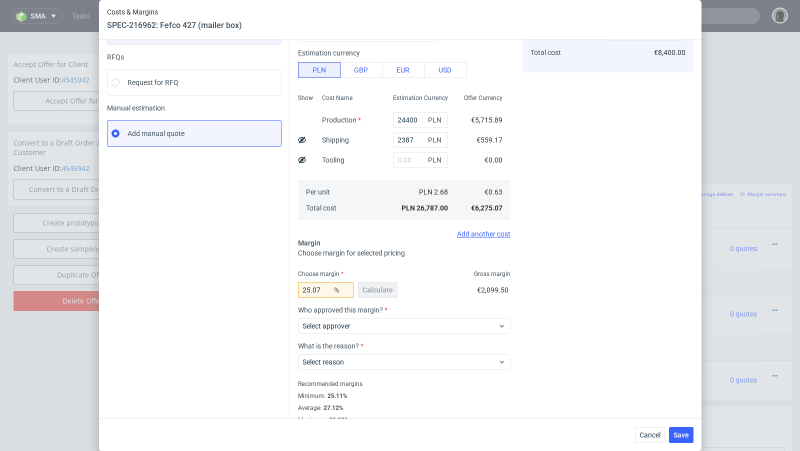
scroll to position [106, 0]
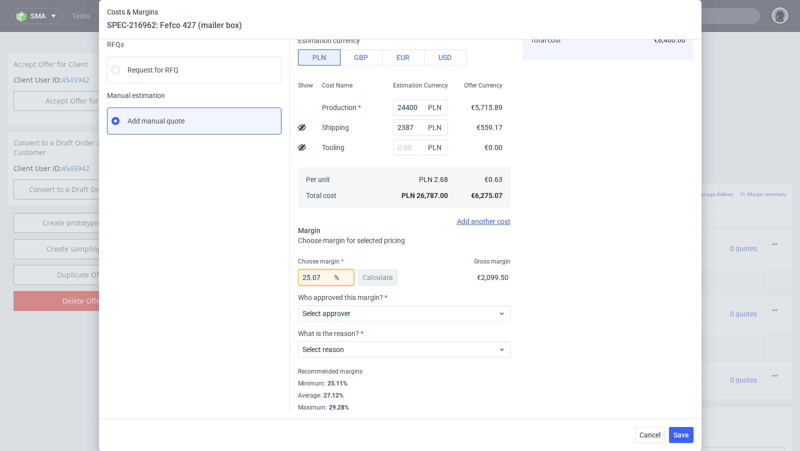
drag, startPoint x: 329, startPoint y: 280, endPoint x: 314, endPoint y: 277, distance: 15.8
click at [314, 277] on input "25.07" at bounding box center [326, 278] width 56 height 16
type input "2511"
type input "-0.02"
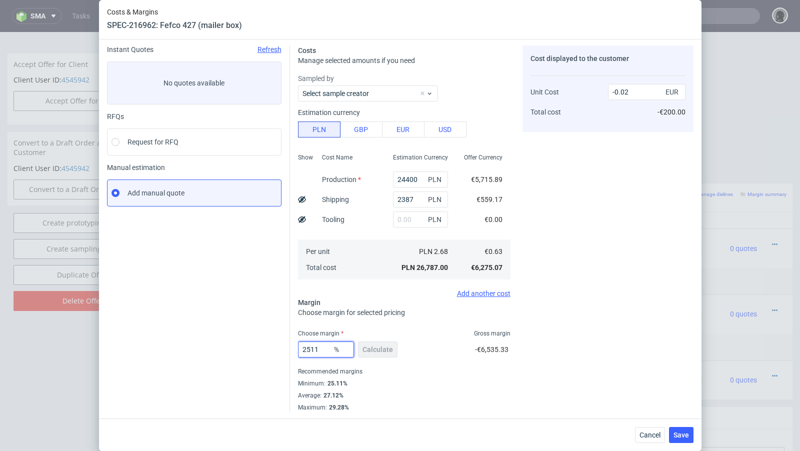
click at [311, 351] on input "2511" at bounding box center [326, 350] width 56 height 16
type input "25.11"
type input "0.84"
type input "25.11"
click at [247, 329] on div "Instant Quotes Refresh No quotes available RFQs Request for RFQ Manual estimati…" at bounding box center [198, 229] width 183 height 366
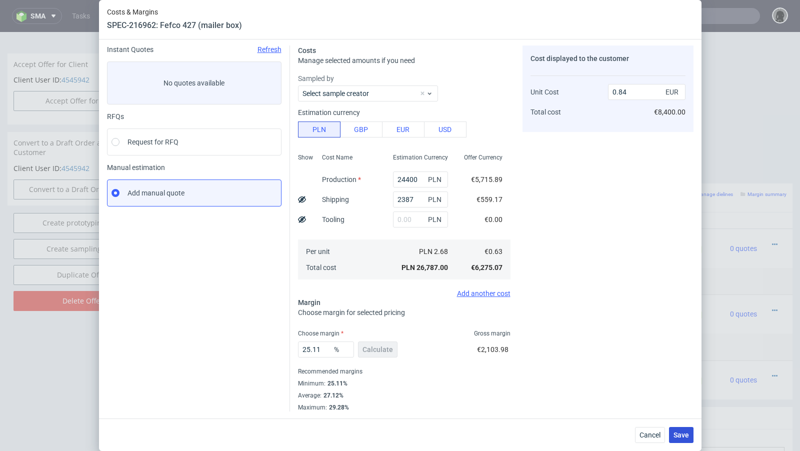
click at [681, 435] on span "Save" at bounding box center [682, 435] width 16 height 7
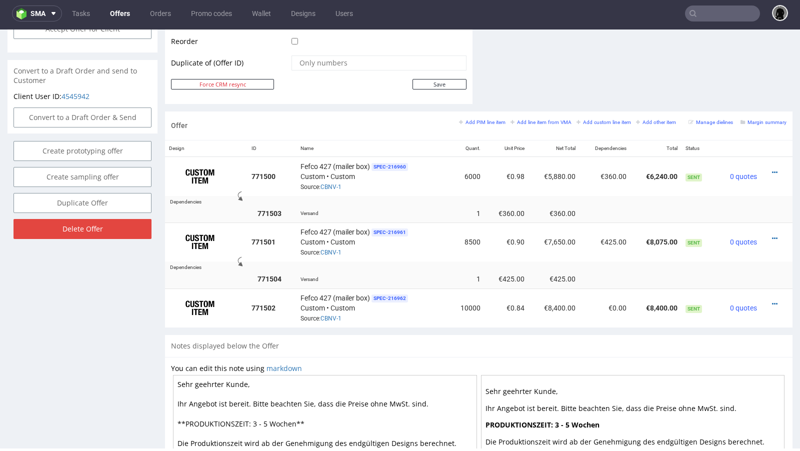
scroll to position [535, 0]
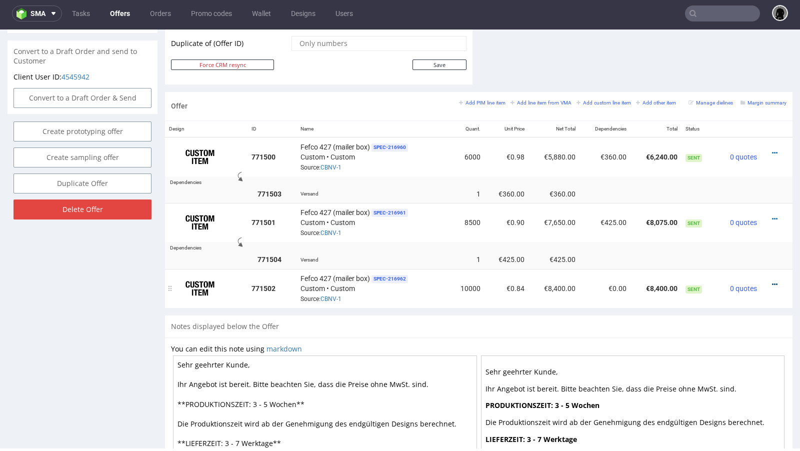
click at [772, 281] on icon at bounding box center [775, 284] width 6 height 7
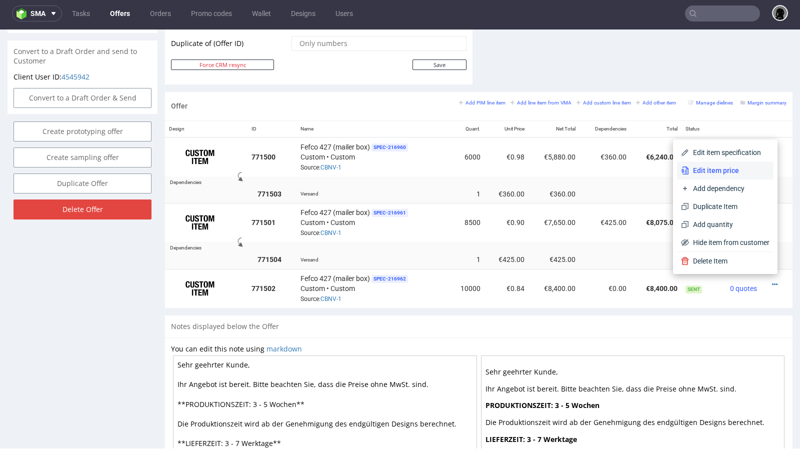
click at [705, 169] on span "Edit item price" at bounding box center [729, 171] width 81 height 10
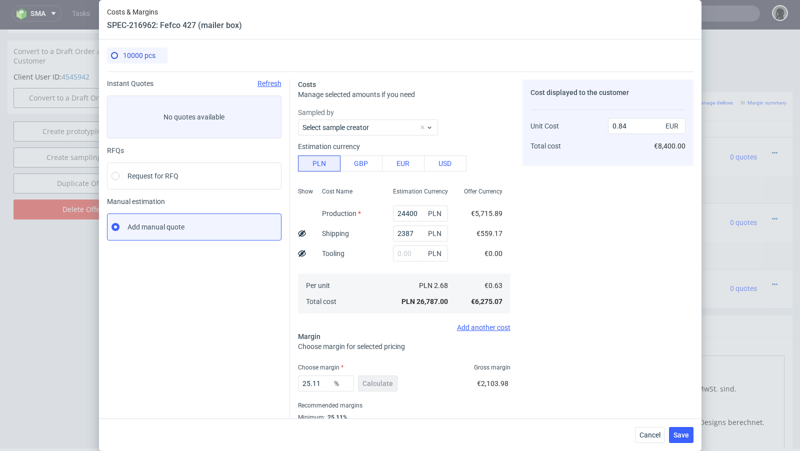
scroll to position [34, 0]
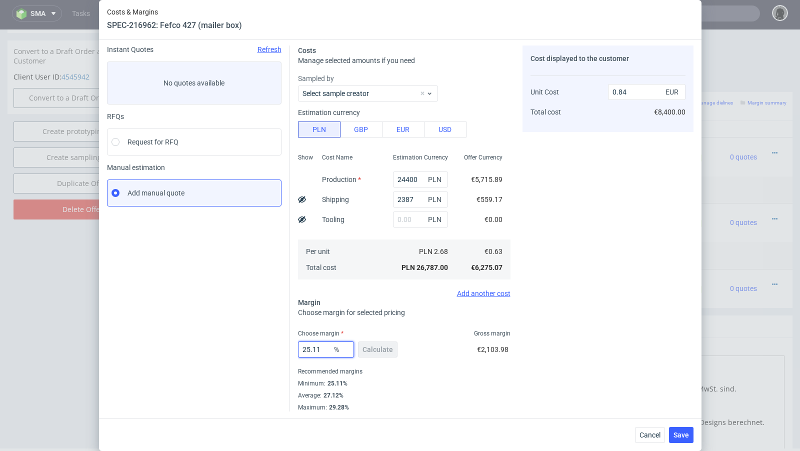
drag, startPoint x: 325, startPoint y: 352, endPoint x: 306, endPoint y: 351, distance: 19.0
click at [306, 351] on input "25.11" at bounding box center [326, 350] width 56 height 16
type input "20"
type input "0.79"
type input "2"
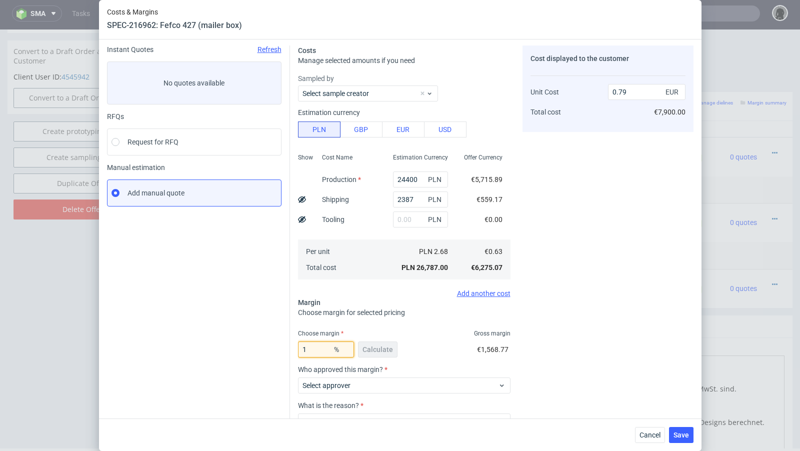
type input "14"
type input "0.73"
type input "12"
type input "0.72"
type input "12"
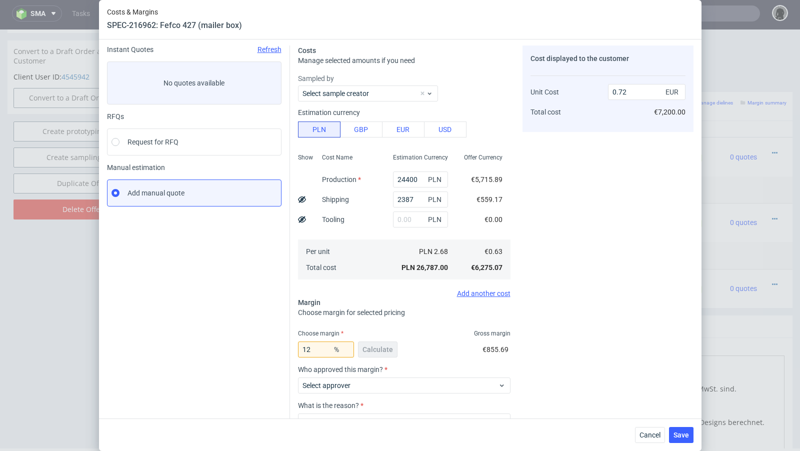
click at [207, 313] on div "Instant Quotes Refresh No quotes available RFQs Request for RFQ Manual estimati…" at bounding box center [198, 265] width 183 height 438
click at [406, 180] on input "24400" at bounding box center [420, 180] width 55 height 16
type input "22400"
type input "0.66"
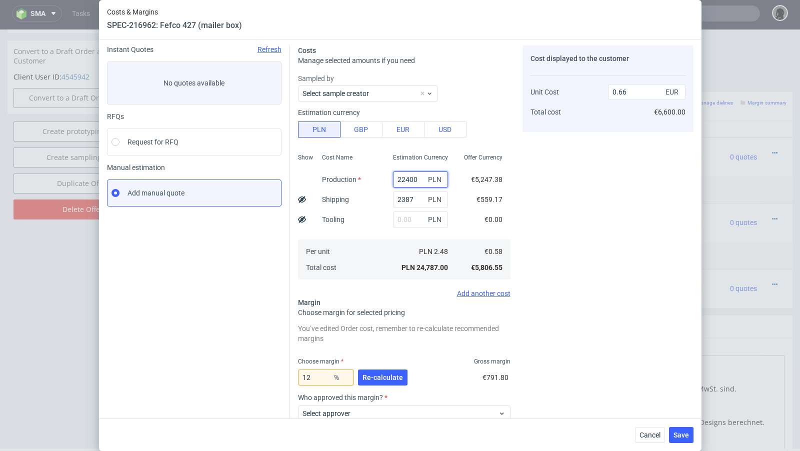
type input "22400"
drag, startPoint x: 318, startPoint y: 378, endPoint x: 278, endPoint y: 373, distance: 40.3
click at [278, 373] on div "Instant Quotes Refresh No quotes available RFQs Request for RFQ Manual estimati…" at bounding box center [400, 275] width 587 height 474
type input "22"
type input "0.75"
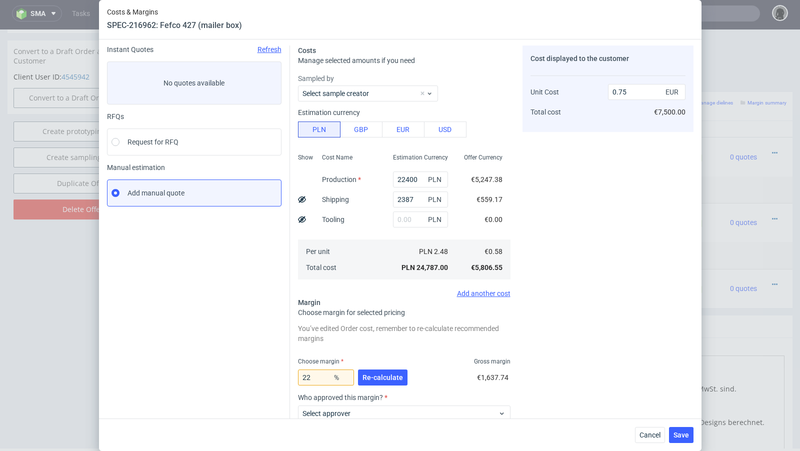
click at [230, 355] on div "Instant Quotes Refresh No quotes available RFQs Request for RFQ Manual estimati…" at bounding box center [198, 279] width 183 height 466
click at [317, 380] on input "22" at bounding box center [326, 378] width 56 height 16
type input "2"
type input "18"
type input "0.71"
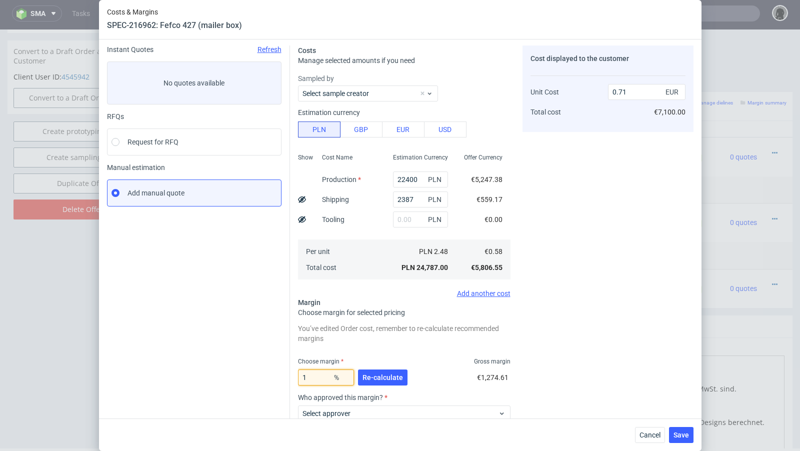
type input "19"
type input "0.72"
type input "19"
click at [205, 347] on div "Instant Quotes Refresh No quotes available RFQs Request for RFQ Manual estimati…" at bounding box center [198, 279] width 183 height 466
click at [642, 425] on div "Cancel Save" at bounding box center [400, 435] width 603 height 33
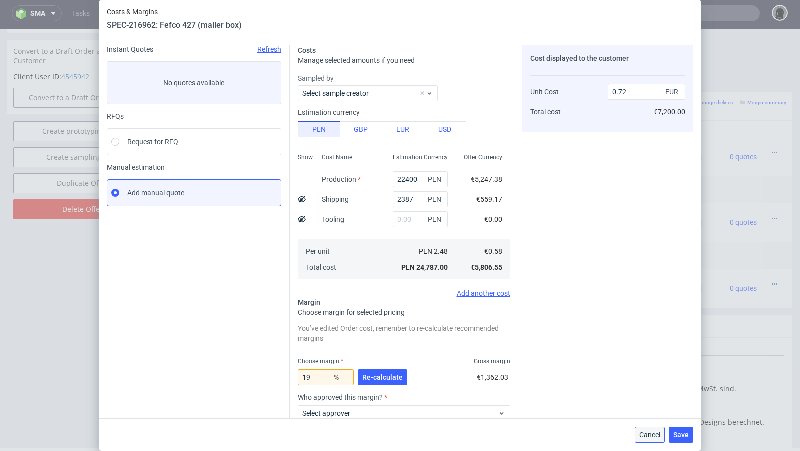
click at [643, 432] on span "Cancel" at bounding box center [650, 435] width 21 height 7
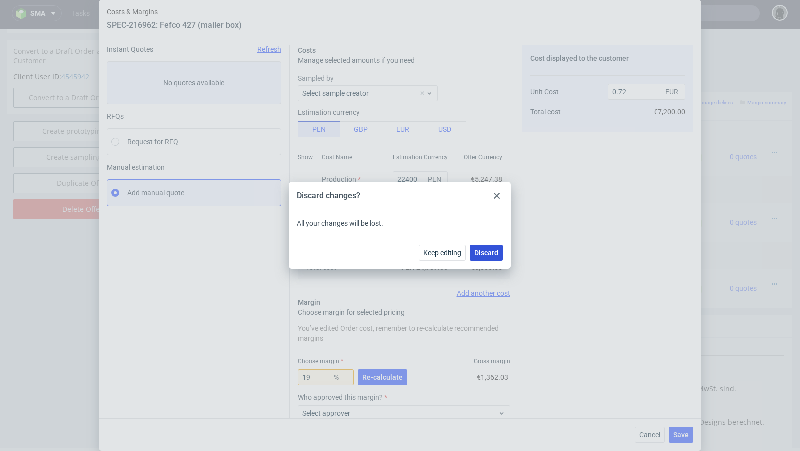
click at [497, 260] on button "Discard" at bounding box center [486, 253] width 33 height 16
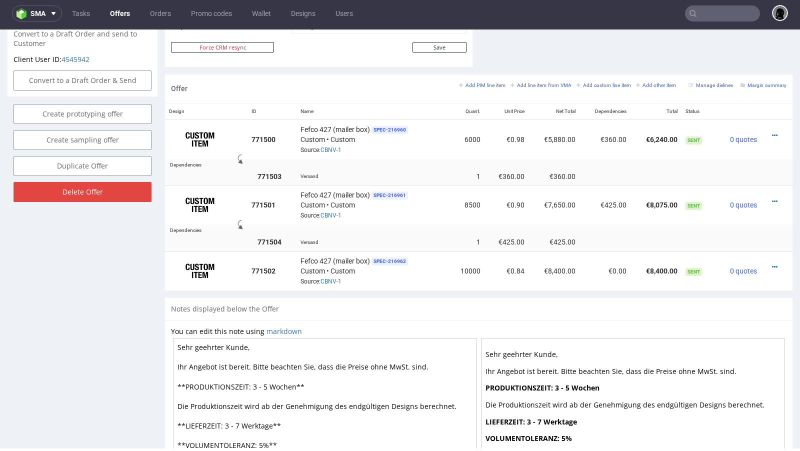
scroll to position [579, 0]
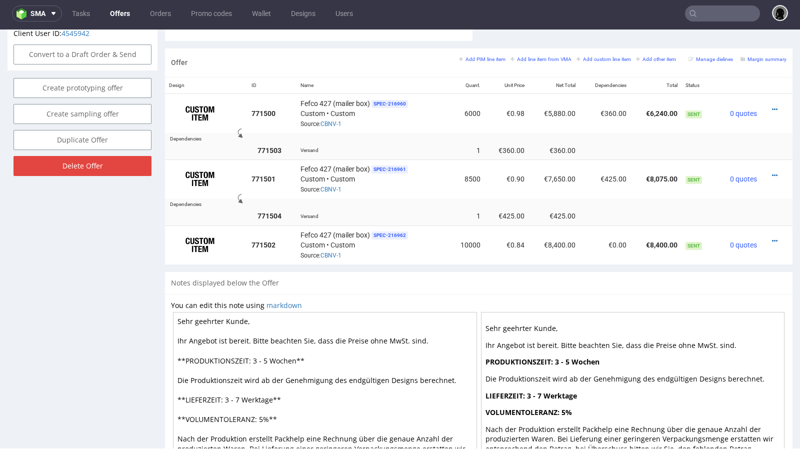
click at [473, 60] on div "Add PIM line item Add line item from VMA Add custom line item Add other item" at bounding box center [570, 59] width 222 height 9
click at [470, 57] on small "Add PIM line item" at bounding box center [482, 60] width 47 height 6
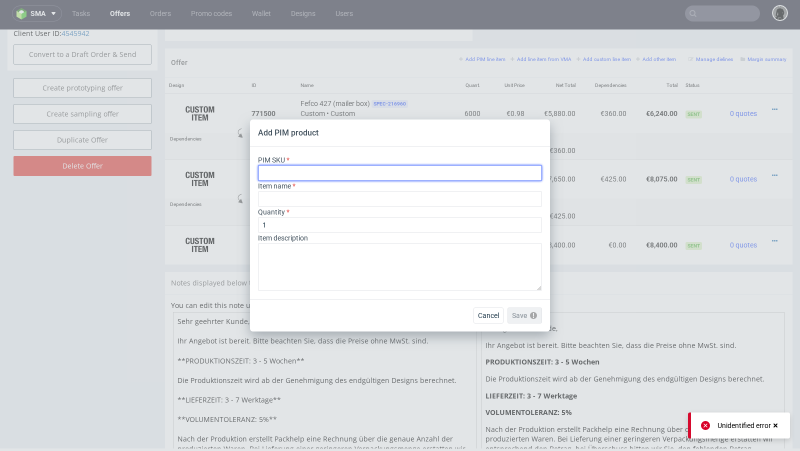
click at [320, 174] on input "text" at bounding box center [400, 173] width 284 height 16
paste input "ph-660-6819"
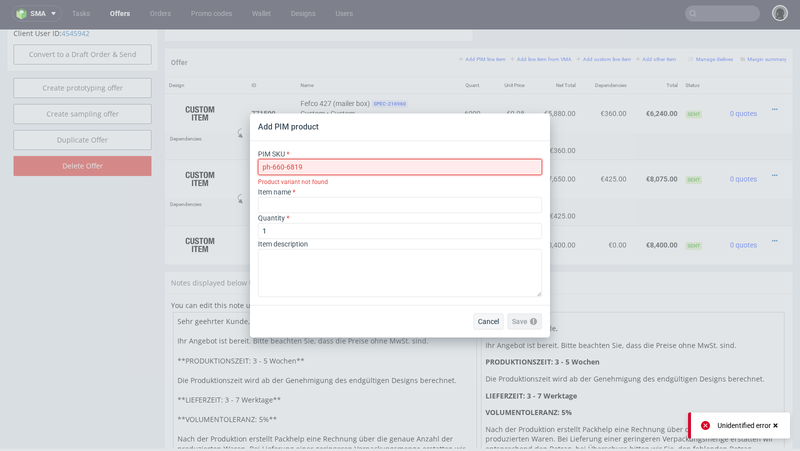
type input "ph-660-6819"
click at [489, 322] on span "Cancel" at bounding box center [488, 321] width 21 height 7
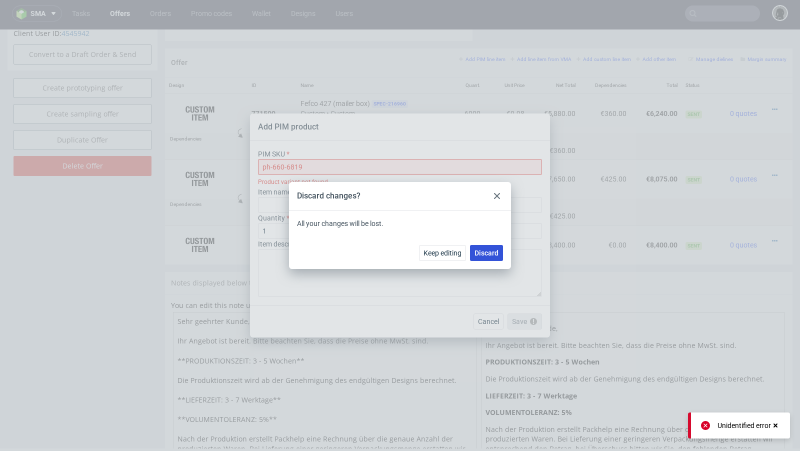
click at [491, 254] on span "Discard" at bounding box center [487, 253] width 24 height 7
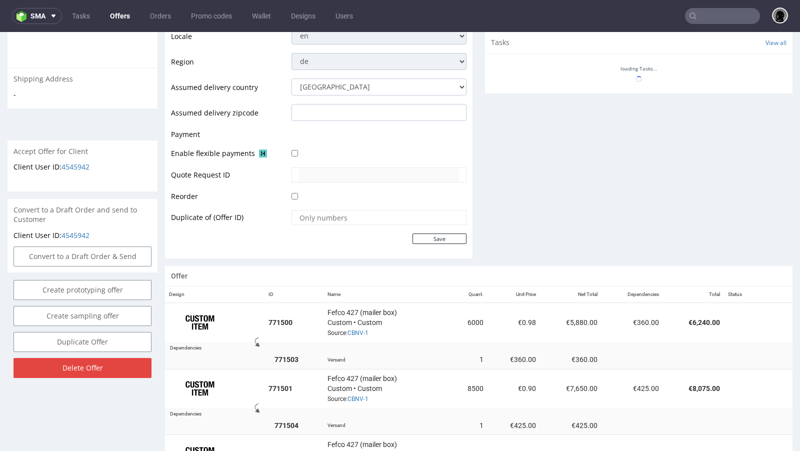
scroll to position [414, 0]
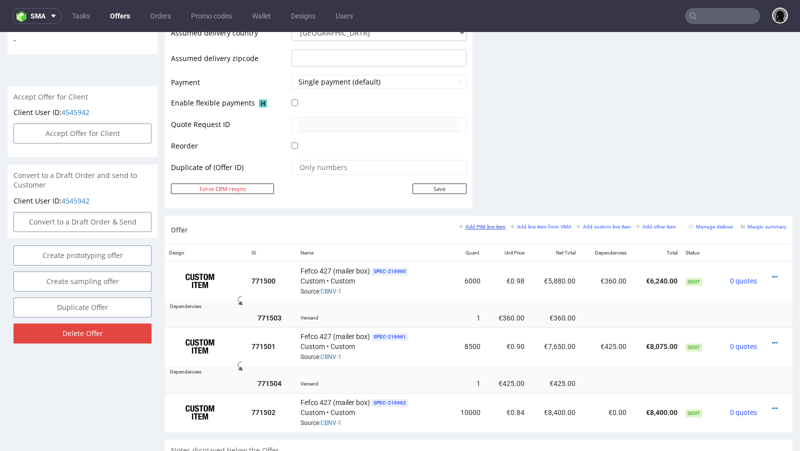
click at [487, 224] on small "Add PIM line item" at bounding box center [482, 227] width 47 height 6
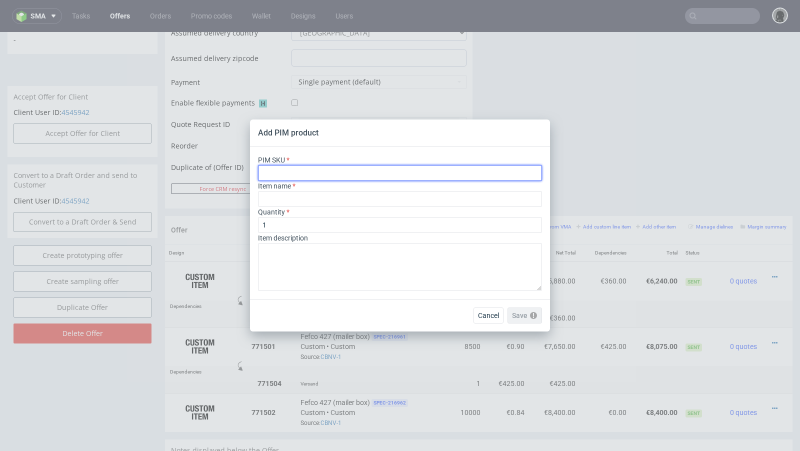
click at [294, 176] on input "text" at bounding box center [400, 173] width 284 height 16
paste input "ph-660-6819"
type input "ph-660-6819"
type input "Plain Tissue Paper"
type input "ph-660-6819"
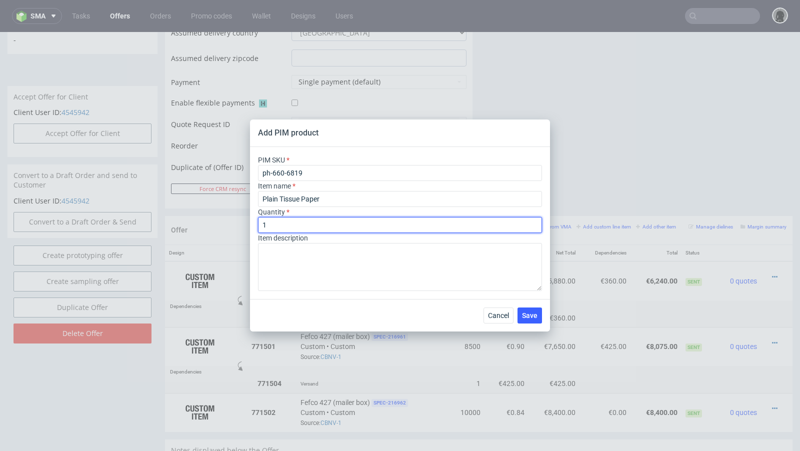
drag, startPoint x: 287, startPoint y: 228, endPoint x: 237, endPoint y: 228, distance: 50.0
click at [237, 228] on div "Add PIM product PIM SKU ph-660-6819 Item name Plain Tissue Paper Quantity 1 Ite…" at bounding box center [400, 225] width 800 height 451
type input "5000"
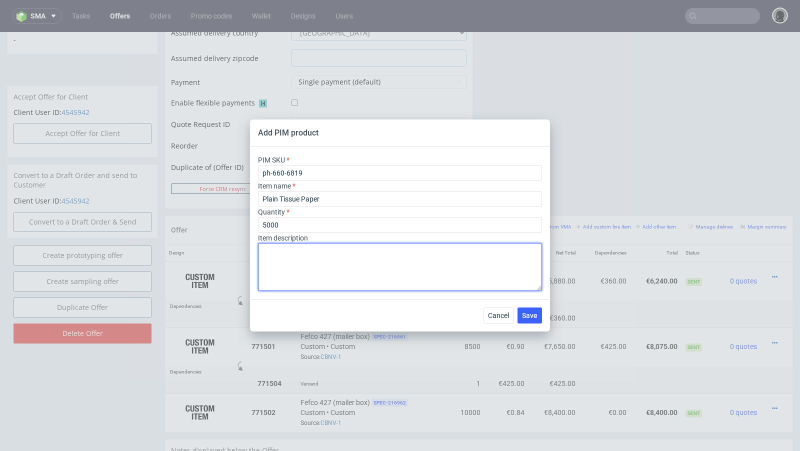
click at [308, 252] on textarea at bounding box center [400, 267] width 284 height 48
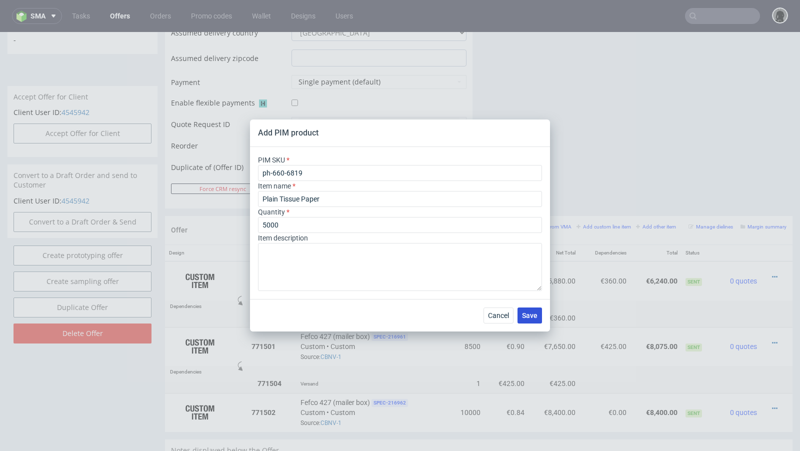
click at [530, 317] on span "Save" at bounding box center [530, 315] width 16 height 7
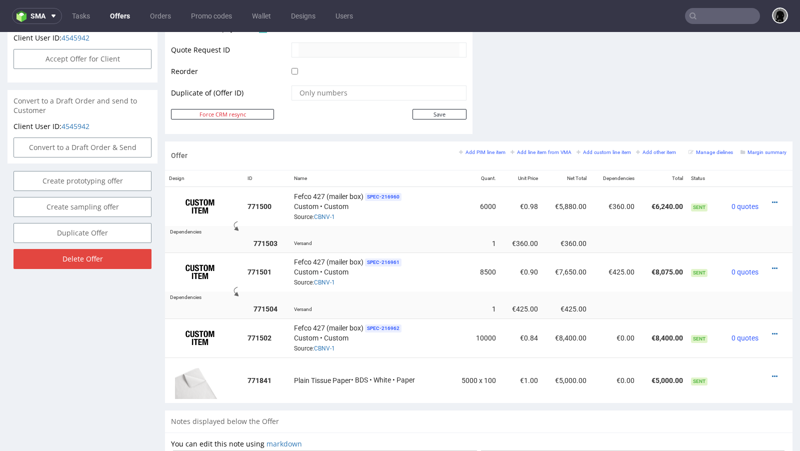
scroll to position [636, 0]
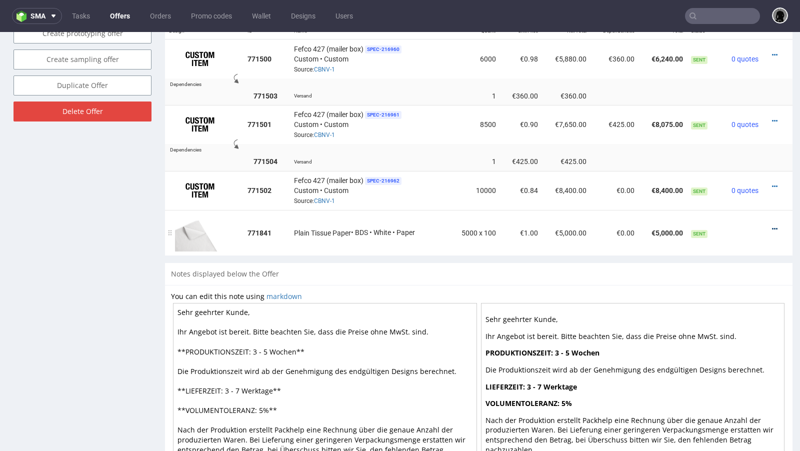
click at [772, 226] on icon at bounding box center [775, 229] width 6 height 7
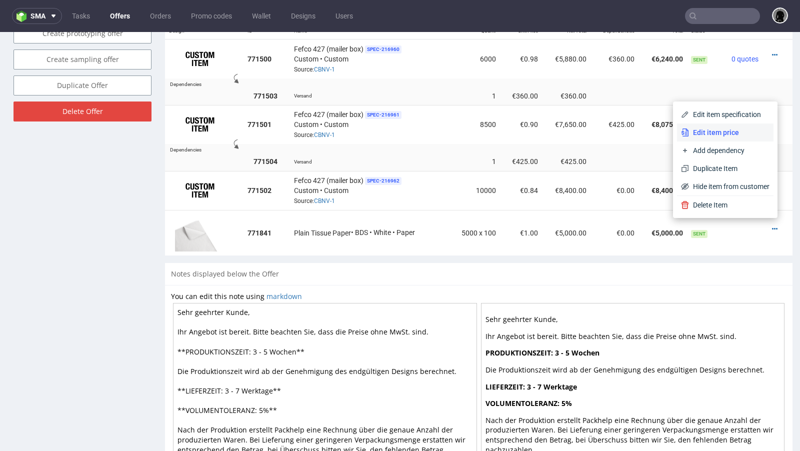
click at [705, 138] on li "Edit item price" at bounding box center [725, 133] width 97 height 18
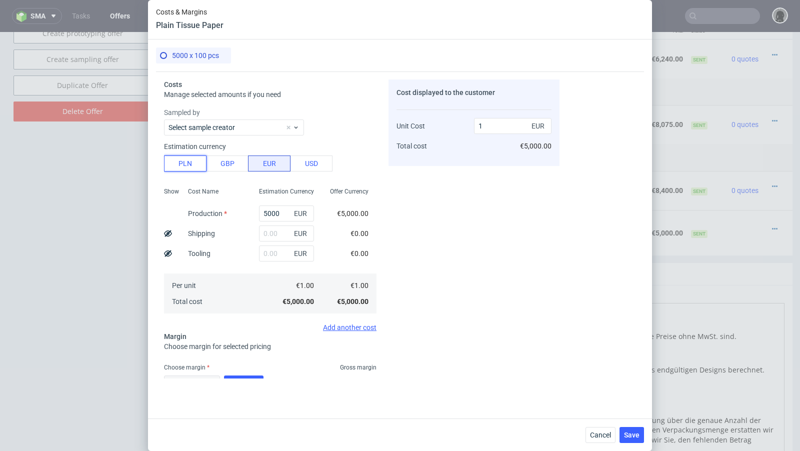
click at [193, 167] on button "PLN" at bounding box center [185, 164] width 43 height 16
type input "0.23"
click at [273, 210] on input "5000" at bounding box center [286, 214] width 55 height 16
paste input "165"
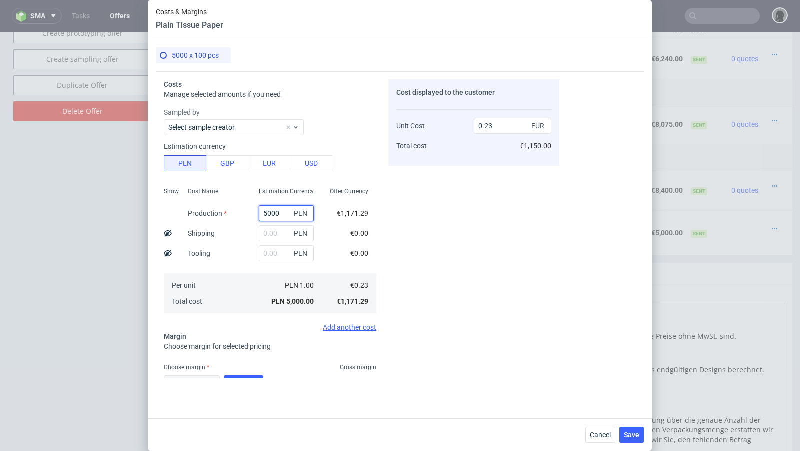
type input "1650"
type input "0.08"
type input "1650"
click at [275, 234] on input "text" at bounding box center [286, 234] width 55 height 16
paste input "200"
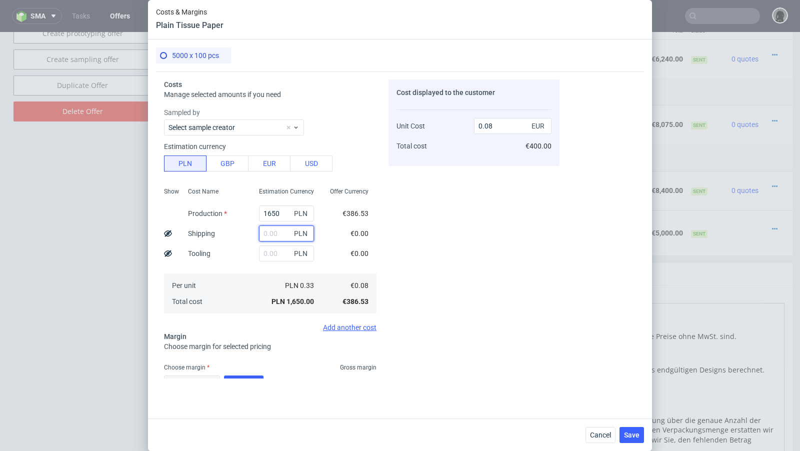
type input "200"
type input "0.09"
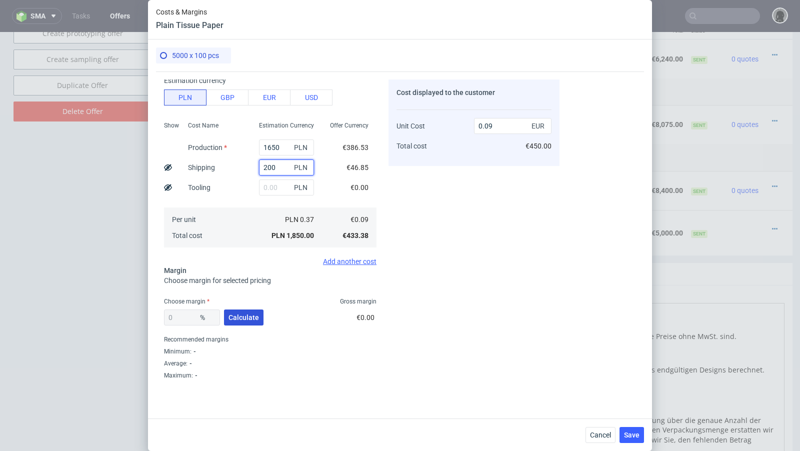
type input "200"
click at [241, 311] on button "Calculate" at bounding box center [244, 318] width 40 height 16
type input "44.91"
type input "0.16"
drag, startPoint x: 191, startPoint y: 319, endPoint x: 135, endPoint y: 309, distance: 57.5
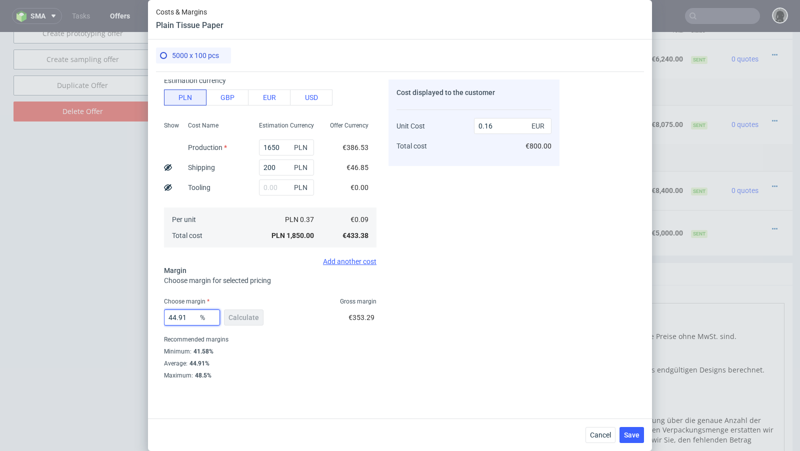
click at [135, 309] on div "Costs & Margins Plain Tissue Paper 5000 x 100 pcs Costs Manage selected amounts…" at bounding box center [400, 225] width 800 height 451
click at [191, 319] on input "44.91" at bounding box center [192, 318] width 56 height 16
drag, startPoint x: 193, startPoint y: 319, endPoint x: 135, endPoint y: 311, distance: 58.6
click at [135, 311] on div "Costs & Margins Plain Tissue Paper 5000 x 100 pcs Costs Manage selected amounts…" at bounding box center [400, 225] width 800 height 451
type input "50"
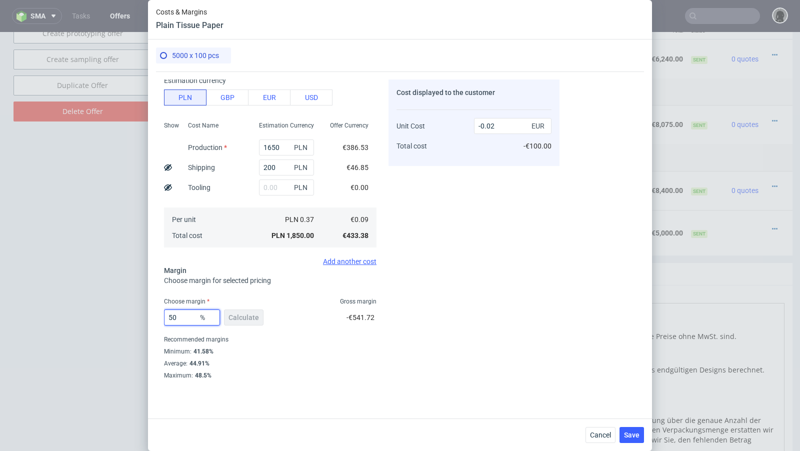
type input "0.17"
click at [481, 391] on div "Costs Manage selected amounts if you need Sampled by Select sample creator Esti…" at bounding box center [400, 241] width 488 height 339
click at [183, 317] on input "50" at bounding box center [192, 318] width 56 height 16
type input "55"
type input "0.19"
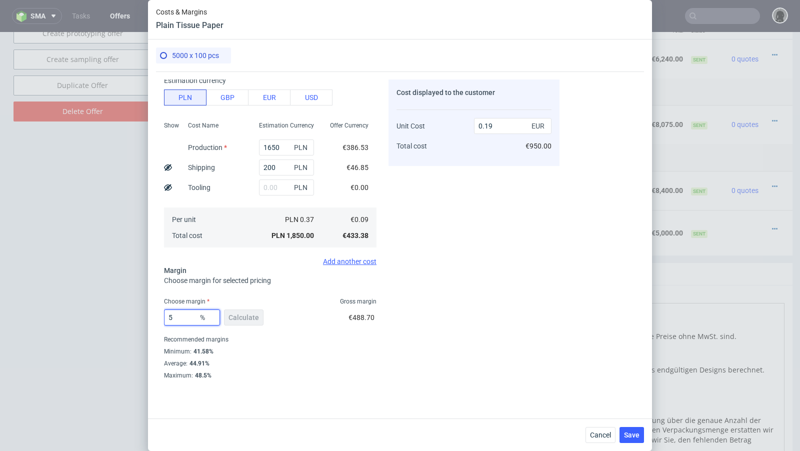
type input "52"
type input "0.18"
type input "52"
click at [413, 366] on div "Cost displayed to the customer Unit Cost Total cost 0.18 EUR €900.00" at bounding box center [474, 229] width 171 height 299
click at [599, 436] on span "Cancel" at bounding box center [600, 435] width 21 height 7
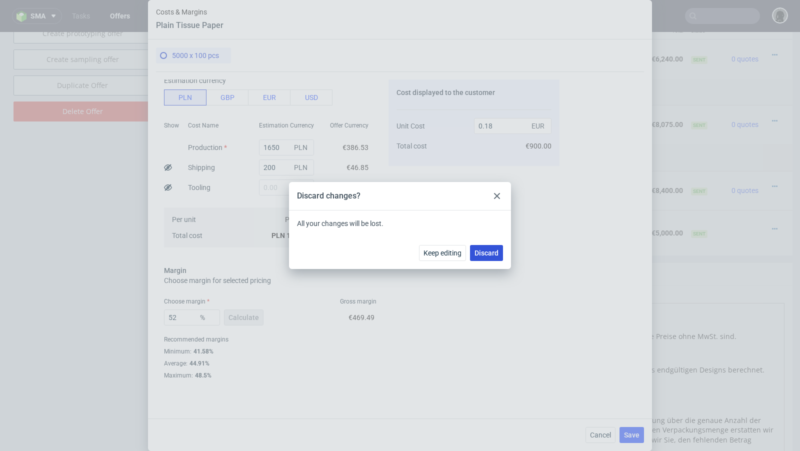
click at [494, 255] on span "Discard" at bounding box center [487, 253] width 24 height 7
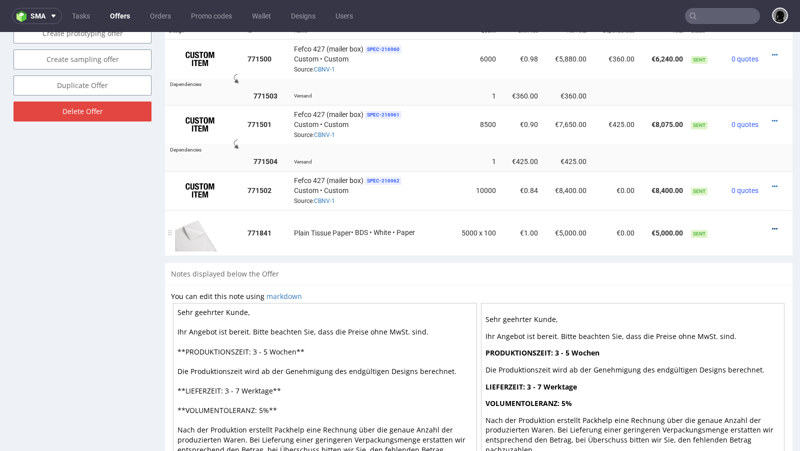
click at [772, 226] on icon at bounding box center [775, 229] width 6 height 7
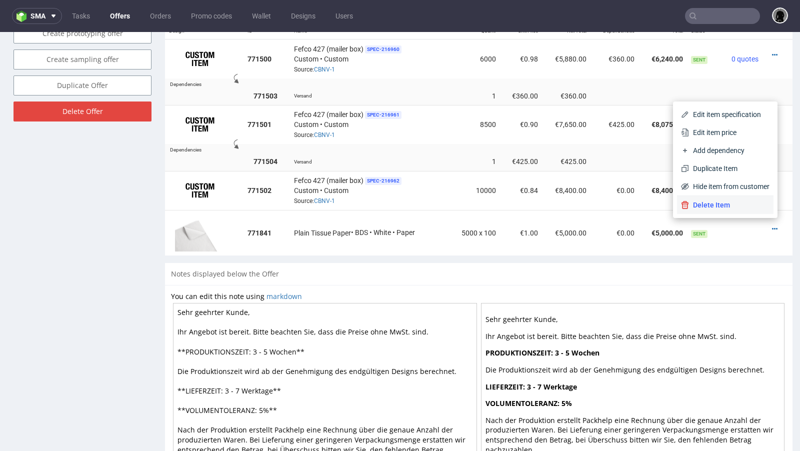
click at [728, 208] on span "Delete Item" at bounding box center [729, 205] width 81 height 10
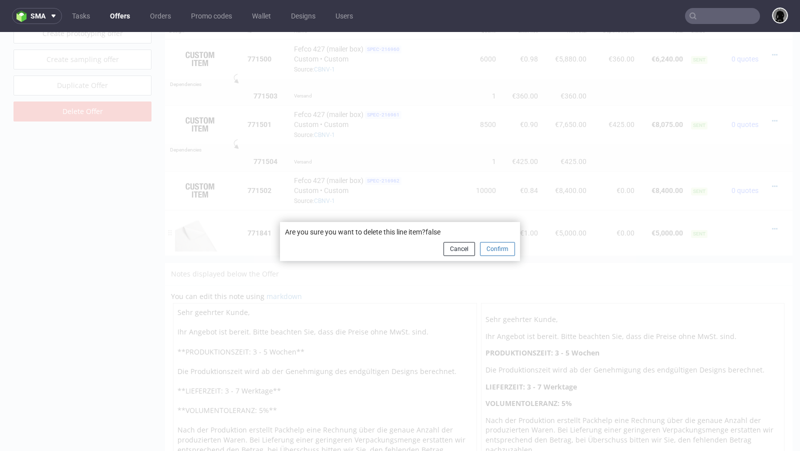
click at [484, 253] on button "Confirm" at bounding box center [497, 249] width 35 height 14
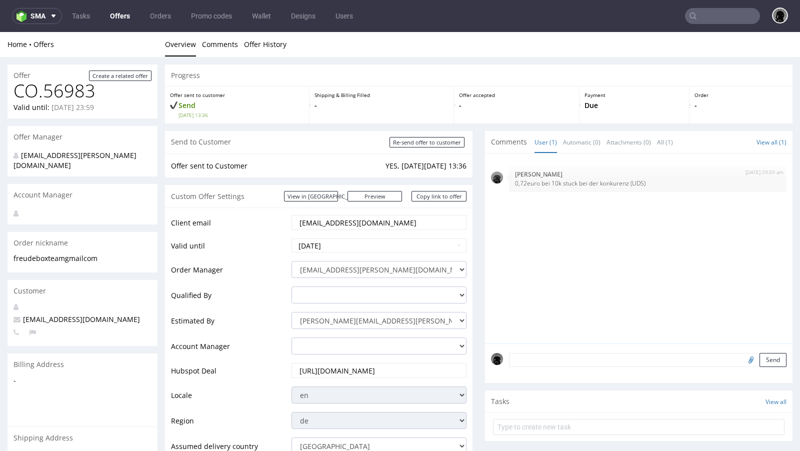
scroll to position [507, 0]
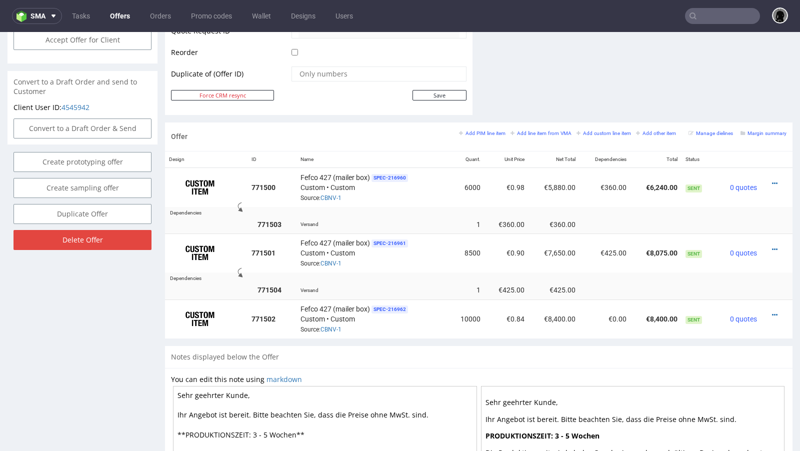
click at [104, 13] on ul "Tasks Offers Orders Promo codes Wallet Designs Users" at bounding box center [212, 16] width 301 height 16
click at [117, 15] on link "Offers" at bounding box center [120, 16] width 32 height 16
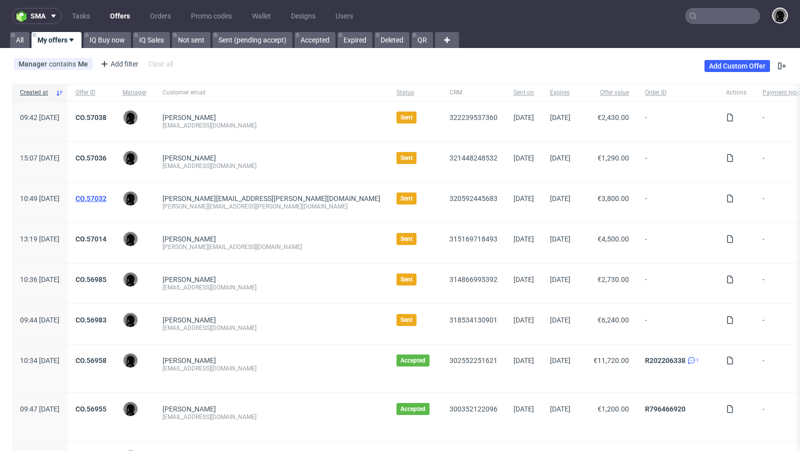
click at [107, 196] on link "CO.57032" at bounding box center [91, 199] width 31 height 8
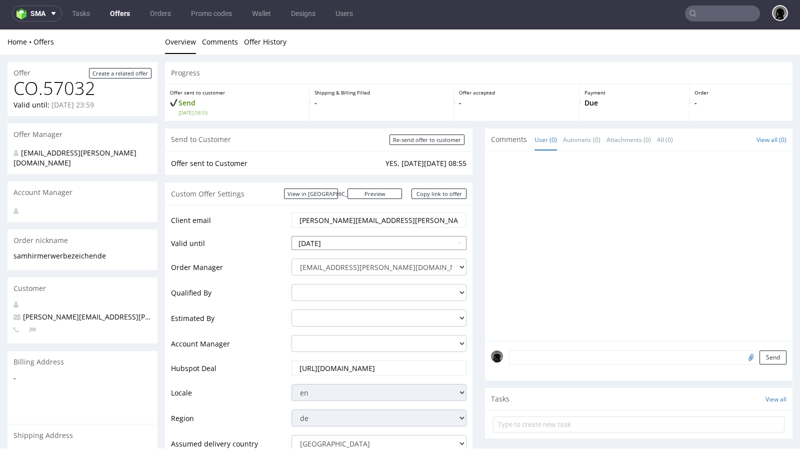
click at [357, 241] on input "[DATE]" at bounding box center [379, 243] width 175 height 14
click at [366, 185] on td "16" at bounding box center [361, 183] width 15 height 15
type input "[DATE]"
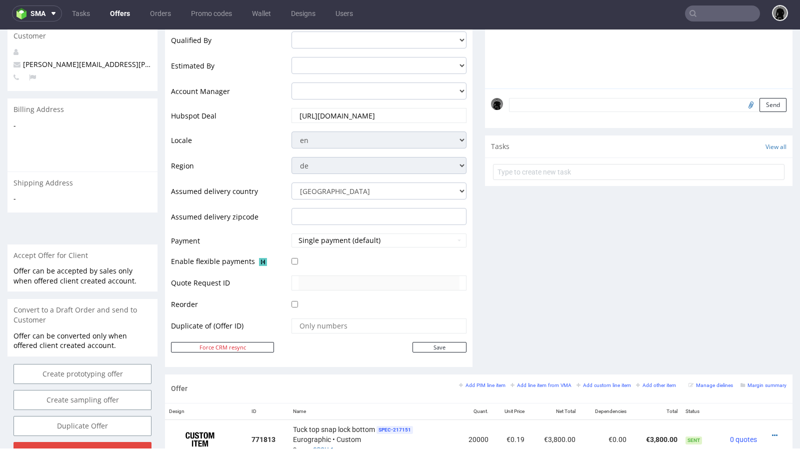
scroll to position [256, 0]
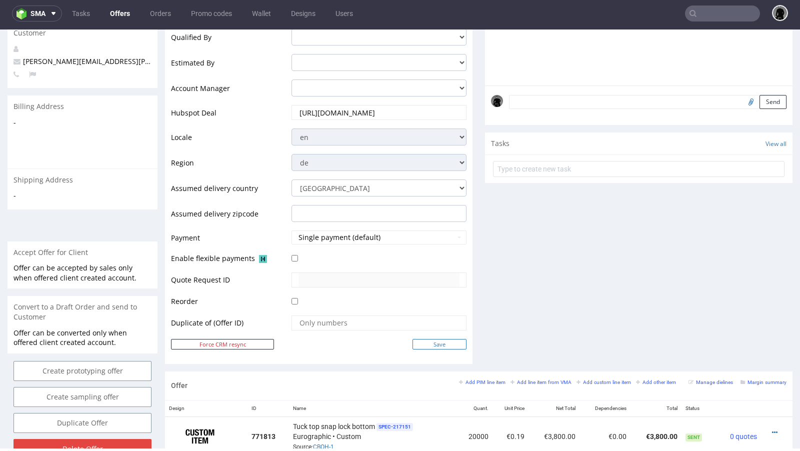
click at [445, 343] on input "Save" at bounding box center [440, 344] width 54 height 11
type input "In progress..."
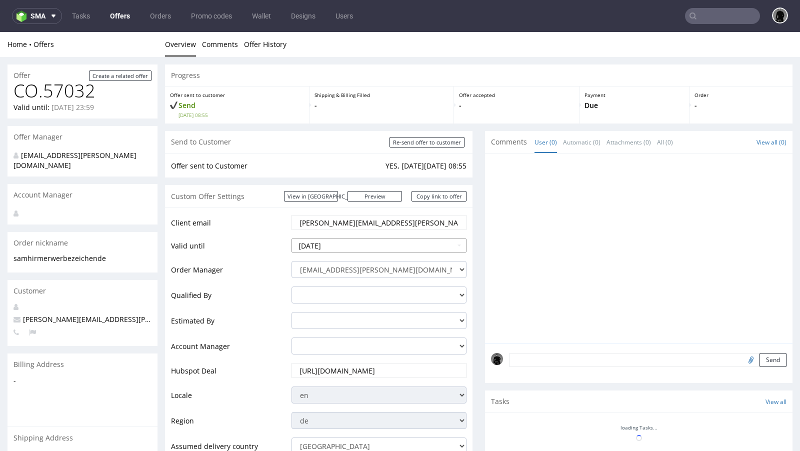
click at [388, 239] on input "2025-10-07" at bounding box center [379, 246] width 175 height 14
click at [379, 248] on input "2025-10-07" at bounding box center [379, 246] width 175 height 14
click at [259, 247] on td "Valid until" at bounding box center [230, 249] width 118 height 23
click at [311, 242] on input "2025-10-07" at bounding box center [379, 246] width 175 height 14
click at [283, 239] on td "Valid until" at bounding box center [230, 249] width 118 height 23
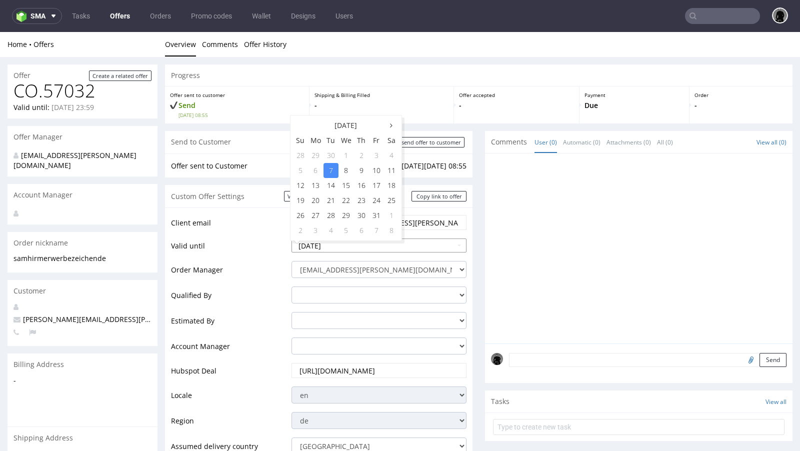
click at [320, 246] on input "2025-10-07" at bounding box center [379, 246] width 175 height 14
click at [365, 187] on td "16" at bounding box center [361, 185] width 15 height 15
type input "2025-10-16"
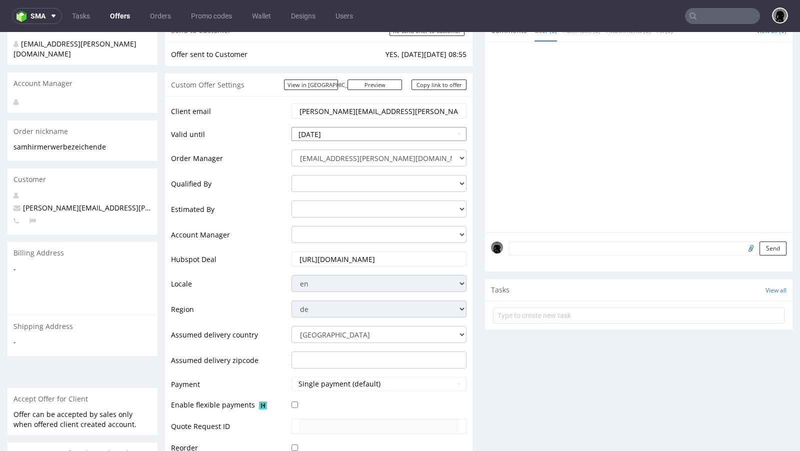
scroll to position [240, 0]
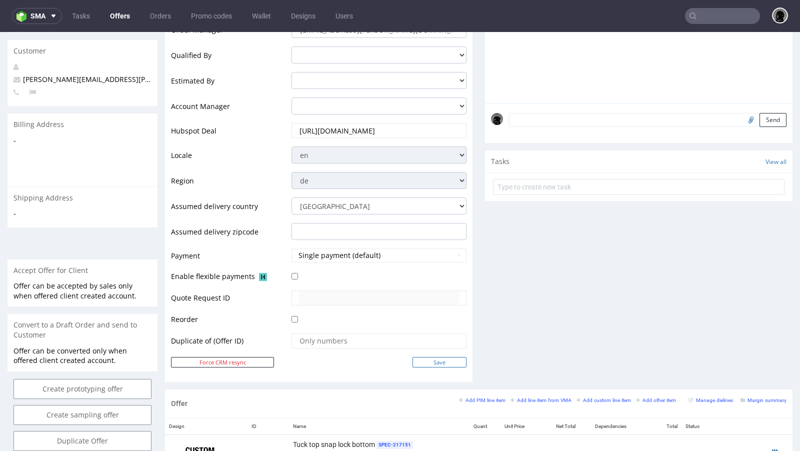
click at [435, 365] on input "Save" at bounding box center [440, 362] width 54 height 11
type input "In progress..."
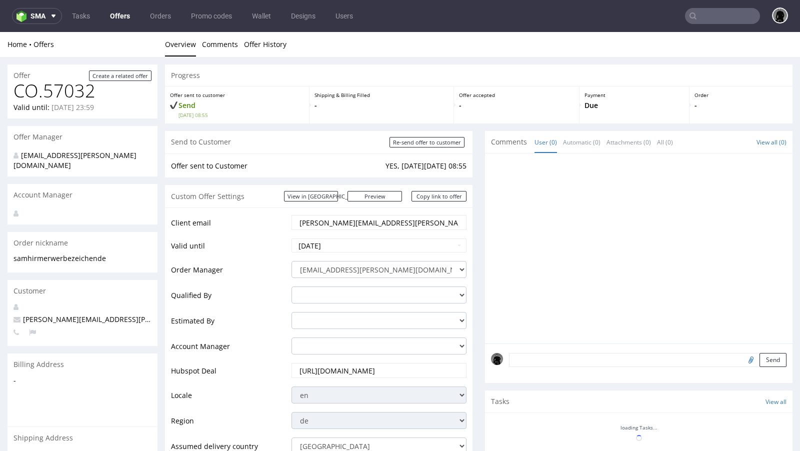
scroll to position [0, 0]
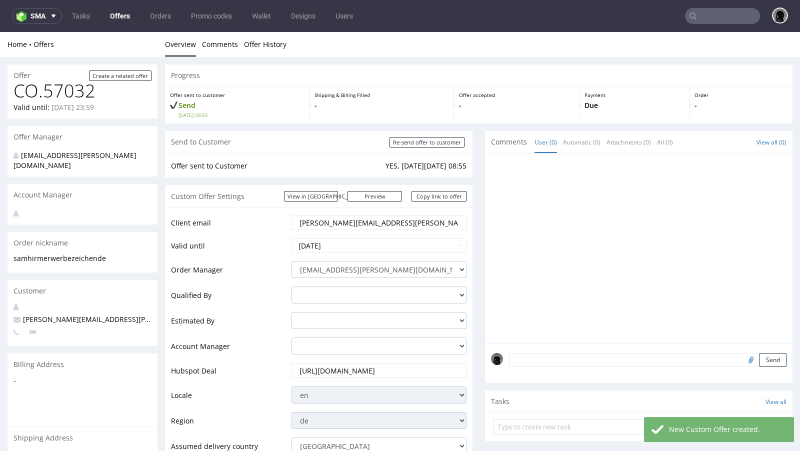
click at [115, 14] on link "Offers" at bounding box center [120, 16] width 32 height 16
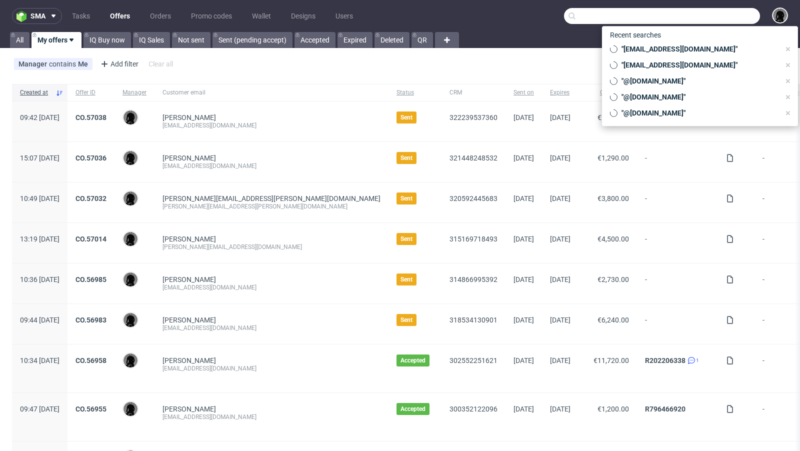
click at [717, 22] on input "text" at bounding box center [662, 16] width 196 height 16
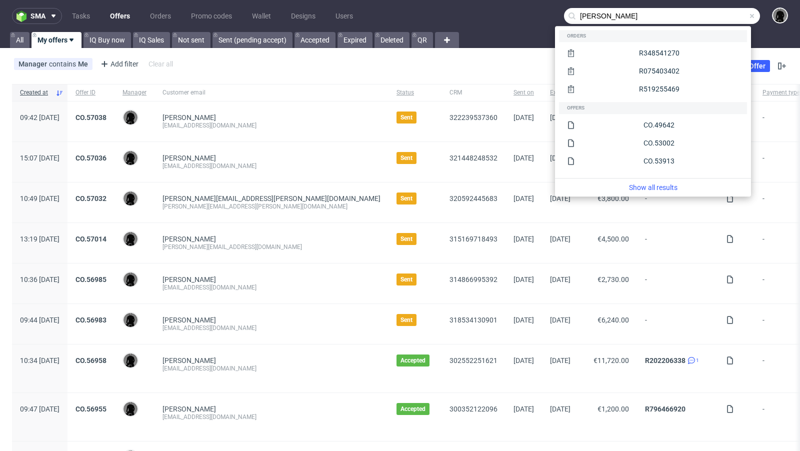
type input "heidi gauggel"
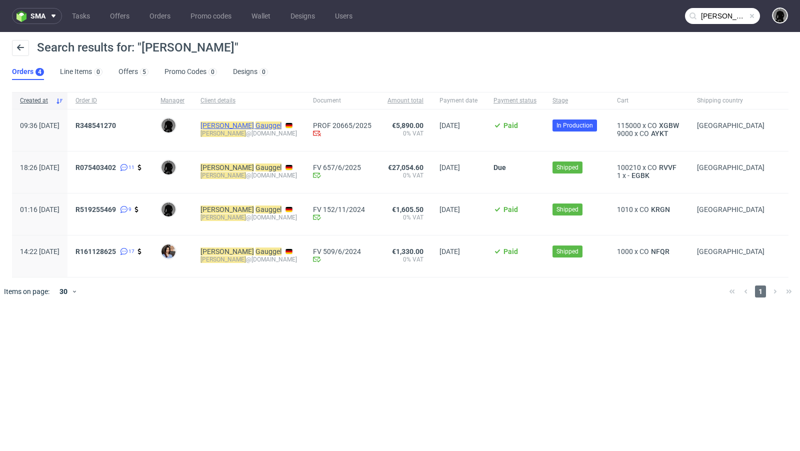
click at [245, 124] on mark "Heidi" at bounding box center [228, 126] width 54 height 8
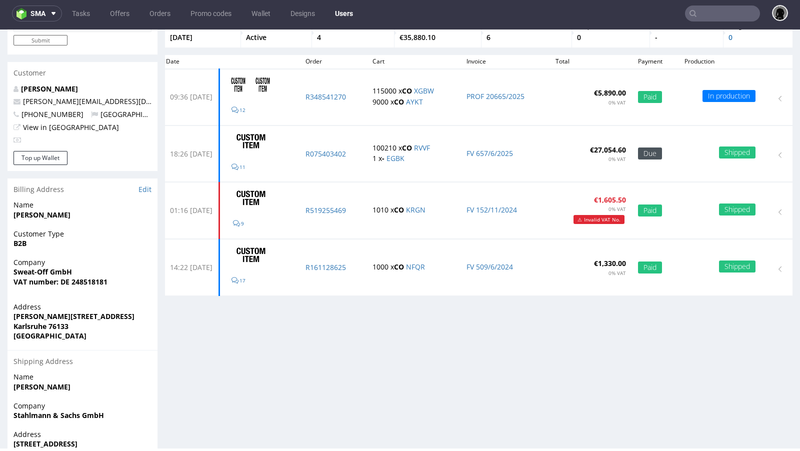
scroll to position [60, 0]
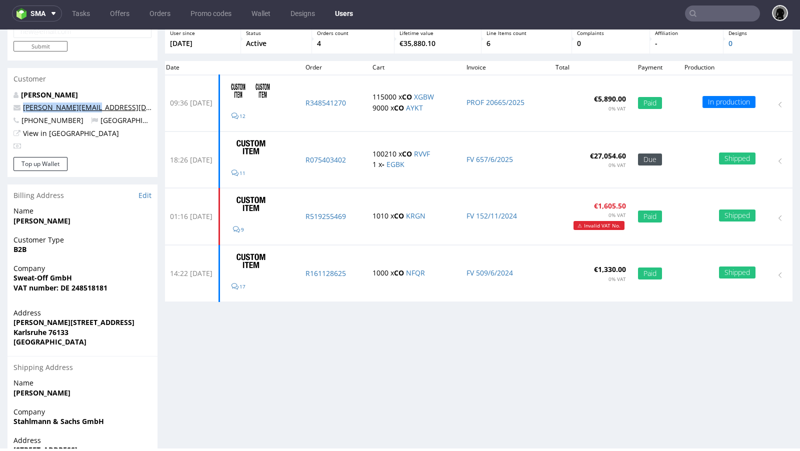
drag, startPoint x: 96, startPoint y: 105, endPoint x: 23, endPoint y: 106, distance: 73.0
click at [23, 106] on p "[PERSON_NAME][EMAIL_ADDRESS][DOMAIN_NAME]" at bounding box center [83, 108] width 138 height 10
copy link "[PERSON_NAME][EMAIL_ADDRESS][DOMAIN_NAME]"
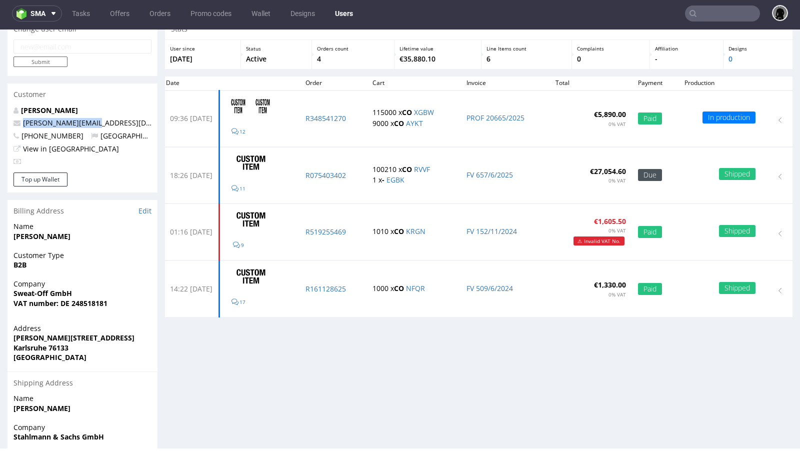
scroll to position [44, 0]
copy link "[PERSON_NAME][EMAIL_ADDRESS][DOMAIN_NAME]"
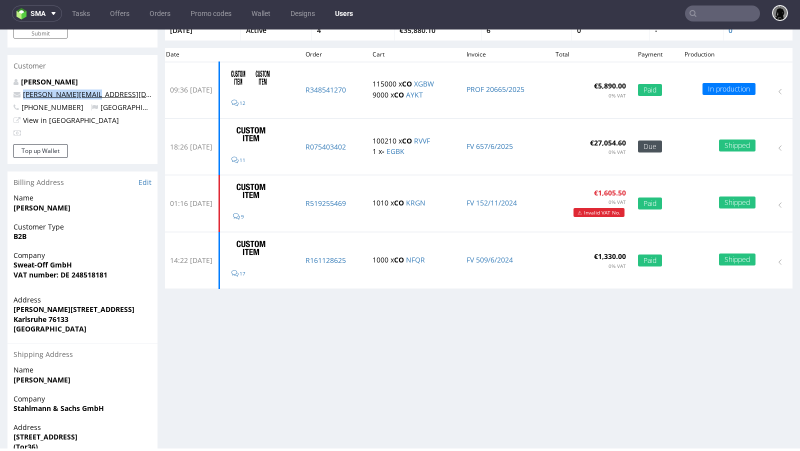
scroll to position [61, 0]
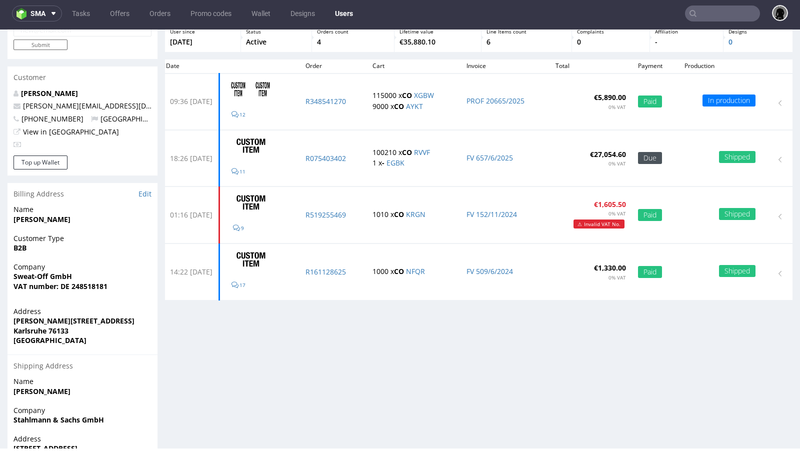
click at [94, 90] on p "[PERSON_NAME]" at bounding box center [83, 94] width 138 height 10
type input "heidi gauggel"
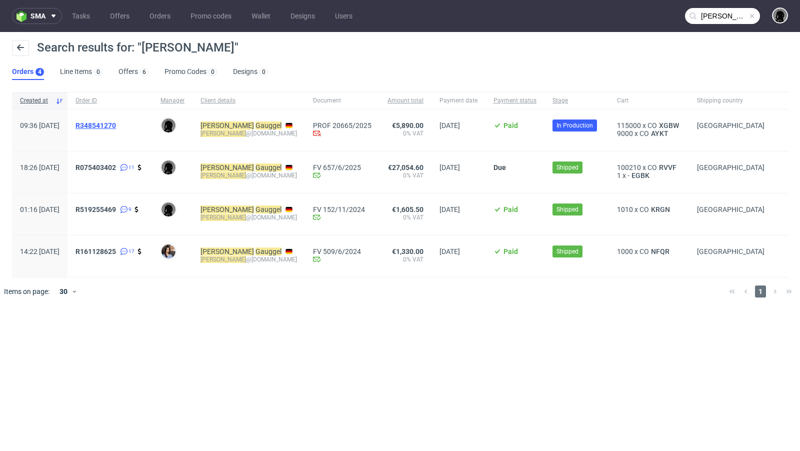
click at [116, 123] on span "R348541270" at bounding box center [96, 126] width 41 height 8
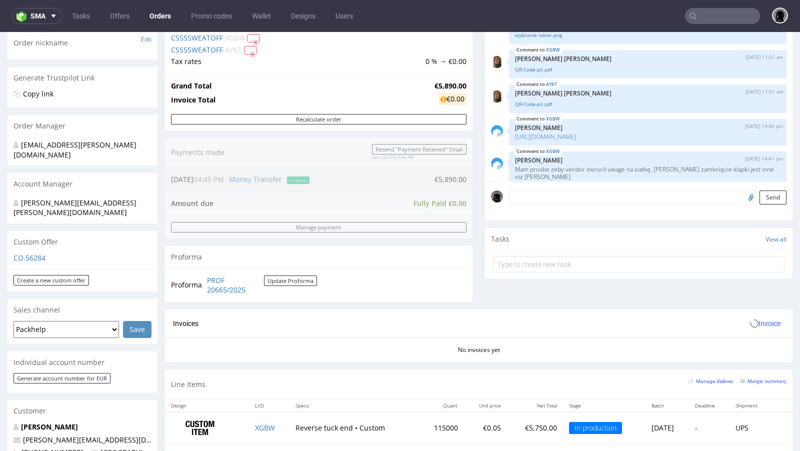
scroll to position [278, 0]
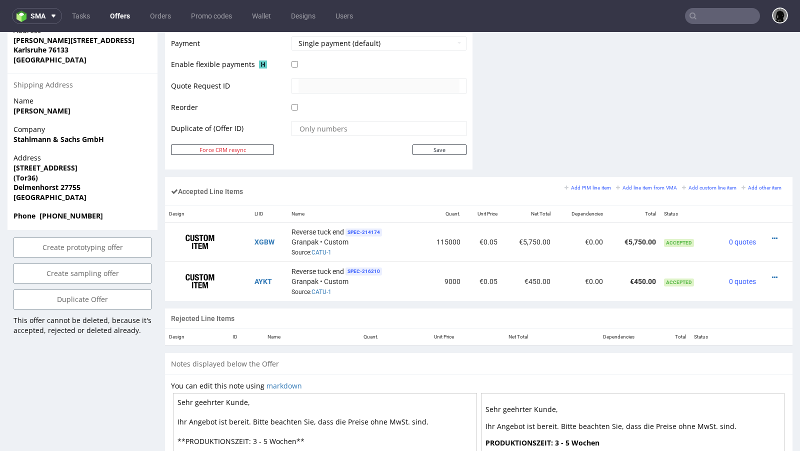
scroll to position [479, 0]
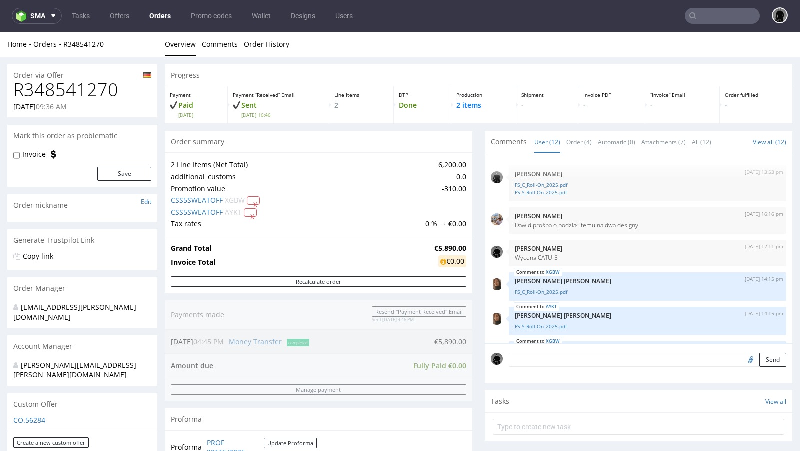
scroll to position [300, 0]
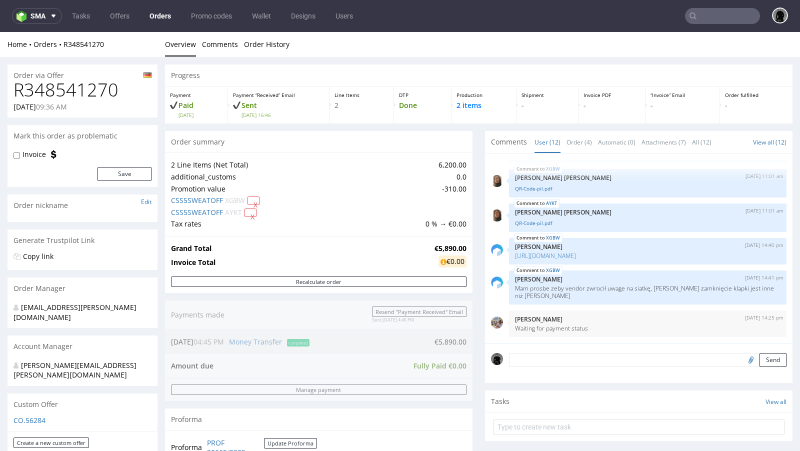
type input "heidi gauggel"
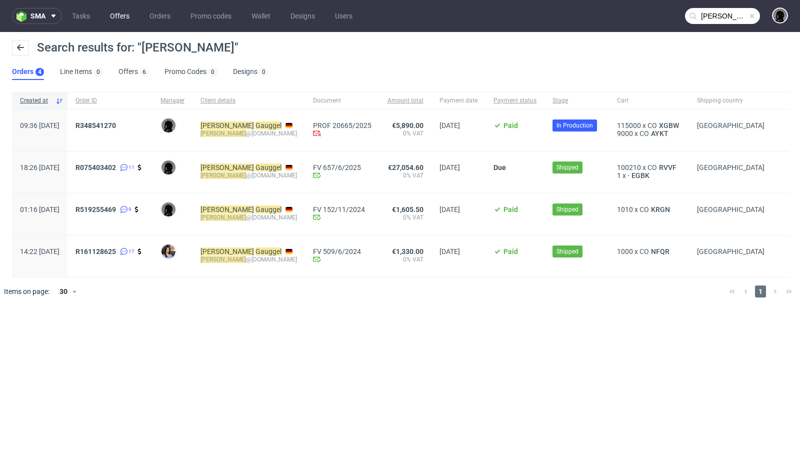
click at [118, 11] on link "Offers" at bounding box center [120, 16] width 32 height 16
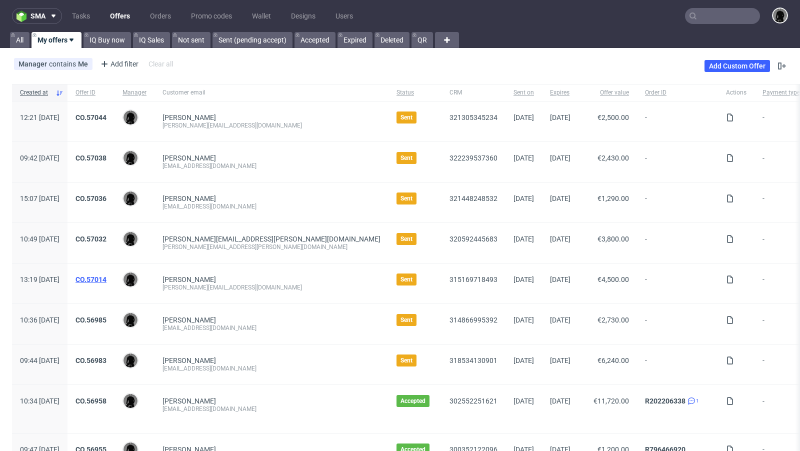
click at [107, 276] on link "CO.57014" at bounding box center [91, 280] width 31 height 8
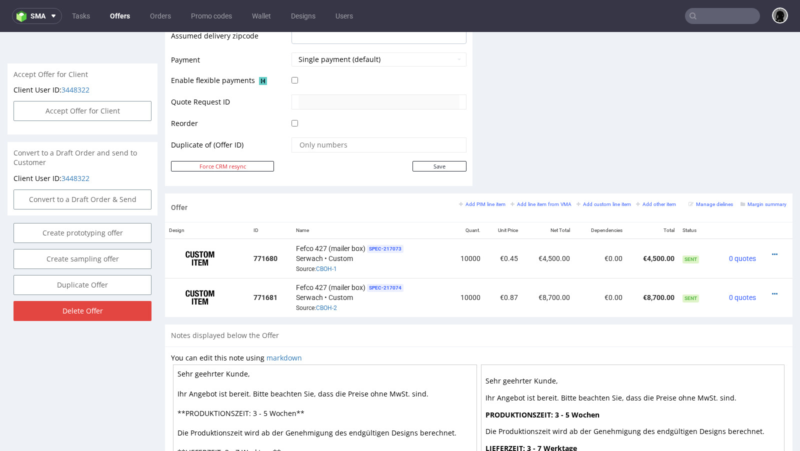
scroll to position [437, 0]
click at [772, 250] on icon at bounding box center [775, 253] width 6 height 7
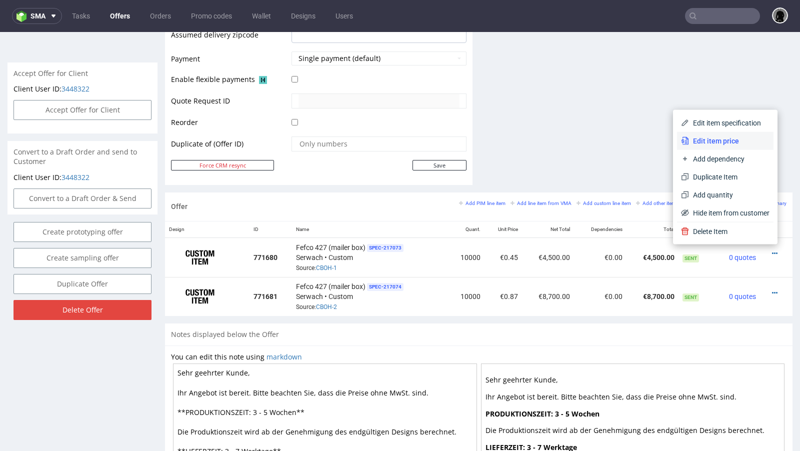
click at [720, 137] on span "Edit item price" at bounding box center [729, 141] width 81 height 10
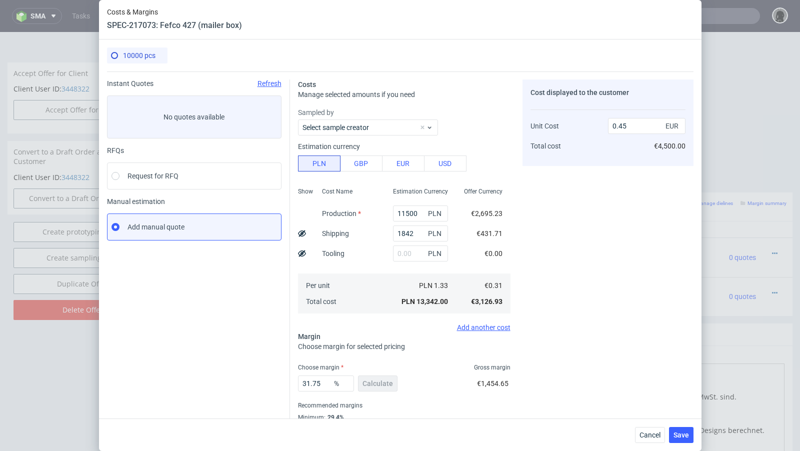
scroll to position [34, 0]
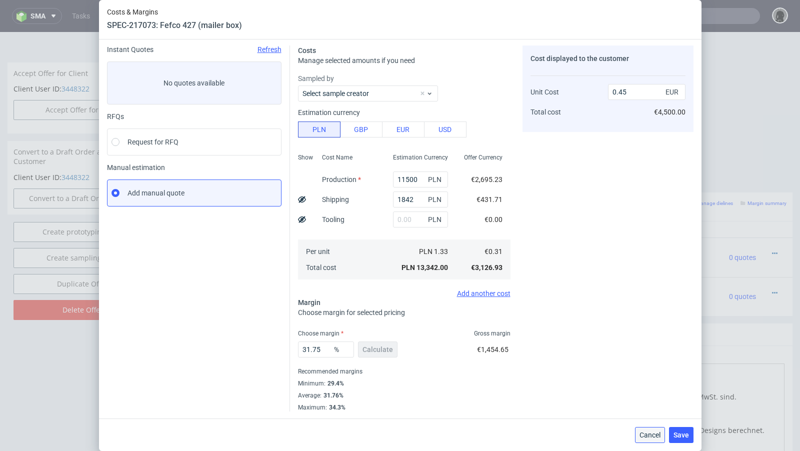
click at [647, 429] on button "Cancel" at bounding box center [650, 435] width 30 height 16
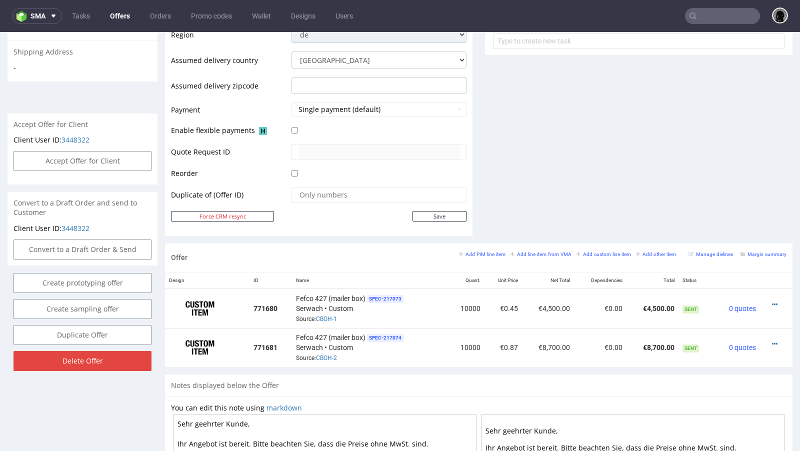
scroll to position [390, 0]
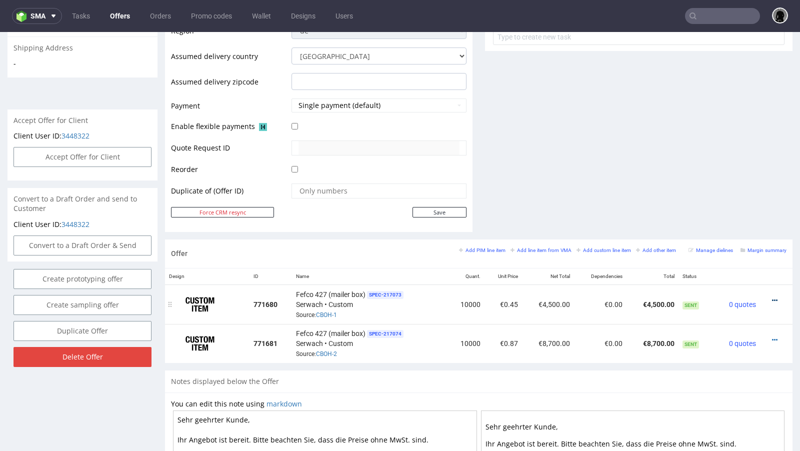
click at [772, 297] on icon at bounding box center [775, 300] width 6 height 7
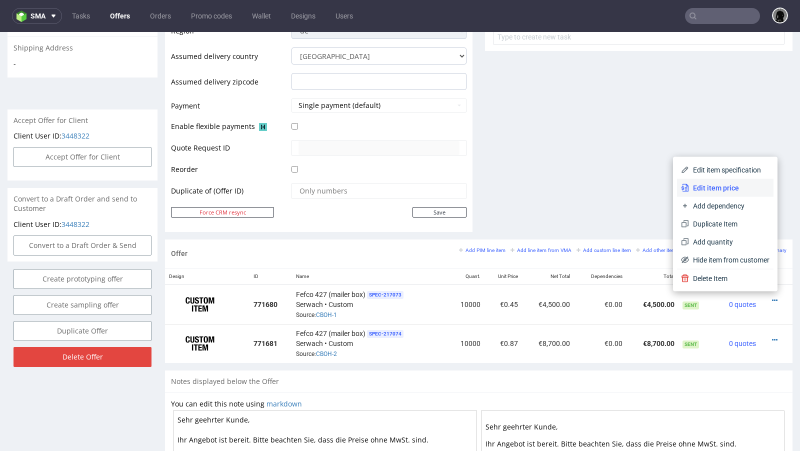
click at [719, 189] on span "Edit item price" at bounding box center [729, 188] width 81 height 10
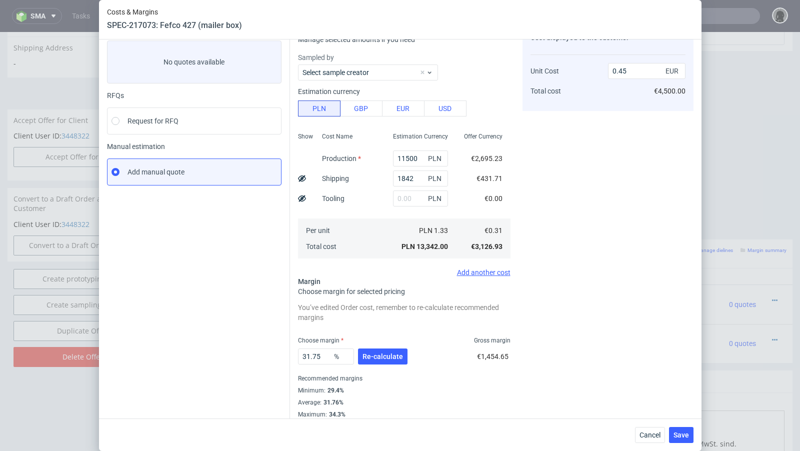
scroll to position [62, 0]
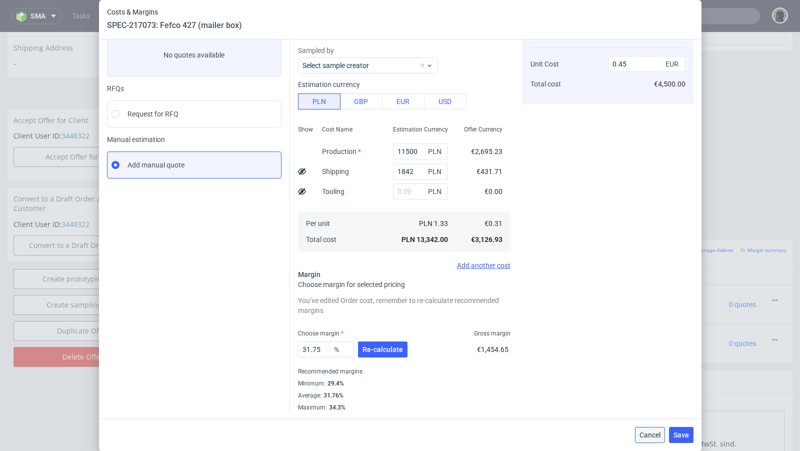
click at [644, 433] on span "Cancel" at bounding box center [650, 435] width 21 height 7
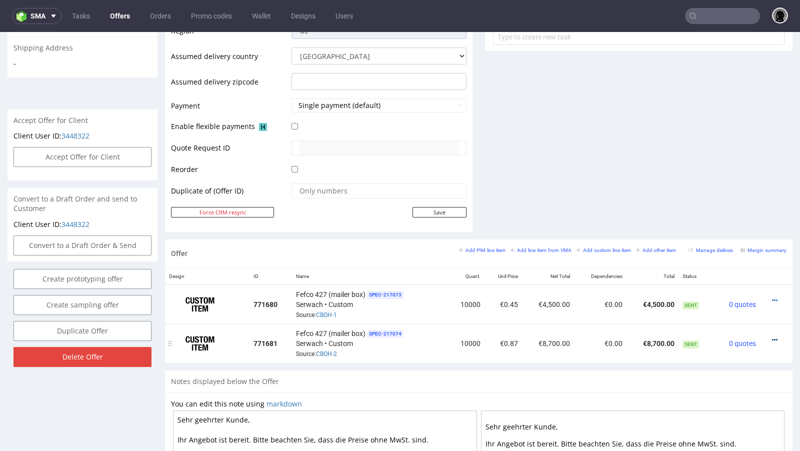
click at [772, 337] on icon at bounding box center [775, 340] width 6 height 7
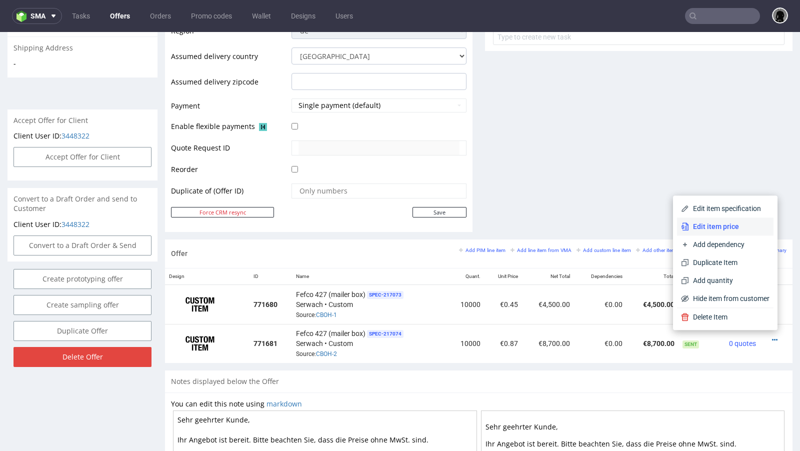
click at [708, 231] on span "Edit item price" at bounding box center [729, 227] width 81 height 10
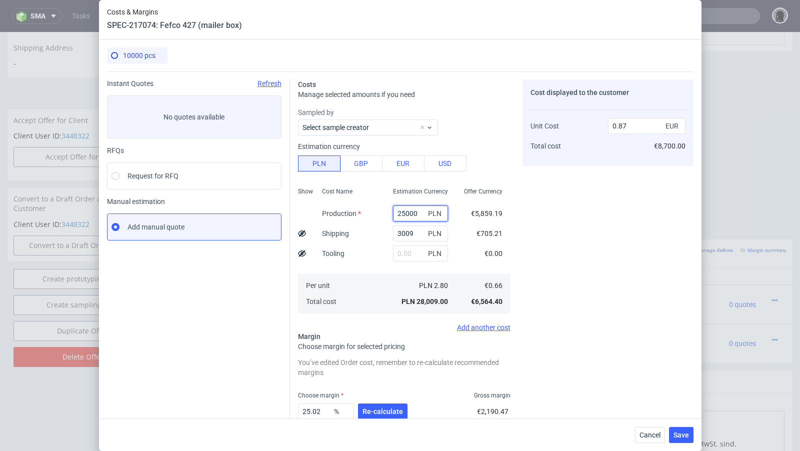
click at [405, 211] on input "25000" at bounding box center [420, 214] width 55 height 16
paste input "02"
type input "20200"
type input "0.72"
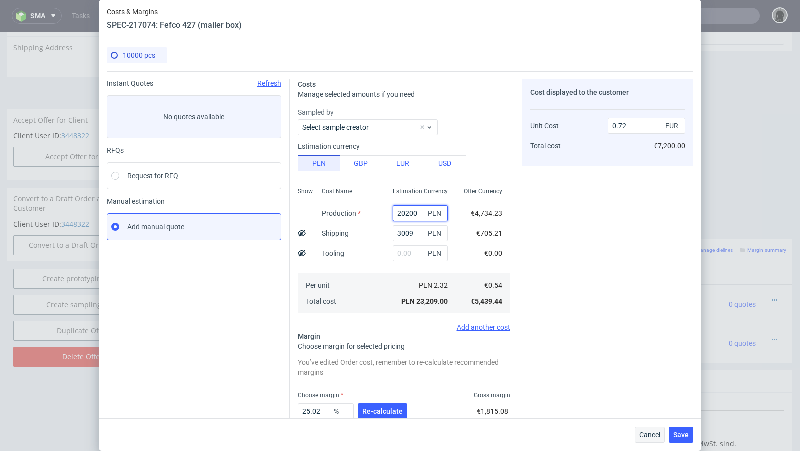
type input "20200"
click at [645, 435] on span "Cancel" at bounding box center [650, 435] width 21 height 7
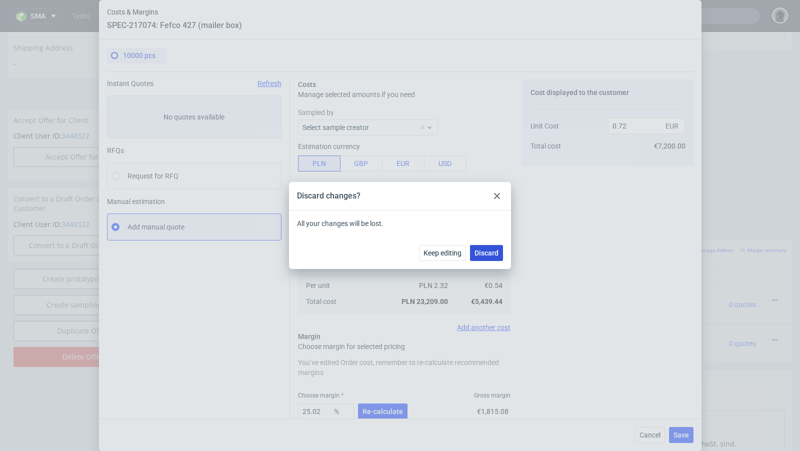
click at [479, 252] on span "Discard" at bounding box center [487, 253] width 24 height 7
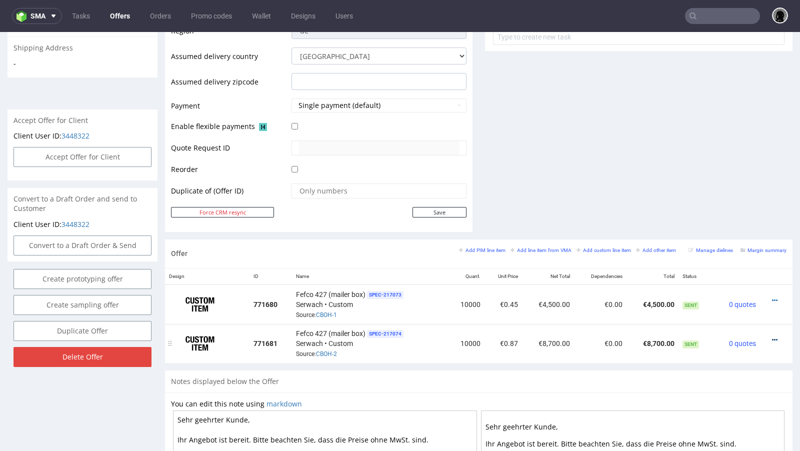
click at [772, 337] on icon at bounding box center [775, 340] width 6 height 7
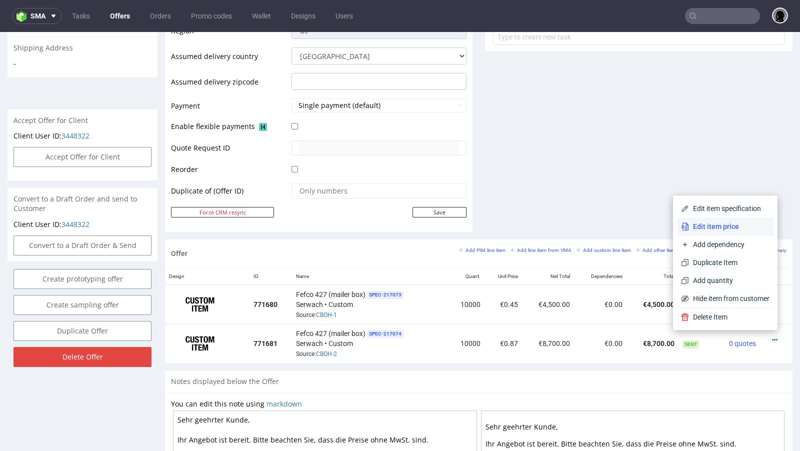
click at [724, 226] on span "Edit item price" at bounding box center [729, 227] width 81 height 10
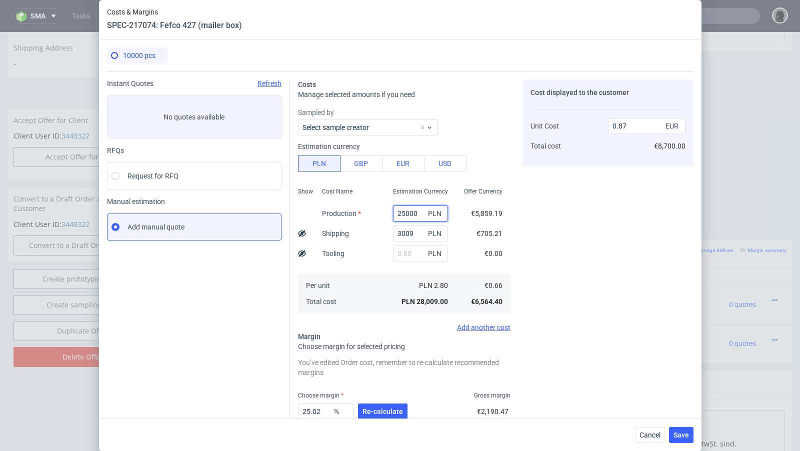
click at [406, 216] on input "25000" at bounding box center [420, 214] width 55 height 16
paste input "02"
type input "20200"
type input "0.72"
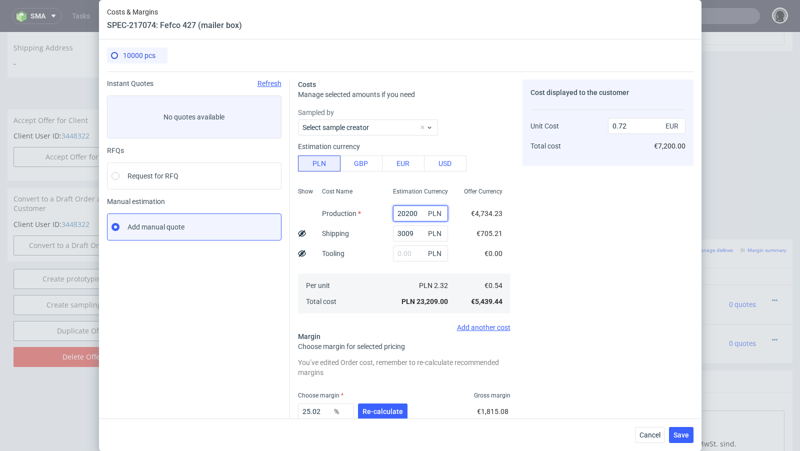
type input "20200"
click at [405, 233] on input "3009" at bounding box center [420, 234] width 55 height 16
paste input "4198"
type input "4198"
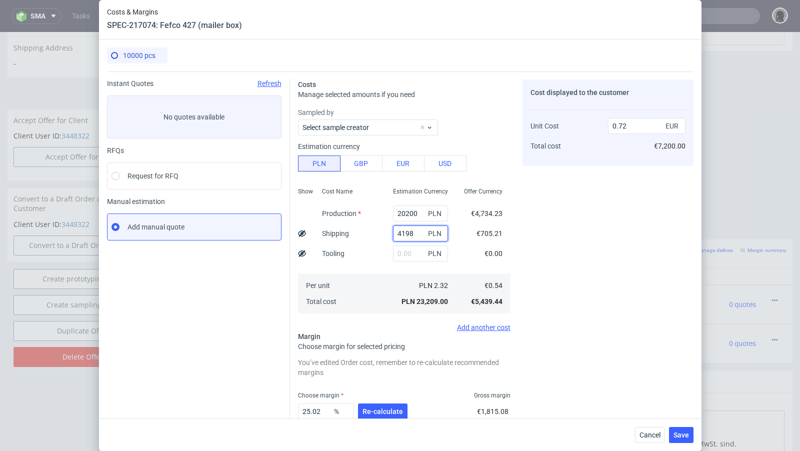
type input "0.76"
type input "4198"
click at [645, 430] on button "Cancel" at bounding box center [650, 435] width 30 height 16
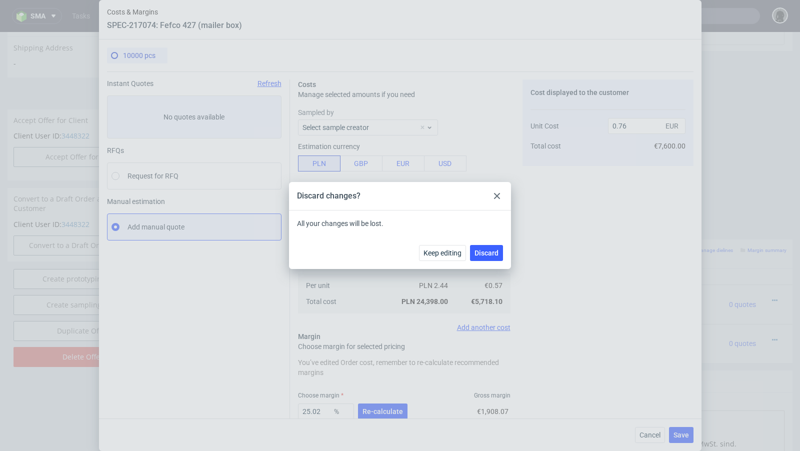
click at [496, 200] on div at bounding box center [497, 196] width 12 height 12
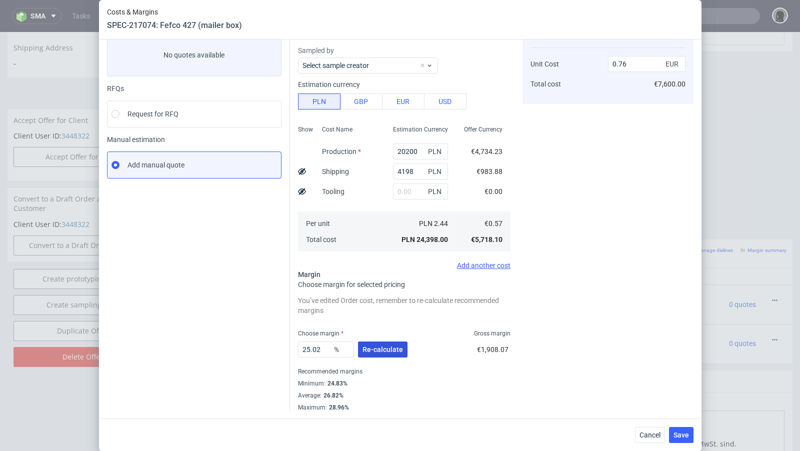
click at [397, 344] on button "Re-calculate" at bounding box center [383, 350] width 50 height 16
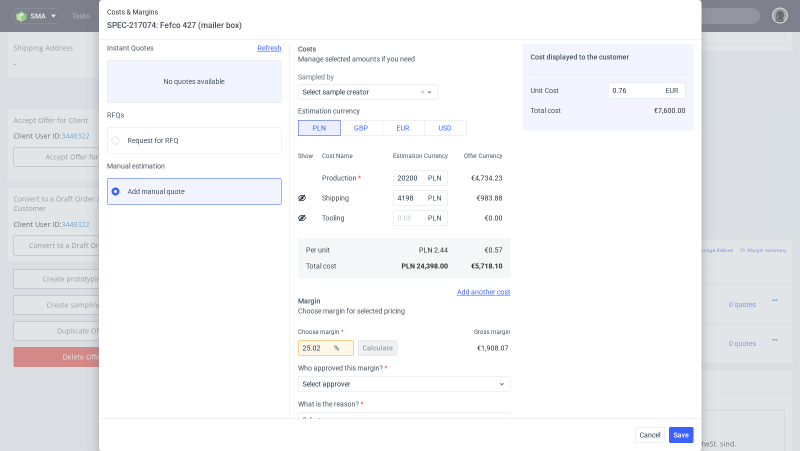
scroll to position [50, 0]
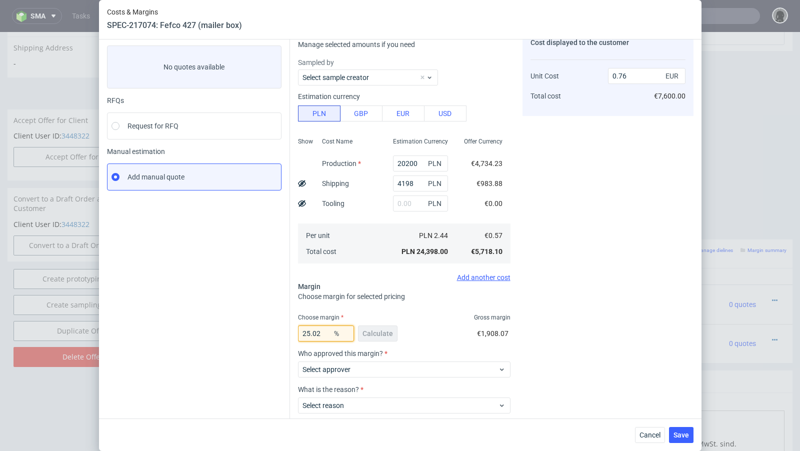
drag, startPoint x: 326, startPoint y: 335, endPoint x: 246, endPoint y: 328, distance: 79.9
click at [246, 328] on div "Instant Quotes Refresh No quotes available RFQs Request for RFQ Manual estimati…" at bounding box center [400, 245] width 587 height 446
type input "35"
type input "0.88"
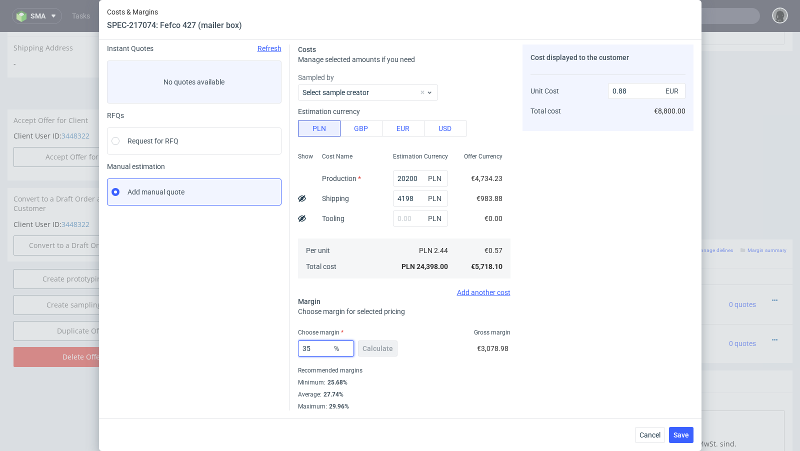
scroll to position [34, 0]
click at [227, 331] on div "Instant Quotes Refresh No quotes available RFQs Request for RFQ Manual estimati…" at bounding box center [198, 229] width 183 height 366
click at [321, 347] on input "35" at bounding box center [326, 350] width 56 height 16
type input "34"
type input "0.87"
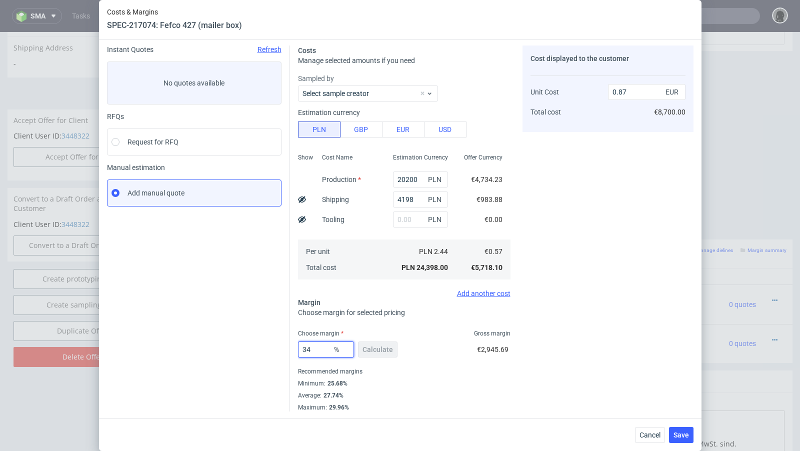
type input "34"
click at [255, 326] on div "Instant Quotes Refresh No quotes available RFQs Request for RFQ Manual estimati…" at bounding box center [198, 229] width 183 height 366
click at [673, 436] on button "Save" at bounding box center [681, 435] width 25 height 16
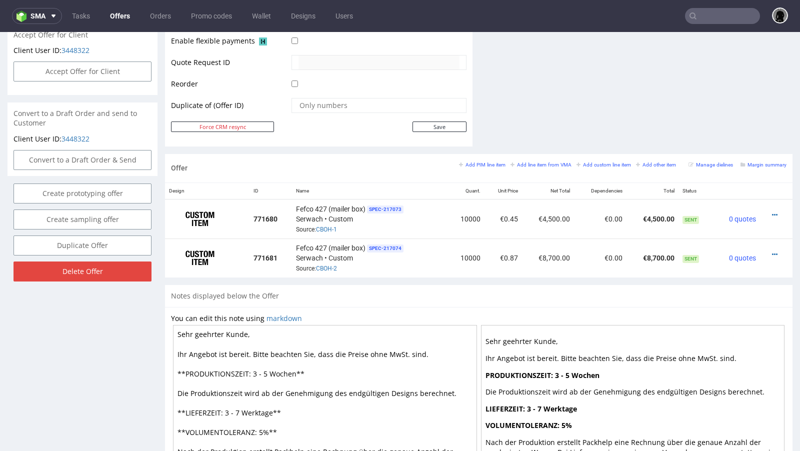
scroll to position [99, 0]
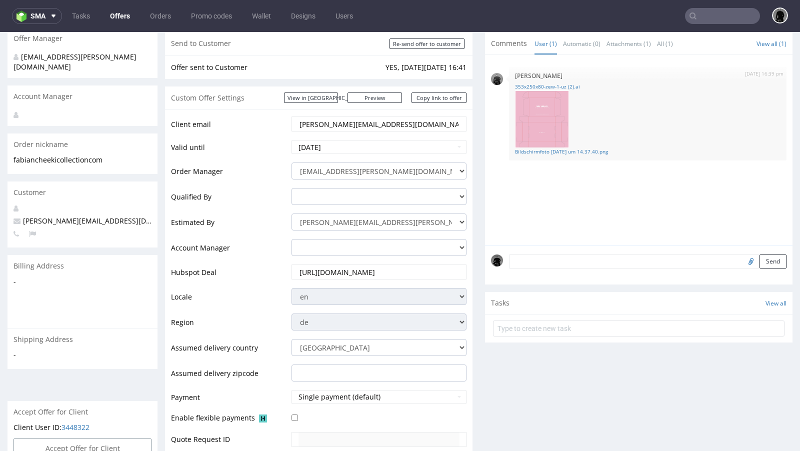
click at [113, 15] on link "Offers" at bounding box center [120, 16] width 32 height 16
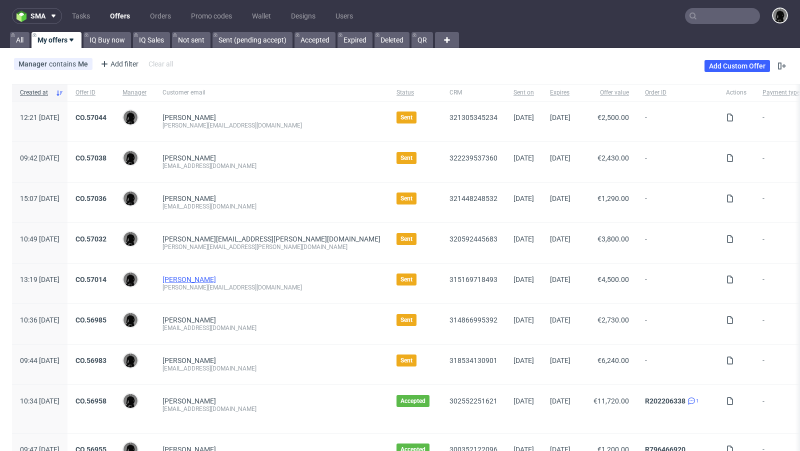
click at [200, 281] on link "[PERSON_NAME]" at bounding box center [190, 280] width 54 height 8
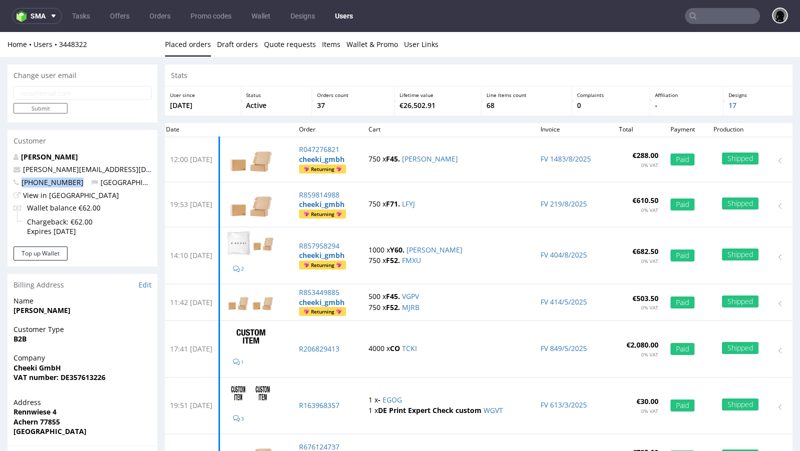
drag, startPoint x: 83, startPoint y: 183, endPoint x: 12, endPoint y: 182, distance: 70.5
click at [12, 182] on div "Fabian Zefferer fabian@cheekicollection.com +4917685620814 Germany View in Hubs…" at bounding box center [83, 199] width 150 height 95
copy span "[PHONE_NUMBER]"
click at [118, 16] on link "Offers" at bounding box center [120, 16] width 32 height 16
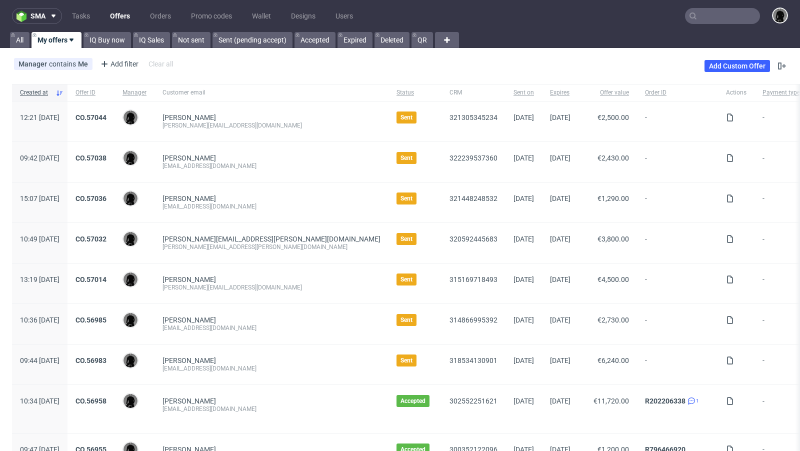
click at [408, 61] on div "Manager contains Me Add filter Hide filters Clear all Add Custom Offer" at bounding box center [400, 66] width 800 height 28
click at [700, 20] on input "text" at bounding box center [722, 16] width 75 height 16
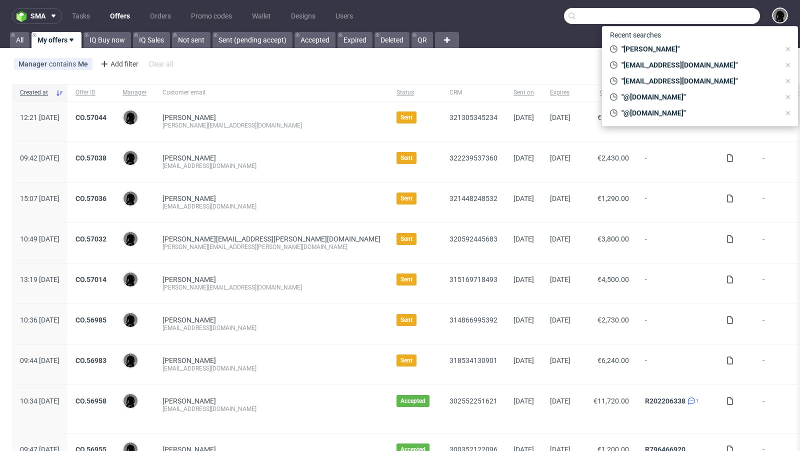
type input "s"
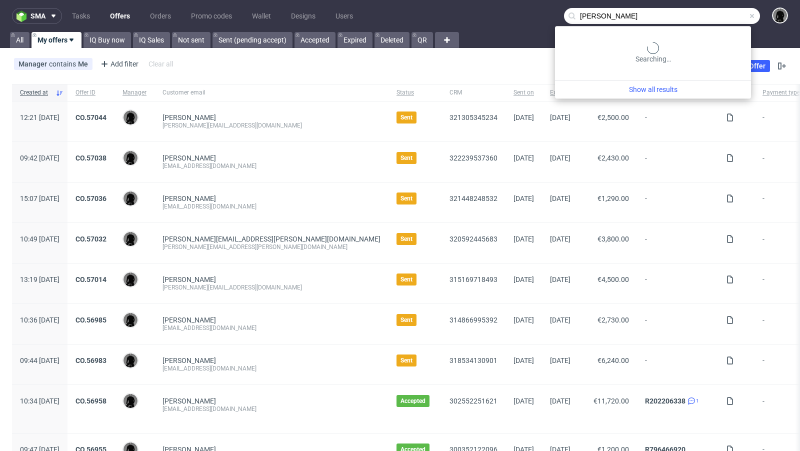
type input "adina kern"
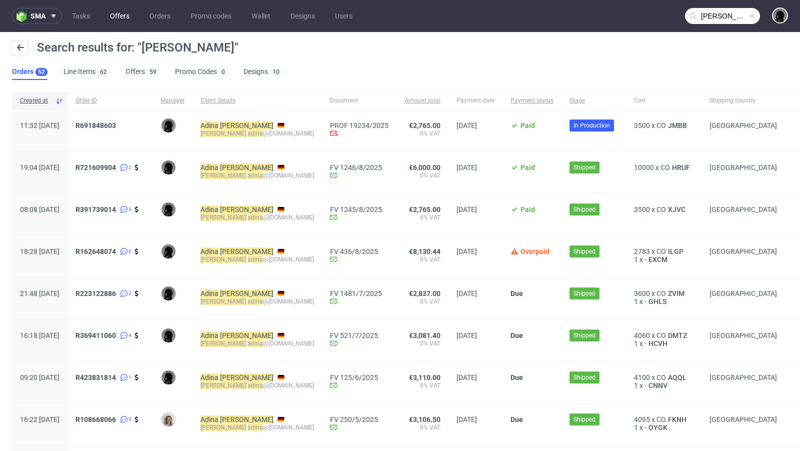
click at [121, 14] on link "Offers" at bounding box center [120, 16] width 32 height 16
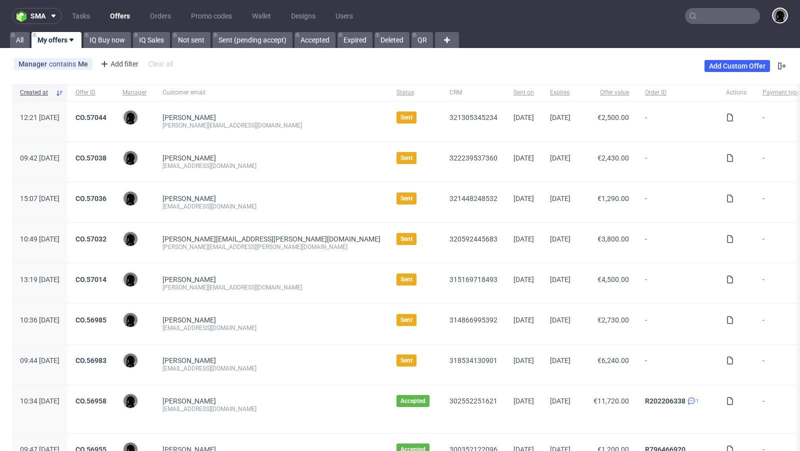
click at [224, 273] on div "Fabian Zefferer fabian@cheekicollection.com" at bounding box center [272, 284] width 234 height 40
click at [216, 277] on link "[PERSON_NAME]" at bounding box center [190, 280] width 54 height 8
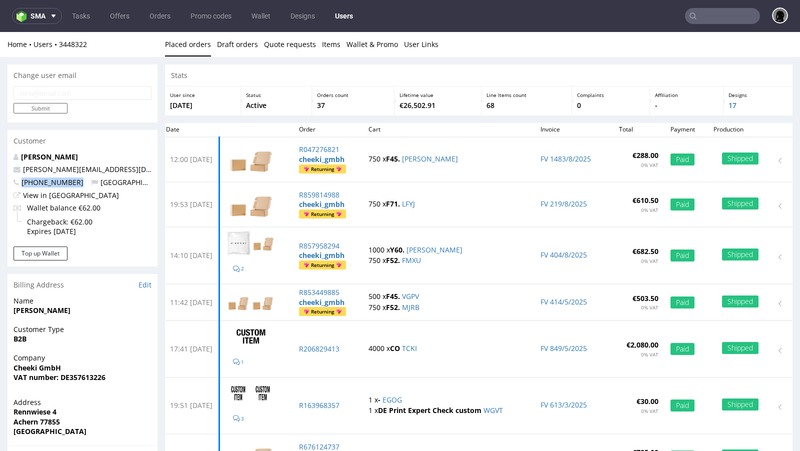
drag, startPoint x: 80, startPoint y: 183, endPoint x: 19, endPoint y: 181, distance: 61.5
click at [19, 181] on p "+4917685620814 Germany" at bounding box center [83, 183] width 138 height 10
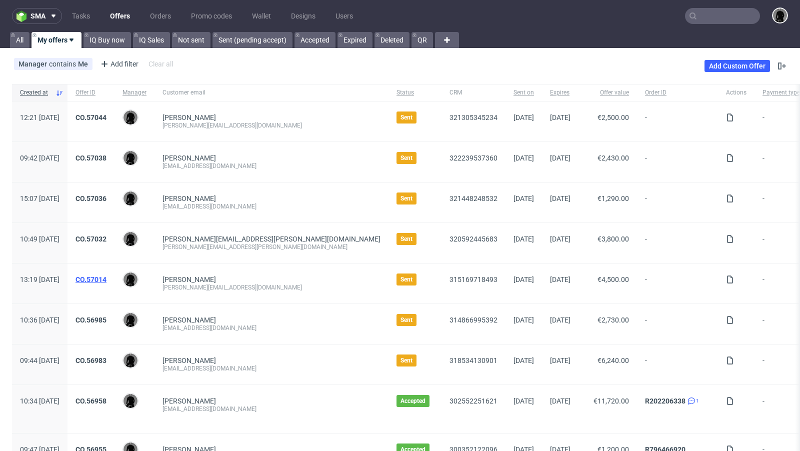
click at [107, 276] on link "CO.57014" at bounding box center [91, 280] width 31 height 8
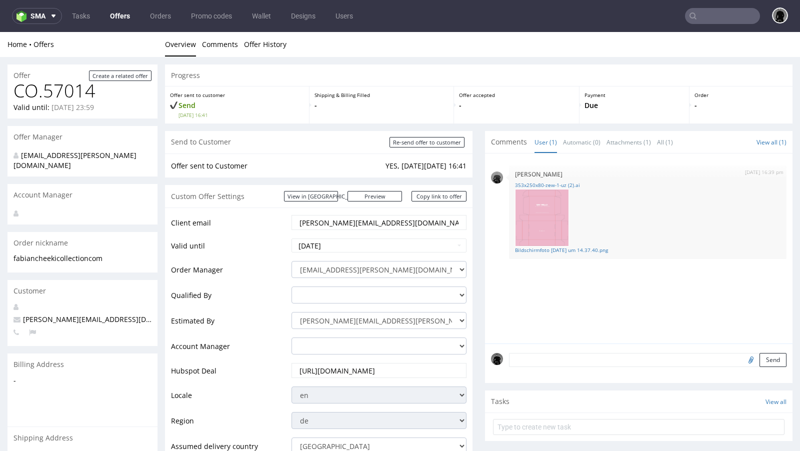
click at [51, 315] on span "fabian@cheekicollection.com" at bounding box center [105, 320] width 183 height 10
copy span "fabian@cheekicollection.com"
click at [115, 20] on link "Offers" at bounding box center [120, 16] width 32 height 16
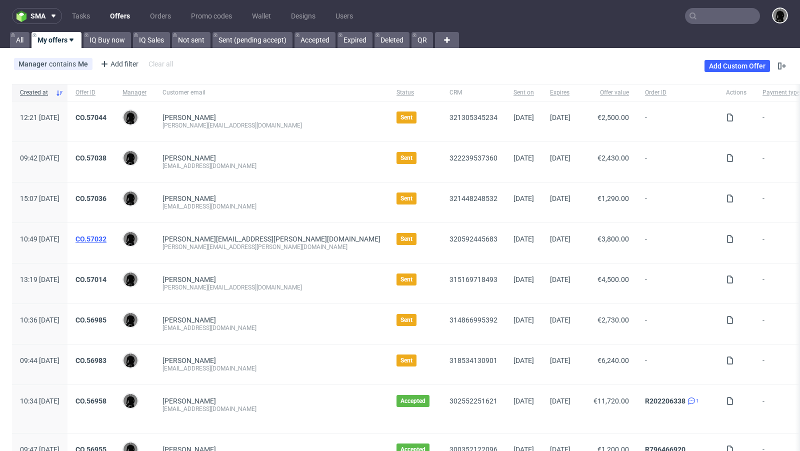
click at [107, 235] on link "CO.57032" at bounding box center [91, 239] width 31 height 8
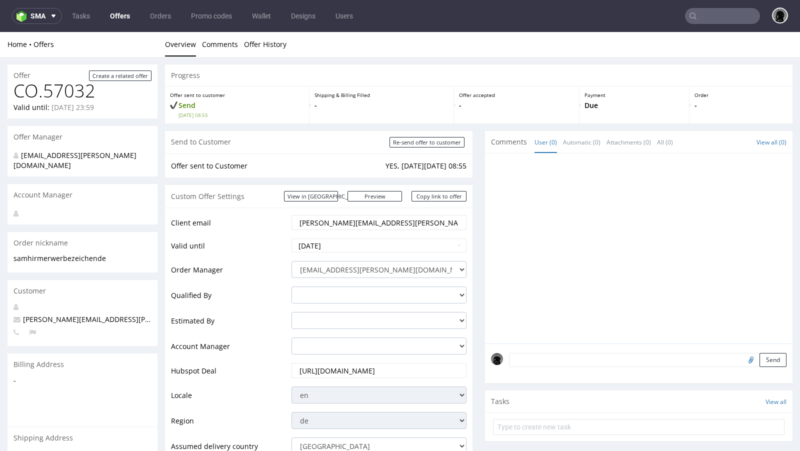
click at [57, 315] on span "sam.hirmer@werbezeichen.de" at bounding box center [133, 320] width 239 height 10
copy span "sam.hirmer@werbezeichen.de"
click at [124, 21] on link "Offers" at bounding box center [120, 16] width 32 height 16
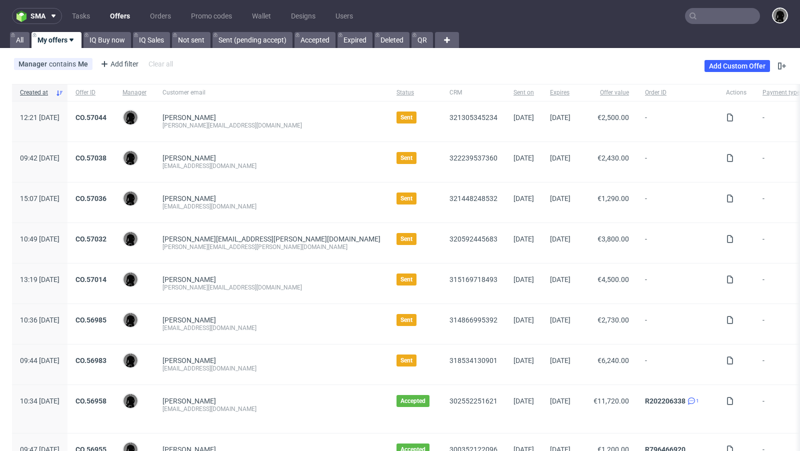
click at [225, 368] on div "freudeboxteam@gmail.com" at bounding box center [272, 369] width 218 height 8
copy div "freudeboxteam@gmail.com"
click at [276, 181] on div "Marc Staller accounts@candy-circle.de" at bounding box center [272, 162] width 234 height 40
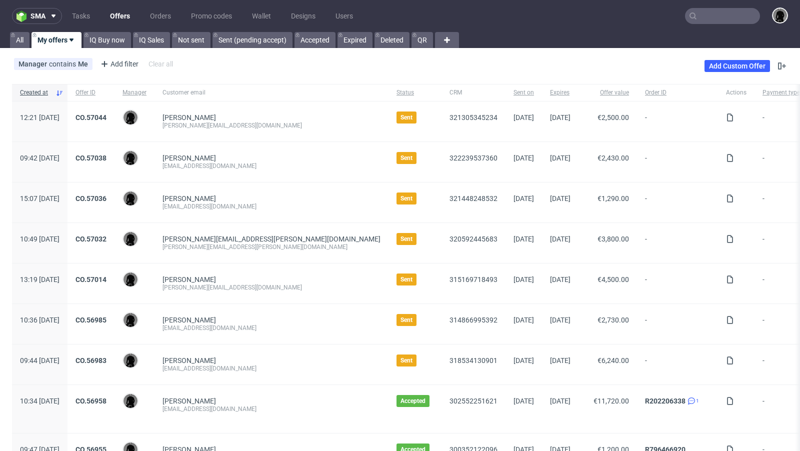
click at [247, 326] on div "team@schlafzimmer.de" at bounding box center [272, 328] width 218 height 8
copy div "team@schlafzimmer.de"
click at [269, 205] on div "hello@biglittlethings.de" at bounding box center [272, 207] width 218 height 8
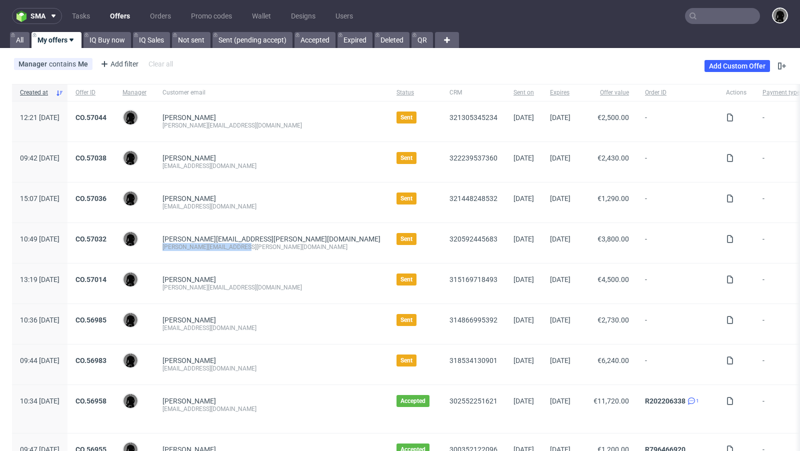
drag, startPoint x: 276, startPoint y: 245, endPoint x: 188, endPoint y: 246, distance: 88.0
click at [188, 246] on div "sam.hirmer@werbezeichen.de sam.hirmer@werbezeichen.de" at bounding box center [272, 243] width 234 height 40
copy div "sam.hirmer@werbezeichen.de"
click at [239, 207] on div "hello@biglittlethings.de" at bounding box center [272, 207] width 218 height 8
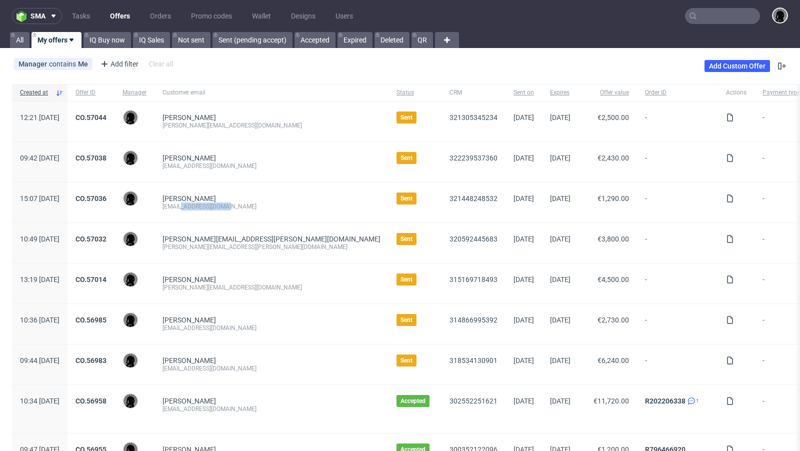
click at [239, 207] on div "hello@biglittlethings.de" at bounding box center [272, 207] width 218 height 8
click at [265, 209] on div "hello@biglittlethings.de" at bounding box center [272, 207] width 218 height 8
drag, startPoint x: 260, startPoint y: 206, endPoint x: 207, endPoint y: 205, distance: 52.5
click at [207, 205] on div "hello@biglittlethings.de" at bounding box center [272, 207] width 218 height 8
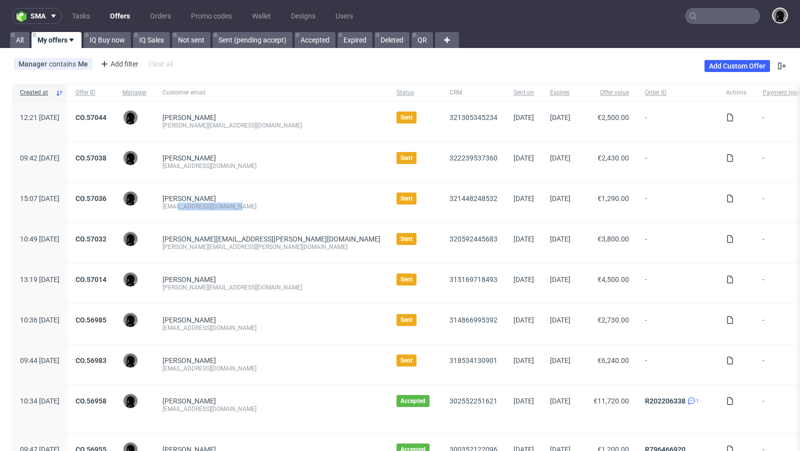
copy div "@biglittlethings.de"
click at [304, 162] on div "Marc Staller accounts@candy-circle.de" at bounding box center [272, 162] width 234 height 40
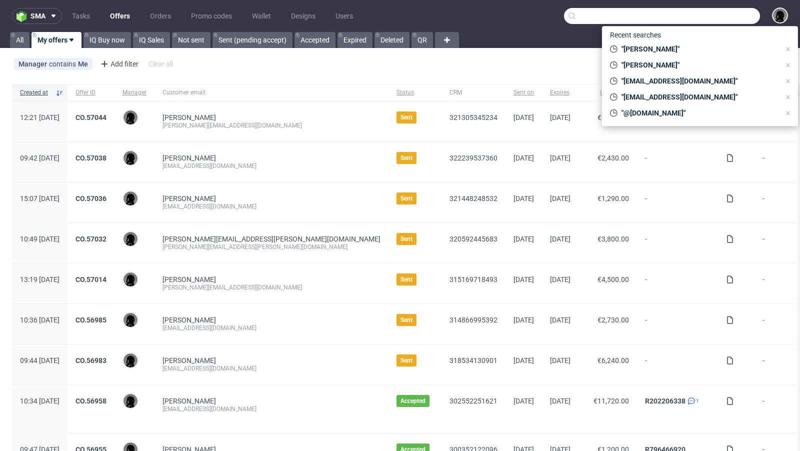
click at [699, 18] on input "text" at bounding box center [662, 16] width 196 height 16
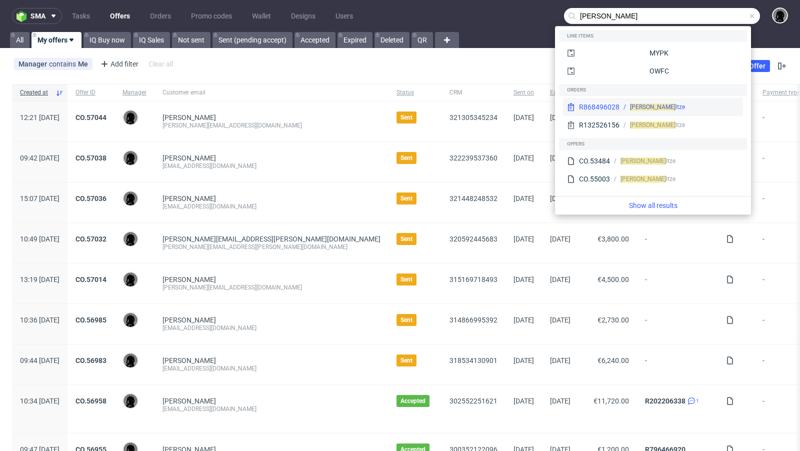
type input "winston schu"
click at [653, 105] on span "Winston Schu" at bounding box center [653, 107] width 46 height 7
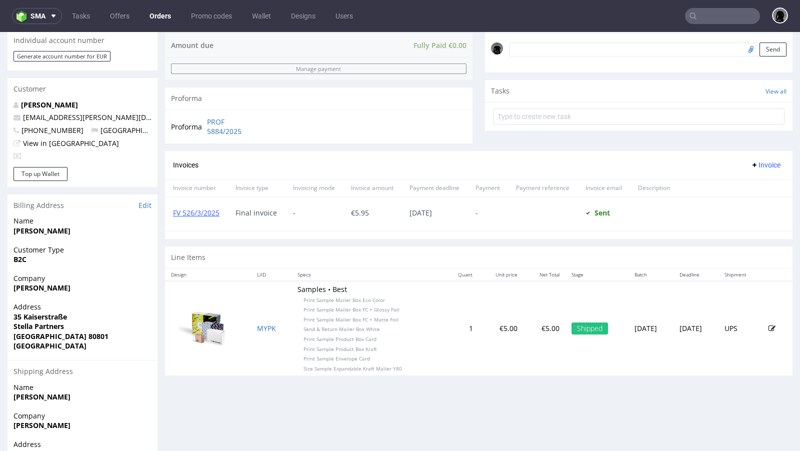
scroll to position [314, 0]
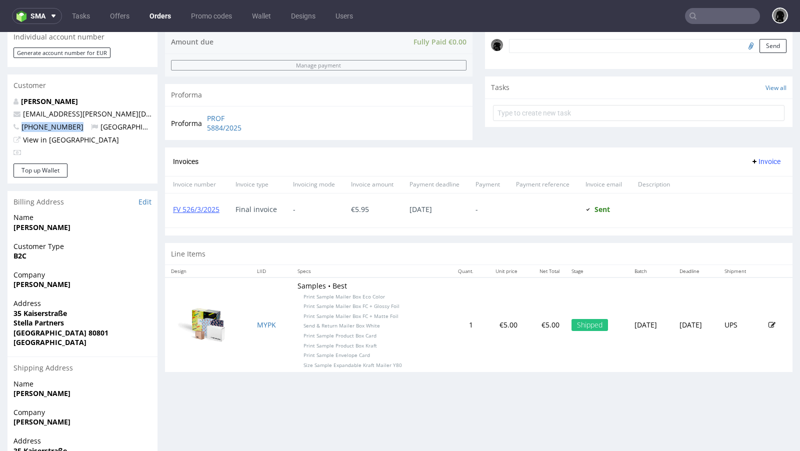
drag, startPoint x: 76, startPoint y: 128, endPoint x: 21, endPoint y: 123, distance: 55.2
click at [21, 123] on p "+491721047207 Germany" at bounding box center [83, 127] width 138 height 10
copy span "+491721047207"
click at [114, 11] on link "Offers" at bounding box center [120, 16] width 32 height 16
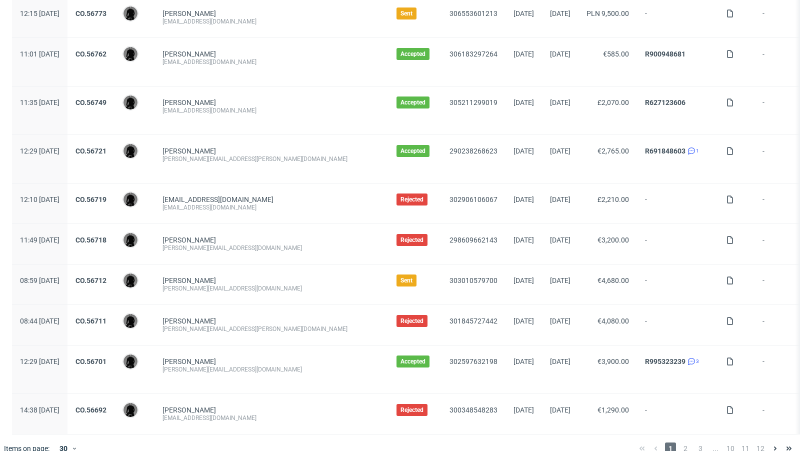
scroll to position [1018, 0]
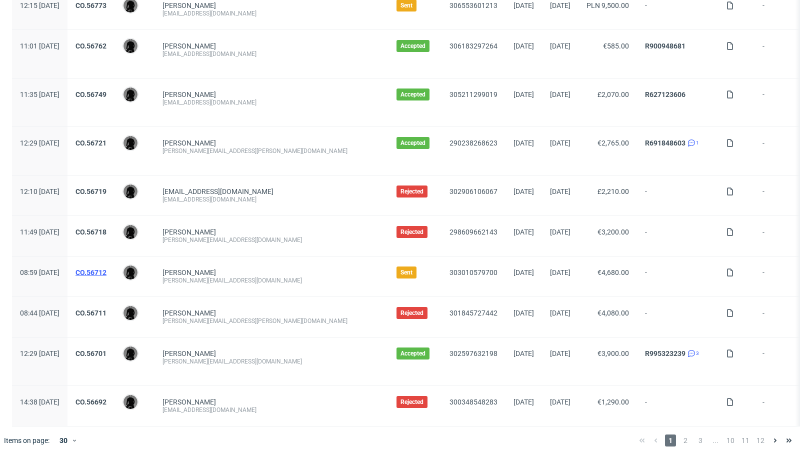
click at [107, 269] on link "CO.56712" at bounding box center [91, 273] width 31 height 8
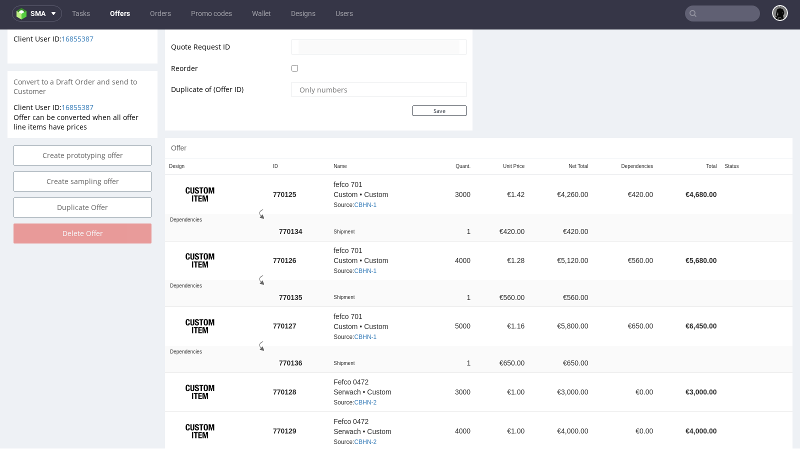
scroll to position [488, 0]
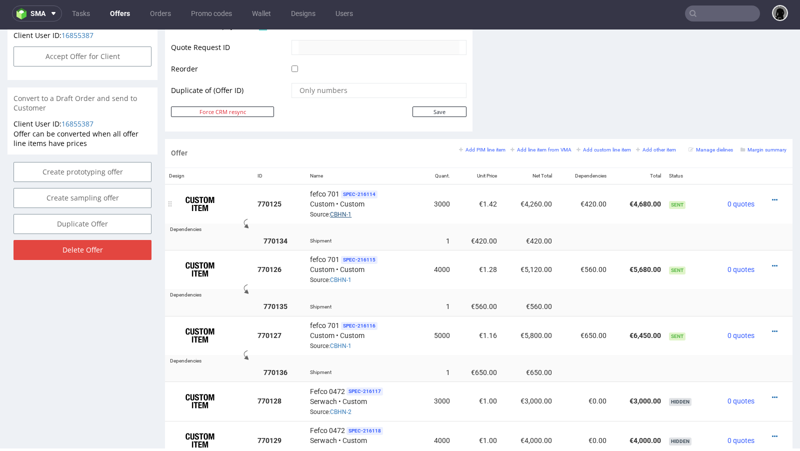
click at [351, 211] on link "CBHN-1" at bounding box center [341, 214] width 22 height 7
click at [361, 207] on div "fefco 701 SPEC- 216114 Custom • Custom Source: CBHN-1" at bounding box center [363, 204] width 107 height 31
drag, startPoint x: 355, startPoint y: 214, endPoint x: 331, endPoint y: 214, distance: 24.0
click at [331, 214] on div "fefco 701 SPEC- 216114 Custom • Custom Source: CBHN-1" at bounding box center [363, 204] width 107 height 31
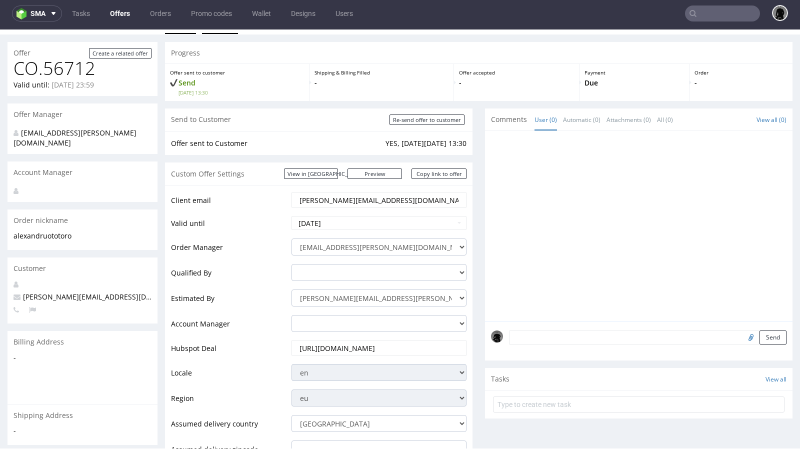
scroll to position [0, 0]
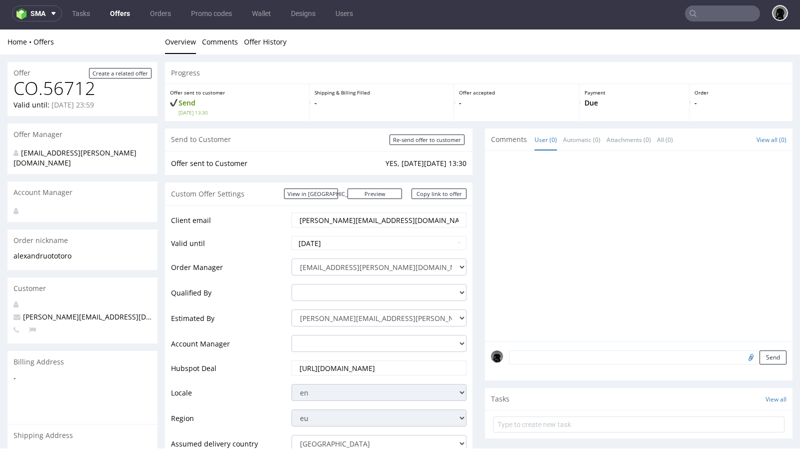
click at [123, 16] on link "Offers" at bounding box center [120, 14] width 32 height 16
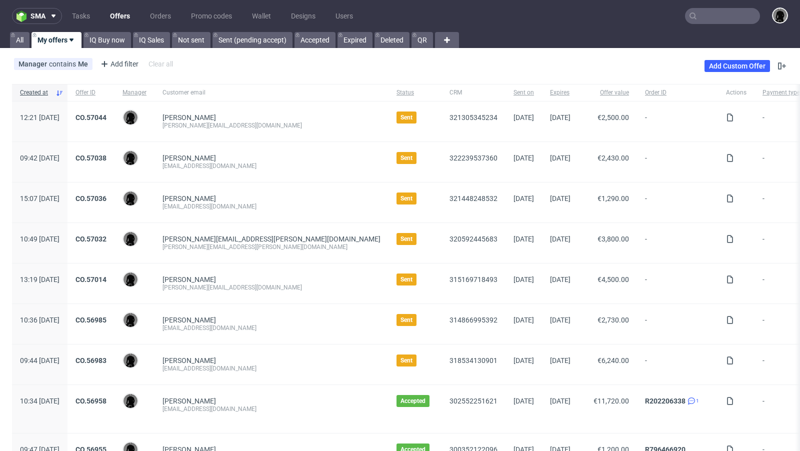
click at [721, 16] on input "text" at bounding box center [722, 16] width 75 height 16
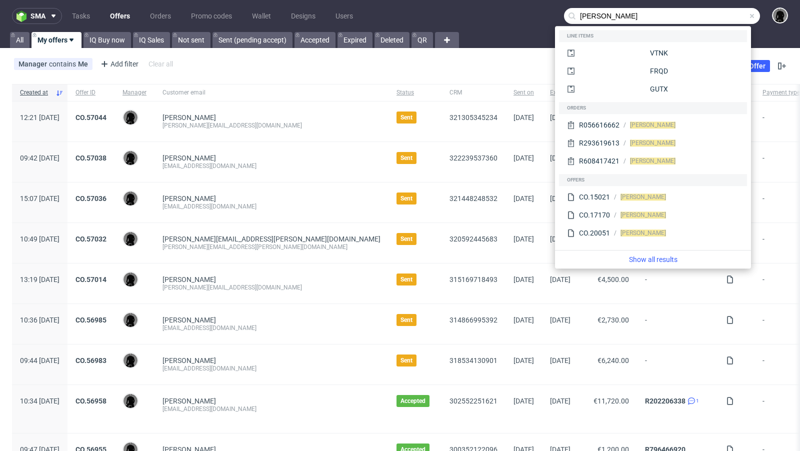
type input "[PERSON_NAME]"
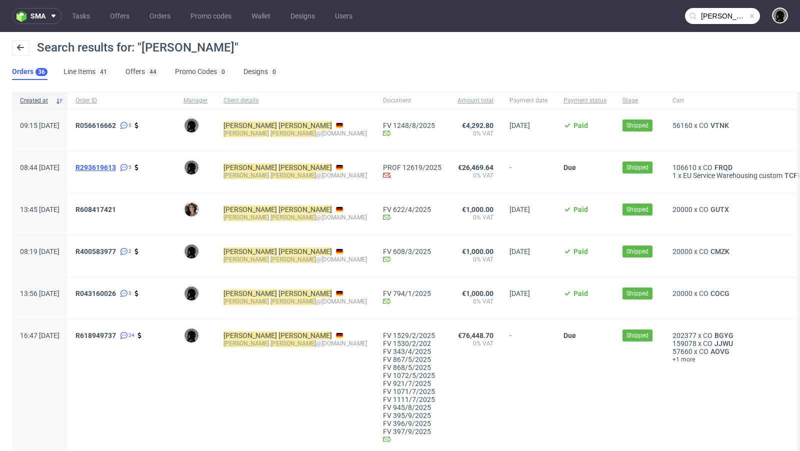
click at [116, 164] on span "R293619613" at bounding box center [96, 168] width 41 height 8
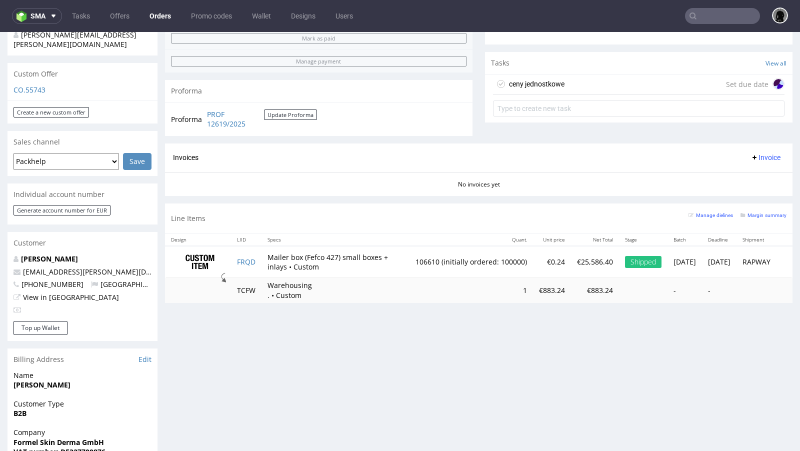
scroll to position [328, 0]
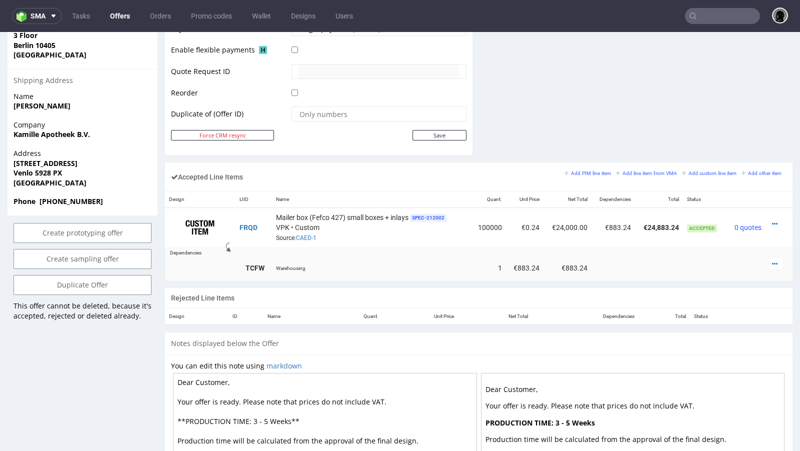
scroll to position [494, 0]
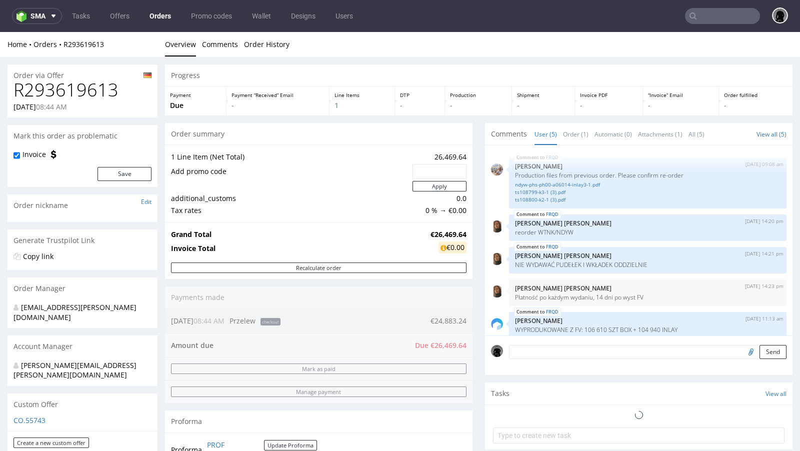
scroll to position [9, 0]
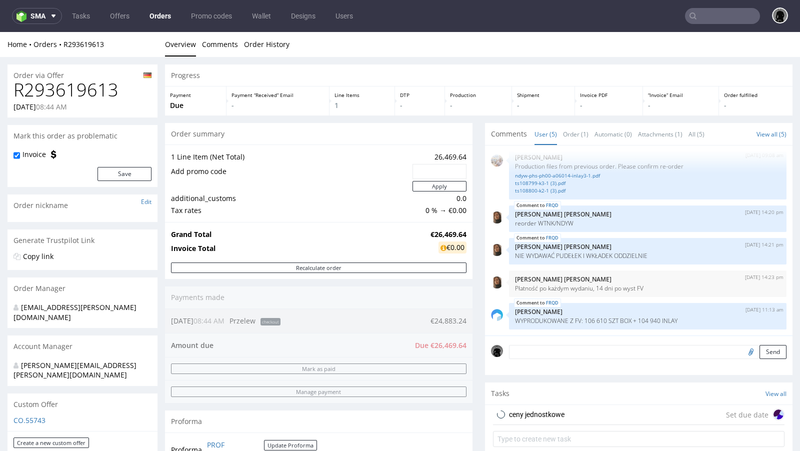
type input "[PERSON_NAME]"
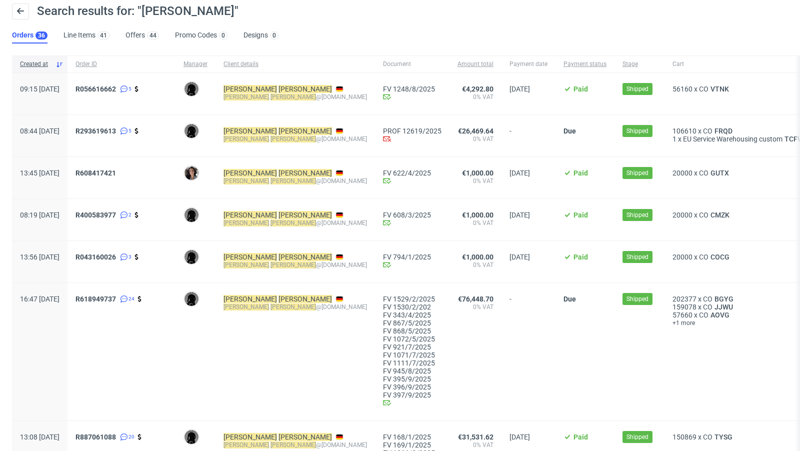
scroll to position [33, 0]
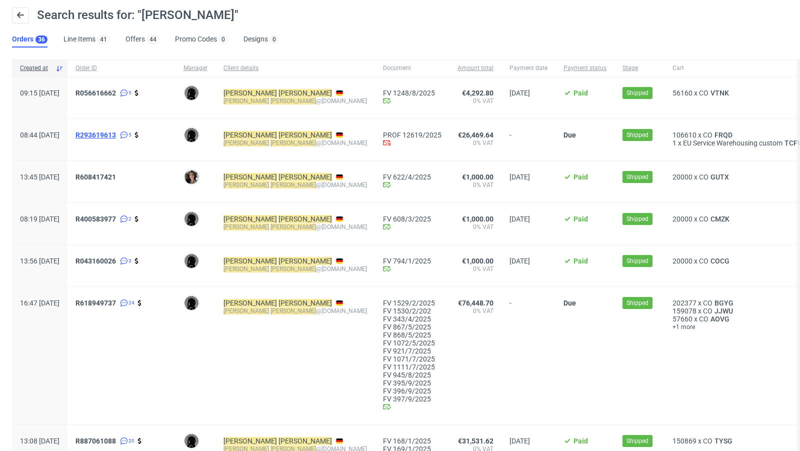
click at [116, 132] on span "R293619613" at bounding box center [96, 135] width 41 height 8
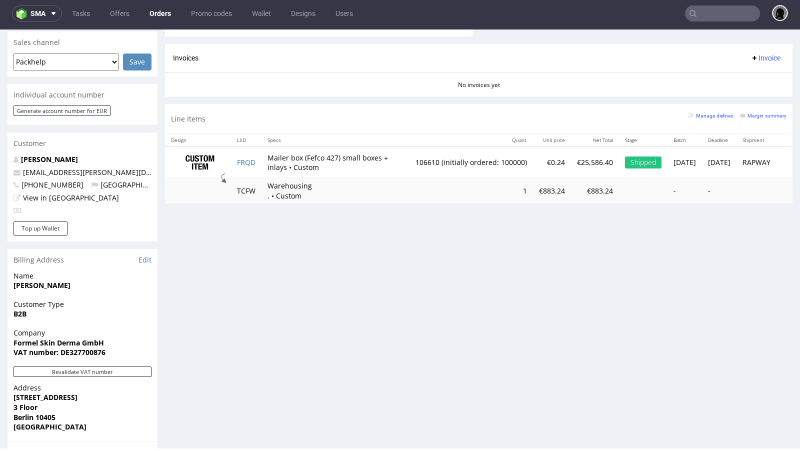
scroll to position [406, 0]
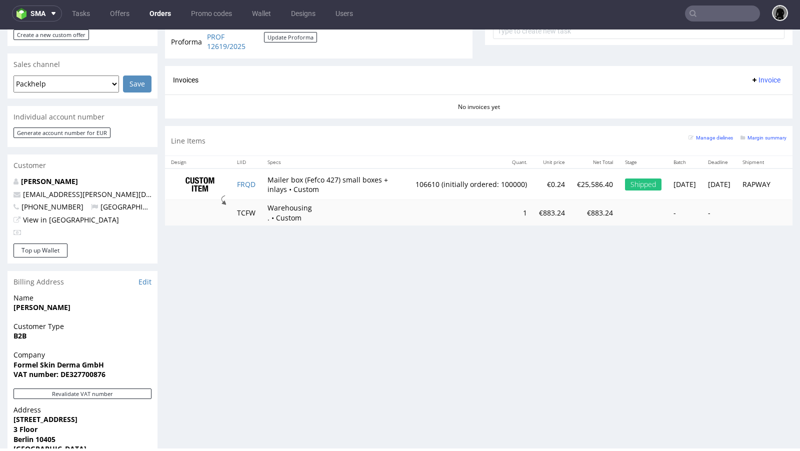
type input "[PERSON_NAME]"
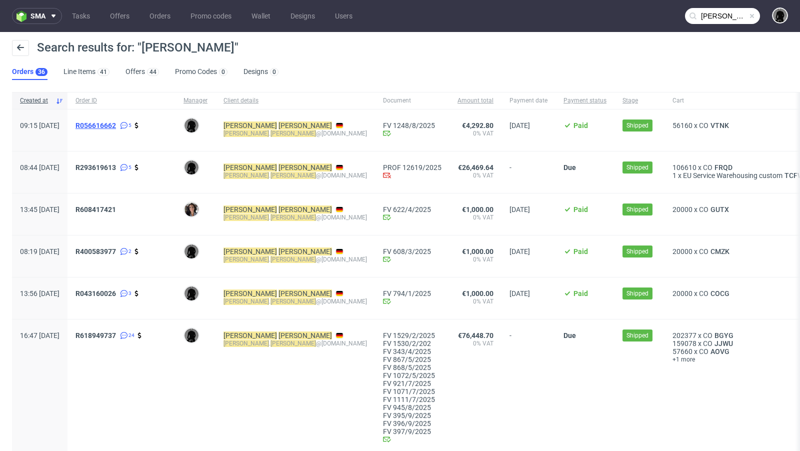
click at [116, 125] on span "R056616662" at bounding box center [96, 126] width 41 height 8
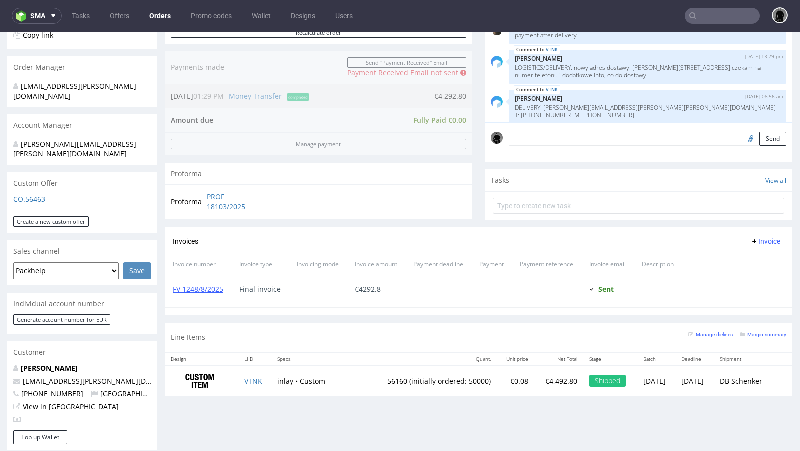
scroll to position [205, 0]
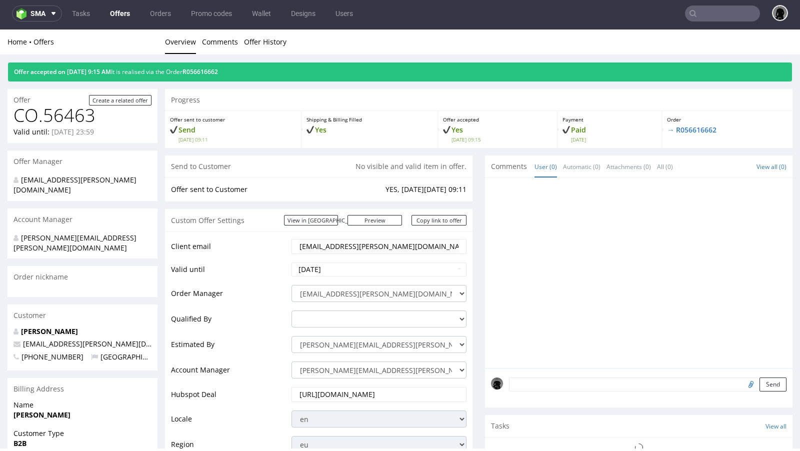
scroll to position [297, 0]
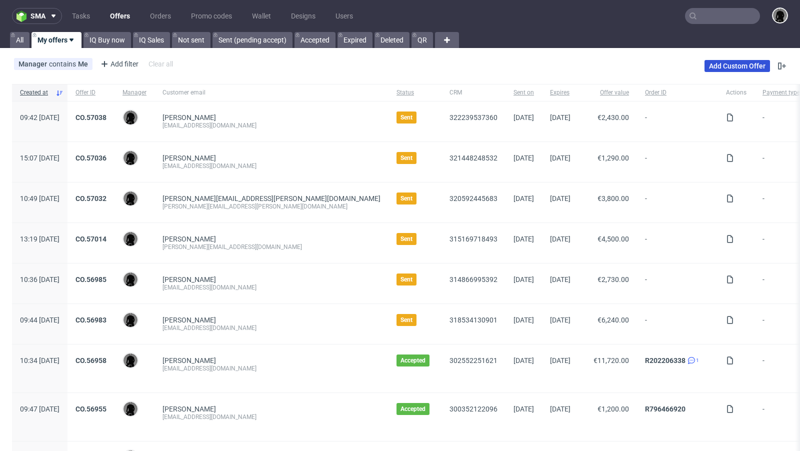
click at [707, 63] on link "Add Custom Offer" at bounding box center [738, 66] width 66 height 12
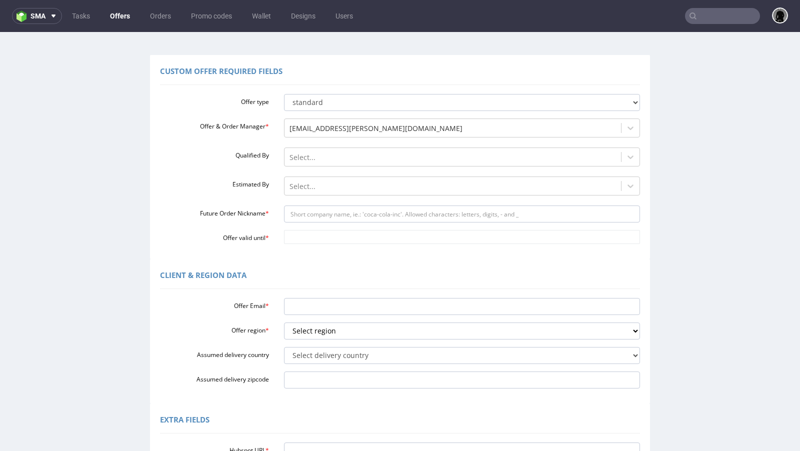
scroll to position [72, 0]
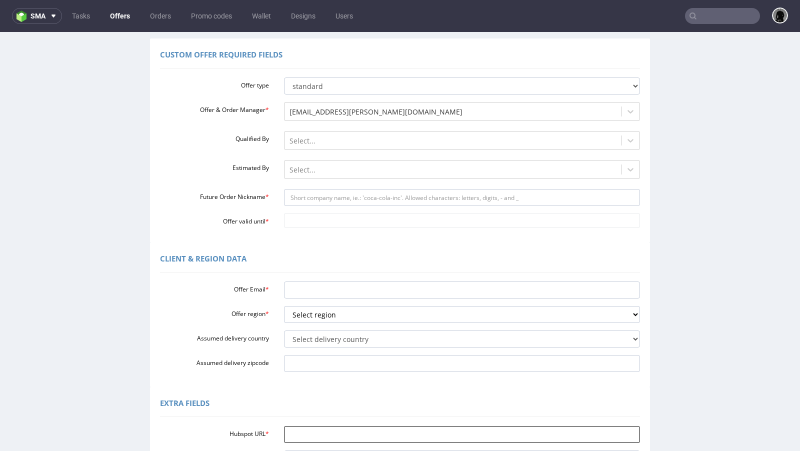
click at [325, 428] on input "Hubspot URL *" at bounding box center [462, 434] width 357 height 17
paste input "[URL][DOMAIN_NAME]"
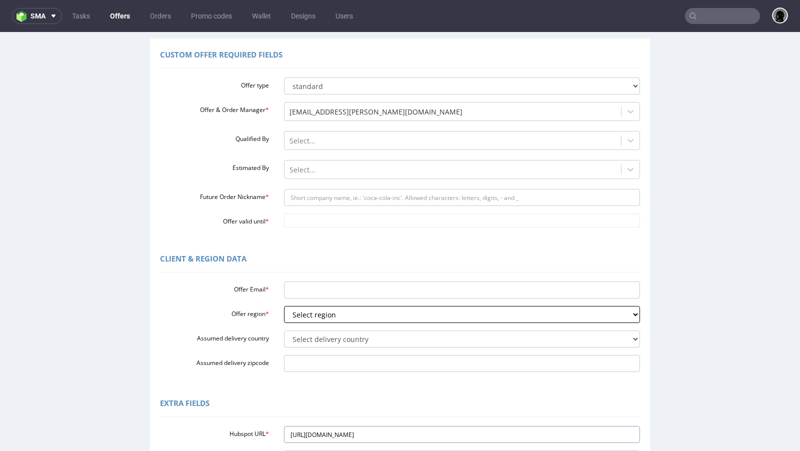
type input "[URL][DOMAIN_NAME]"
click at [308, 317] on select "Select region eu gb de pl fr it es" at bounding box center [462, 314] width 357 height 17
select select "de"
click at [284, 306] on select "Select region eu gb de pl fr it es" at bounding box center [462, 314] width 357 height 17
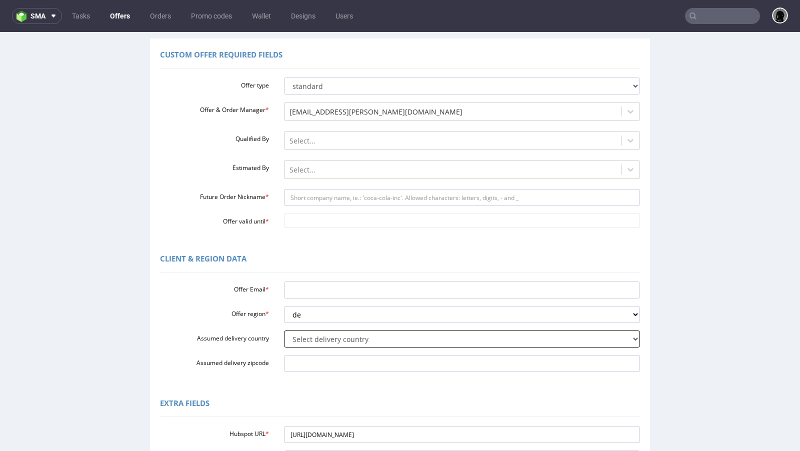
click at [320, 338] on select "Select delivery country [GEOGRAPHIC_DATA] [GEOGRAPHIC_DATA] [GEOGRAPHIC_DATA] […" at bounding box center [462, 339] width 357 height 17
select select "57"
click at [284, 331] on select "Select delivery country [GEOGRAPHIC_DATA] [GEOGRAPHIC_DATA] [GEOGRAPHIC_DATA] […" at bounding box center [462, 339] width 357 height 17
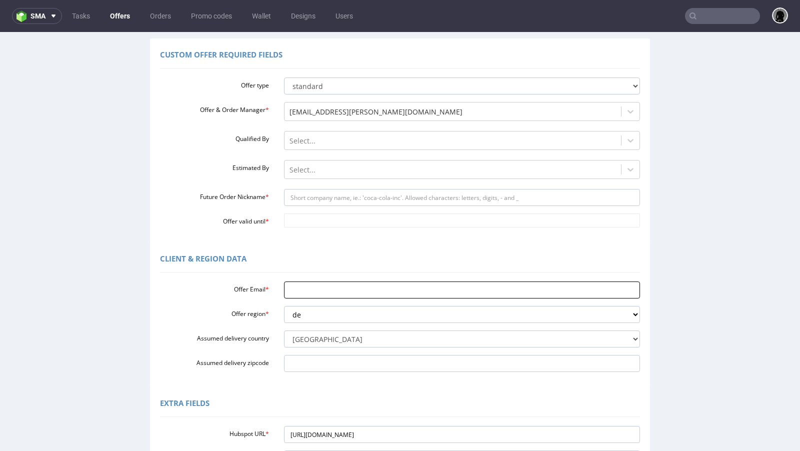
click at [303, 291] on input "Offer Email *" at bounding box center [462, 290] width 357 height 17
paste input "[PERSON_NAME][EMAIL_ADDRESS][DOMAIN_NAME]"
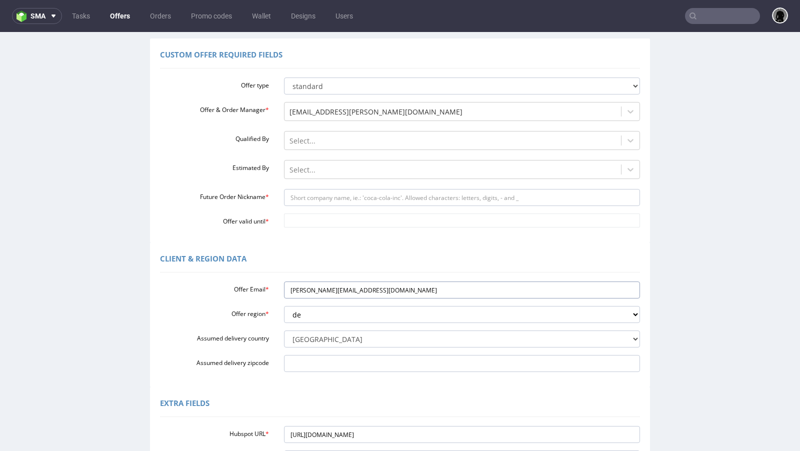
type input "[PERSON_NAME][EMAIL_ADDRESS][DOMAIN_NAME]"
click at [297, 376] on div "Client & Region data Offer Email * [PERSON_NAME][EMAIL_ADDRESS][DOMAIN_NAME] Of…" at bounding box center [400, 315] width 500 height 145
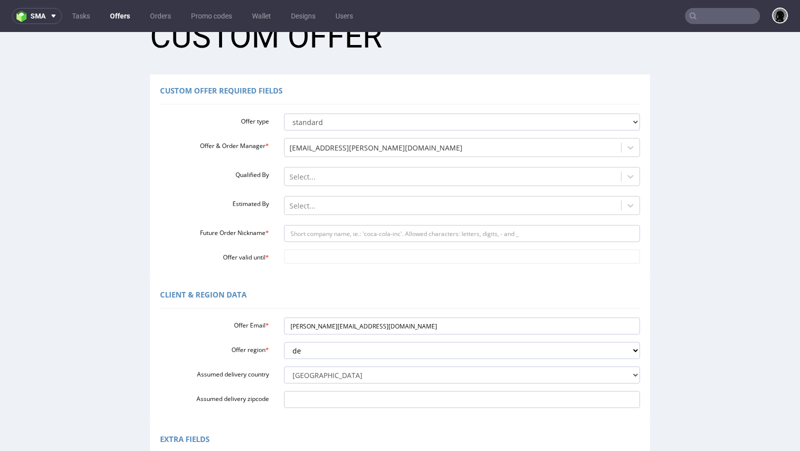
scroll to position [26, 0]
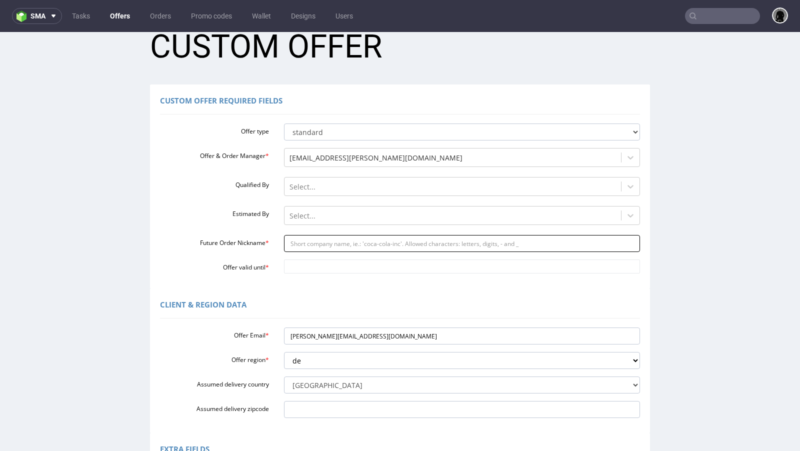
click at [301, 248] on input "Future Order Nickname *" at bounding box center [462, 243] width 357 height 17
paste input "heidisweat-offcom"
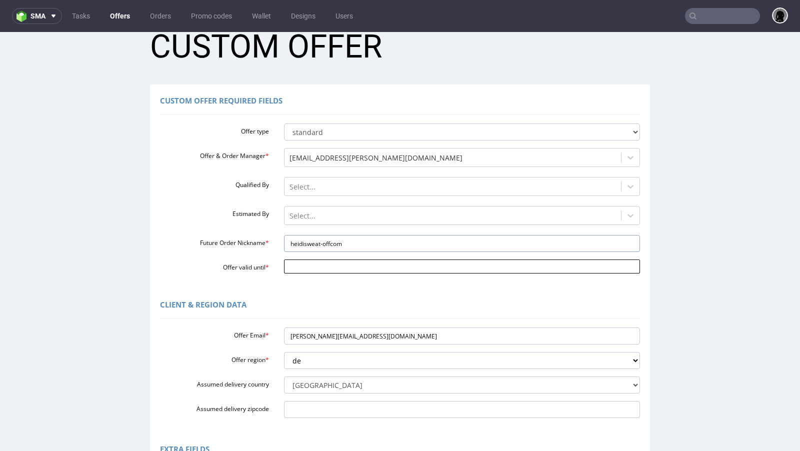
type input "heidisweat-offcom"
click at [302, 269] on input "Offer valid until *" at bounding box center [462, 267] width 357 height 14
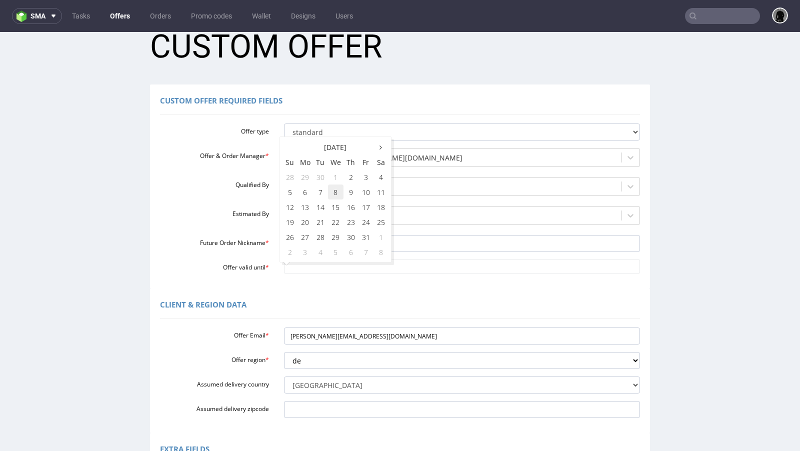
click at [339, 198] on td "8" at bounding box center [336, 192] width 16 height 15
type input "[DATE]"
click at [307, 217] on div at bounding box center [453, 216] width 327 height 12
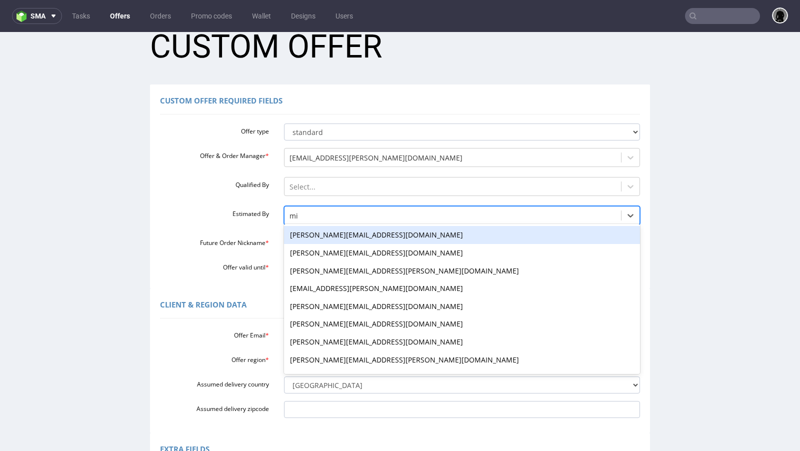
type input "mich"
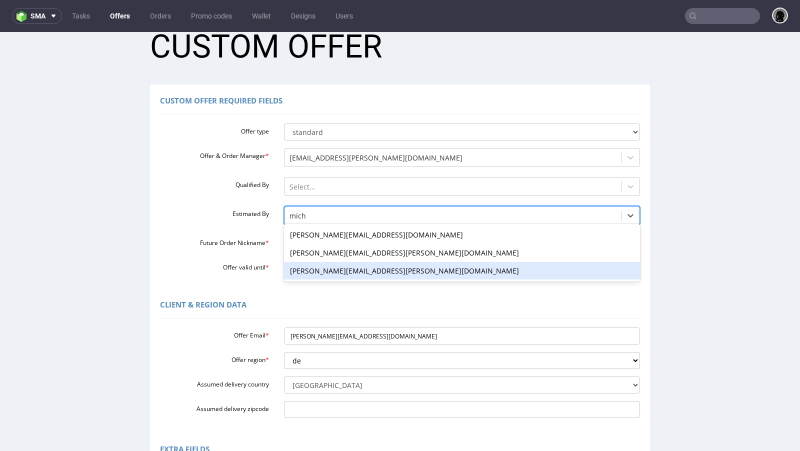
click at [315, 269] on div "[PERSON_NAME][EMAIL_ADDRESS][PERSON_NAME][DOMAIN_NAME]" at bounding box center [462, 271] width 357 height 18
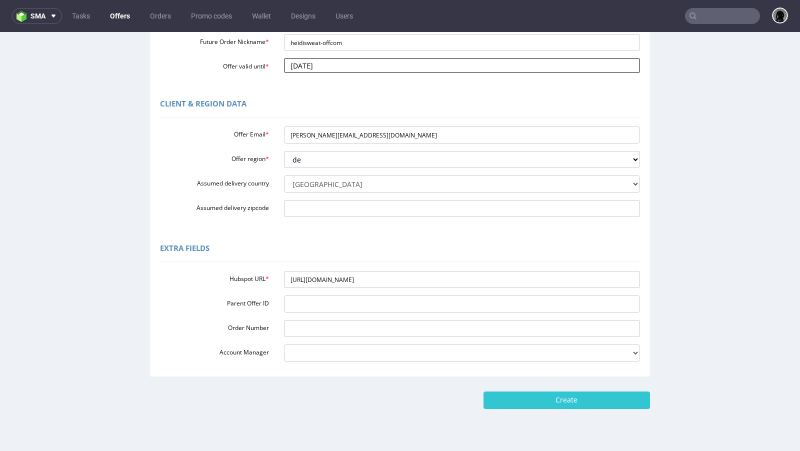
scroll to position [249, 0]
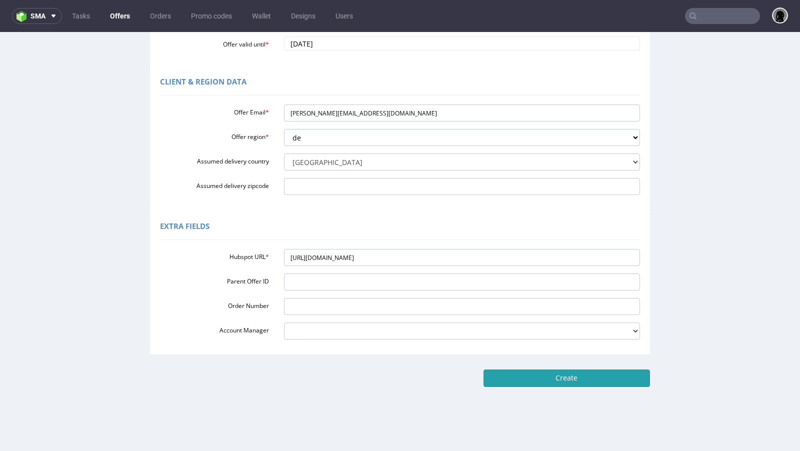
click at [499, 377] on input "Create" at bounding box center [567, 378] width 167 height 17
type input "Please wait..."
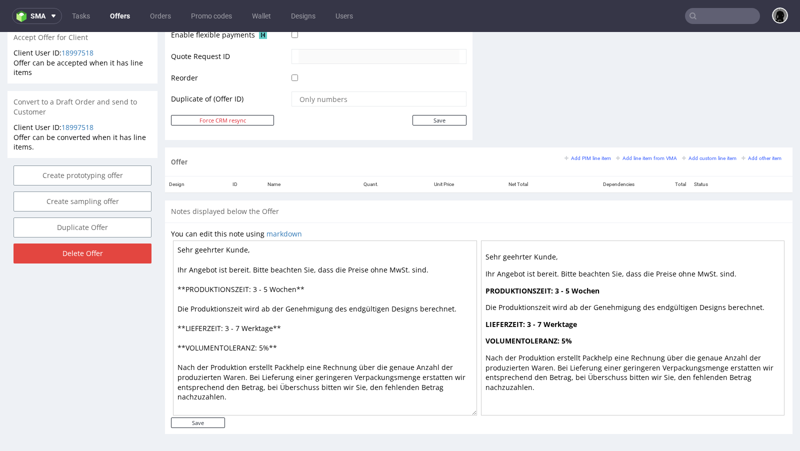
scroll to position [3, 0]
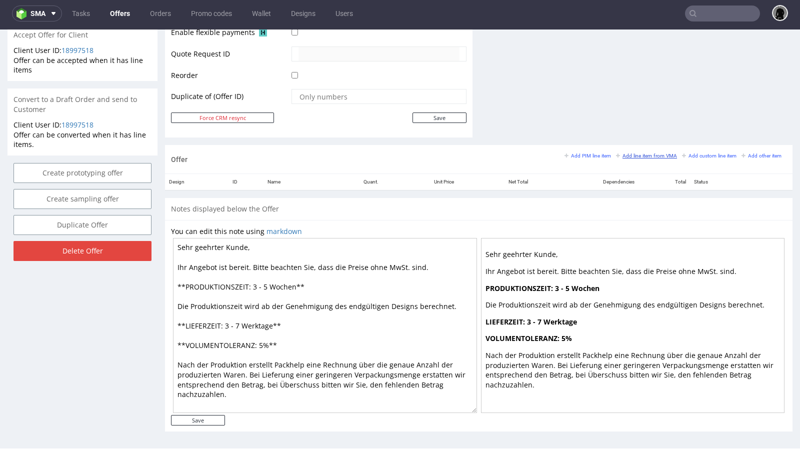
click at [617, 153] on small "Add line item from VMA" at bounding box center [646, 156] width 61 height 6
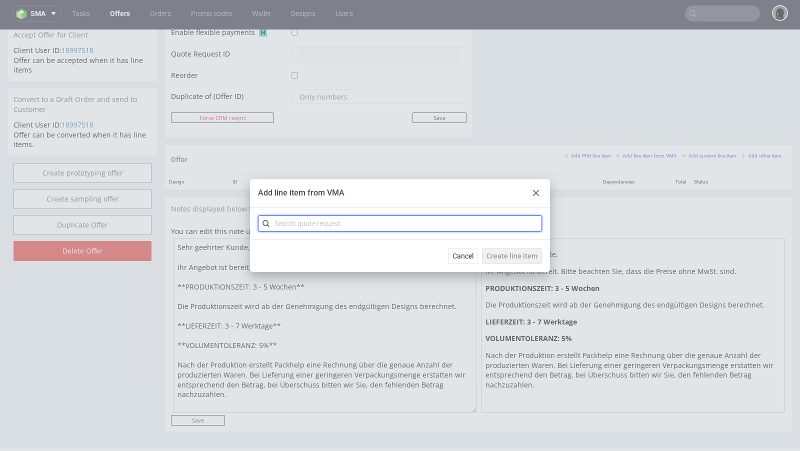
click at [314, 223] on input "text" at bounding box center [400, 224] width 284 height 16
paste input "CBPW"
type input "CBPW"
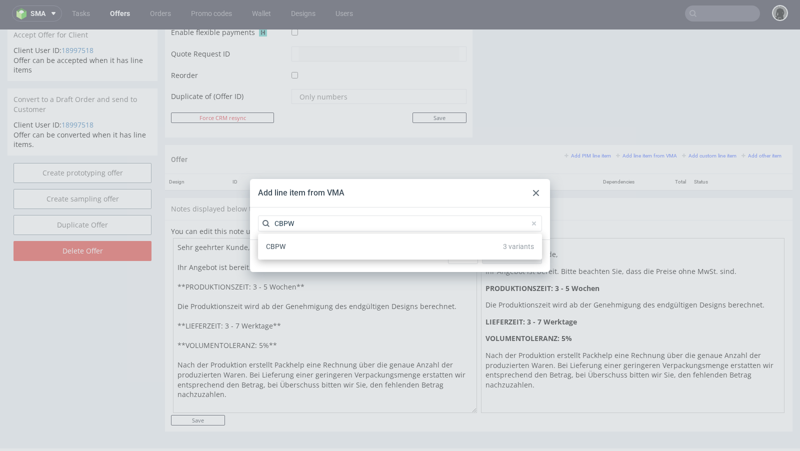
click at [296, 243] on div "CBPW 3 variants" at bounding box center [400, 247] width 276 height 18
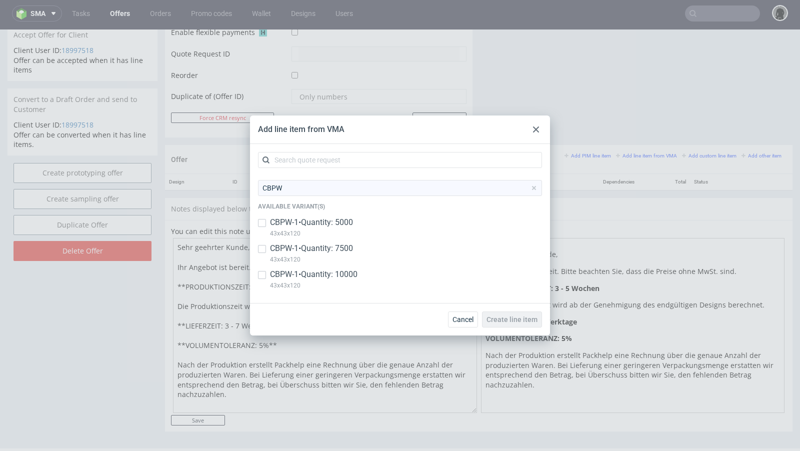
click at [311, 221] on p "CBPW-1 • Quantity: 5000" at bounding box center [311, 222] width 83 height 11
checkbox input "true"
click at [309, 246] on p "CBPW-1 • Quantity: 7500" at bounding box center [311, 248] width 83 height 11
checkbox input "true"
click at [313, 278] on p "CBPW-1 • Quantity: 10000" at bounding box center [314, 274] width 88 height 11
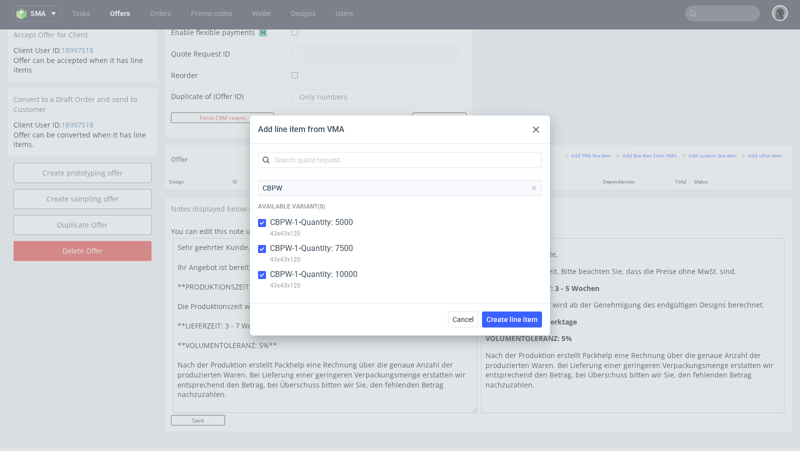
checkbox input "true"
click at [503, 319] on span "Create line item" at bounding box center [512, 319] width 51 height 7
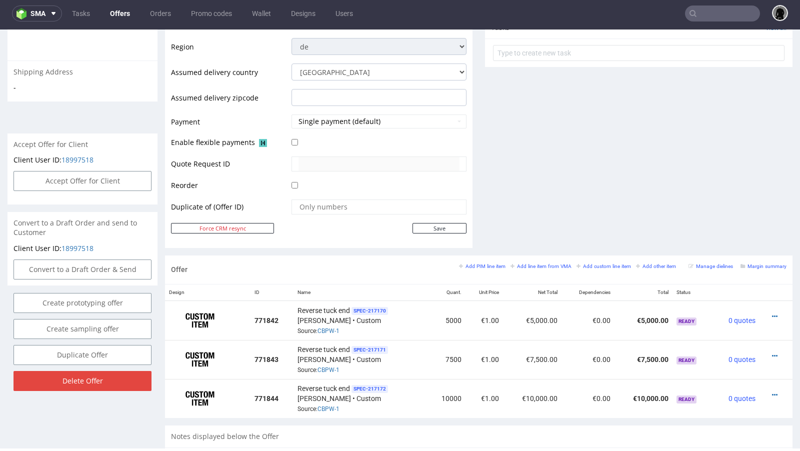
scroll to position [378, 0]
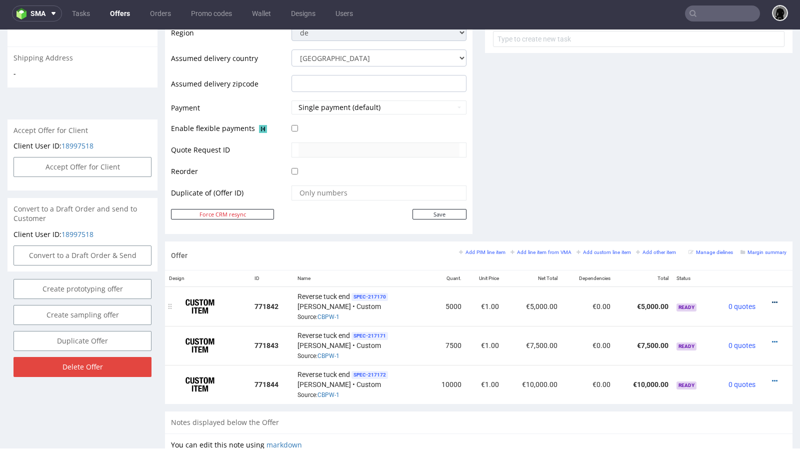
click at [772, 299] on icon at bounding box center [775, 302] width 6 height 7
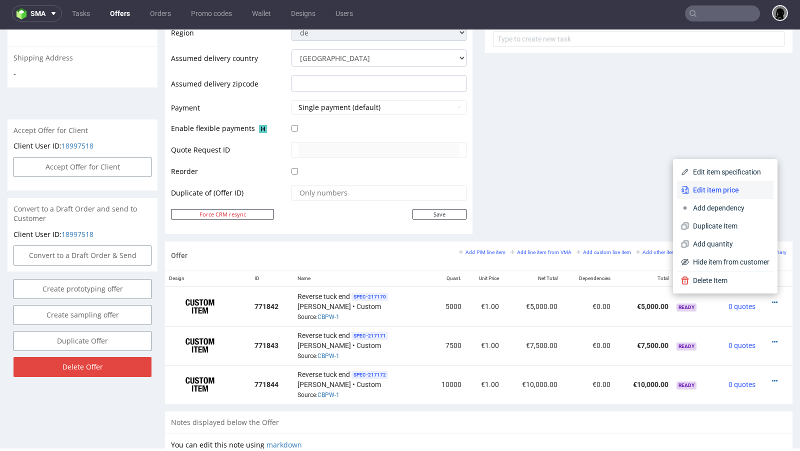
click at [689, 193] on span "Edit item price" at bounding box center [729, 190] width 81 height 10
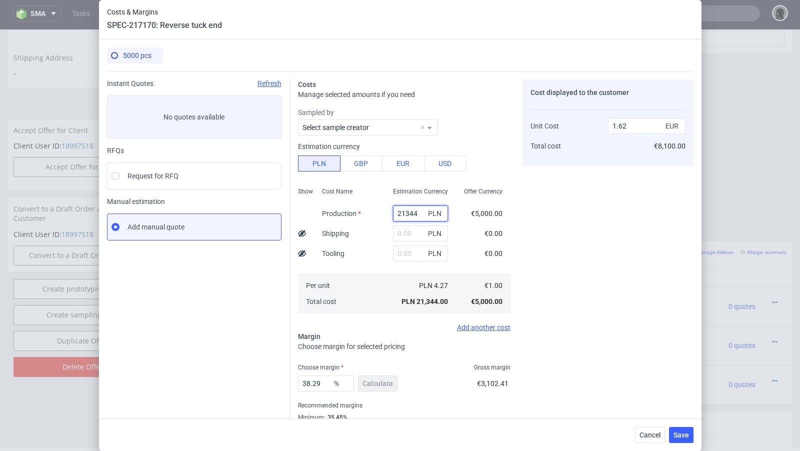
click at [410, 210] on input "21344" at bounding box center [420, 214] width 55 height 16
paste input "6340.00"
type input "6340"
type input "0.48"
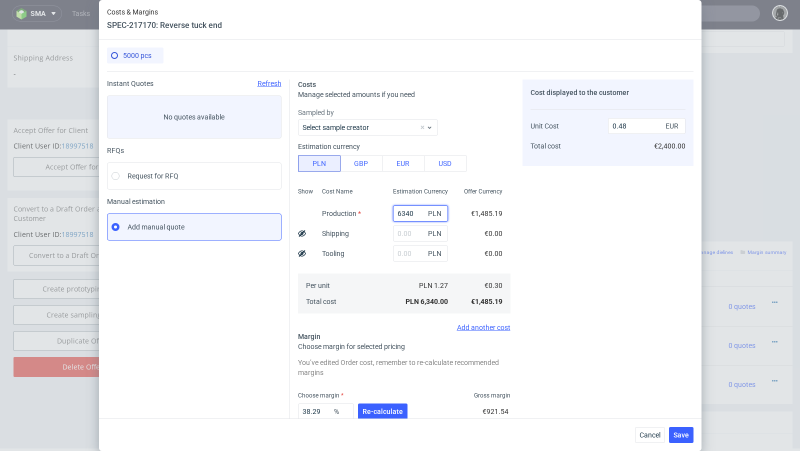
type input "6340"
click at [253, 320] on div "Instant Quotes Refresh No quotes available RFQs Request for RFQ Manual estimati…" at bounding box center [198, 277] width 183 height 394
click at [410, 237] on input "text" at bounding box center [420, 234] width 55 height 16
paste input "498"
type input "498"
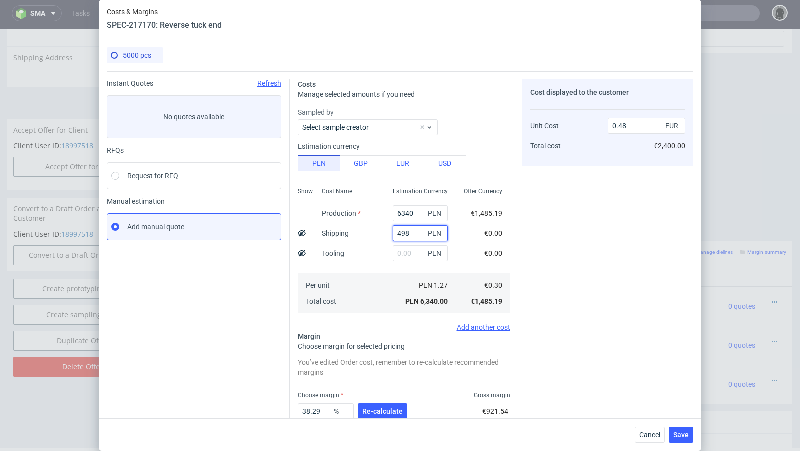
type input "0.52"
type input "498"
click at [379, 410] on span "Re-calculate" at bounding box center [383, 411] width 41 height 7
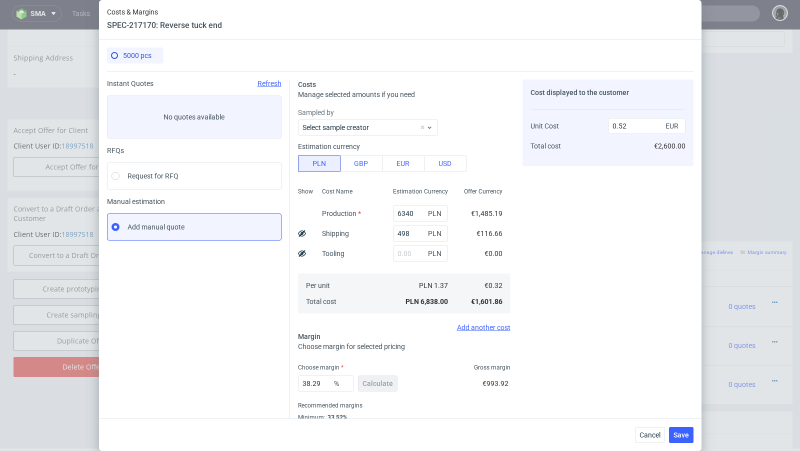
scroll to position [34, 0]
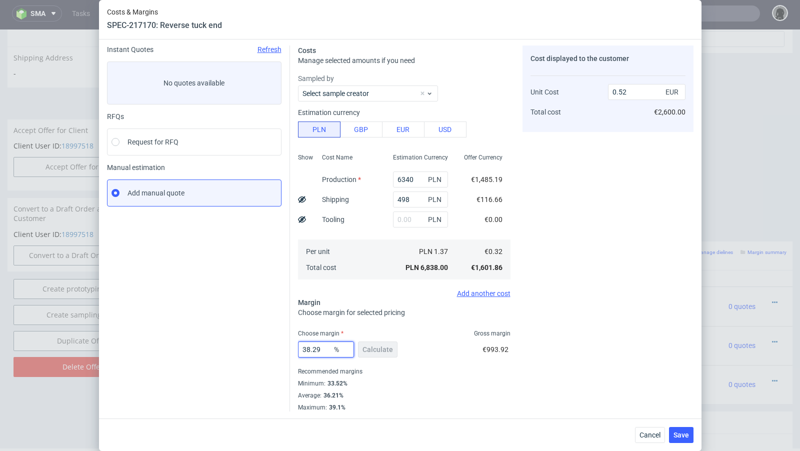
click at [325, 351] on input "38.29" at bounding box center [326, 350] width 56 height 16
drag, startPoint x: 325, startPoint y: 351, endPoint x: 307, endPoint y: 350, distance: 18.5
click at [307, 350] on input "38.29" at bounding box center [326, 350] width 56 height 16
type input "36"
type input "0.5"
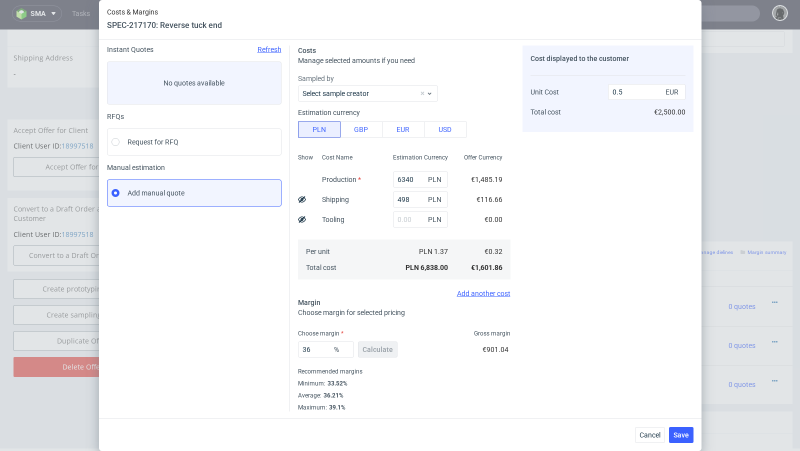
click at [255, 357] on div "Instant Quotes Refresh No quotes available RFQs Request for RFQ Manual estimati…" at bounding box center [198, 229] width 183 height 366
click at [324, 351] on input "36" at bounding box center [326, 350] width 56 height 16
type input "36.99"
type input "0.51"
type input "36.97"
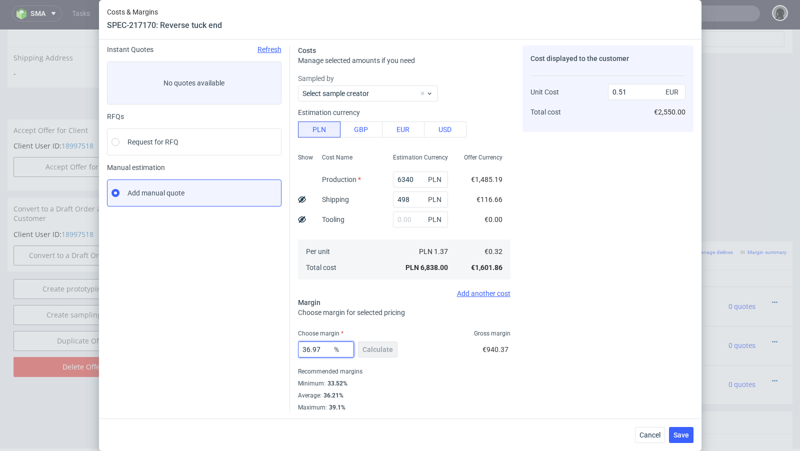
type input "0.5"
type input "36.98"
type input "0.51"
type input "36.97"
type input "0.5"
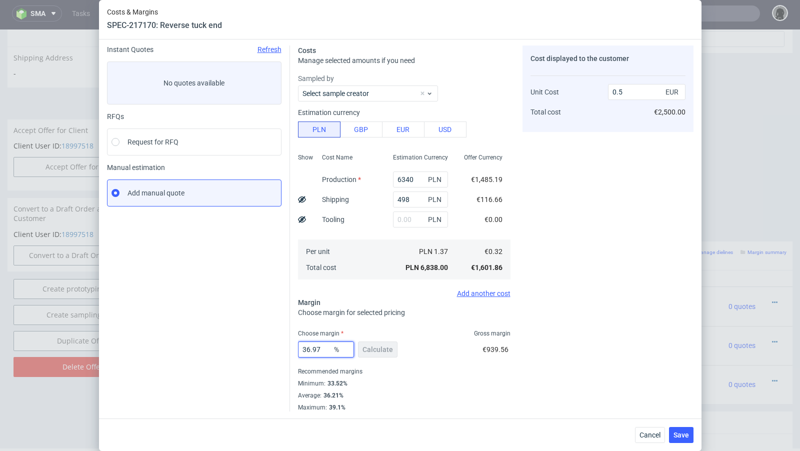
type input "36.97"
click at [260, 344] on div "Instant Quotes Refresh No quotes available RFQs Request for RFQ Manual estimati…" at bounding box center [198, 229] width 183 height 366
click at [677, 437] on span "Save" at bounding box center [682, 435] width 16 height 7
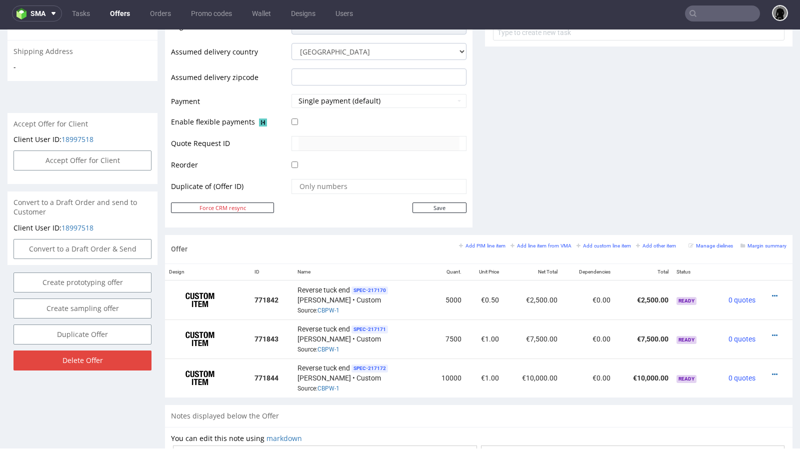
scroll to position [395, 0]
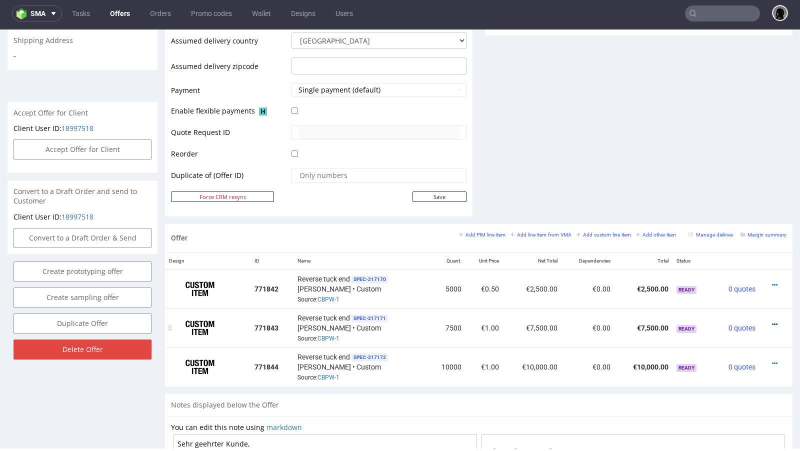
click at [772, 321] on icon at bounding box center [775, 324] width 6 height 7
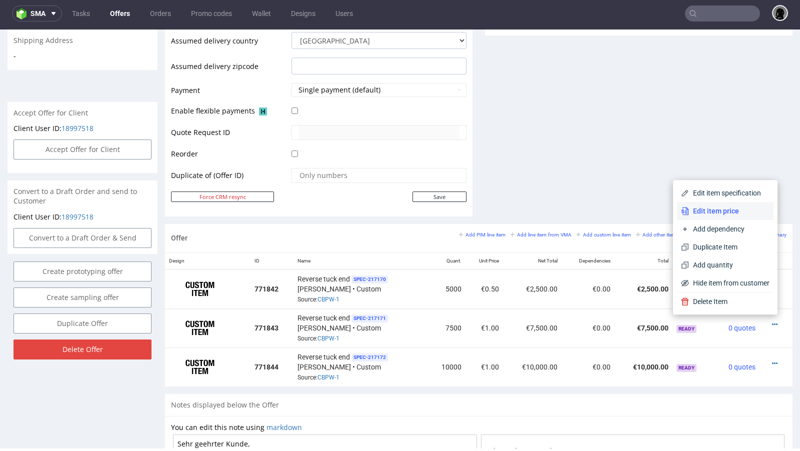
click at [720, 210] on span "Edit item price" at bounding box center [729, 211] width 81 height 10
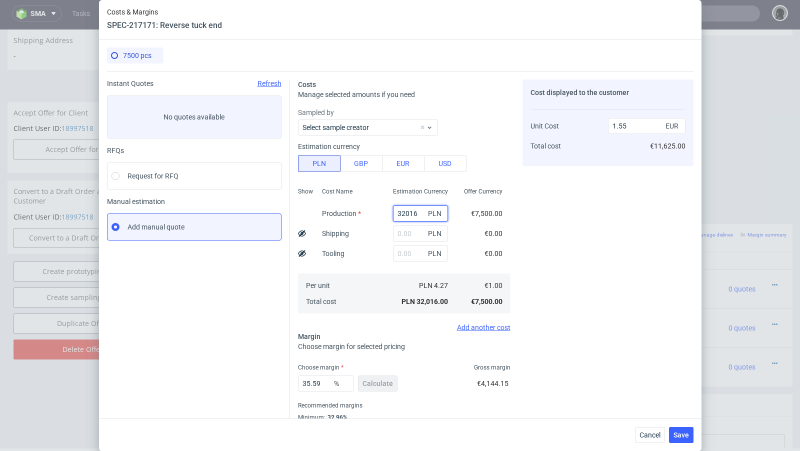
click at [403, 220] on input "32016" at bounding box center [420, 214] width 55 height 16
paste input "6601.00"
type input "6601"
type input "0.32"
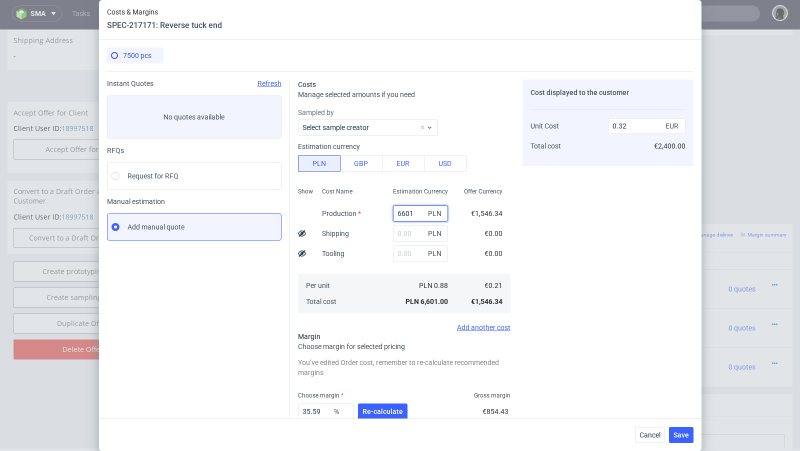
type input "6601"
click at [408, 233] on input "text" at bounding box center [420, 234] width 55 height 16
type input "498"
type input "0.35"
type input "498"
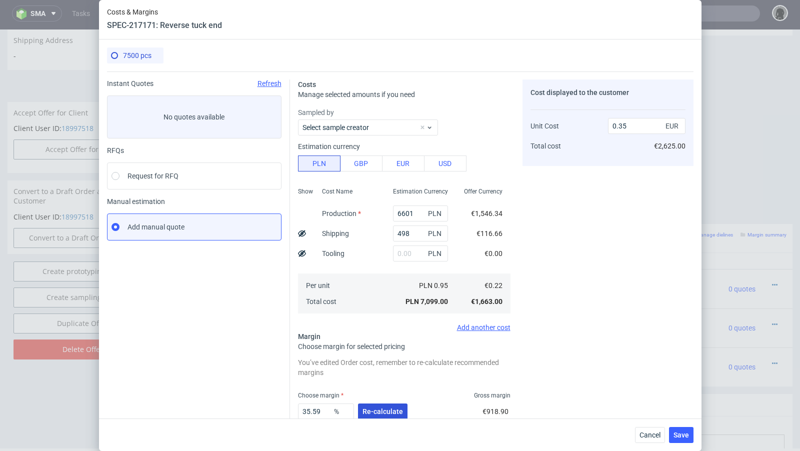
click at [389, 412] on span "Re-calculate" at bounding box center [383, 411] width 41 height 7
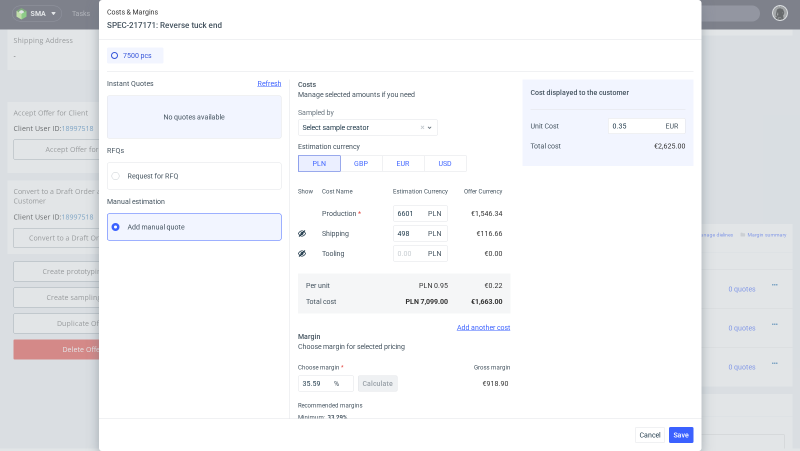
scroll to position [34, 0]
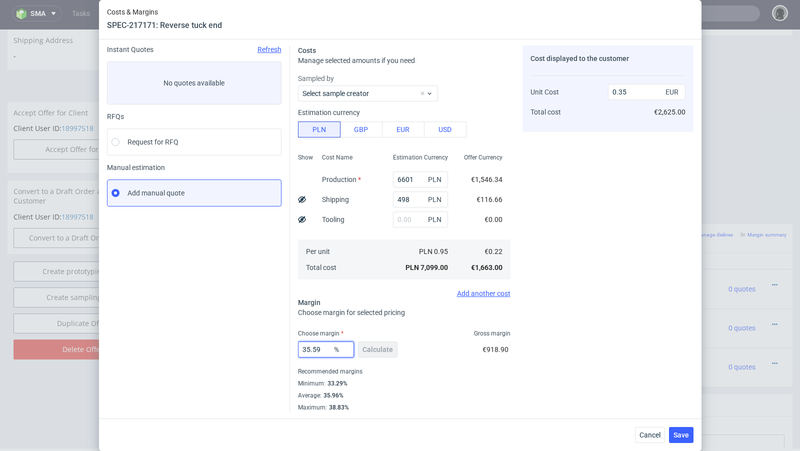
drag, startPoint x: 327, startPoint y: 349, endPoint x: 305, endPoint y: 347, distance: 22.1
click at [305, 347] on input "35.59" at bounding box center [326, 350] width 56 height 16
click at [227, 332] on div "Instant Quotes Refresh No quotes available RFQs Request for RFQ Manual estimati…" at bounding box center [198, 229] width 183 height 366
click at [322, 350] on input "36" at bounding box center [326, 350] width 56 height 16
drag, startPoint x: 325, startPoint y: 351, endPoint x: 307, endPoint y: 350, distance: 18.5
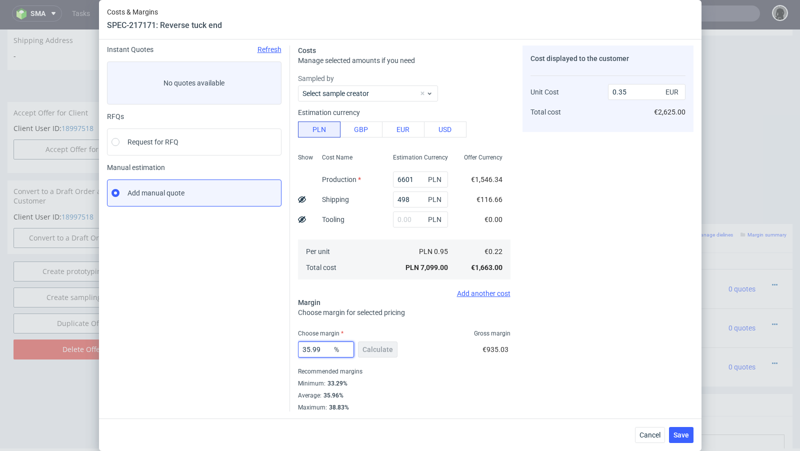
click at [307, 350] on input "35.99" at bounding box center [326, 350] width 56 height 16
type input "37"
type input "0.36"
type input "36"
type input "0.35"
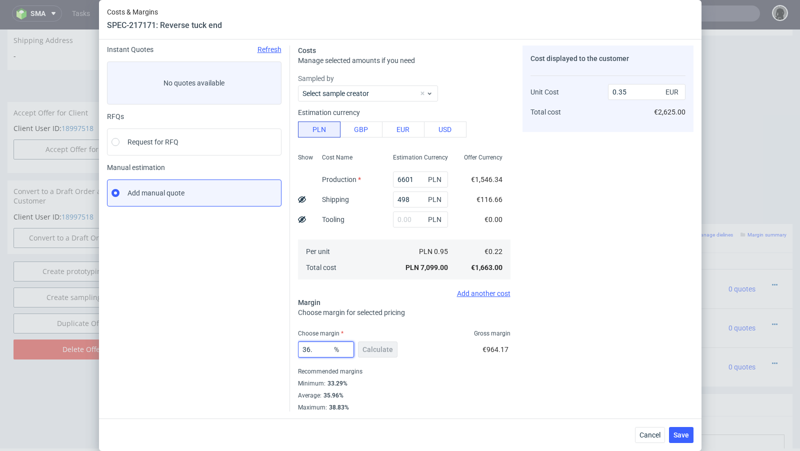
type input "36.8"
type input "0.36"
drag, startPoint x: 326, startPoint y: 351, endPoint x: 313, endPoint y: 350, distance: 13.1
click at [313, 350] on input "36.89" at bounding box center [326, 350] width 56 height 16
drag, startPoint x: 322, startPoint y: 351, endPoint x: 307, endPoint y: 349, distance: 15.2
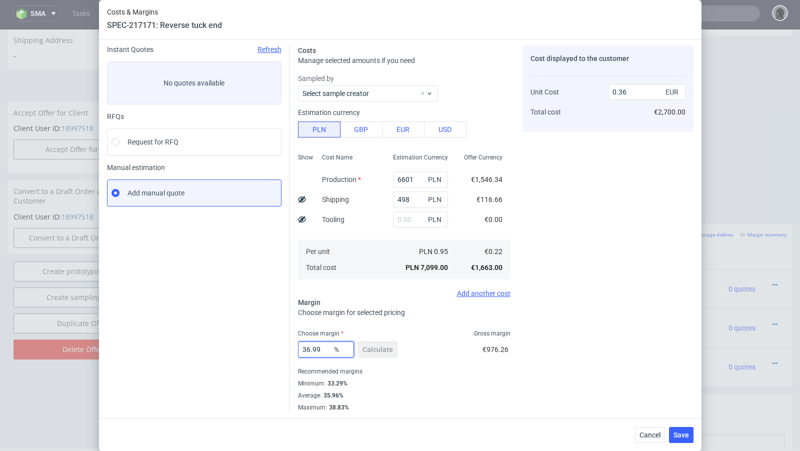
click at [307, 349] on input "36.99" at bounding box center [326, 350] width 56 height 16
drag, startPoint x: 323, startPoint y: 352, endPoint x: 307, endPoint y: 350, distance: 15.6
click at [307, 350] on input "37.99" at bounding box center [326, 350] width 56 height 16
type input "38.99"
type input "0.37"
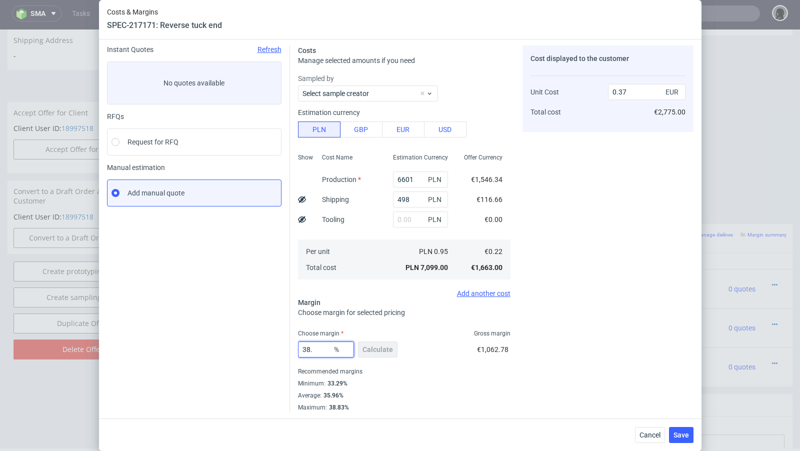
type input "38.5"
type input "0.36"
type input "38.7"
type input "0.37"
type input "38.5"
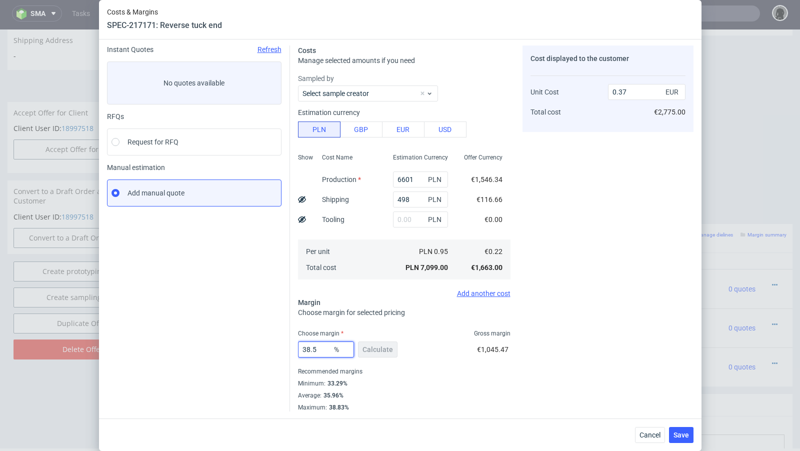
type input "0.36"
type input "38.55"
type input "0.37"
type input "38.51"
type input "0.37"
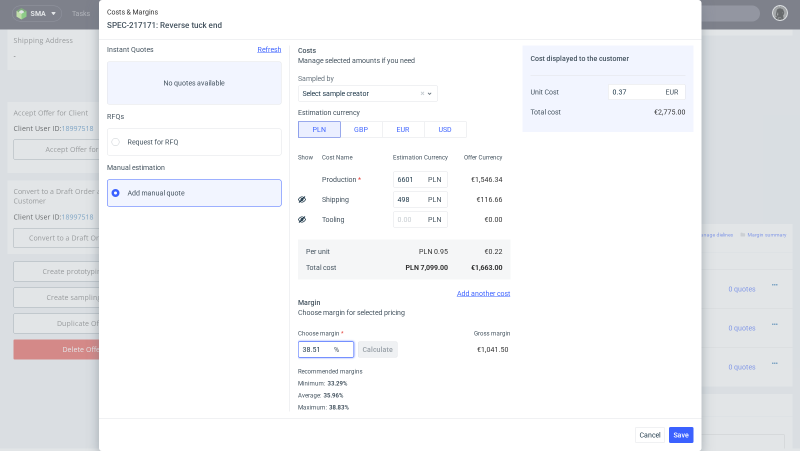
type input "38.5"
type input "0.36"
type input "38.5"
click at [682, 430] on button "Save" at bounding box center [681, 435] width 25 height 16
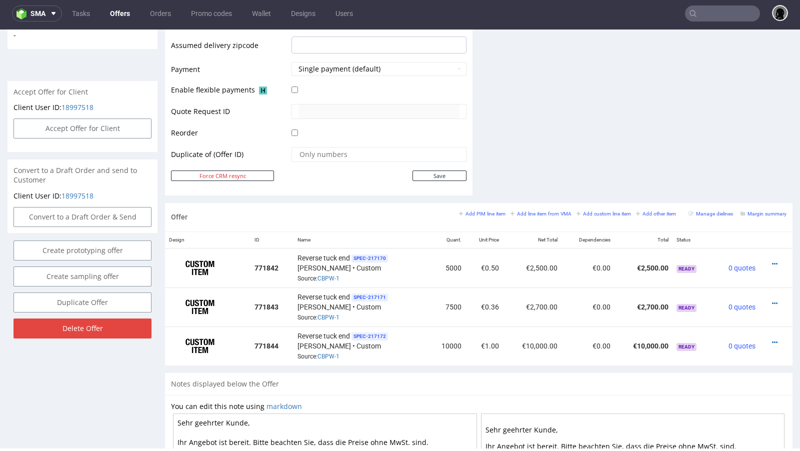
scroll to position [417, 0]
click at [772, 338] on icon at bounding box center [775, 341] width 6 height 7
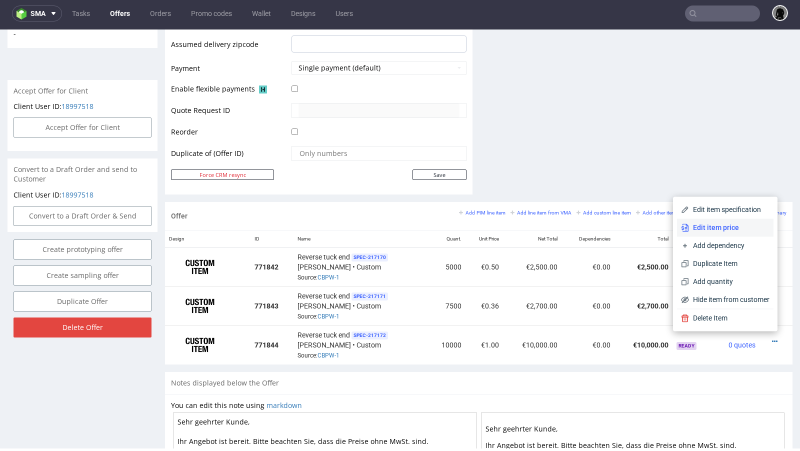
click at [737, 232] on span "Edit item price" at bounding box center [729, 228] width 81 height 10
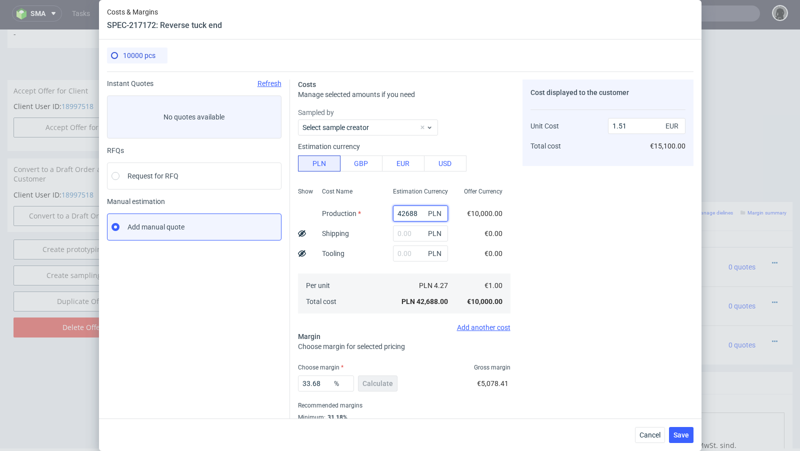
click at [396, 209] on input "42688" at bounding box center [420, 214] width 55 height 16
paste input "6930.00"
type input "6930"
type input "0.24"
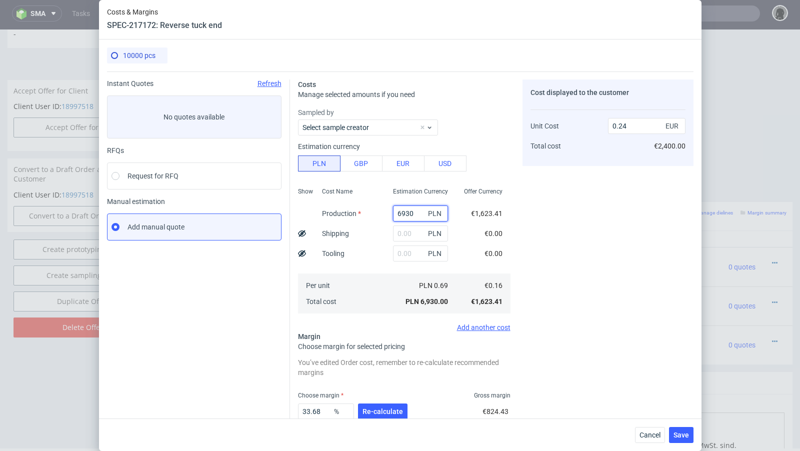
type input "6930"
click at [409, 237] on input "text" at bounding box center [420, 234] width 55 height 16
type input "498"
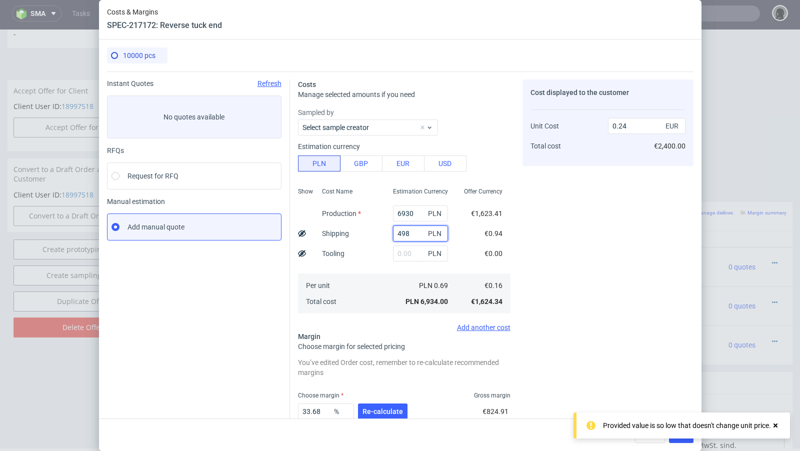
type input "0.26"
type input "498"
click at [379, 415] on span "Re-calculate" at bounding box center [383, 411] width 41 height 7
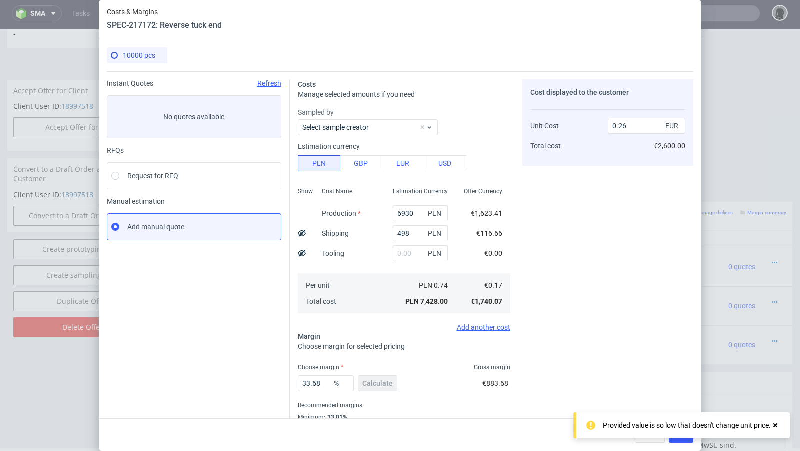
scroll to position [34, 0]
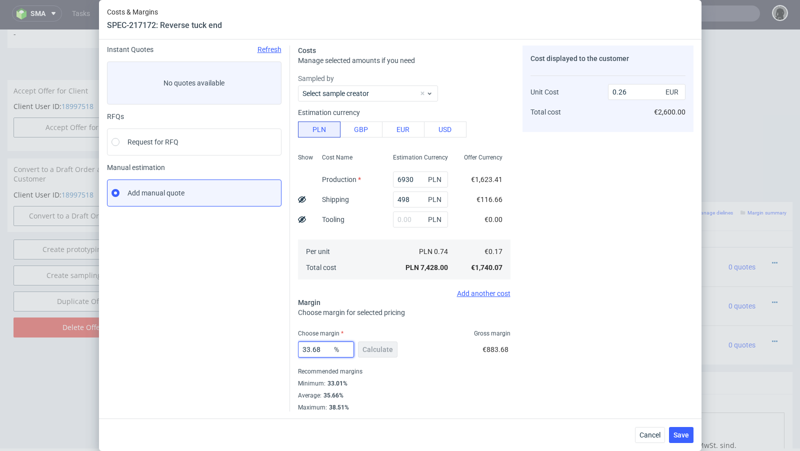
drag, startPoint x: 326, startPoint y: 349, endPoint x: 307, endPoint y: 350, distance: 19.0
click at [307, 350] on input "33.68" at bounding box center [326, 350] width 56 height 16
type input "37"
type input "0.27"
type input "38"
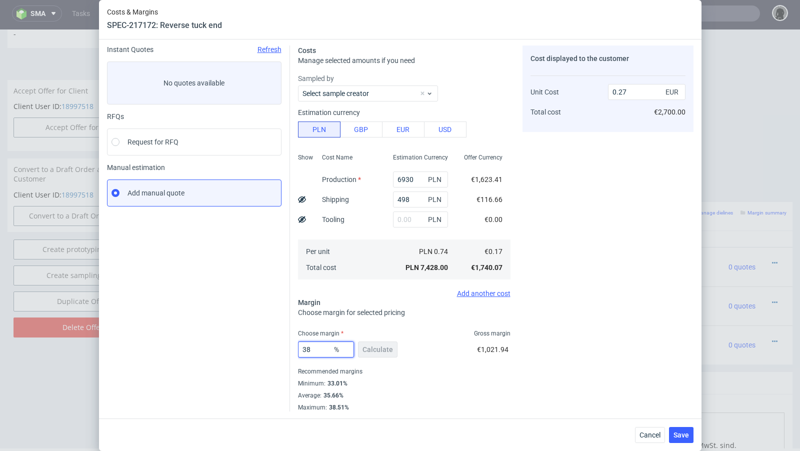
type input "0.28"
type input "383"
type input "-0.06"
type input "33"
type input "0.26"
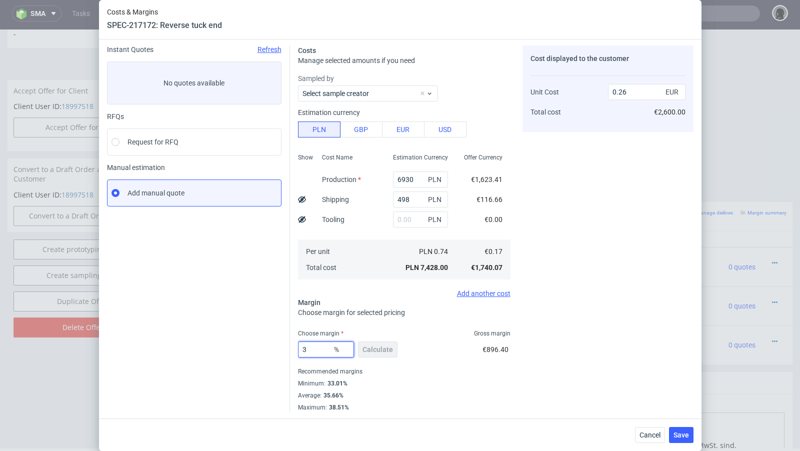
type input "39"
type input "0.28"
type input "39.9"
type input "0.29"
type input "39.1"
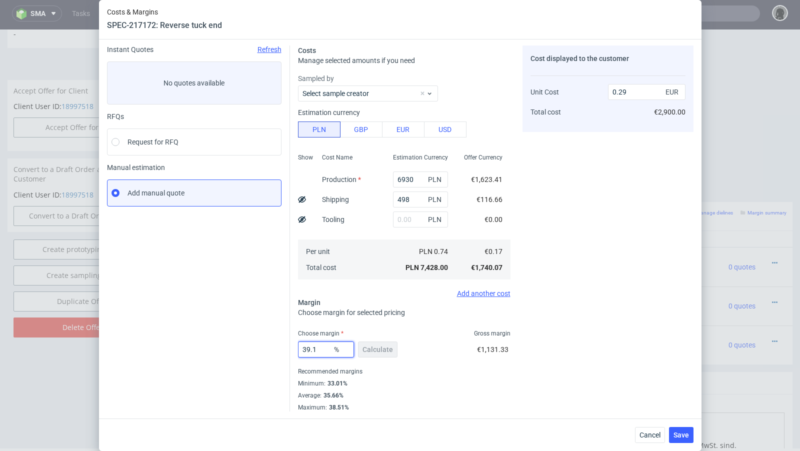
type input "0.28"
type input "39.3"
type input "0.29"
type input "39.2"
type input "0.28"
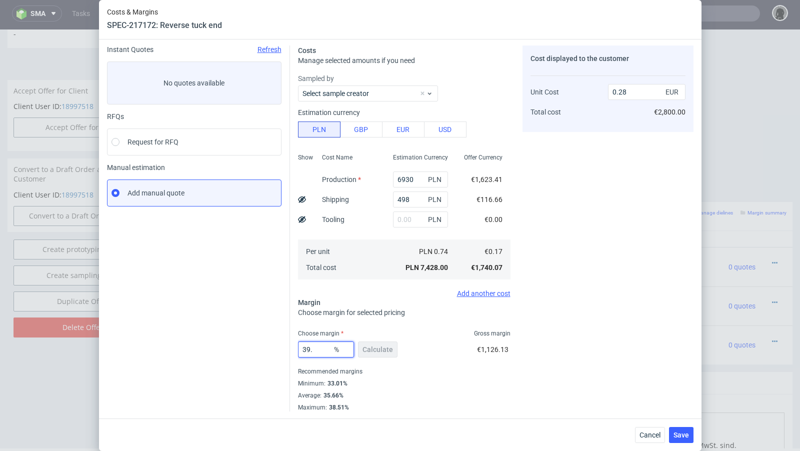
type input "39.3"
type input "0.29"
type input "39.29"
type input "0.28"
type input "39.29"
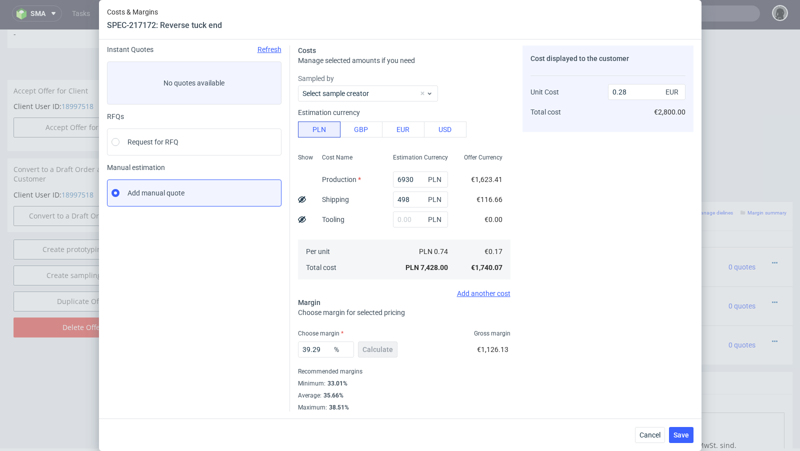
click at [256, 369] on div "Instant Quotes Refresh No quotes available RFQs Request for RFQ Manual estimati…" at bounding box center [198, 229] width 183 height 366
click at [688, 436] on span "Save" at bounding box center [682, 435] width 16 height 7
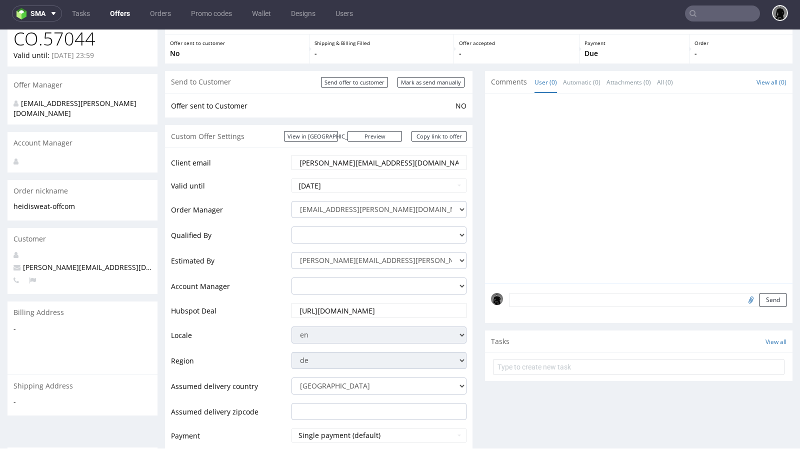
scroll to position [0, 0]
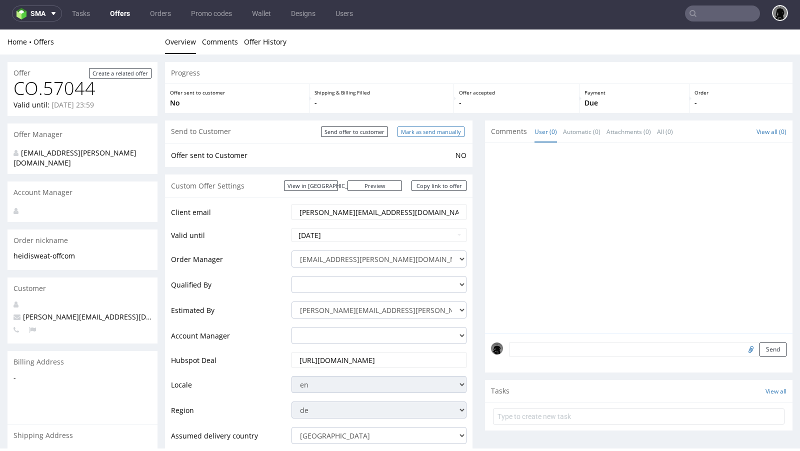
click at [418, 133] on input "Mark as send manually" at bounding box center [431, 132] width 67 height 11
type input "In progress..."
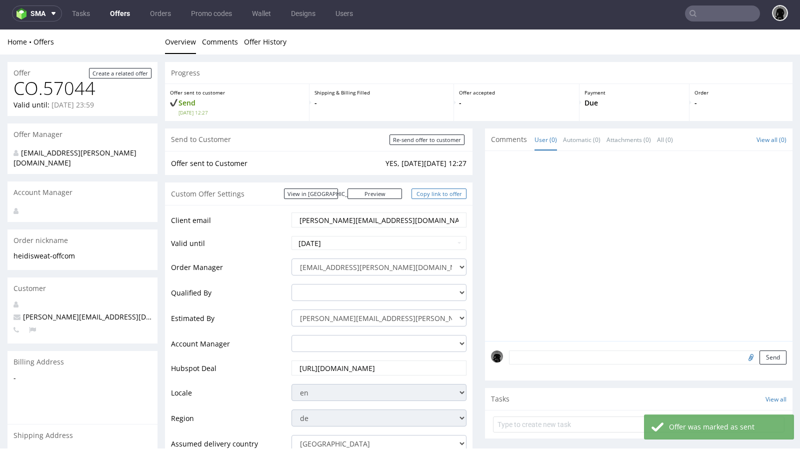
click at [428, 194] on link "Copy link to offer" at bounding box center [439, 194] width 55 height 11
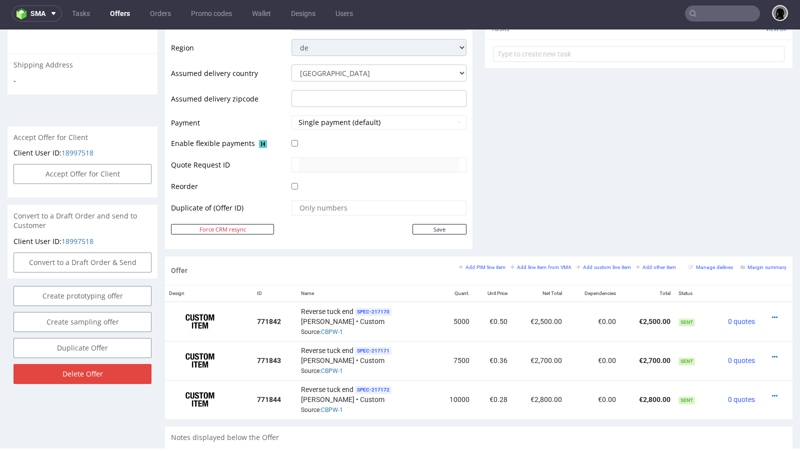
scroll to position [372, 0]
click at [115, 11] on link "Offers" at bounding box center [120, 14] width 32 height 16
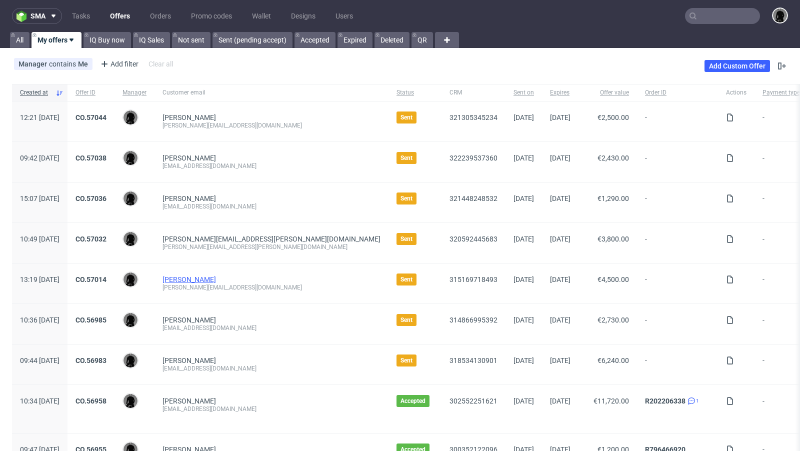
click at [216, 276] on link "Fabian Zefferer" at bounding box center [190, 280] width 54 height 8
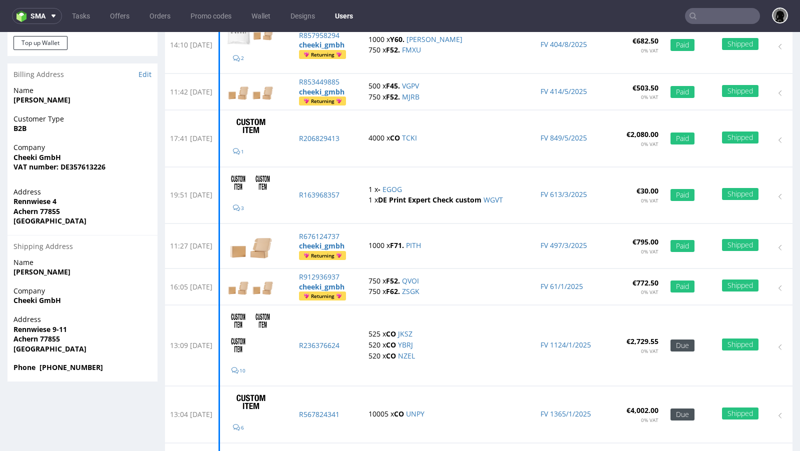
scroll to position [213, 0]
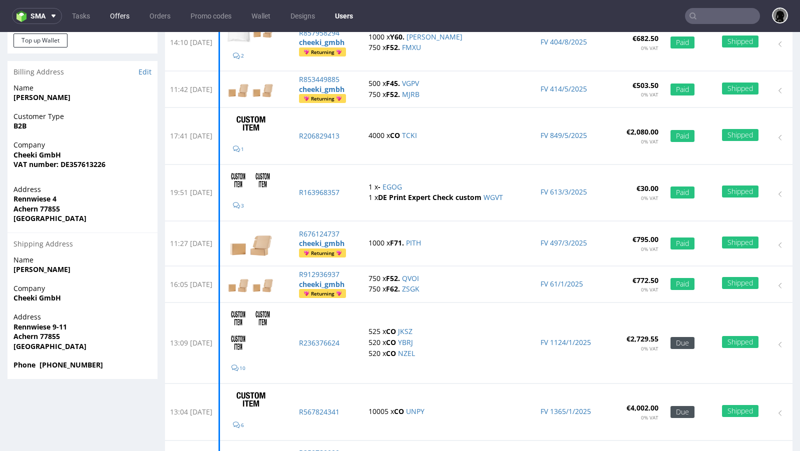
click at [115, 15] on link "Offers" at bounding box center [120, 16] width 32 height 16
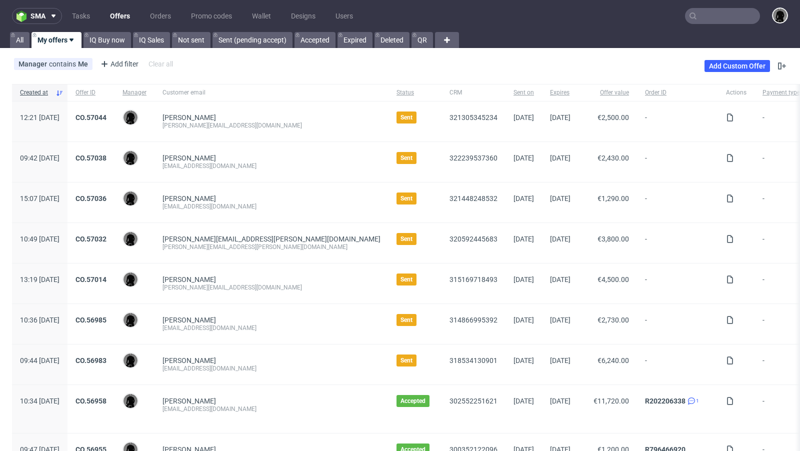
click at [107, 284] on span "CO.57014" at bounding box center [91, 284] width 31 height 16
click at [107, 276] on link "CO.57014" at bounding box center [91, 280] width 31 height 8
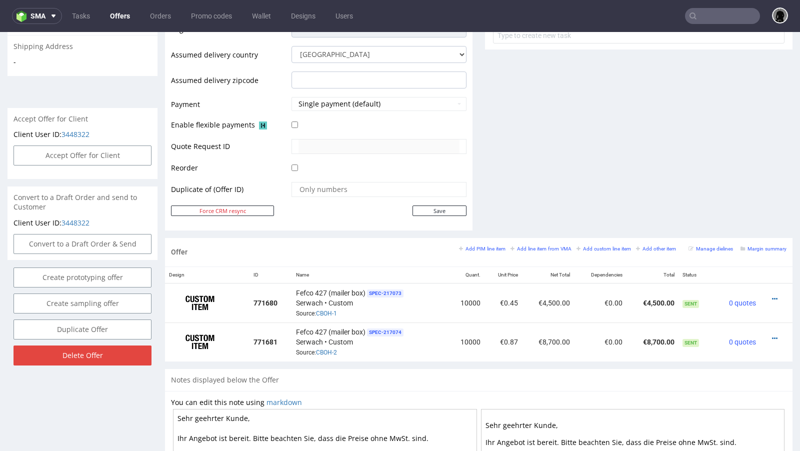
scroll to position [392, 0]
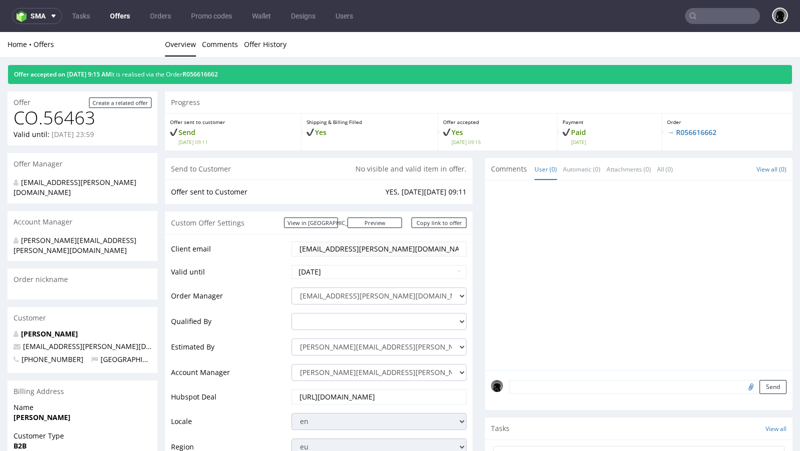
scroll to position [466, 0]
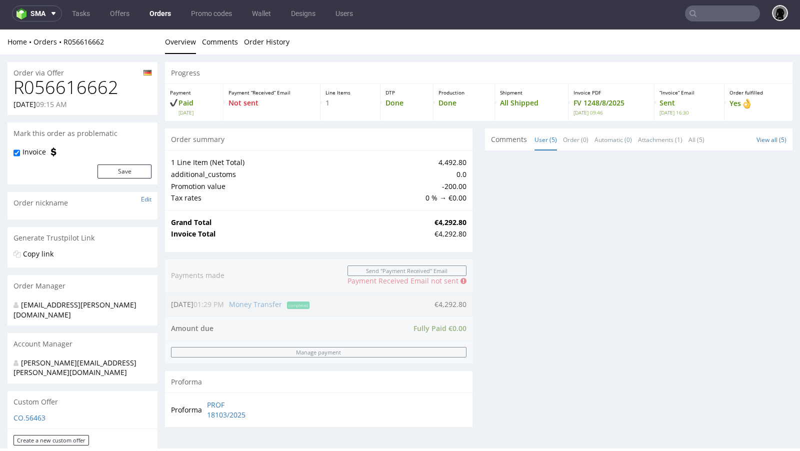
scroll to position [3, 0]
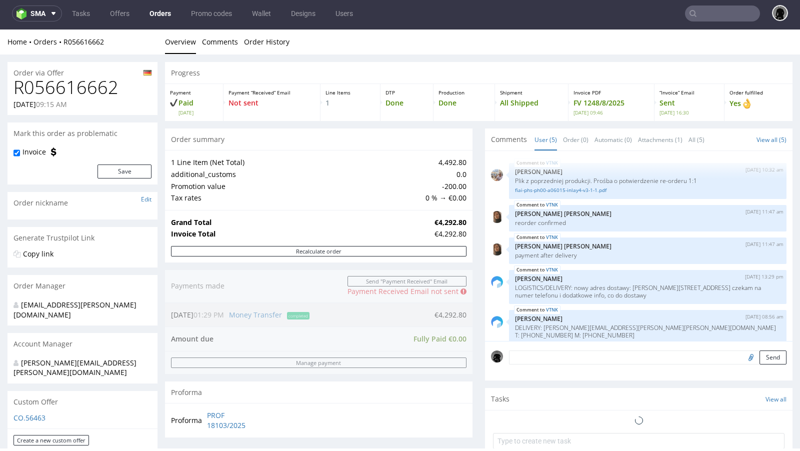
type input "[PERSON_NAME]"
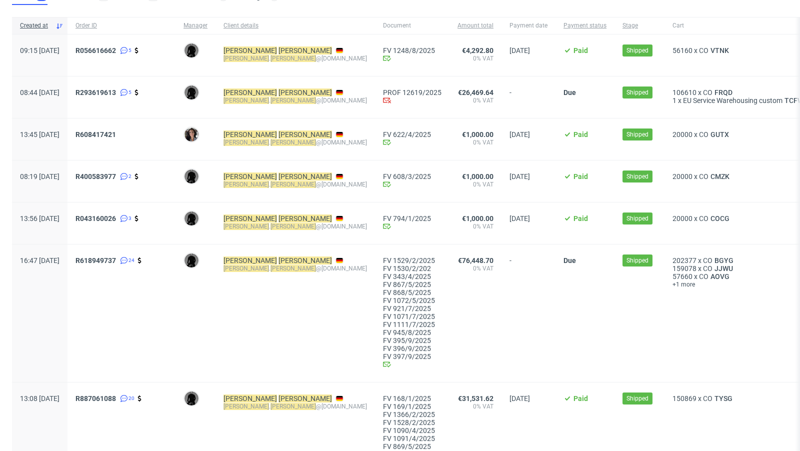
scroll to position [96, 0]
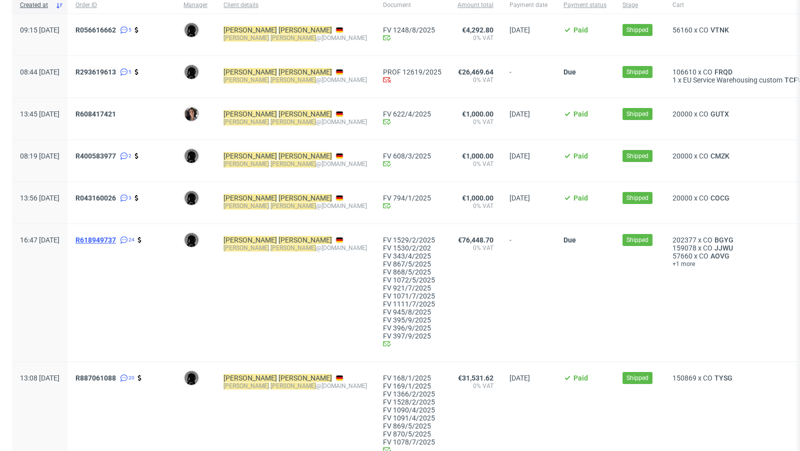
click at [116, 238] on span "R618949737" at bounding box center [96, 240] width 41 height 8
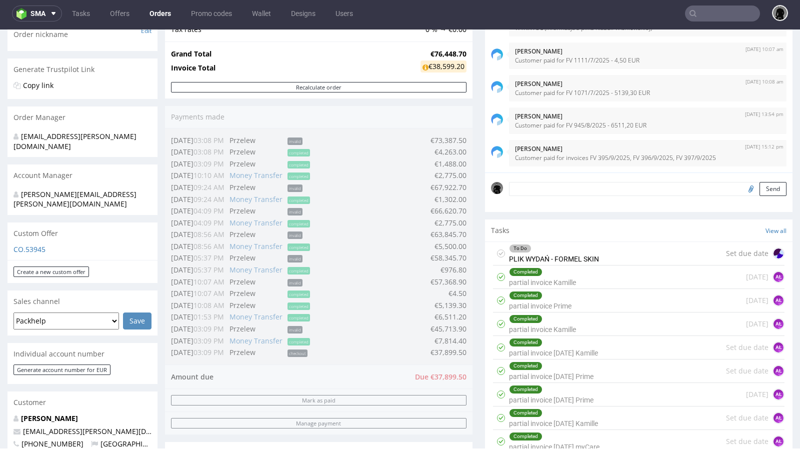
scroll to position [168, 0]
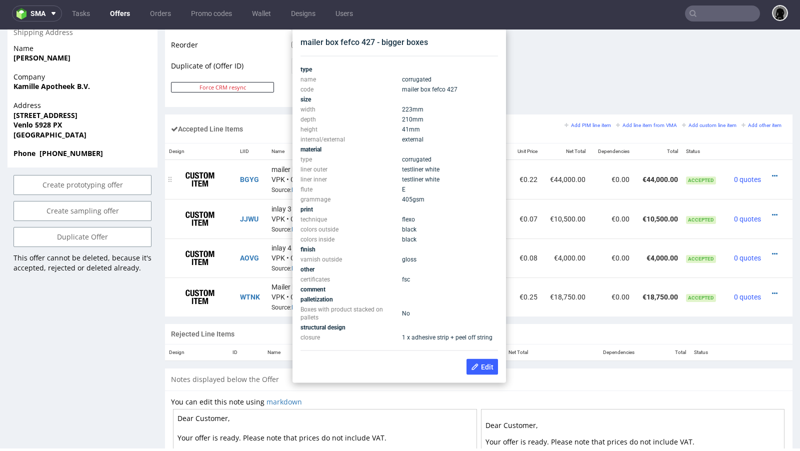
scroll to position [535, 0]
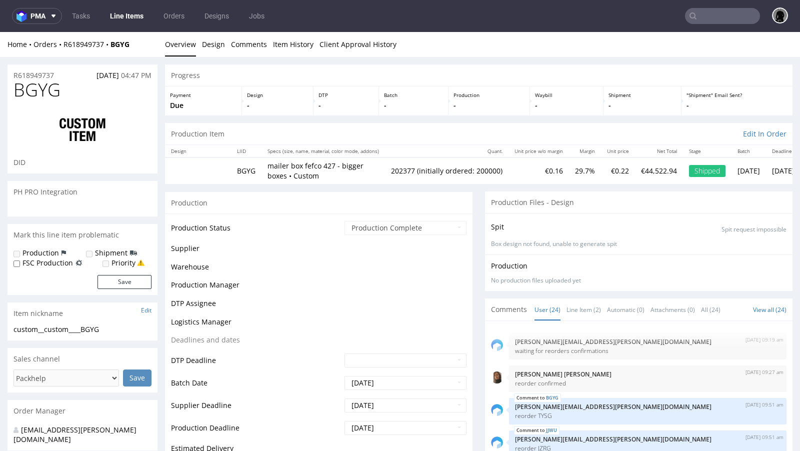
scroll to position [669, 0]
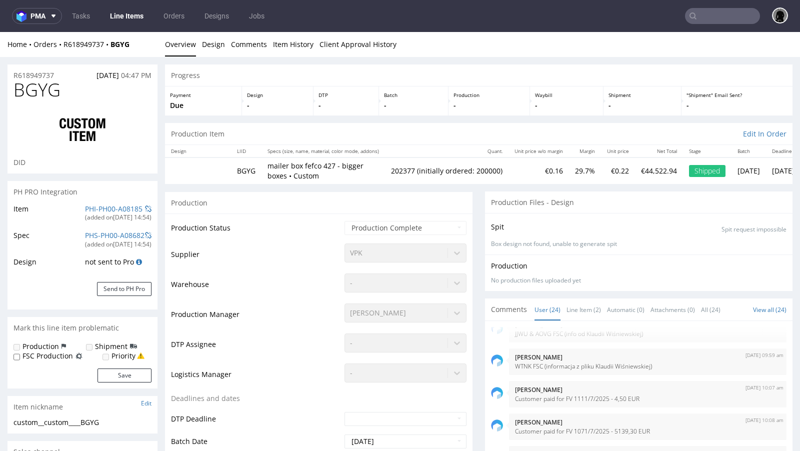
select select "in_progress"
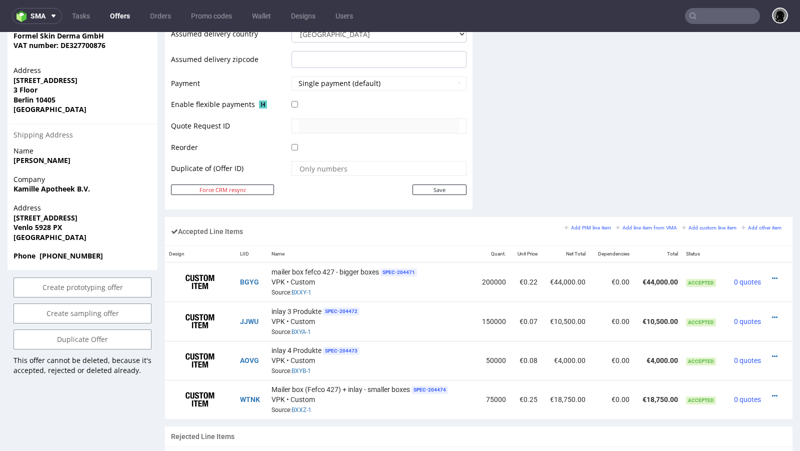
scroll to position [462, 0]
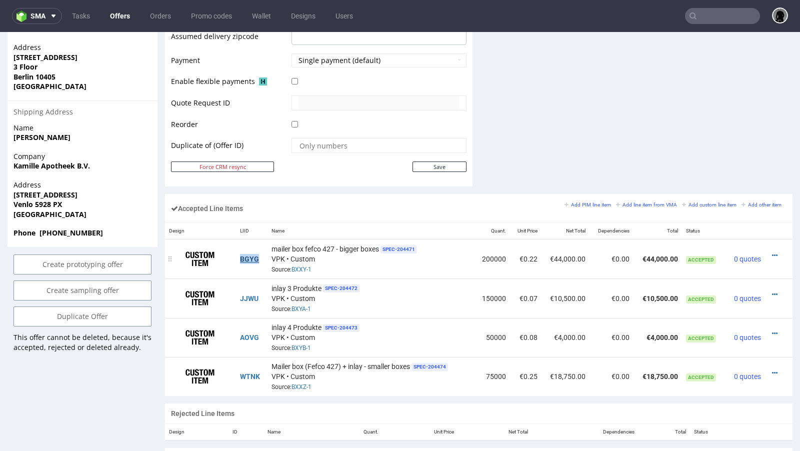
drag, startPoint x: 261, startPoint y: 255, endPoint x: 240, endPoint y: 254, distance: 21.0
click at [240, 254] on td "BGYG" at bounding box center [251, 260] width 31 height 40
copy link "BGYG"
